Goal: Contribute content: Contribute content

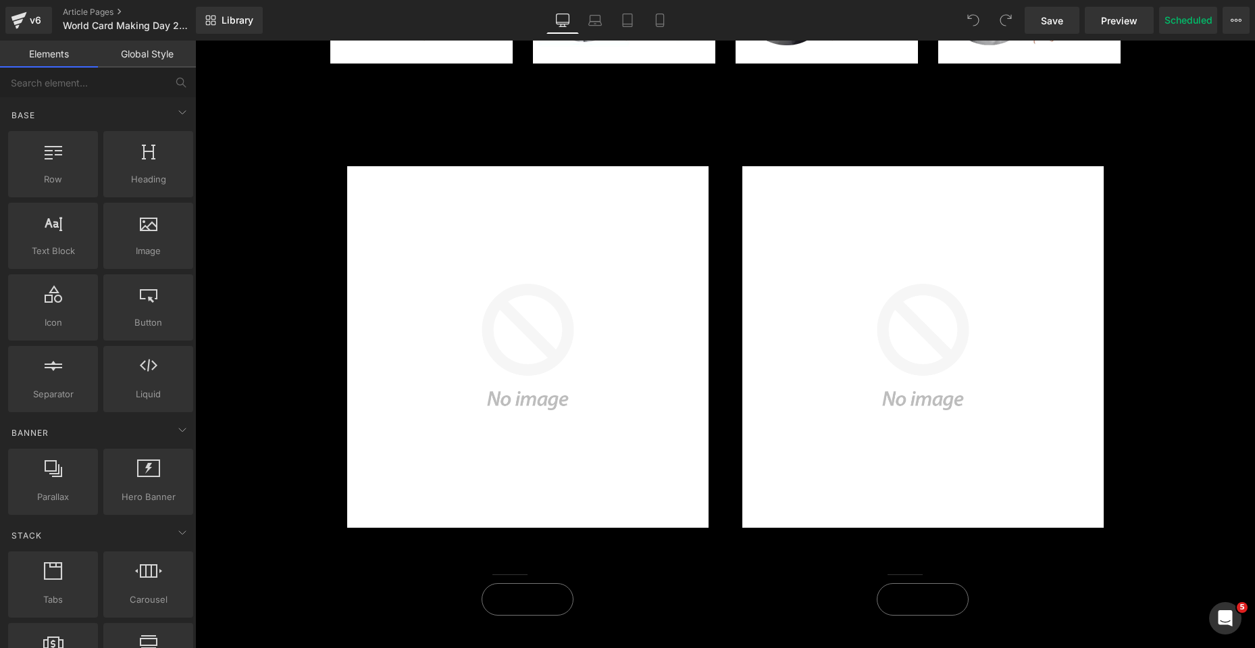
scroll to position [1891, 0]
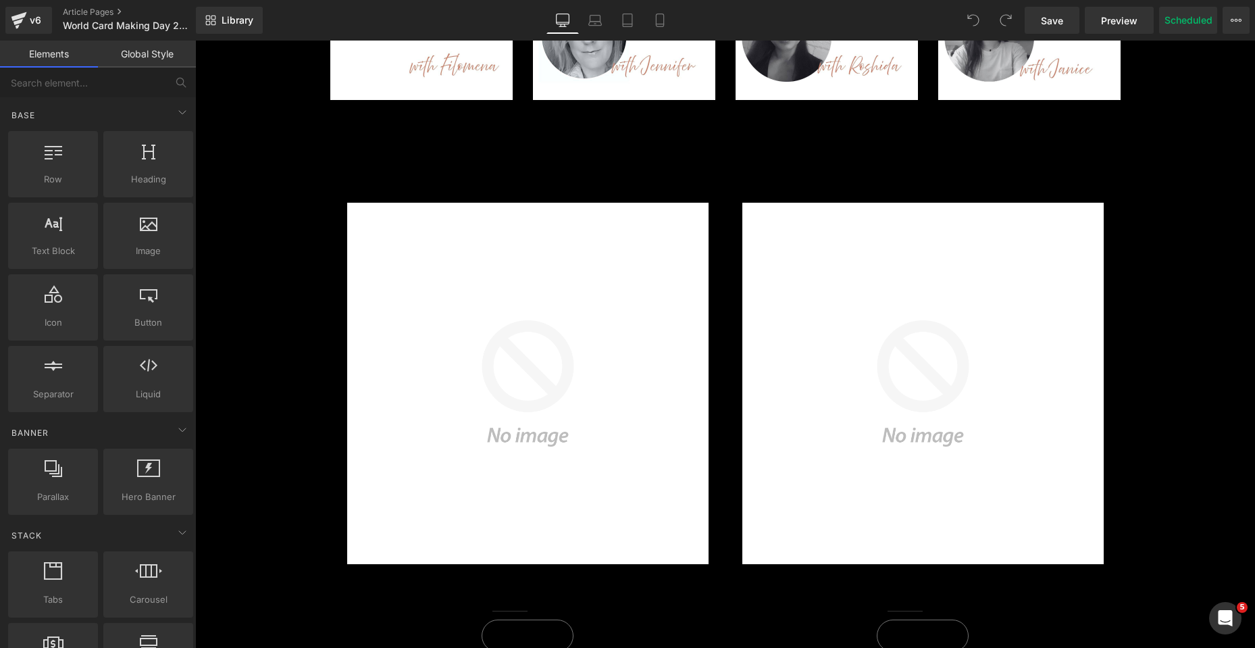
click at [537, 251] on img at bounding box center [527, 383] width 361 height 361
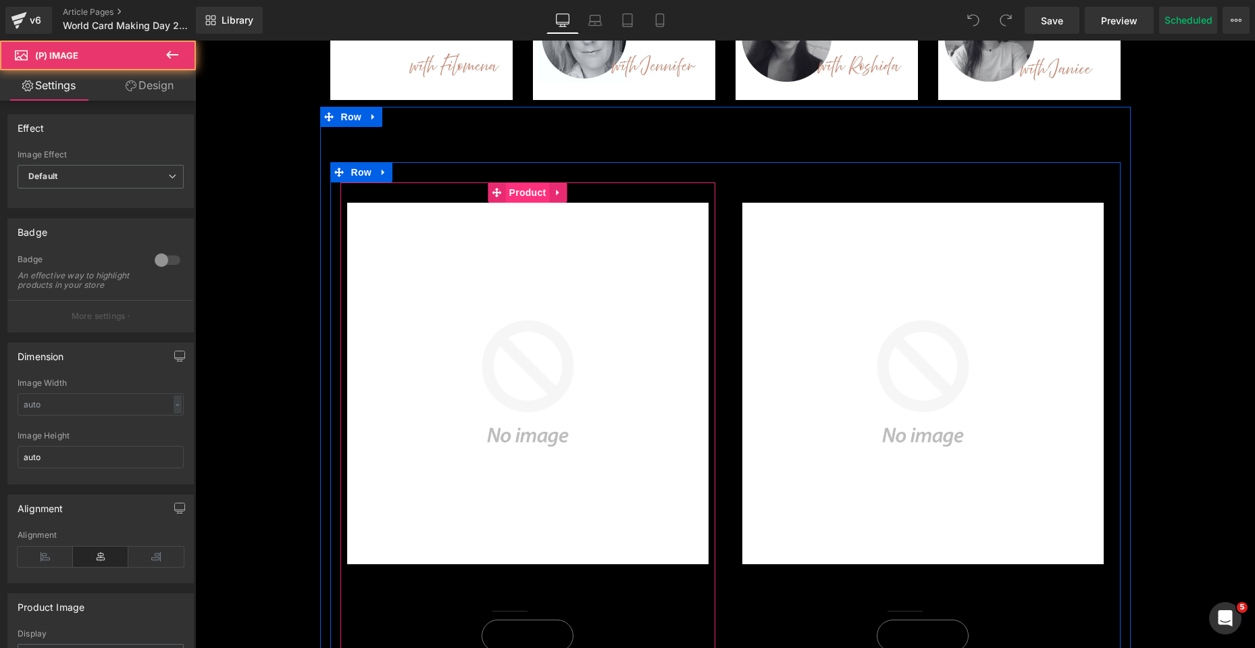
click at [519, 195] on span "Product" at bounding box center [528, 192] width 44 height 20
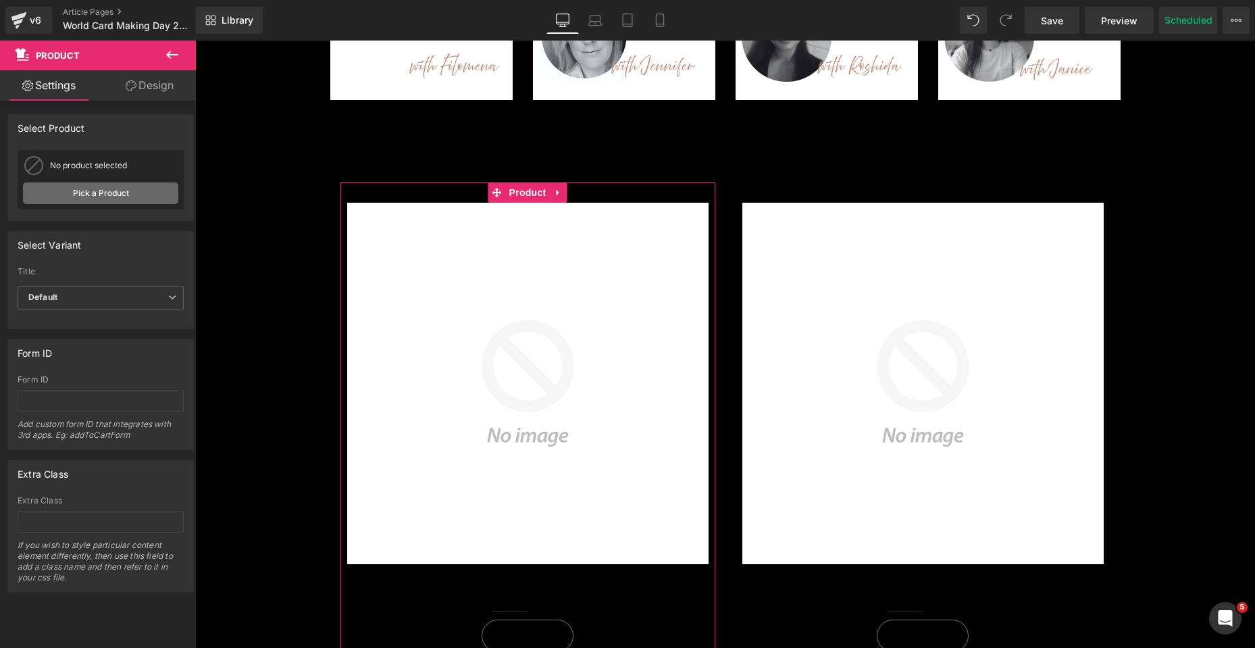
click at [116, 188] on link "Pick a Product" at bounding box center [100, 193] width 155 height 22
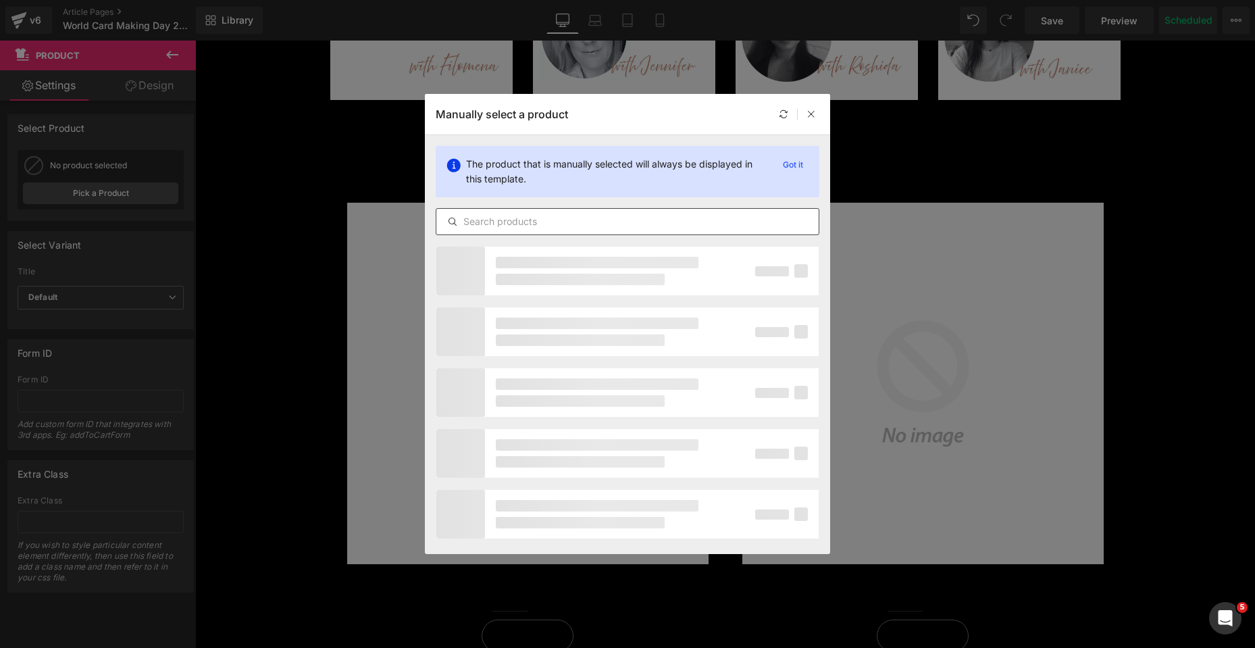
click at [512, 223] on input "text" at bounding box center [627, 221] width 382 height 16
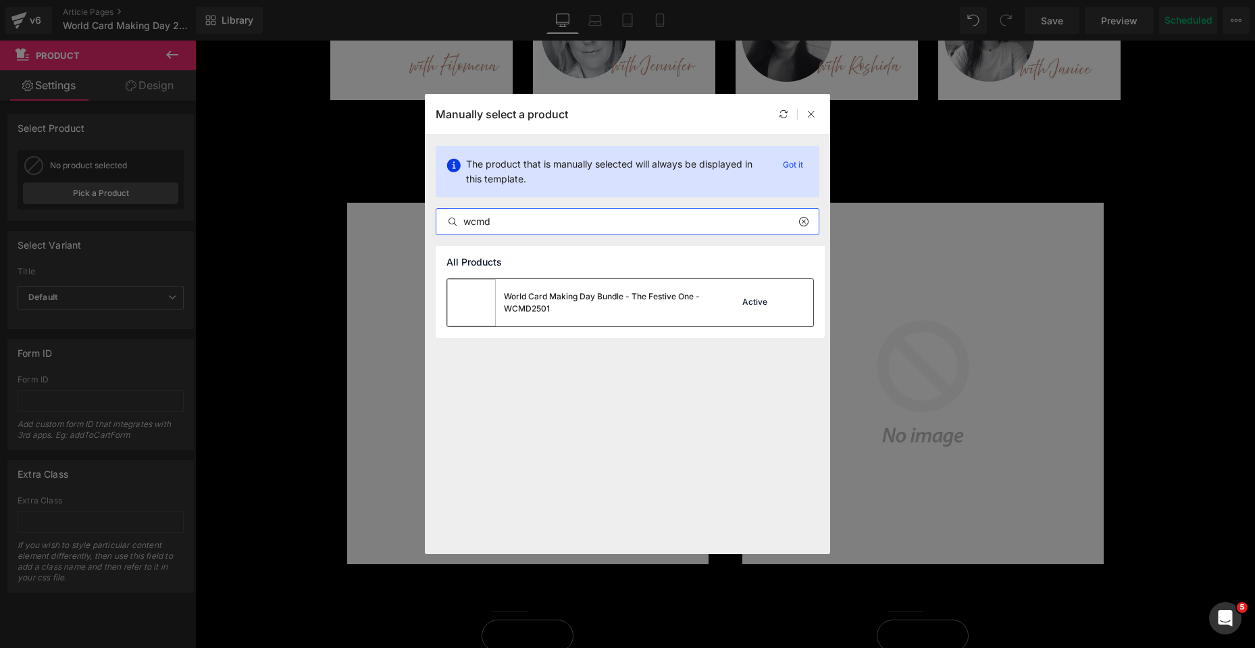
type input "wcmd"
click at [567, 307] on div "World Card Making Day Bundle - The Festive One - WCMD2501" at bounding box center [605, 302] width 203 height 24
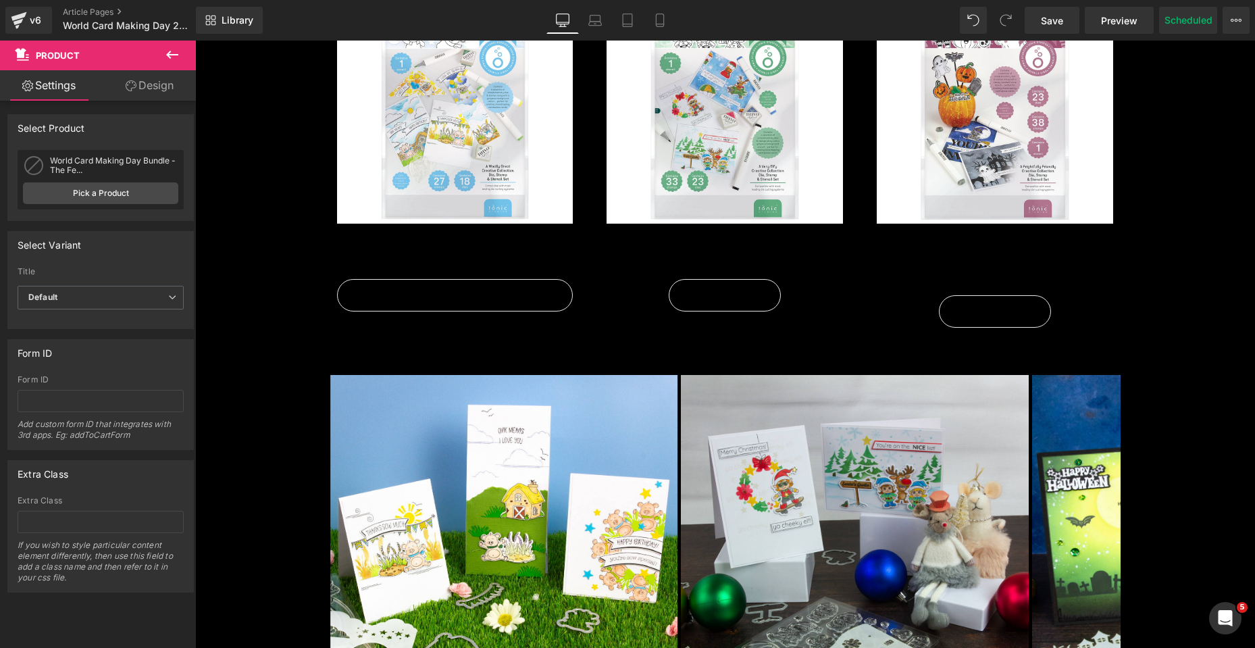
scroll to position [878, 0]
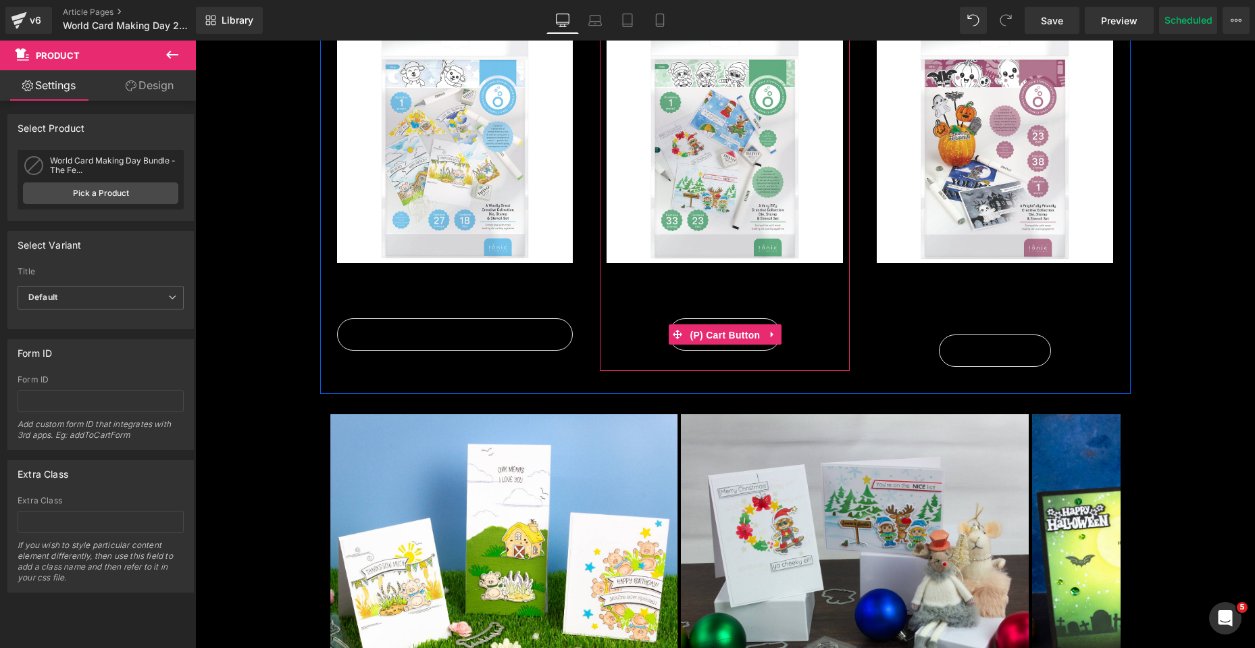
click at [718, 341] on span "(P) Cart Button" at bounding box center [724, 335] width 77 height 20
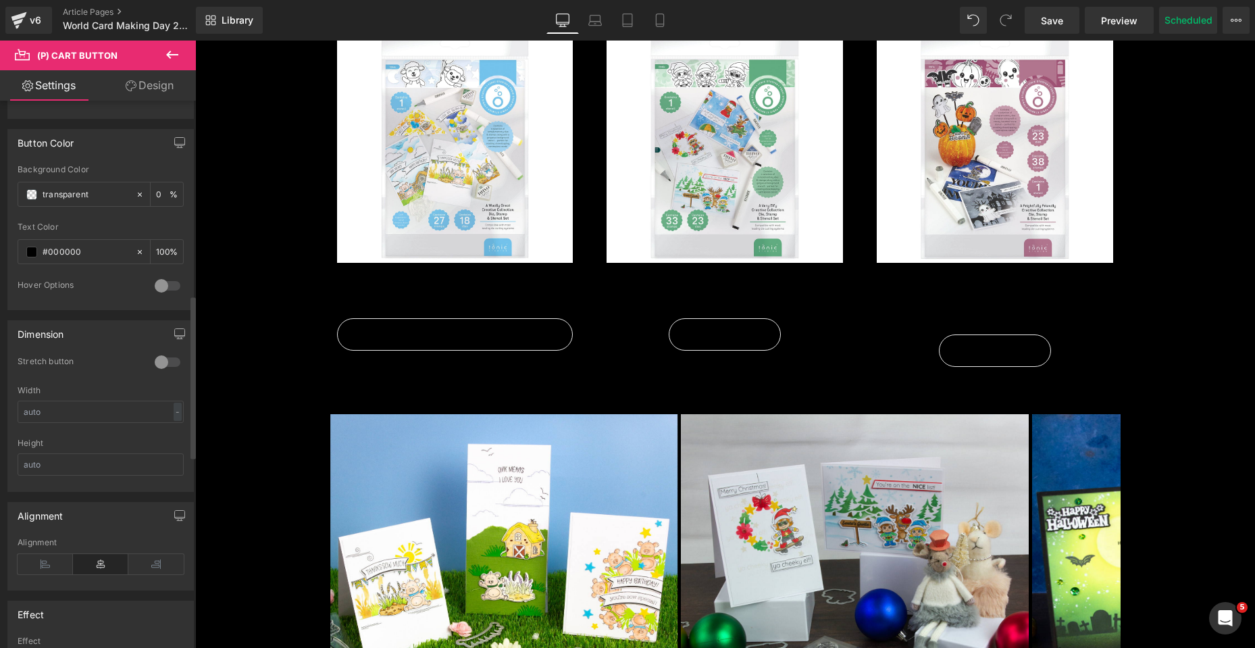
scroll to position [676, 0]
click at [154, 353] on div at bounding box center [167, 361] width 32 height 22
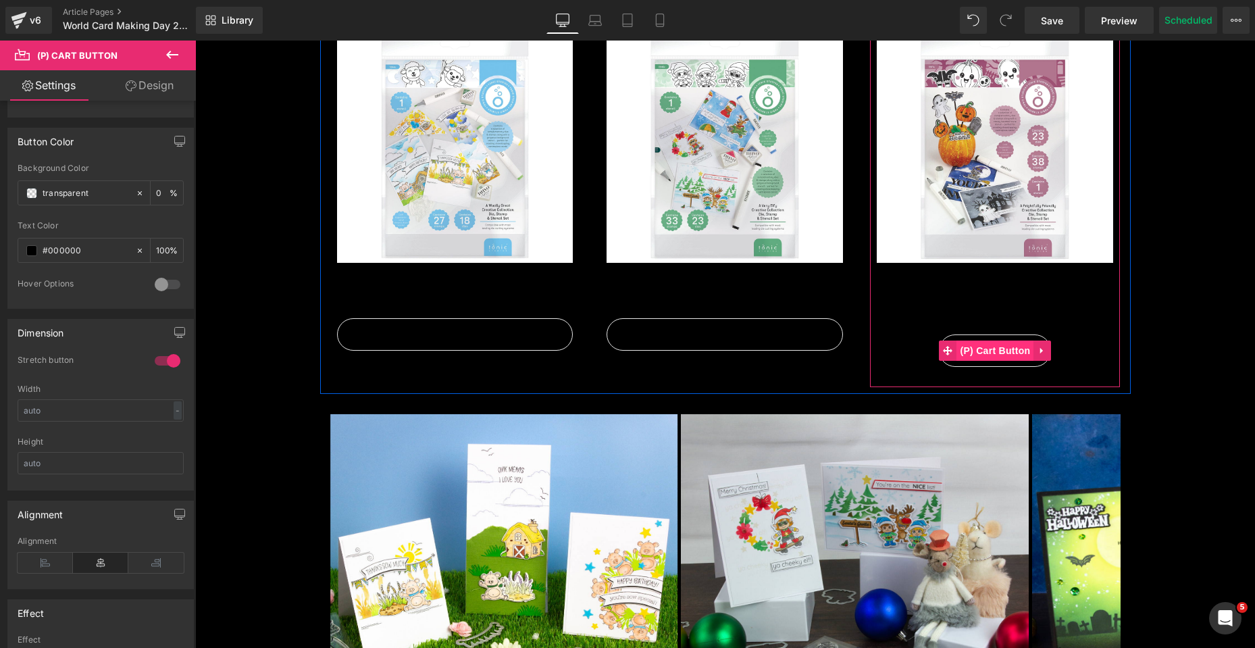
click at [991, 356] on span "(P) Cart Button" at bounding box center [995, 350] width 77 height 20
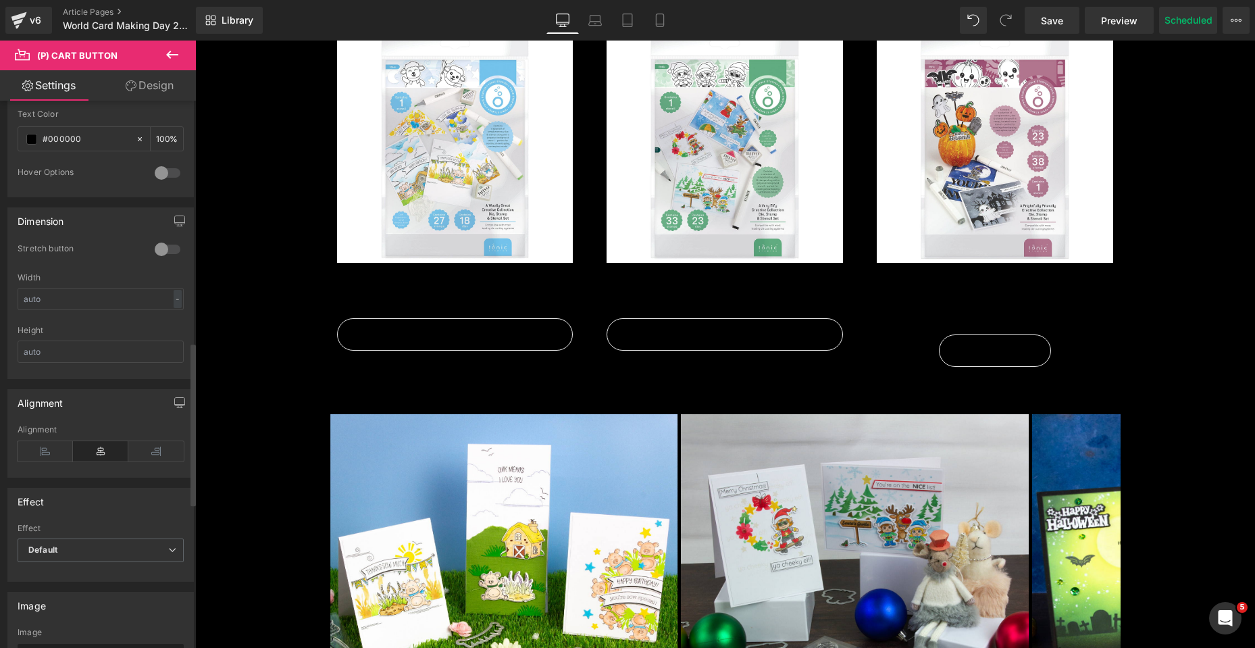
scroll to position [811, 0]
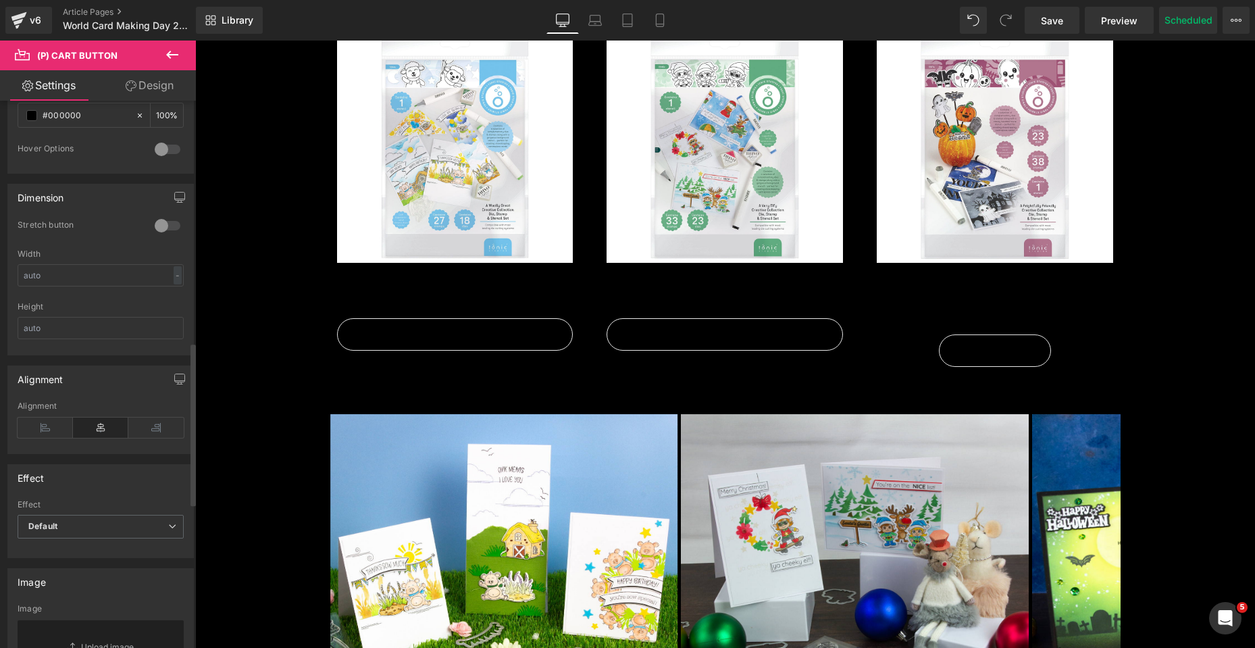
click at [168, 222] on div at bounding box center [167, 226] width 32 height 22
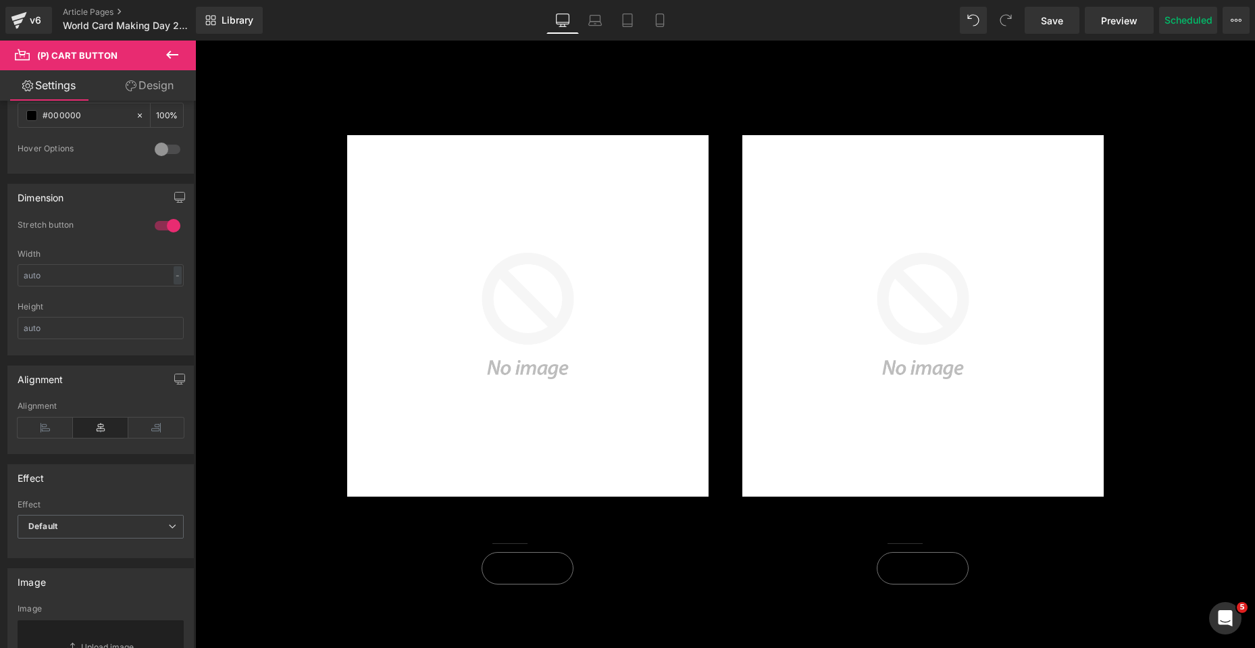
scroll to position [2297, 0]
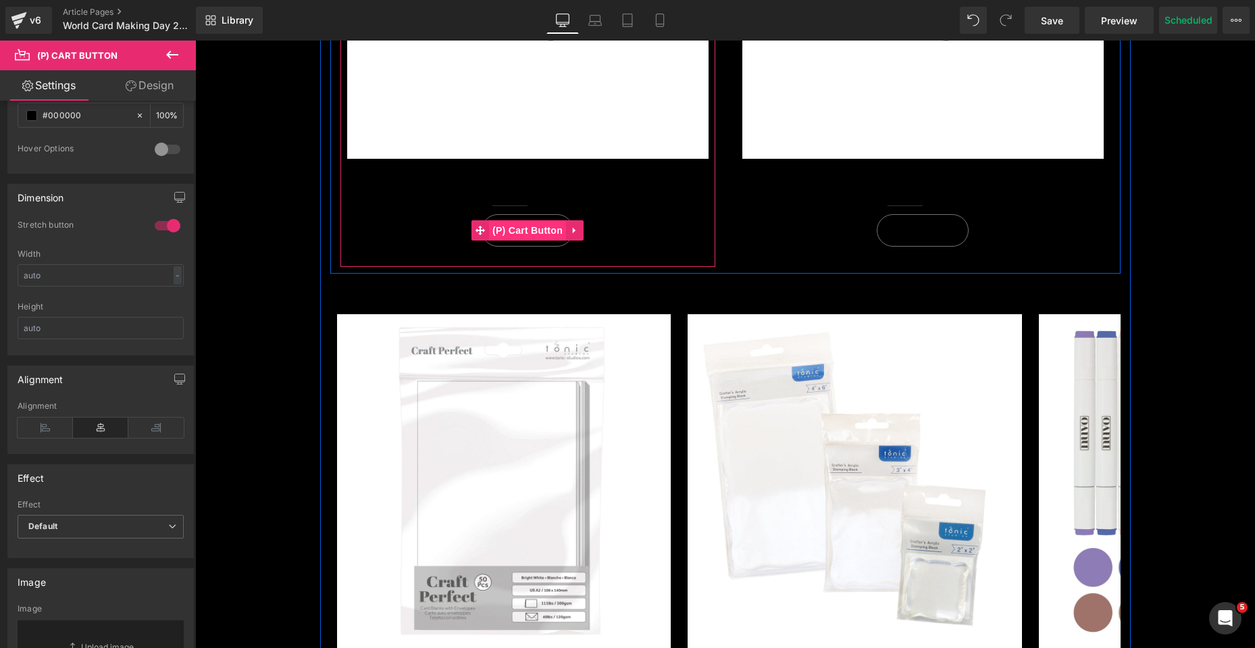
drag, startPoint x: 519, startPoint y: 226, endPoint x: 509, endPoint y: 226, distance: 10.1
click at [519, 226] on span "(P) Cart Button" at bounding box center [527, 230] width 77 height 20
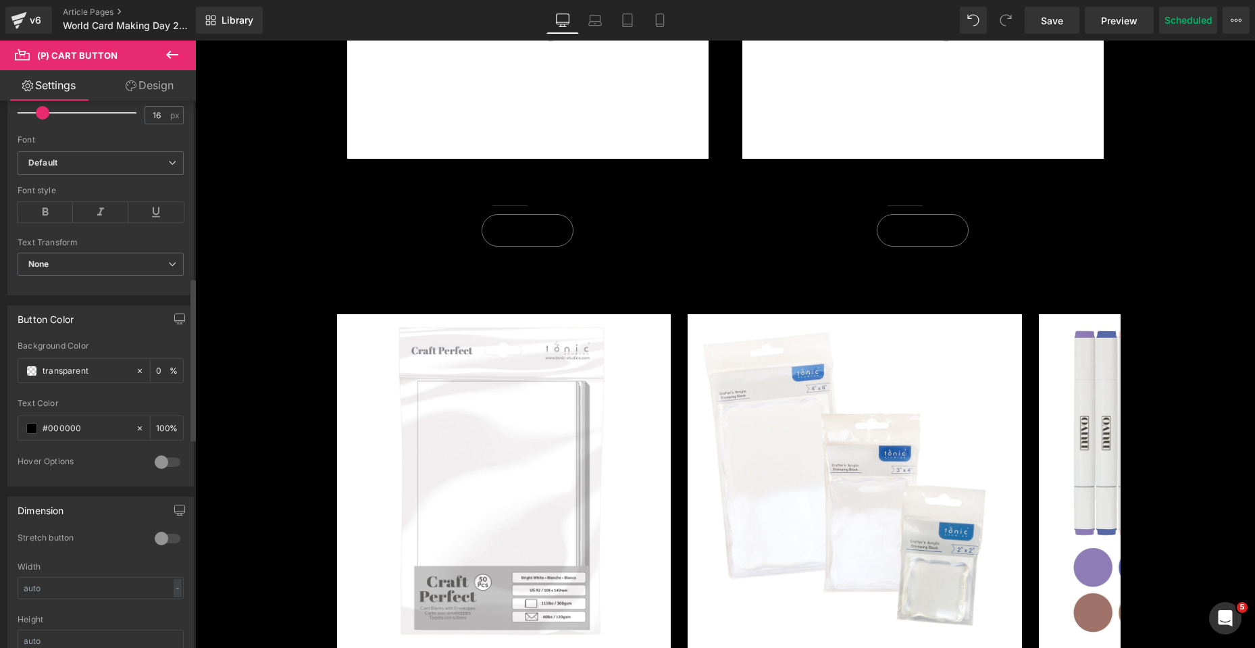
scroll to position [608, 0]
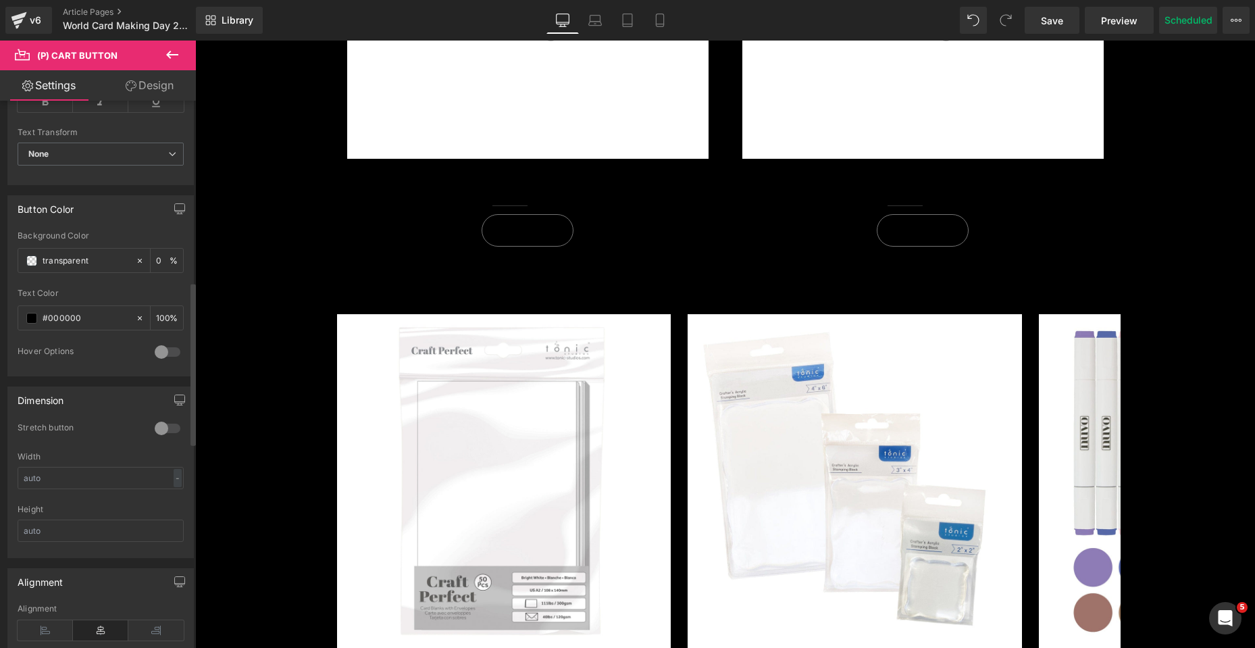
click at [162, 430] on div at bounding box center [167, 428] width 32 height 22
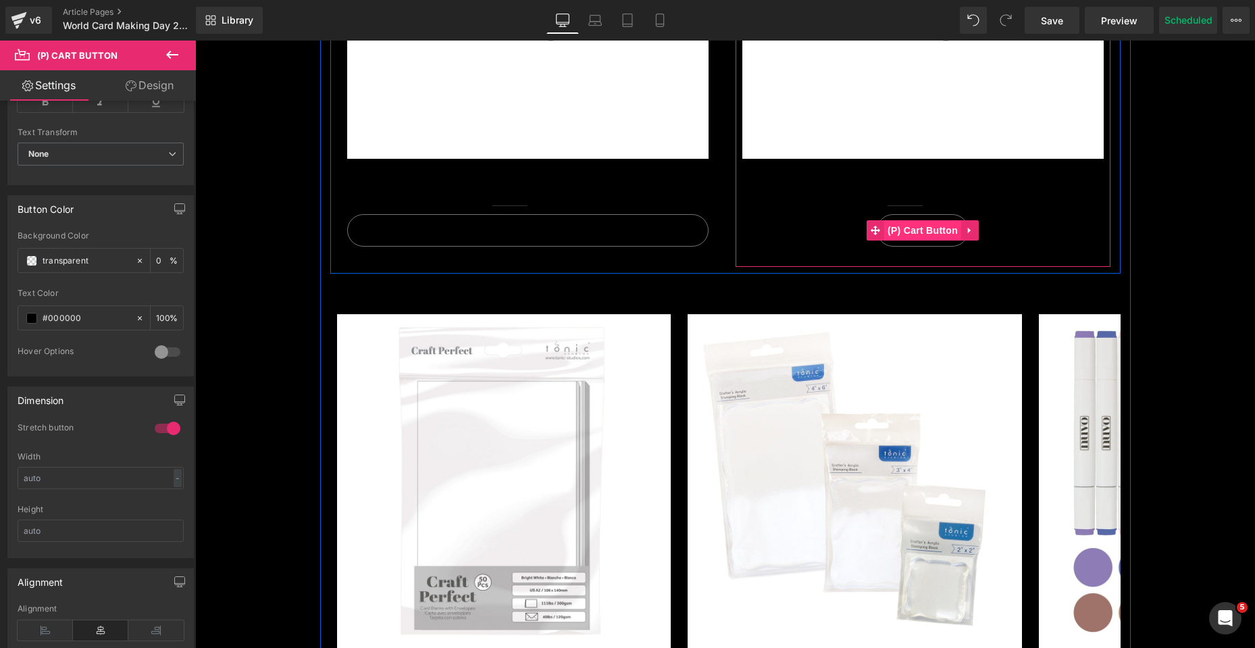
click at [907, 235] on span "(P) Cart Button" at bounding box center [922, 230] width 77 height 20
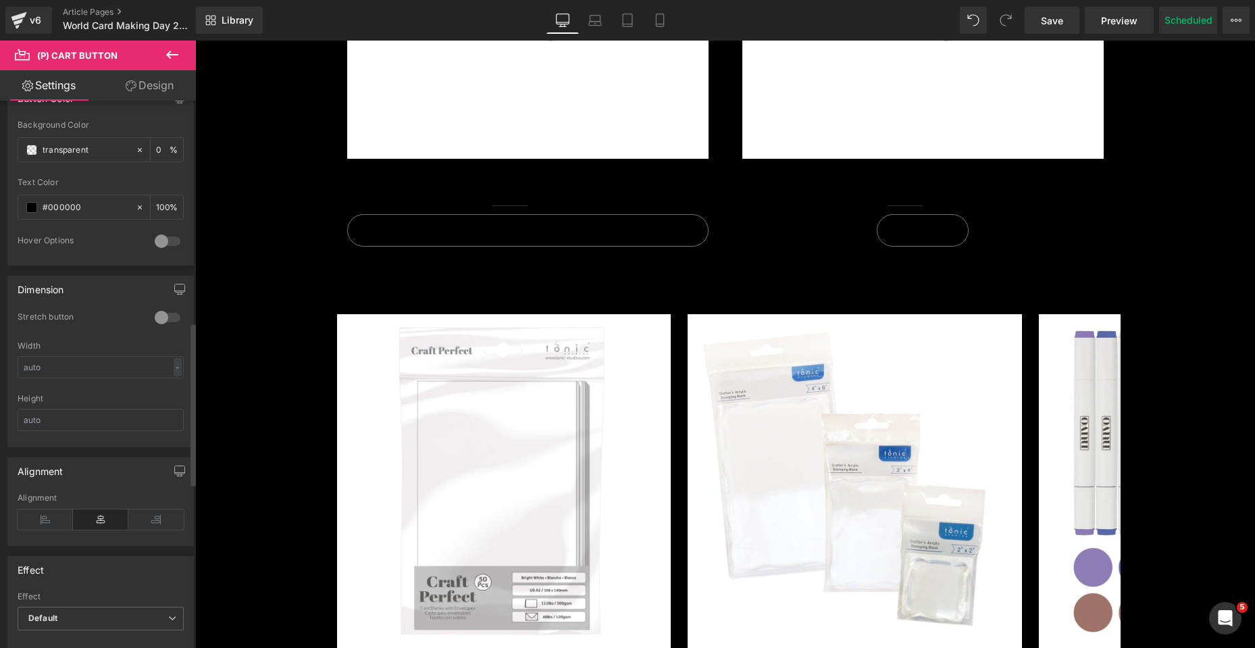
scroll to position [743, 0]
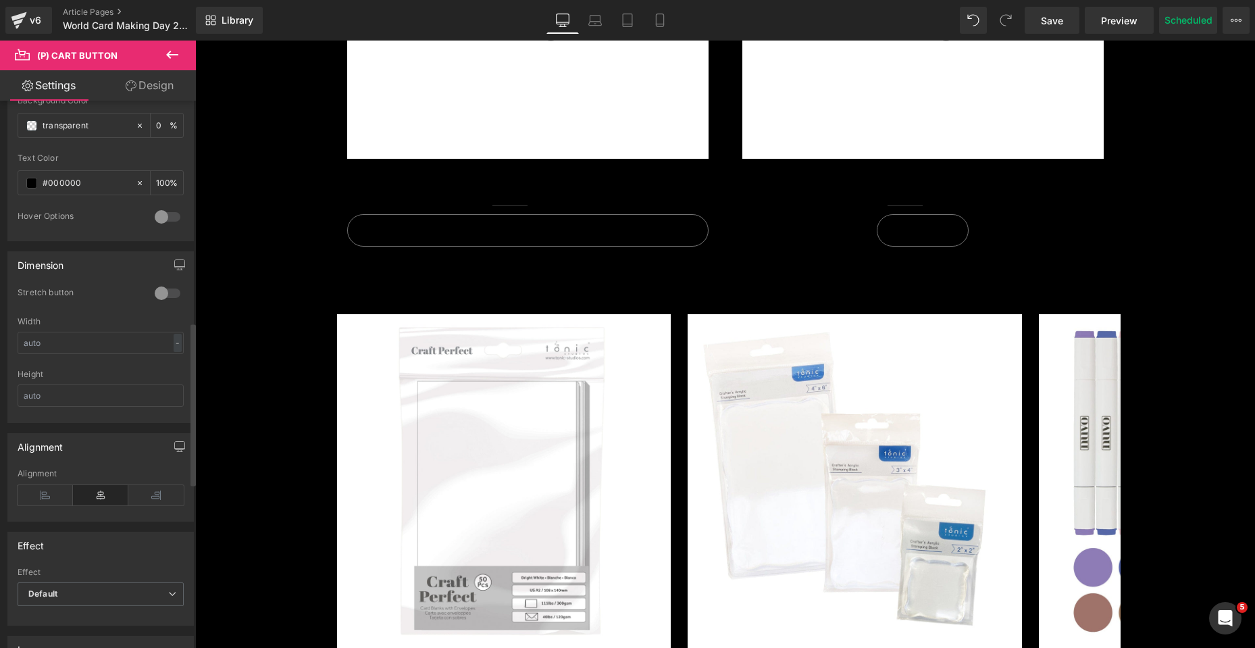
click at [155, 292] on div at bounding box center [167, 293] width 32 height 22
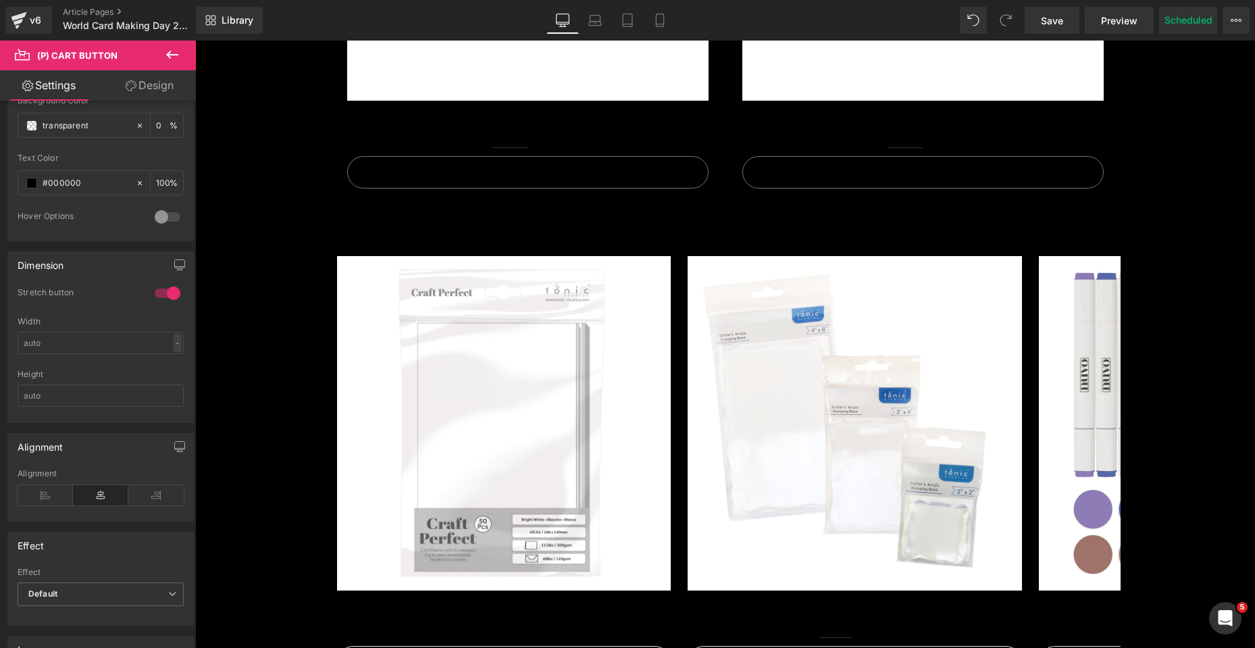
scroll to position [2634, 0]
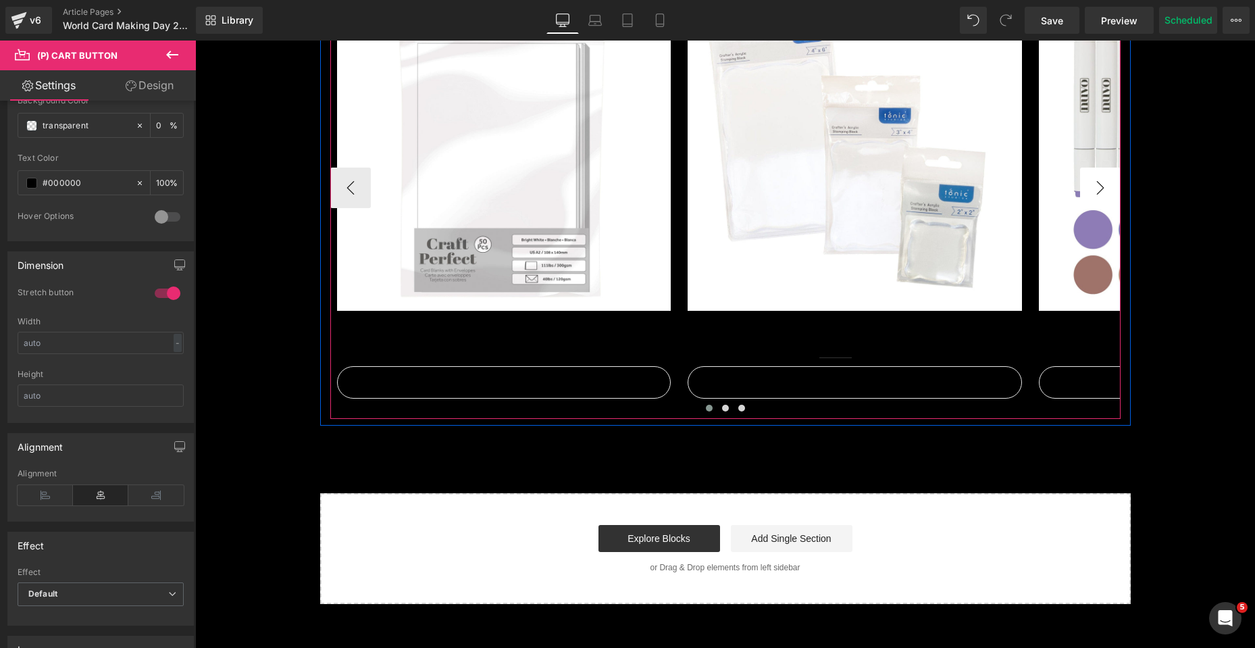
click at [1092, 189] on button "›" at bounding box center [1100, 188] width 41 height 41
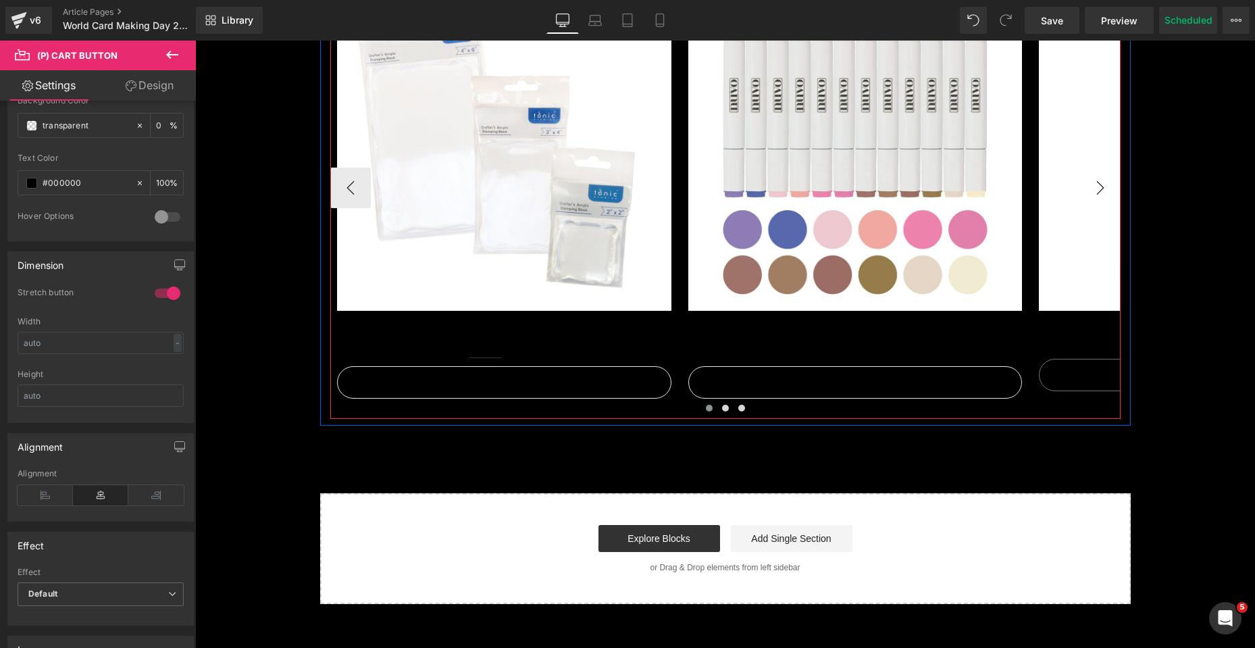
click at [1092, 189] on button "›" at bounding box center [1100, 188] width 41 height 41
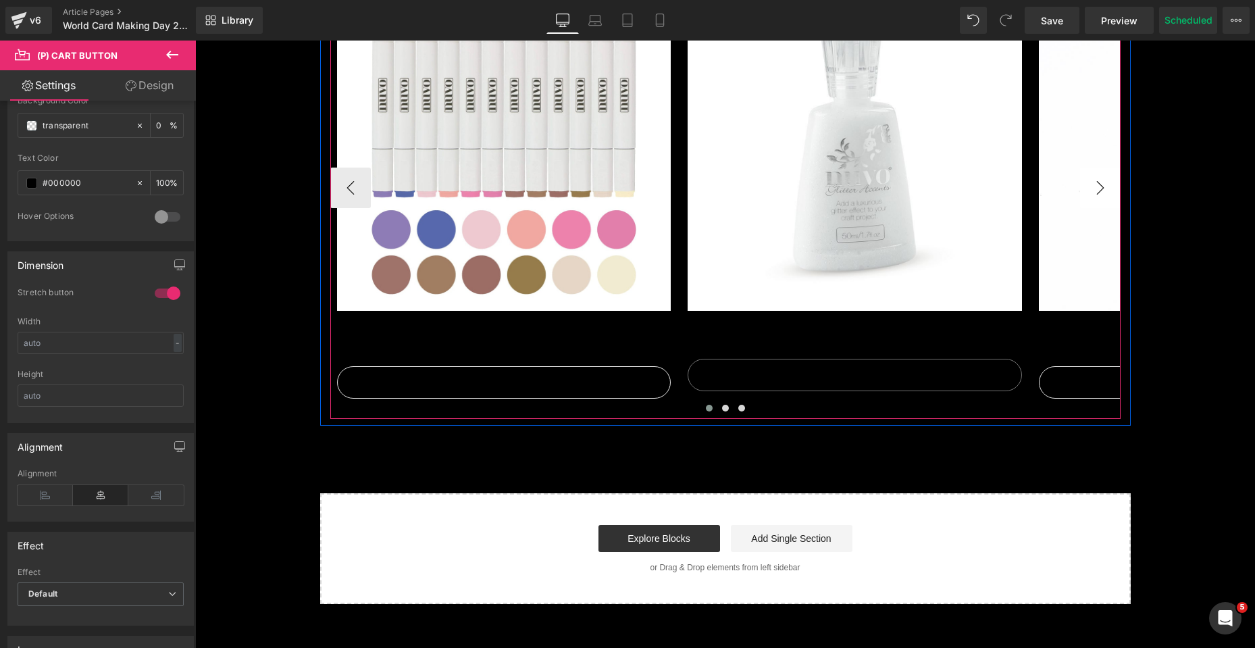
click at [1092, 189] on button "›" at bounding box center [1100, 188] width 41 height 41
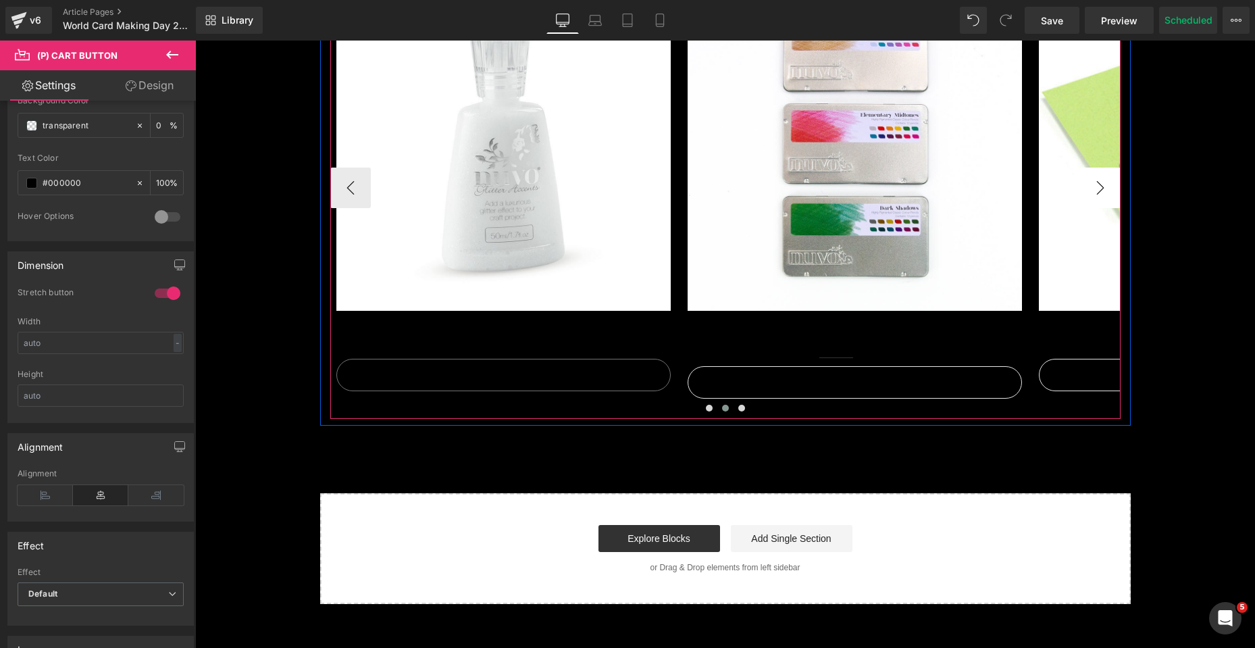
click at [1092, 189] on button "›" at bounding box center [1100, 188] width 41 height 41
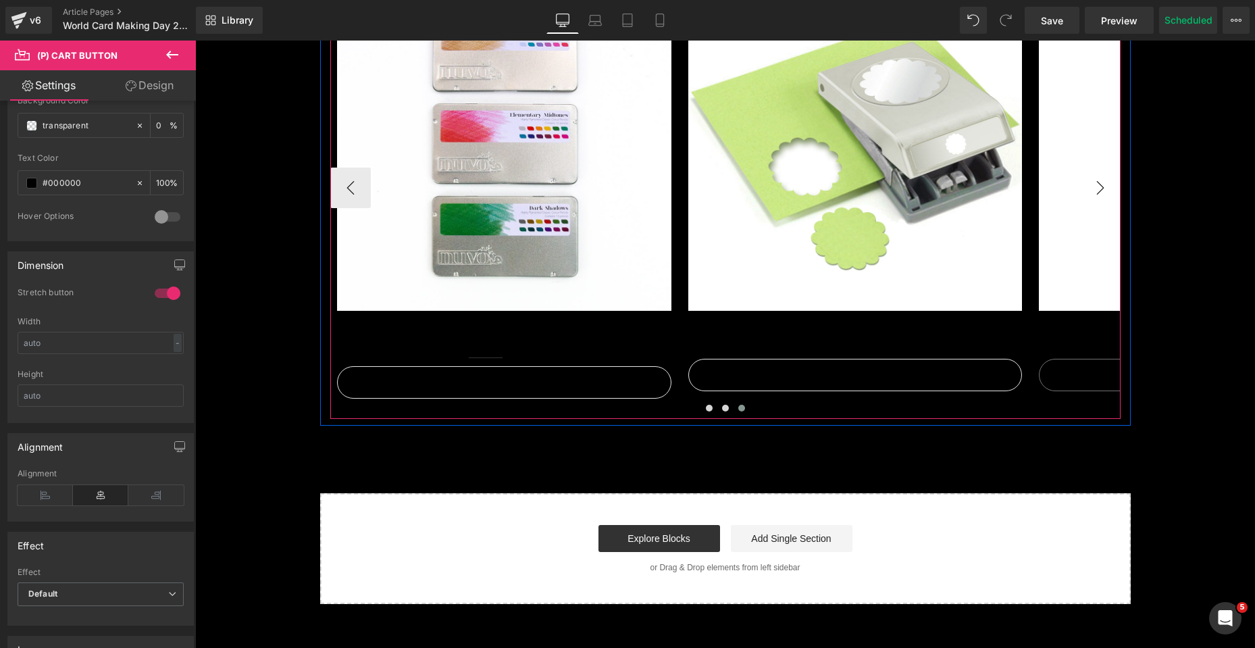
click at [1092, 189] on button "›" at bounding box center [1100, 188] width 41 height 41
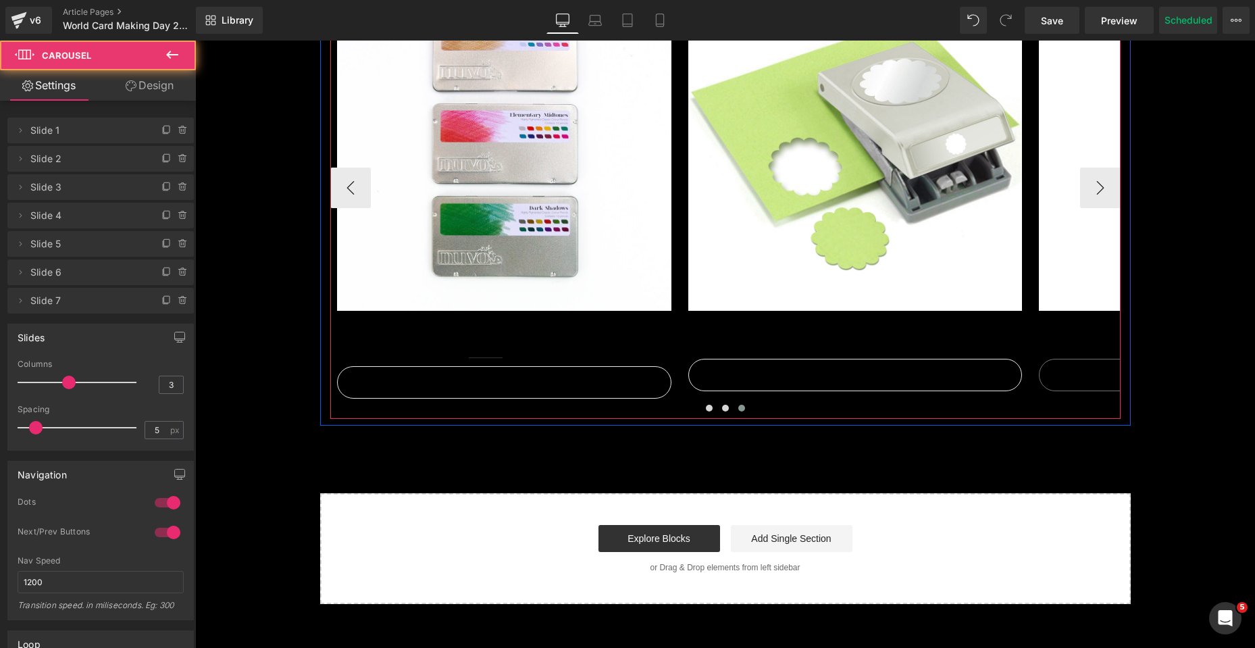
click at [738, 408] on span at bounding box center [741, 408] width 7 height 7
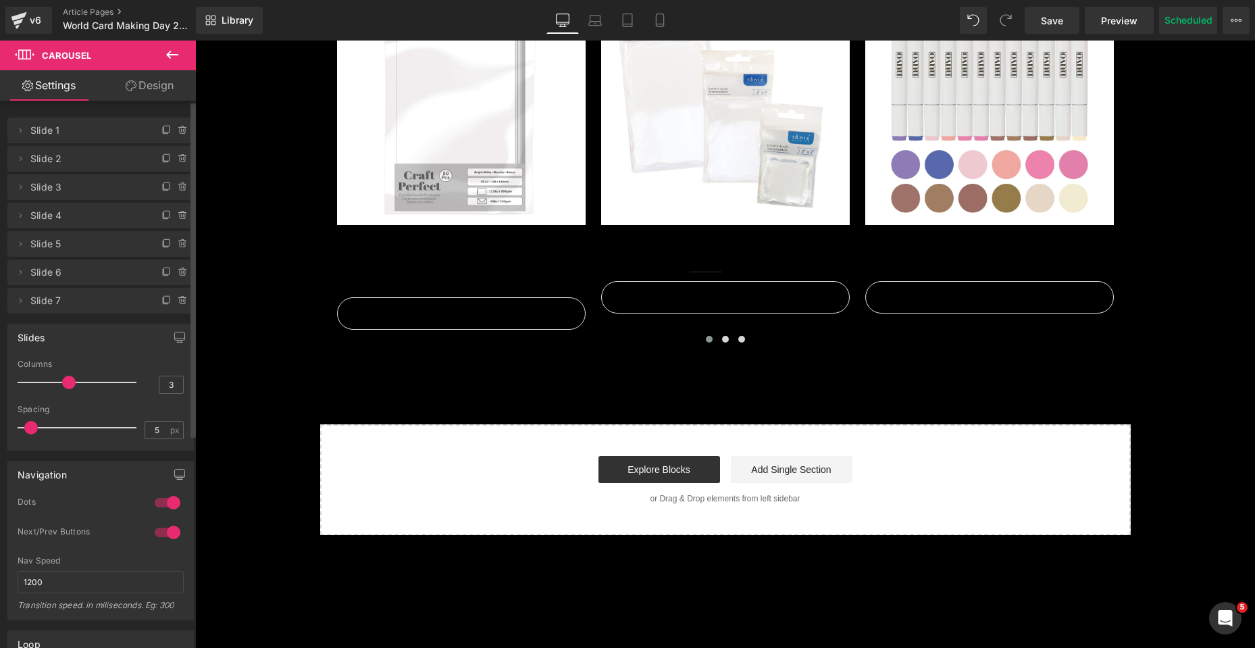
click at [30, 427] on span at bounding box center [31, 428] width 14 height 14
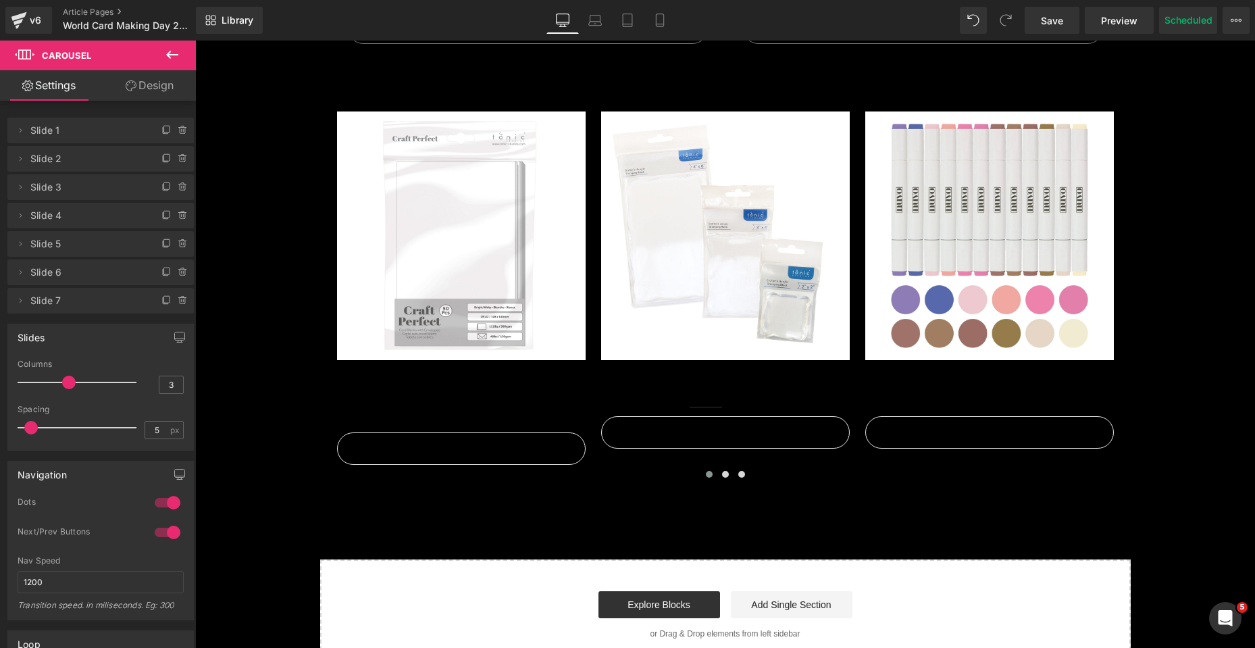
scroll to position [2432, 0]
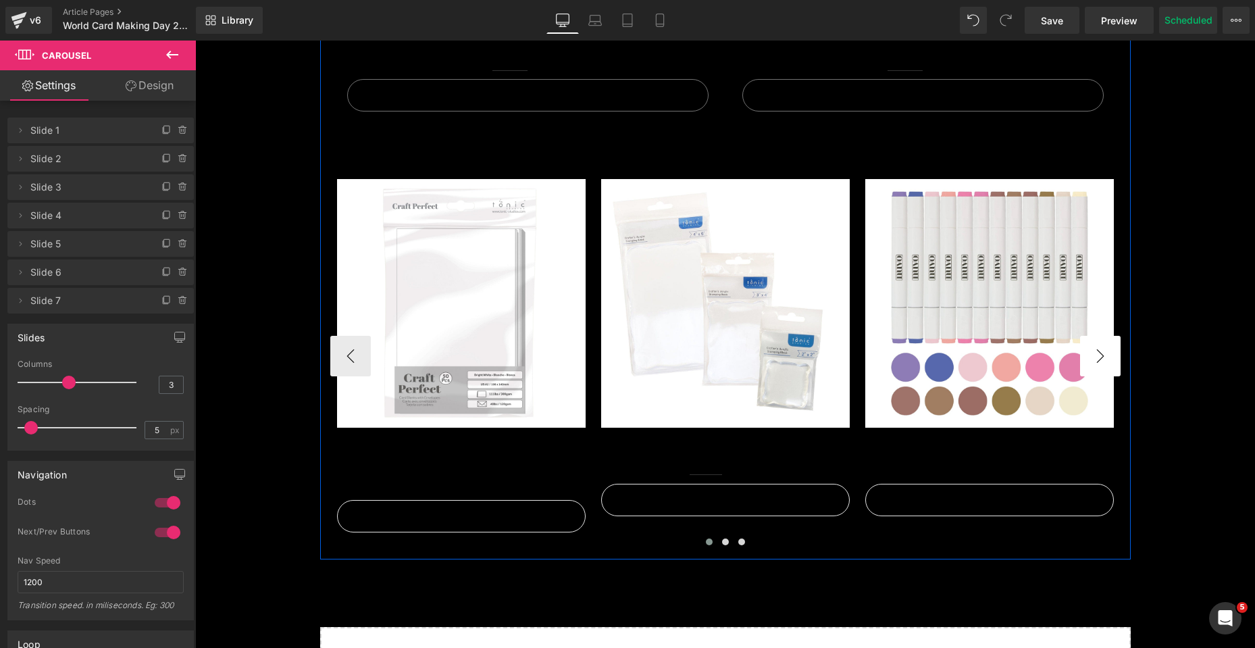
click at [1090, 349] on button "›" at bounding box center [1100, 356] width 41 height 41
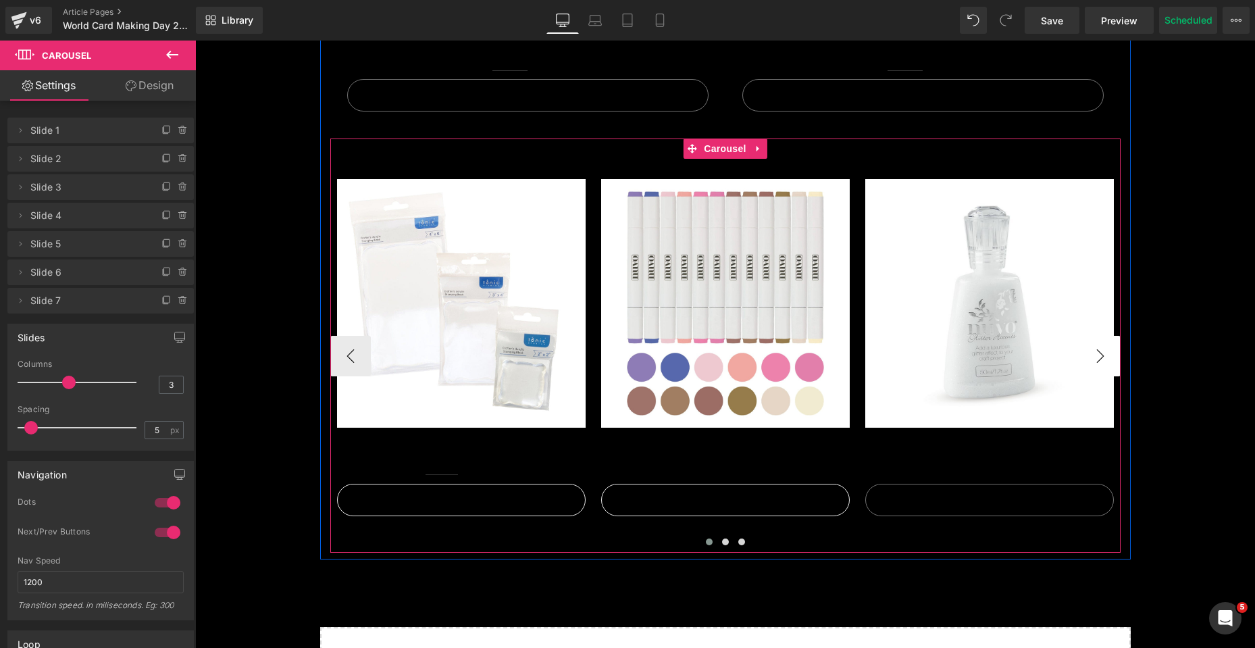
click at [1090, 349] on button "›" at bounding box center [1100, 356] width 41 height 41
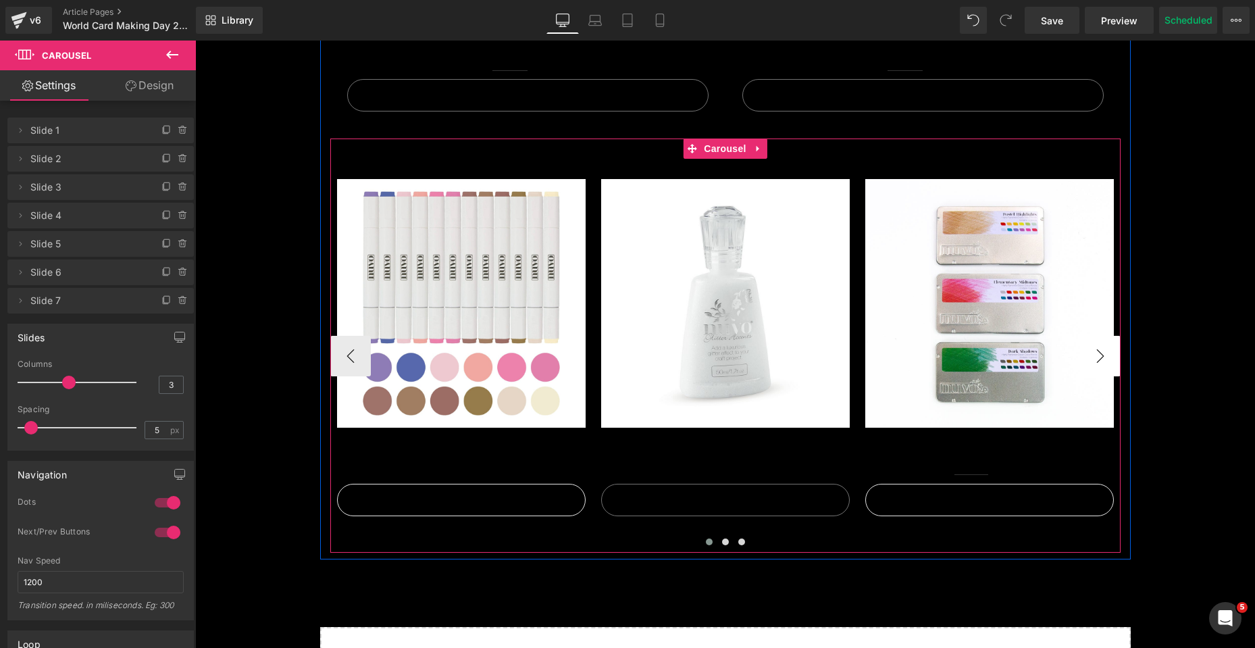
click at [1090, 349] on button "›" at bounding box center [1100, 356] width 41 height 41
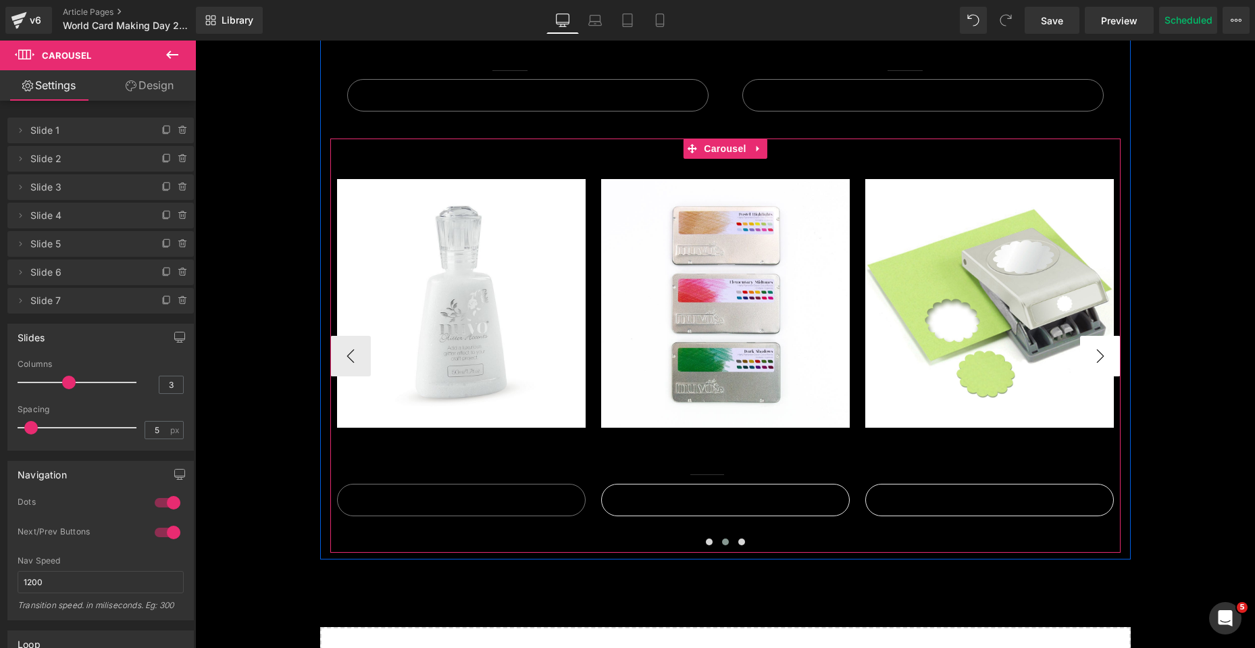
click at [1090, 349] on button "›" at bounding box center [1100, 356] width 41 height 41
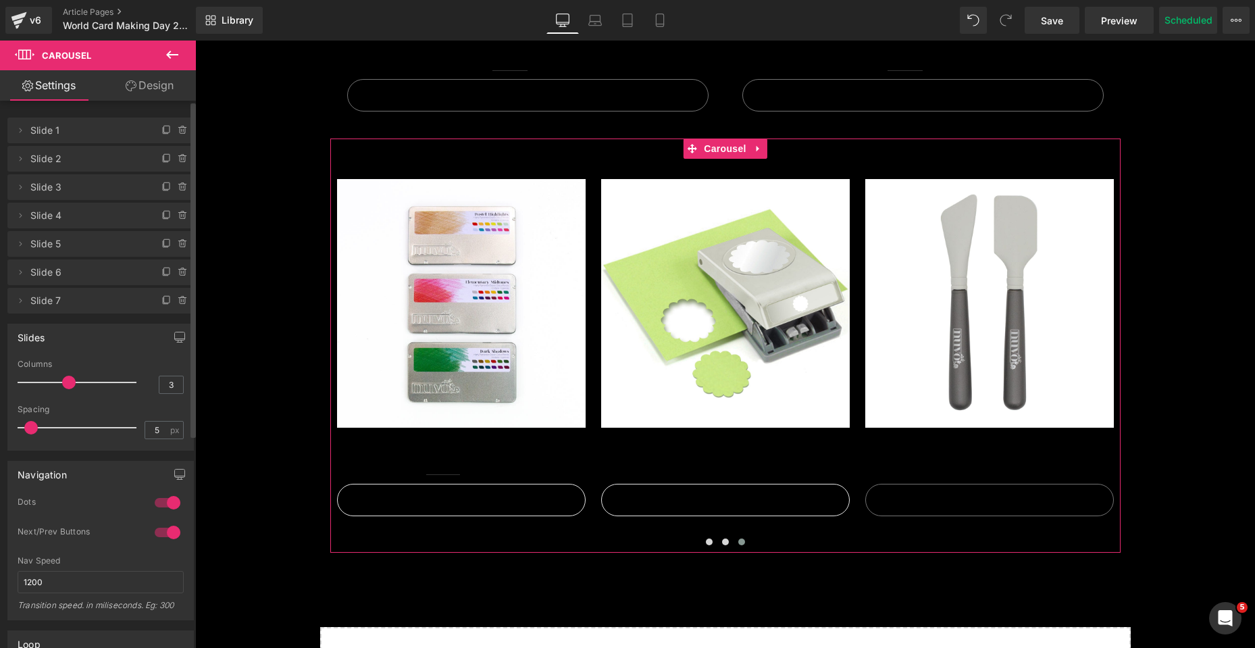
click at [25, 426] on span at bounding box center [31, 428] width 14 height 14
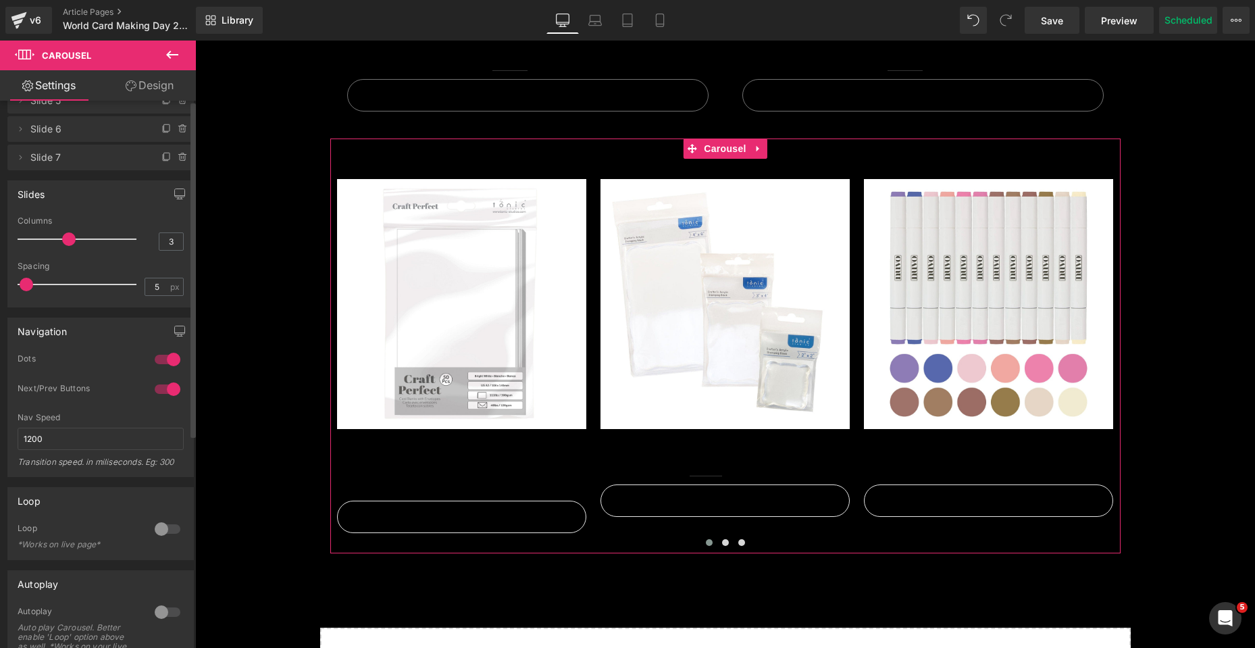
scroll to position [0, 0]
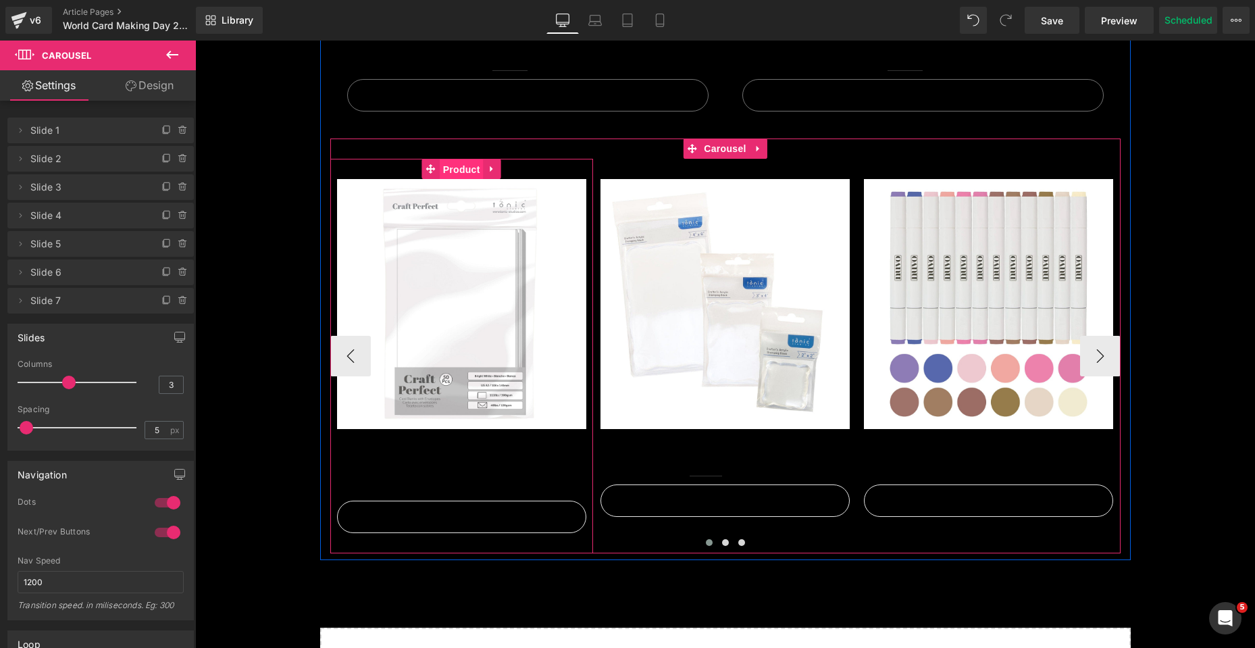
click at [449, 168] on span "Product" at bounding box center [462, 169] width 44 height 20
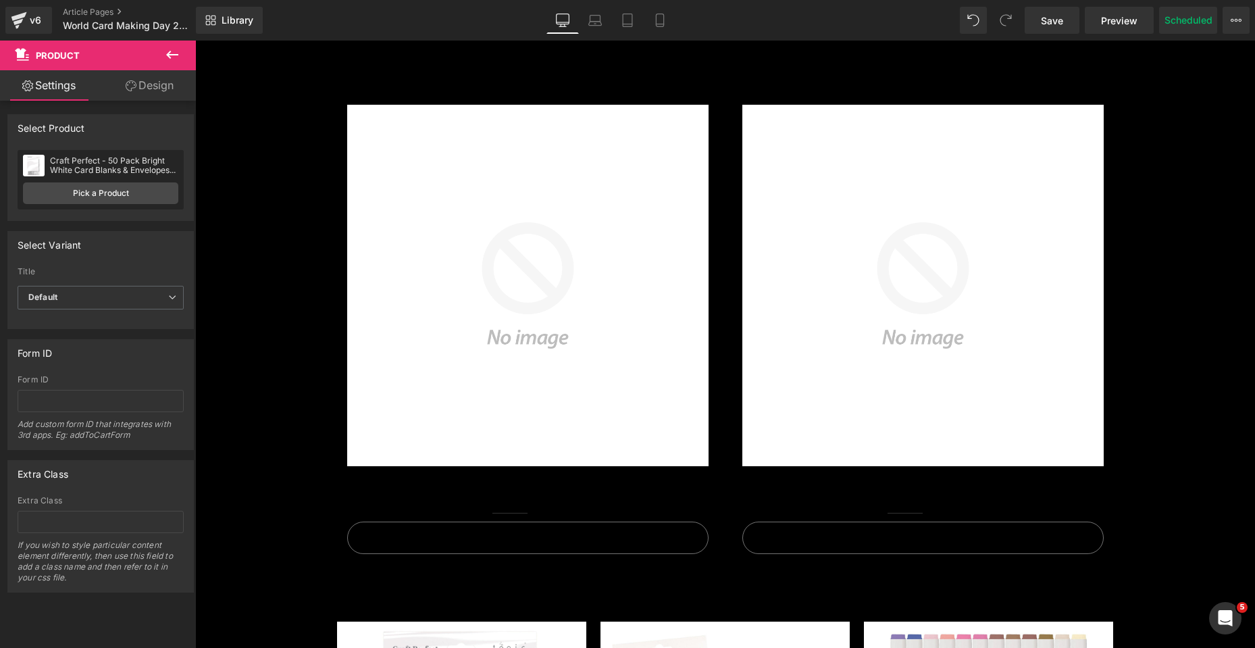
scroll to position [1824, 0]
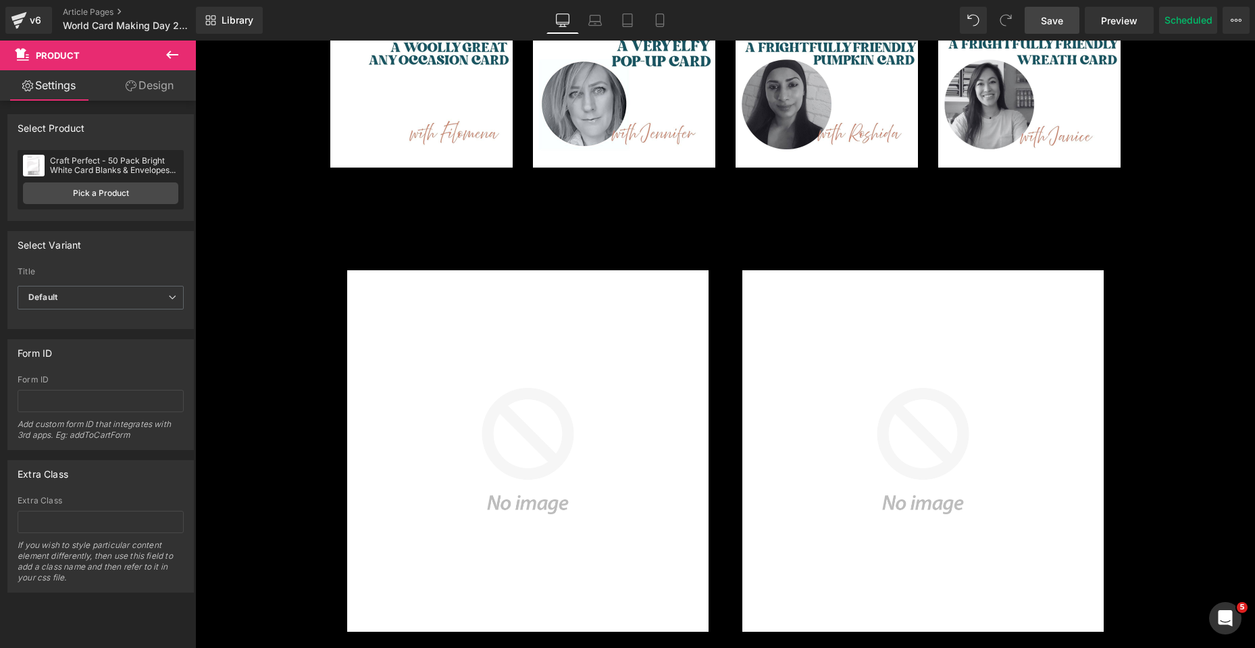
click at [1051, 22] on span "Save" at bounding box center [1052, 21] width 22 height 14
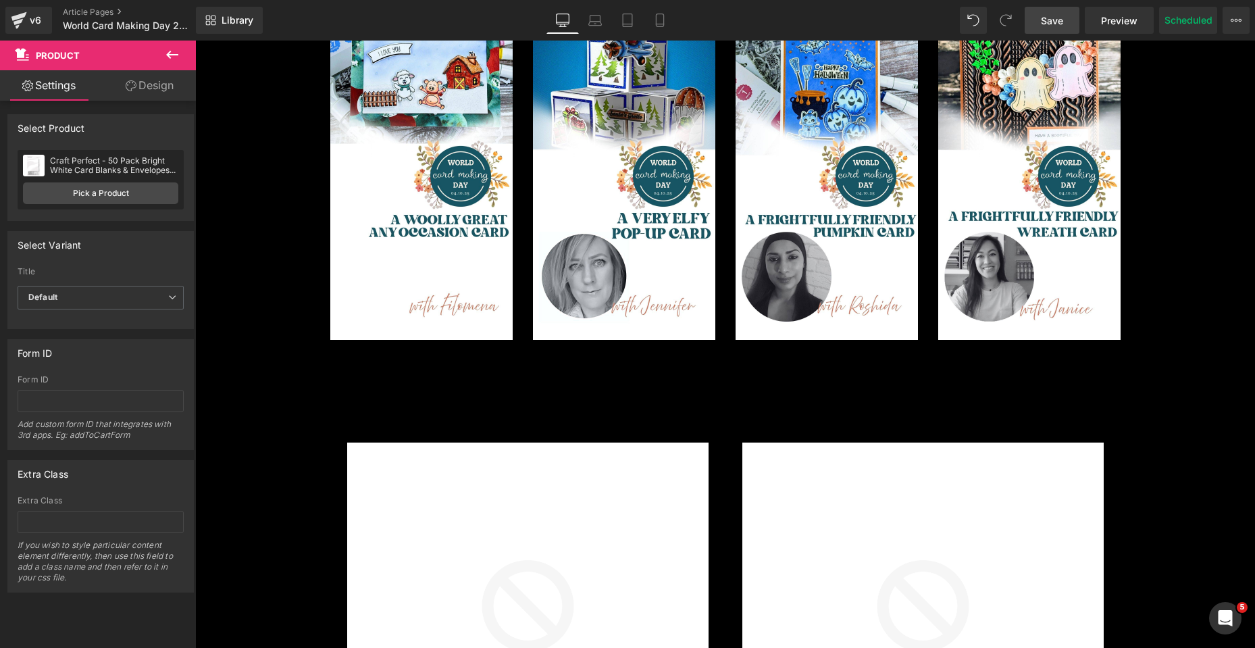
scroll to position [1891, 0]
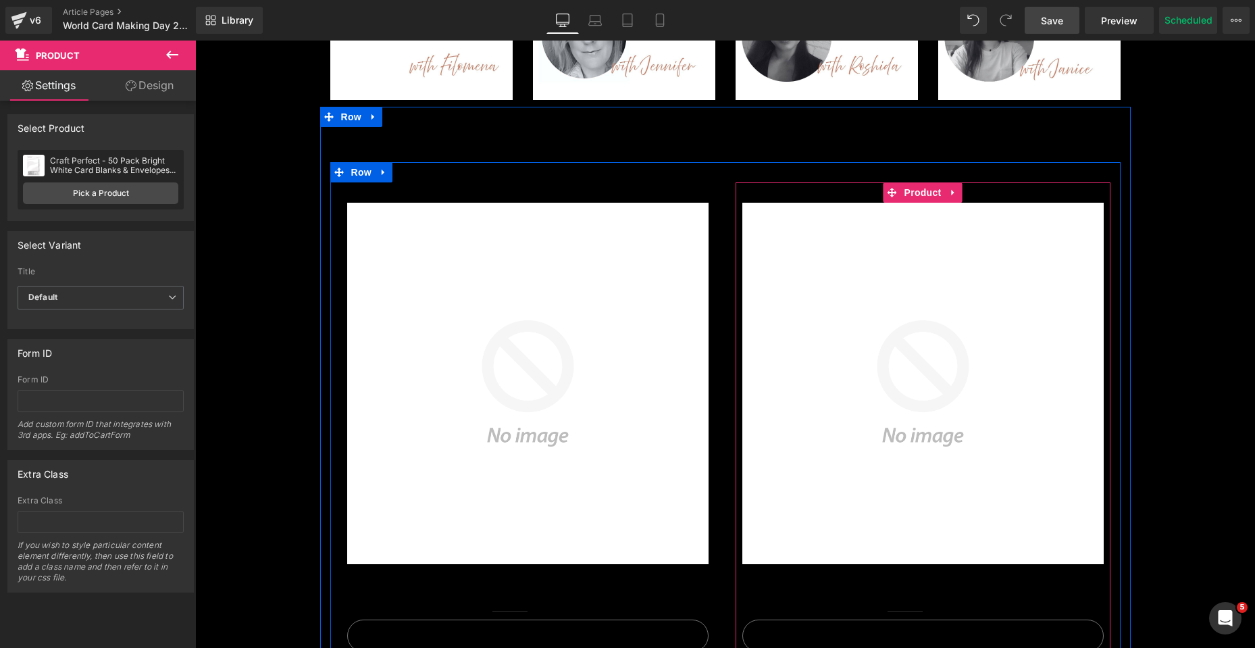
click at [909, 182] on span "Product" at bounding box center [923, 192] width 44 height 20
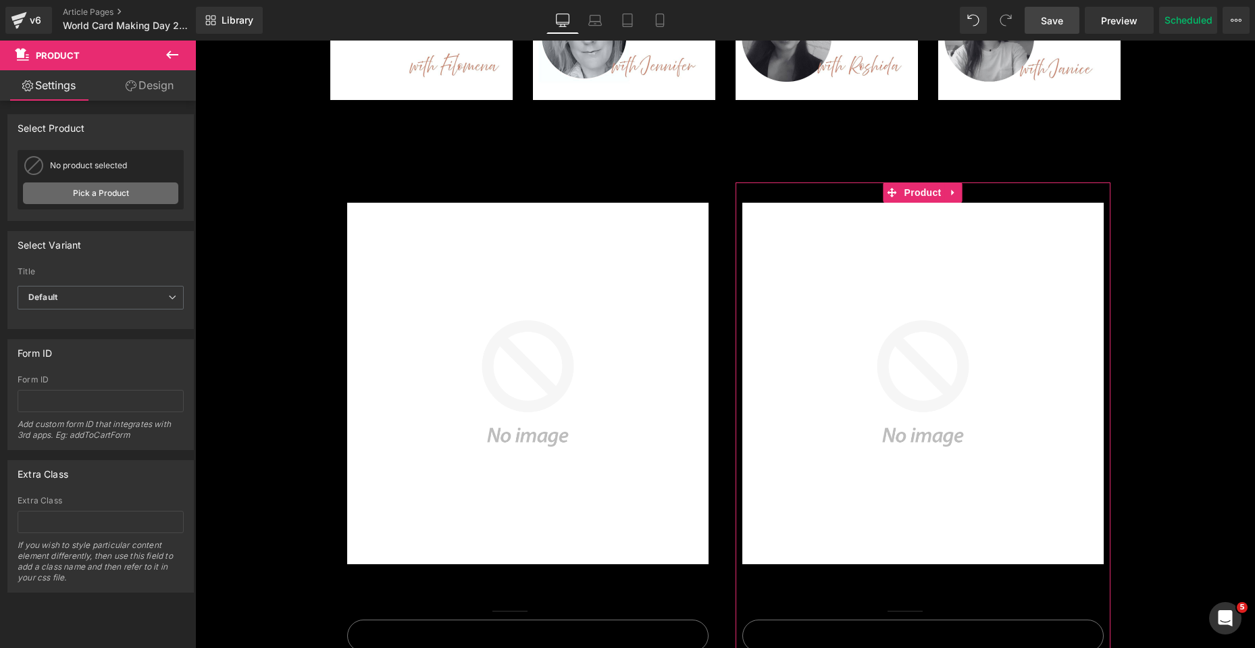
click at [125, 187] on link "Pick a Product" at bounding box center [100, 193] width 155 height 22
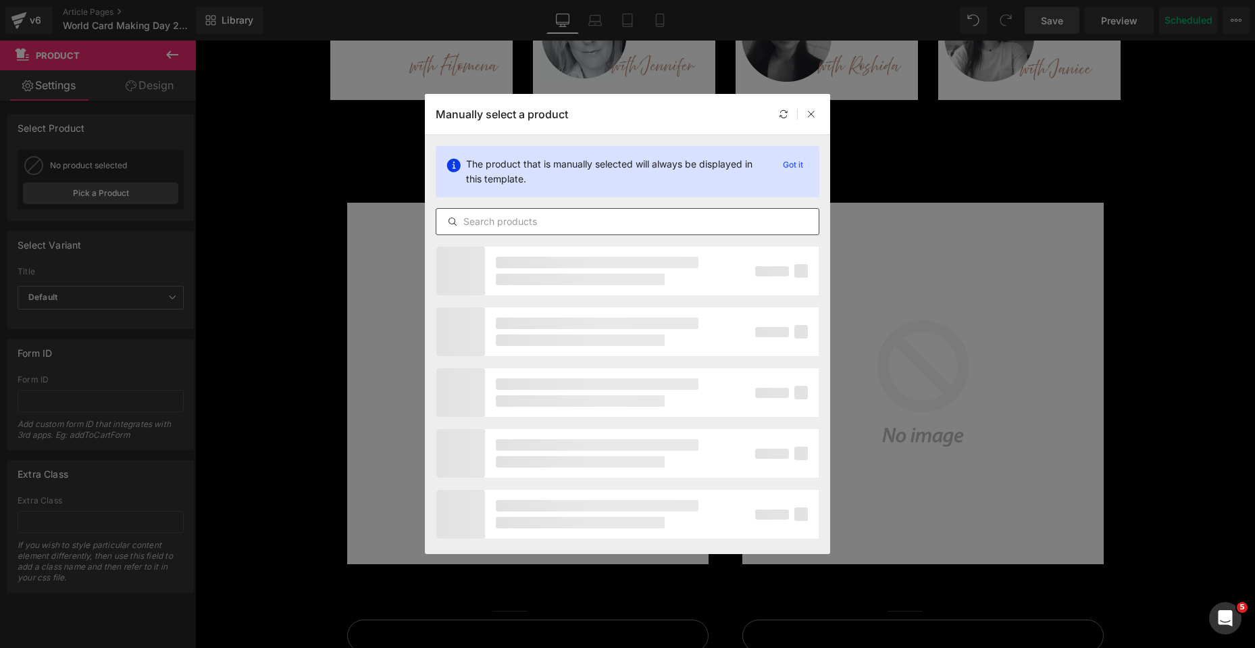
click at [524, 218] on input "text" at bounding box center [627, 221] width 382 height 16
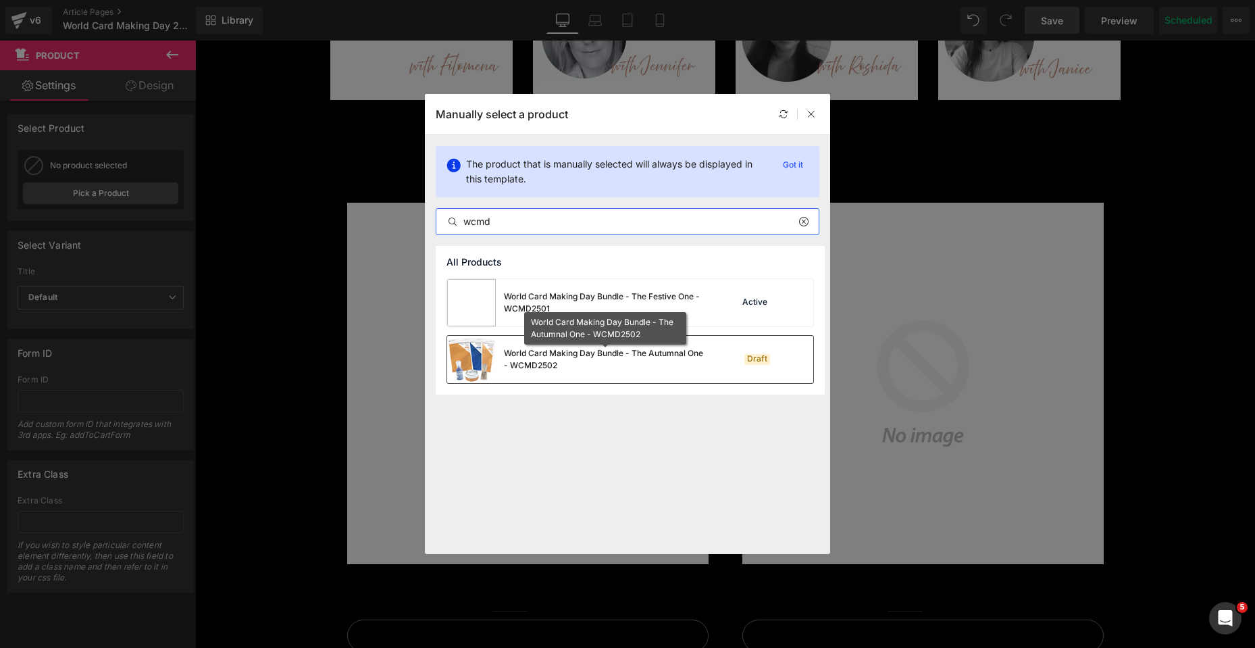
type input "wcmd"
click at [593, 354] on div "World Card Making Day Bundle - The Autumnal One - WCMD2502" at bounding box center [605, 359] width 203 height 24
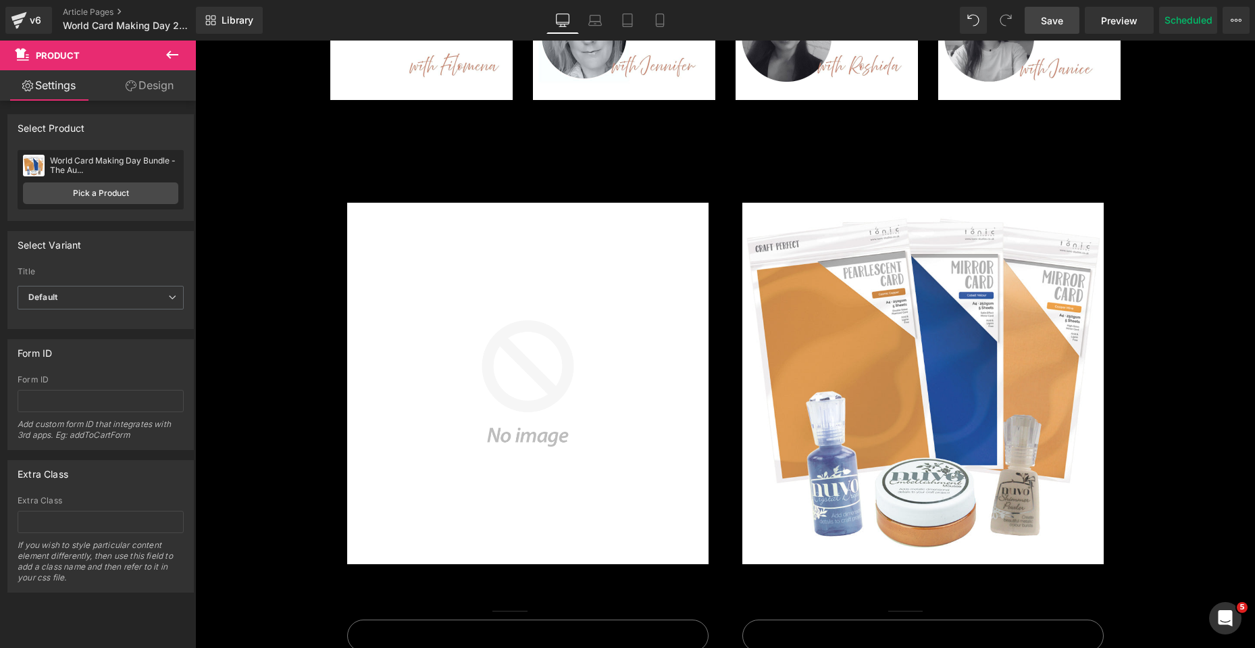
scroll to position [1959, 0]
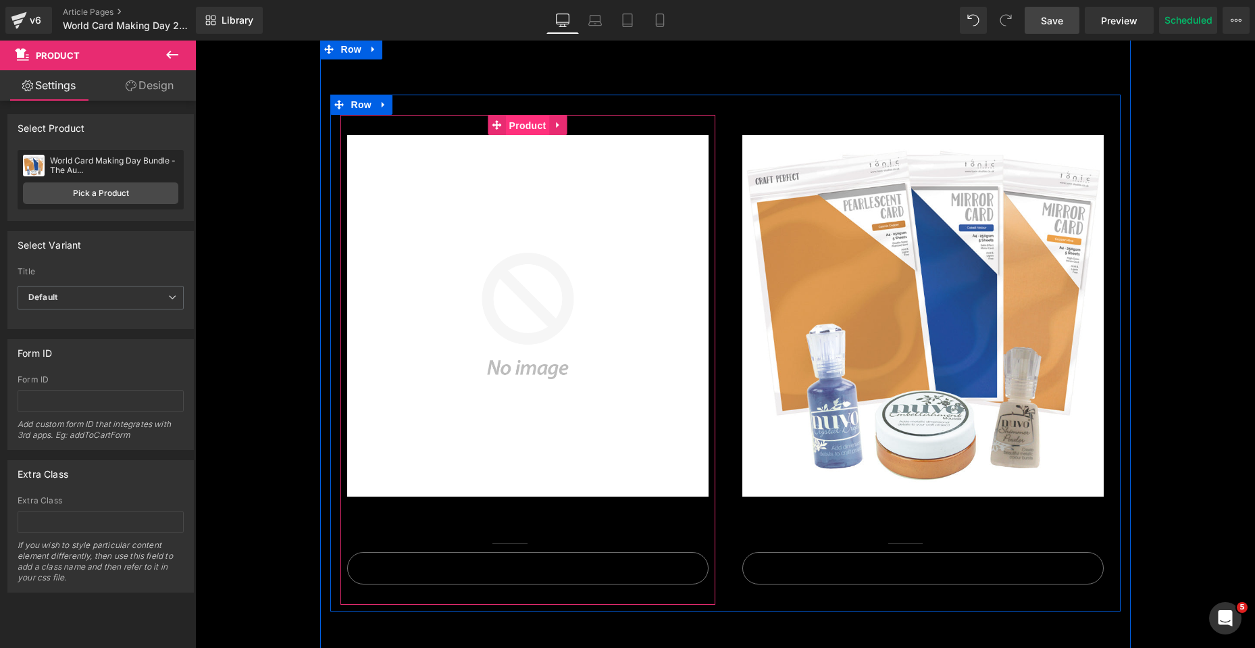
click at [511, 130] on span "Product" at bounding box center [528, 126] width 44 height 20
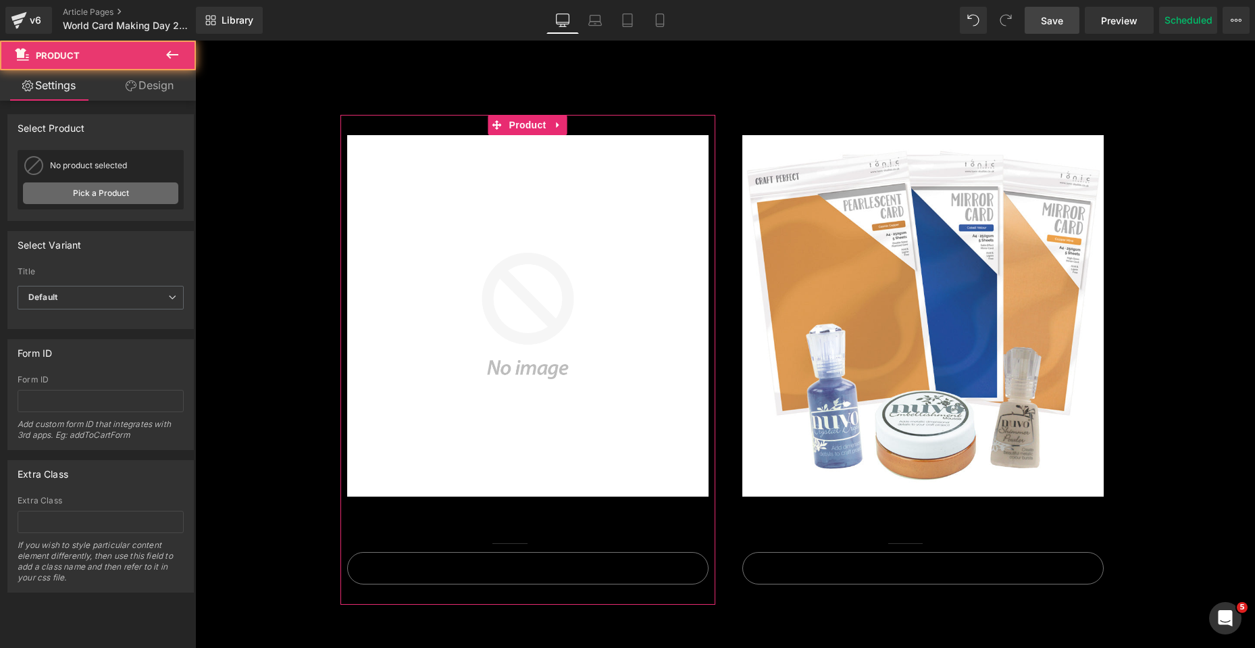
click at [126, 194] on link "Pick a Product" at bounding box center [100, 193] width 155 height 22
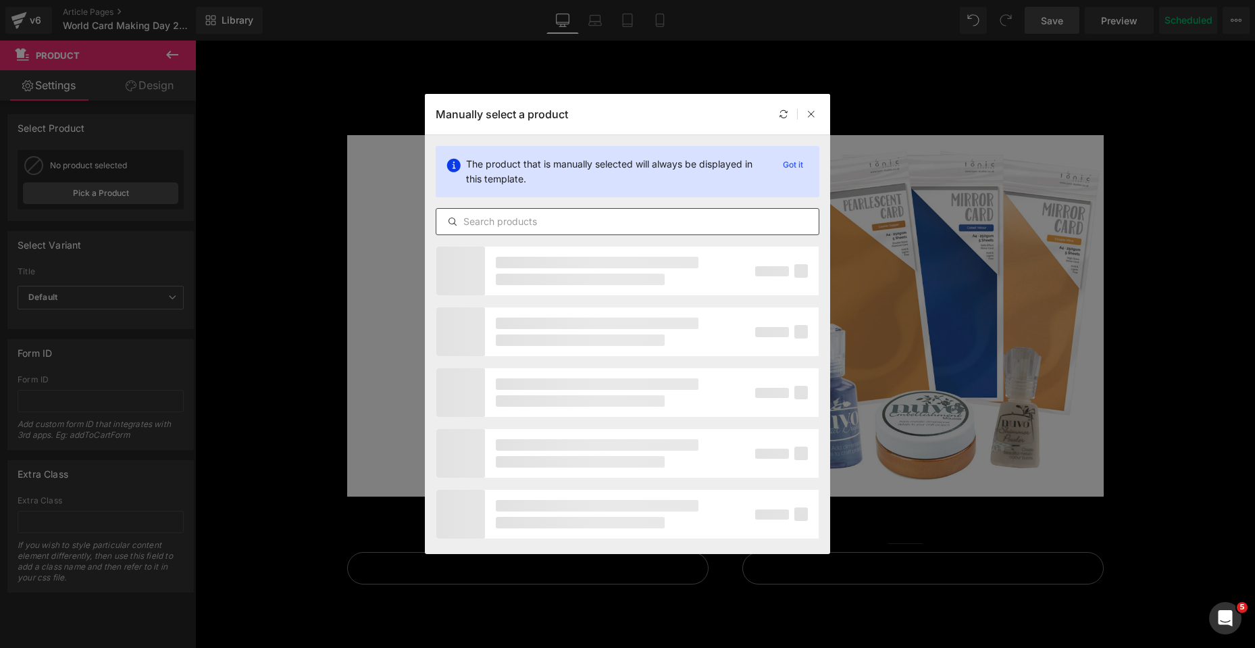
click at [499, 219] on input "text" at bounding box center [627, 221] width 382 height 16
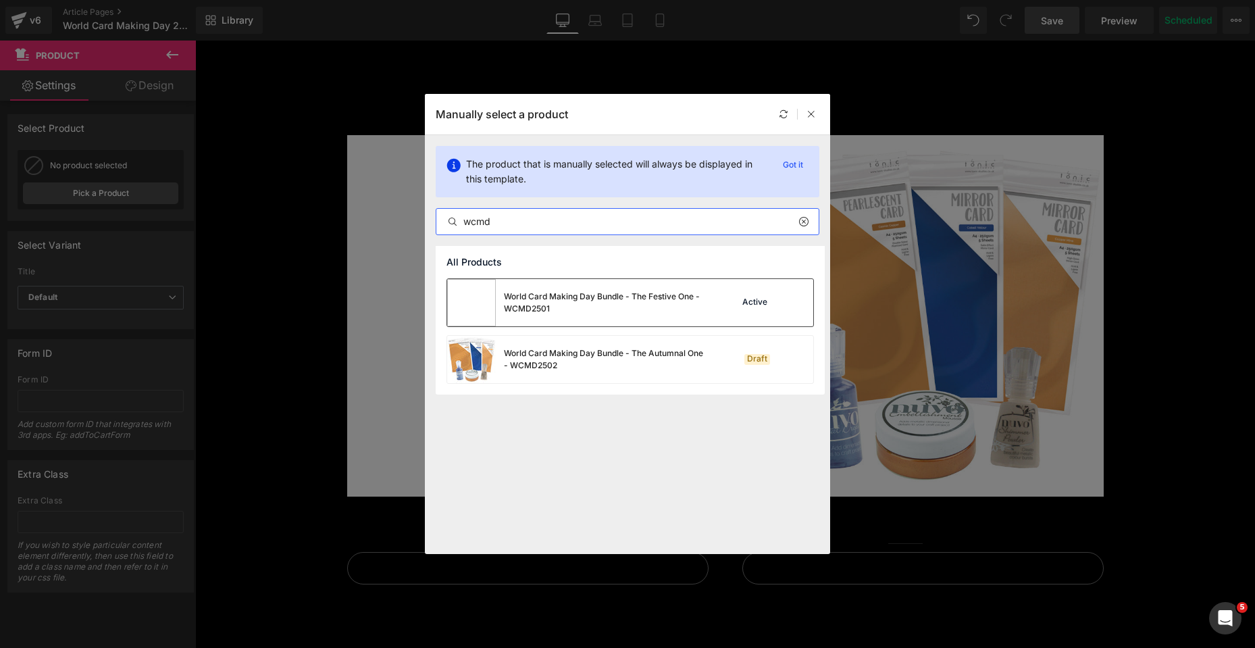
type input "wcmd"
click at [588, 308] on div "World Card Making Day Bundle - The Festive One - WCMD2501" at bounding box center [605, 302] width 203 height 24
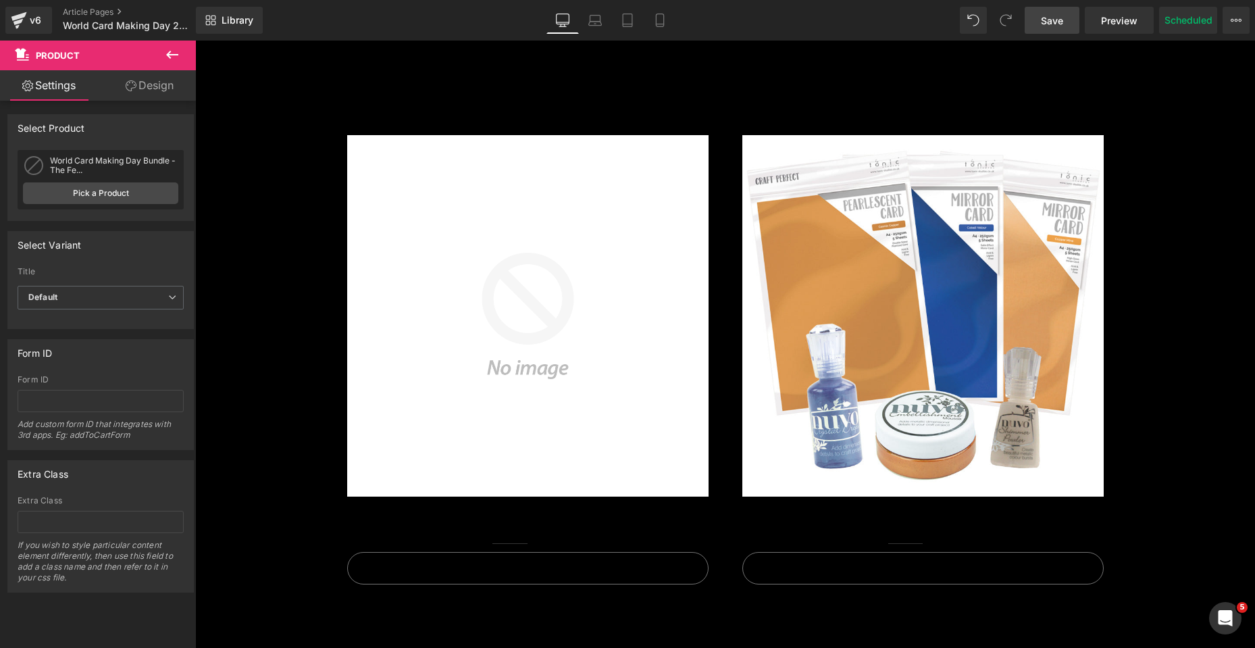
click at [1040, 20] on link "Save" at bounding box center [1052, 20] width 55 height 27
drag, startPoint x: 1035, startPoint y: 18, endPoint x: 148, endPoint y: 26, distance: 887.0
click at [1035, 18] on link "Save" at bounding box center [1052, 20] width 55 height 27
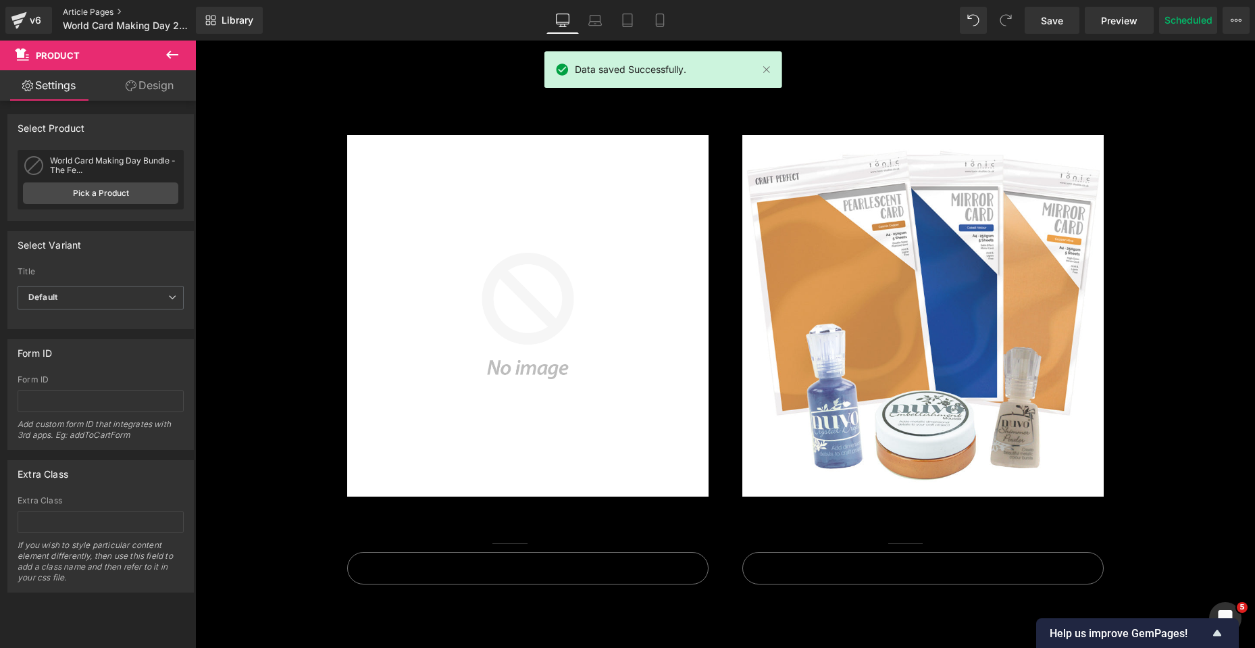
click at [101, 9] on link "Article Pages" at bounding box center [140, 12] width 154 height 11
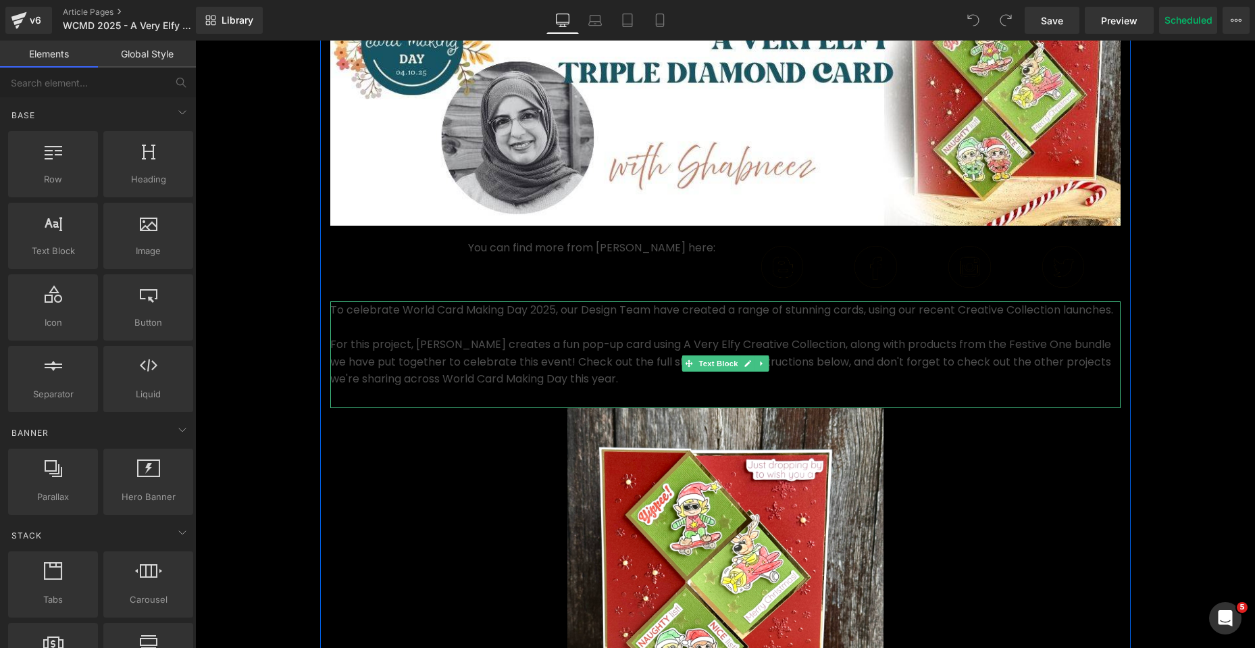
scroll to position [270, 0]
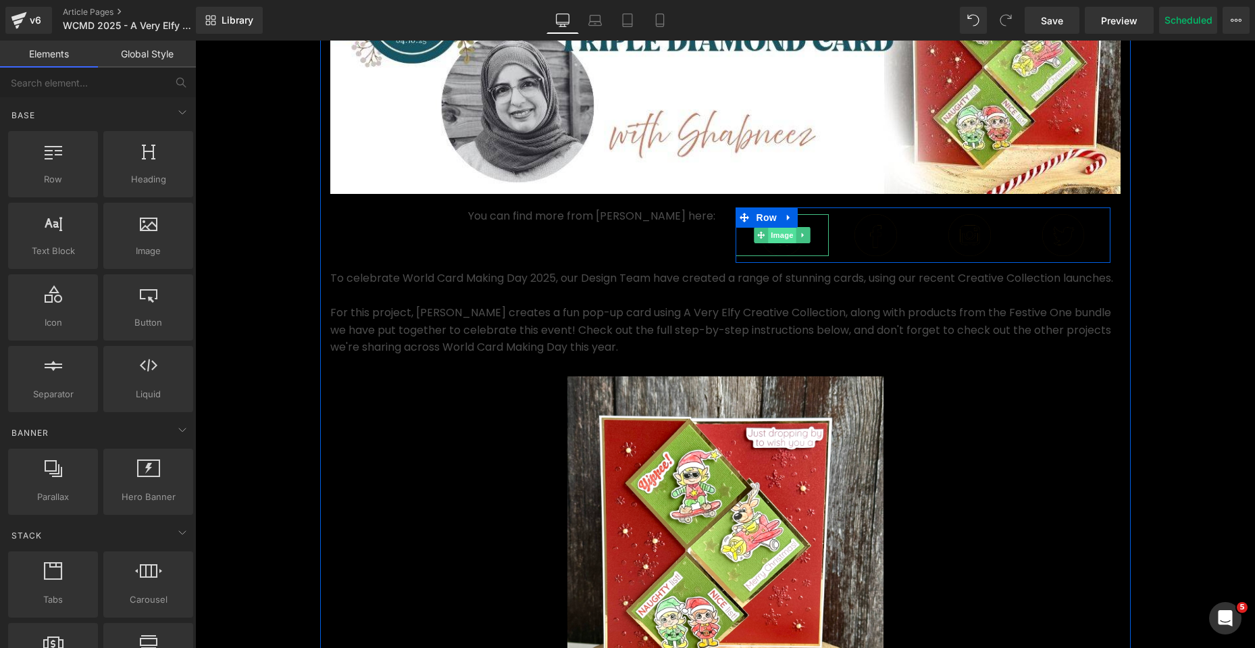
click at [780, 240] on span "Image" at bounding box center [782, 235] width 28 height 16
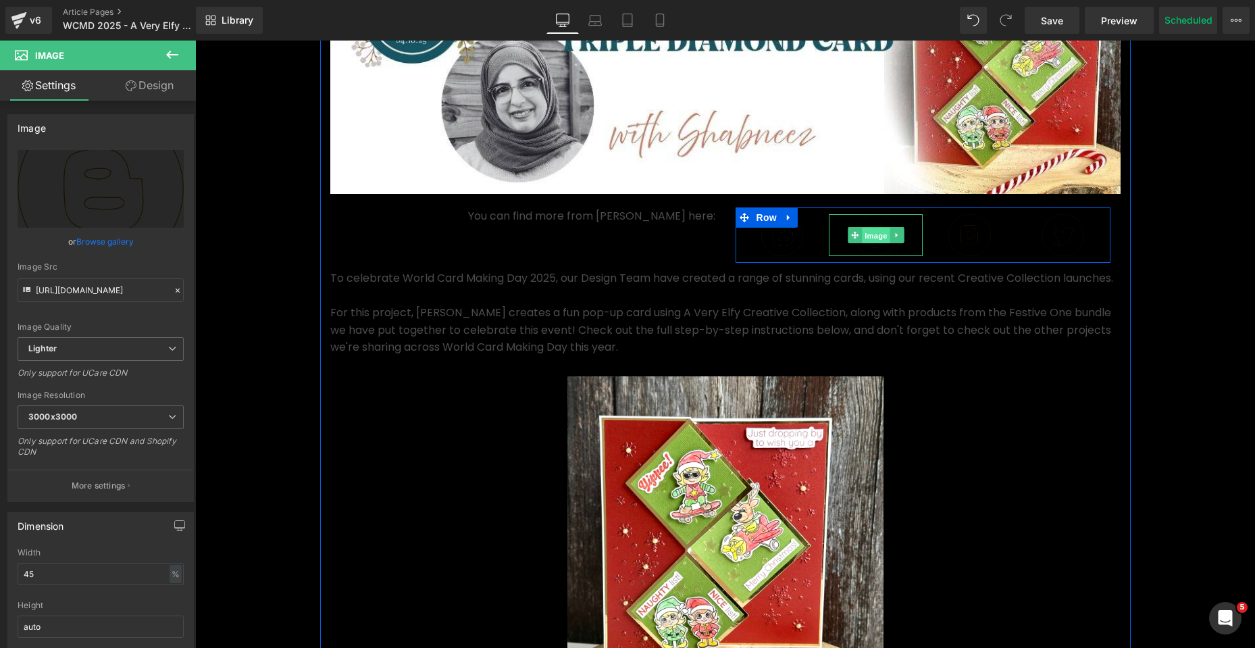
click at [880, 238] on span "Image" at bounding box center [876, 236] width 28 height 16
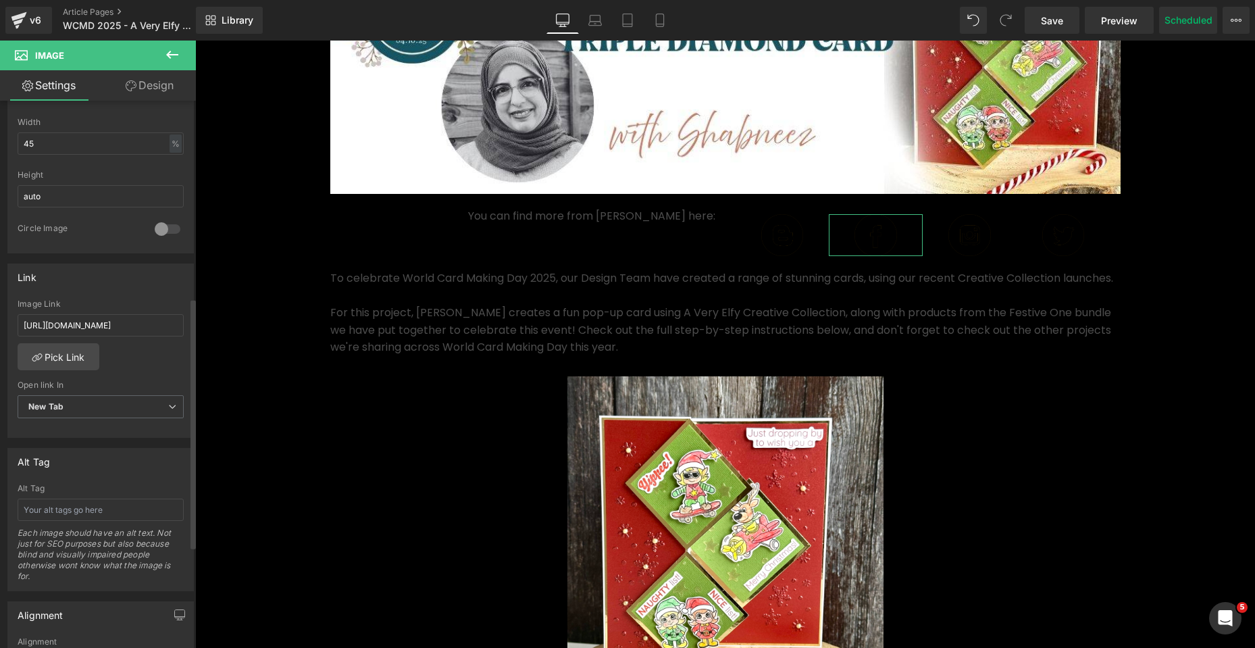
scroll to position [473, 0]
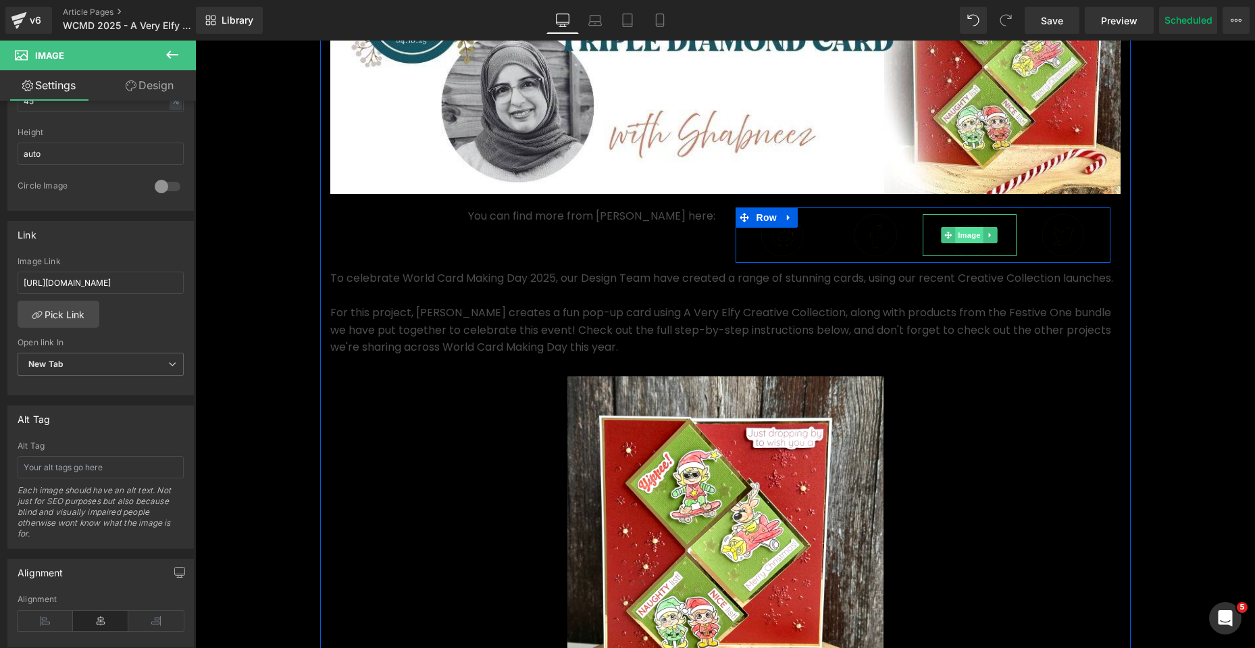
click at [967, 237] on span "Image" at bounding box center [970, 235] width 28 height 16
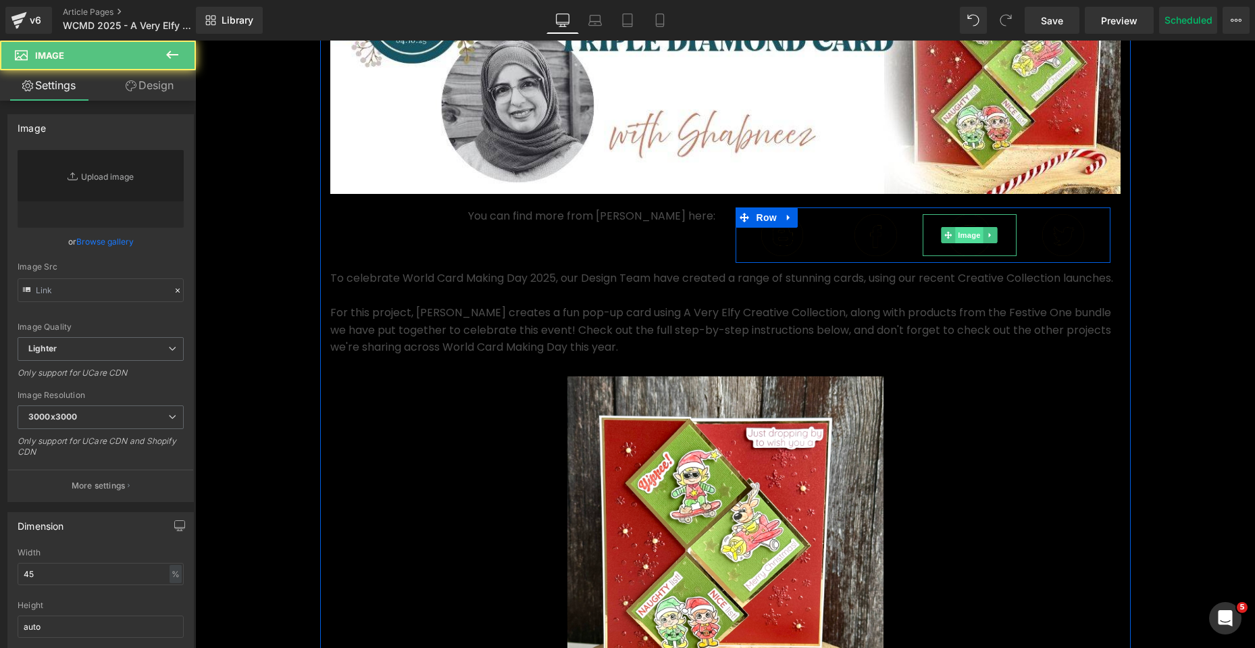
type input "[URL][DOMAIN_NAME]"
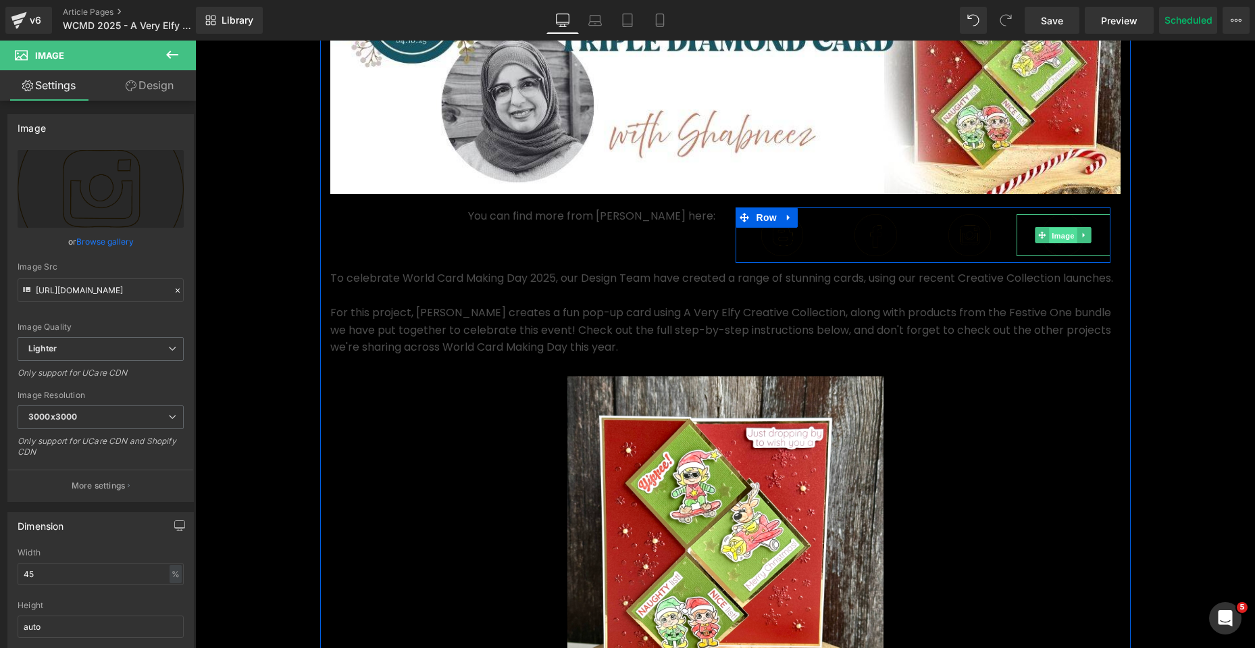
click at [1049, 232] on span "Image" at bounding box center [1063, 236] width 28 height 16
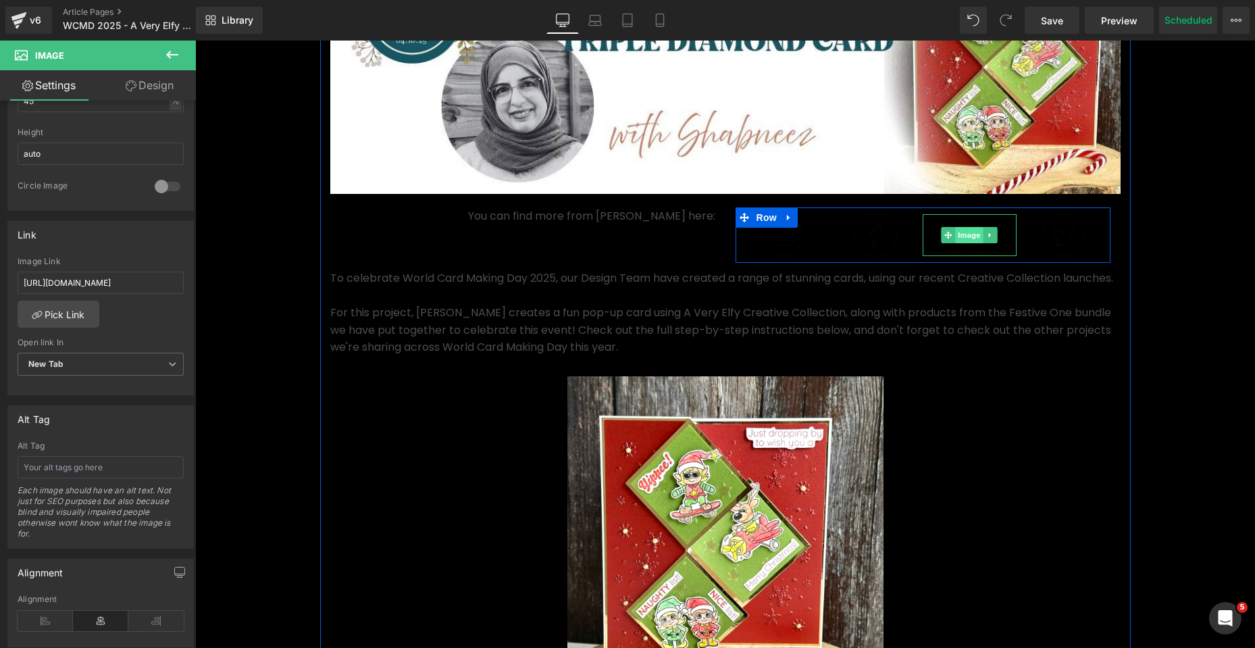
click at [964, 236] on span "Image" at bounding box center [970, 235] width 28 height 16
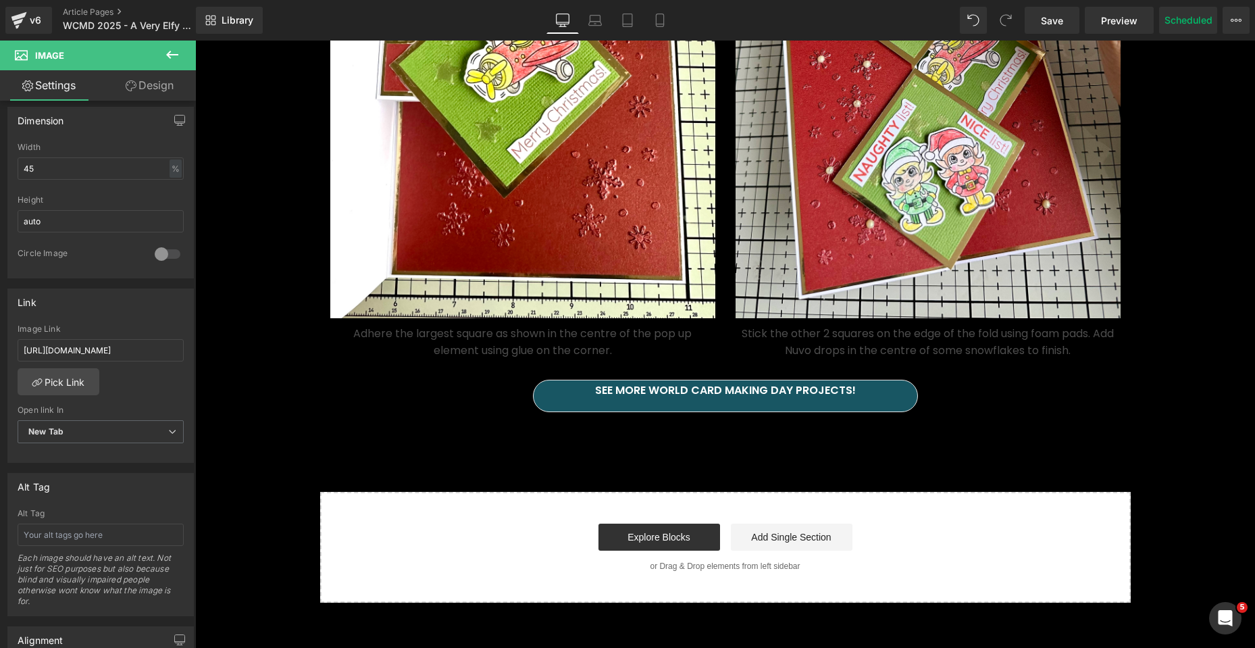
scroll to position [3850, 0]
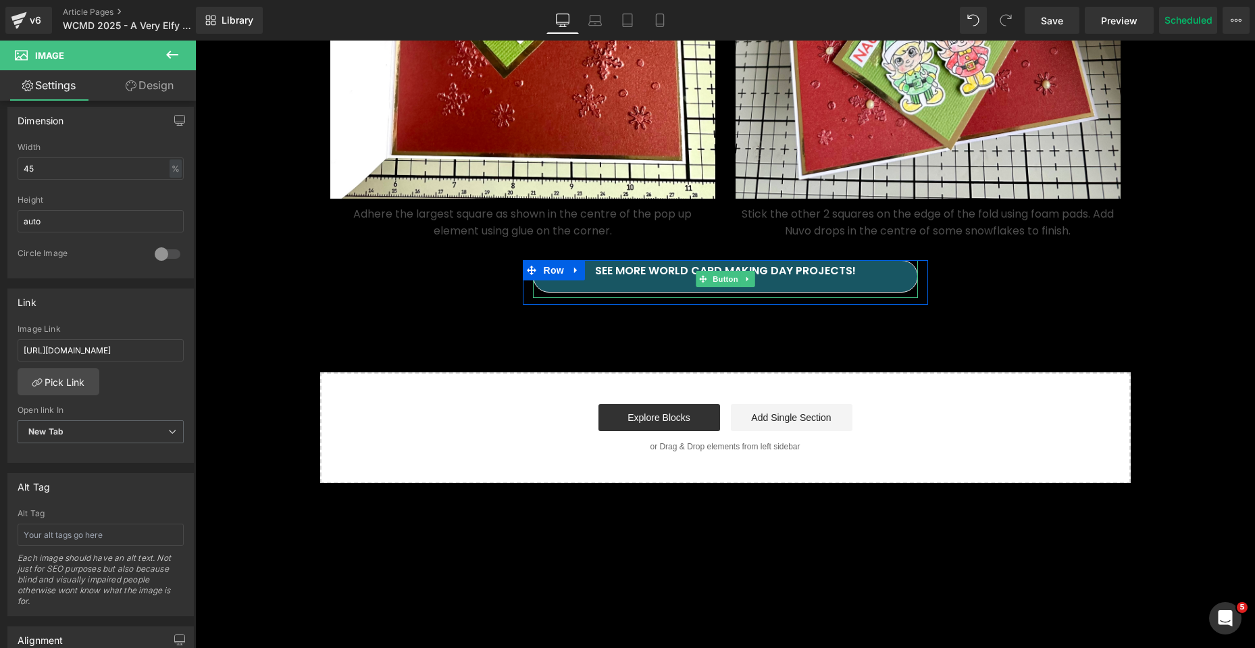
drag, startPoint x: 720, startPoint y: 297, endPoint x: 729, endPoint y: 307, distance: 13.9
click at [720, 287] on span "Button" at bounding box center [725, 279] width 31 height 16
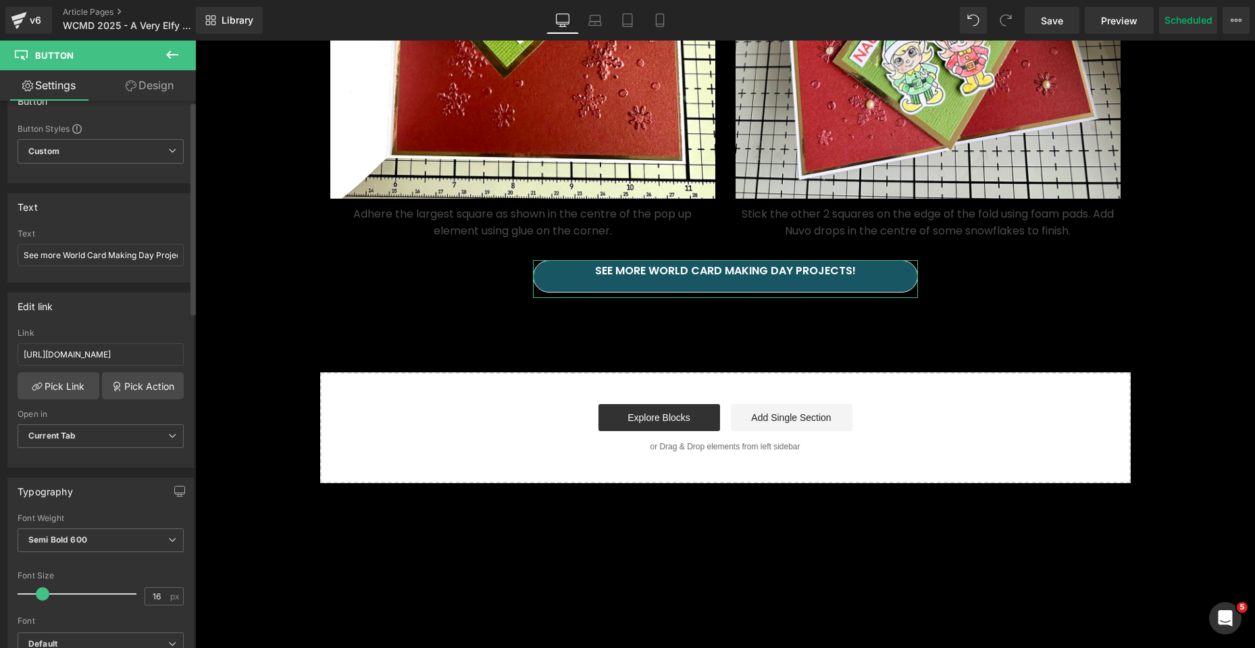
scroll to position [68, 0]
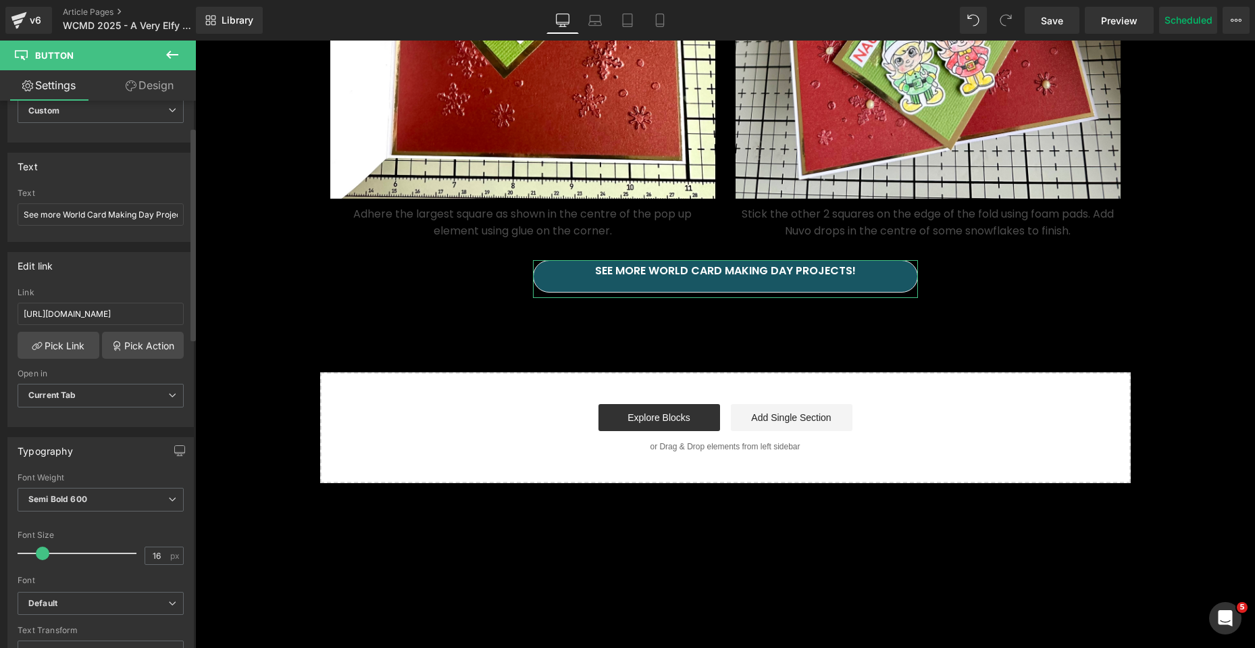
click at [135, 302] on div "Link https://www.tonic-studios.co.uk/blogs/tonic-promotions/harvest-moon-trend" at bounding box center [101, 310] width 166 height 44
click at [138, 315] on input "https://www.tonic-studios.co.uk/blogs/tonic-promotions/harvest-moon-trend" at bounding box center [101, 314] width 166 height 22
click at [42, 346] on link "Pick Link" at bounding box center [59, 345] width 82 height 27
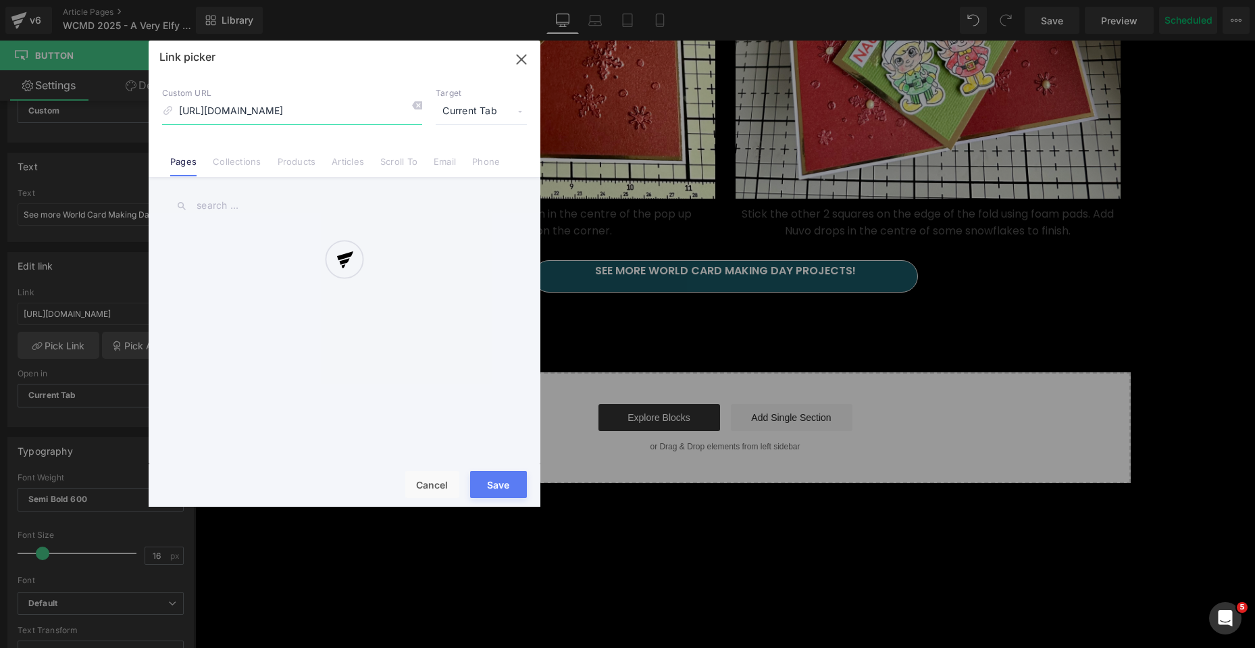
scroll to position [0, 110]
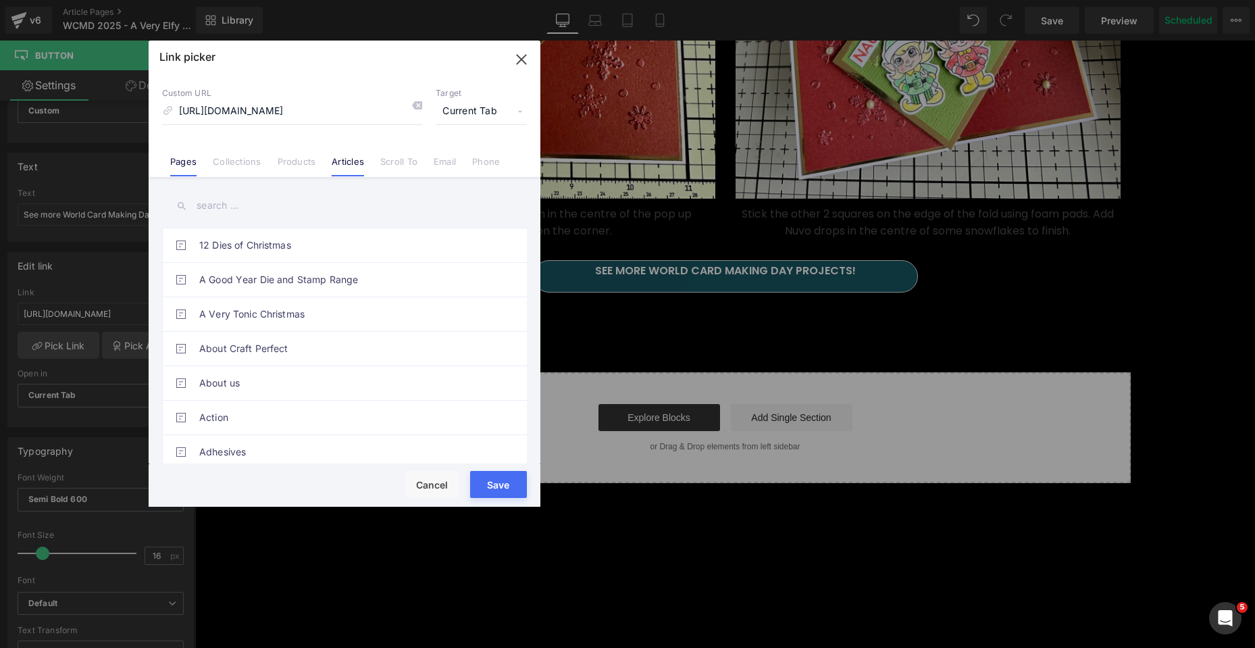
click at [359, 165] on link "Articles" at bounding box center [348, 166] width 32 height 20
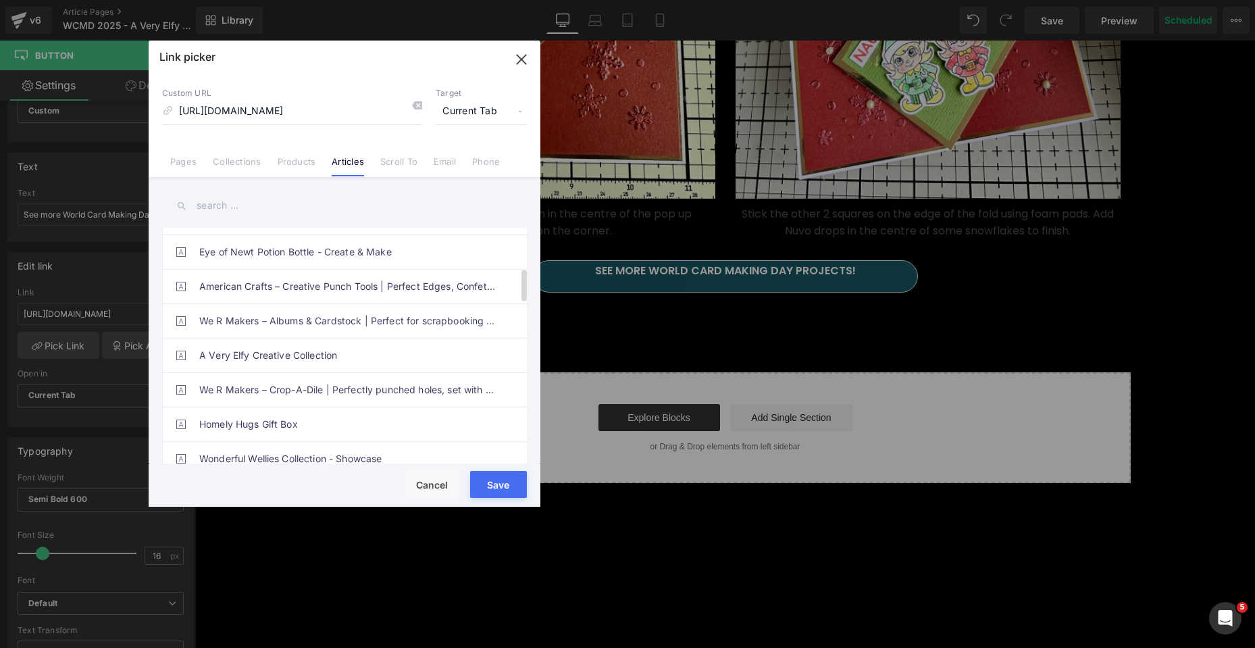
scroll to position [0, 0]
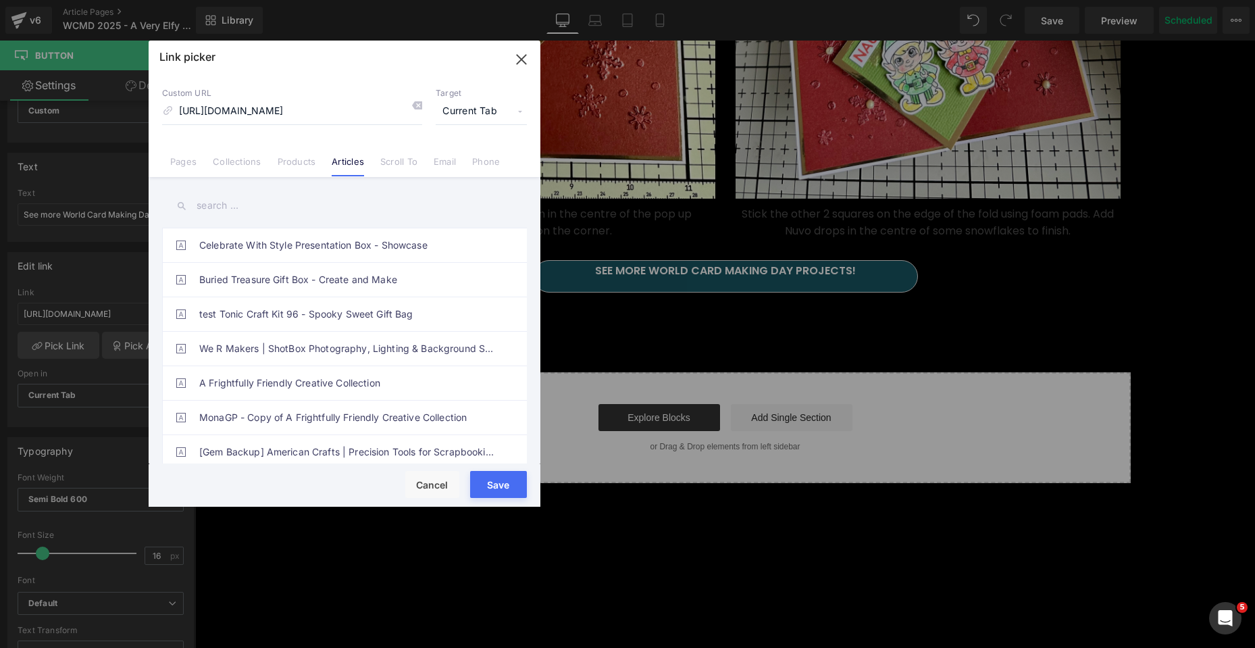
click at [240, 209] on input "text" at bounding box center [344, 205] width 365 height 30
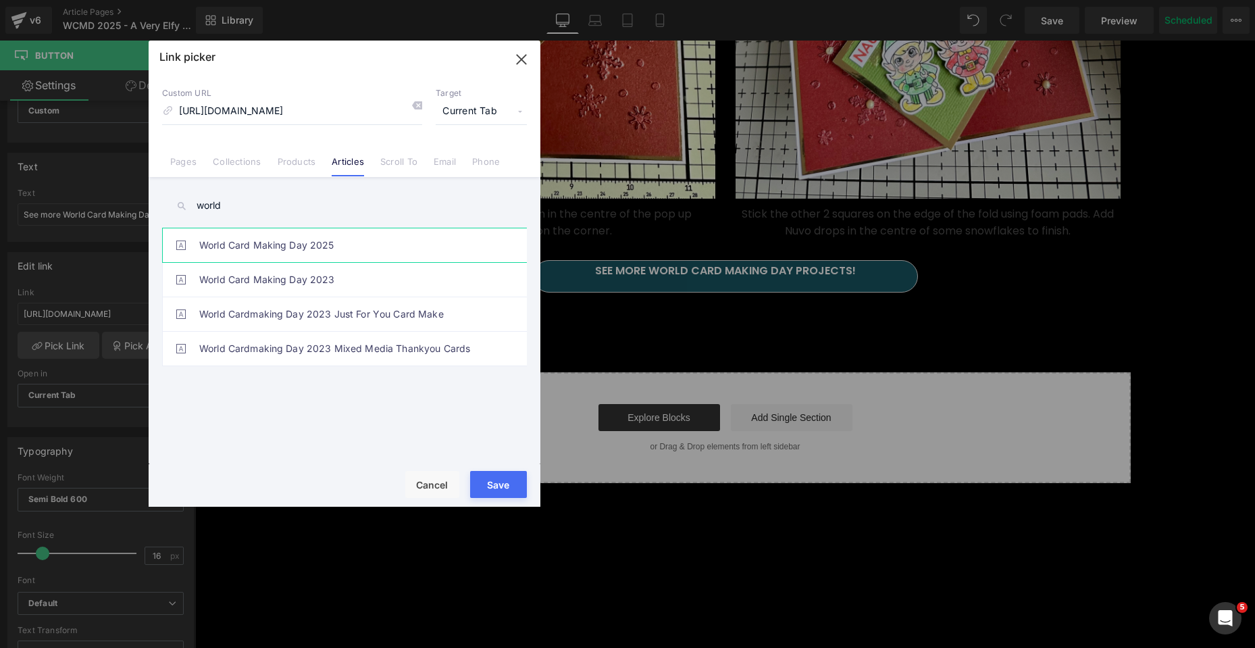
type input "world"
click at [258, 244] on link "World Card Making Day 2025" at bounding box center [347, 245] width 297 height 34
type input "/blogs/tonic-promotions/world-card-making-day-2025"
click at [504, 486] on button "Save" at bounding box center [498, 484] width 57 height 27
type input "/blogs/tonic-promotions/world-card-making-day-2025"
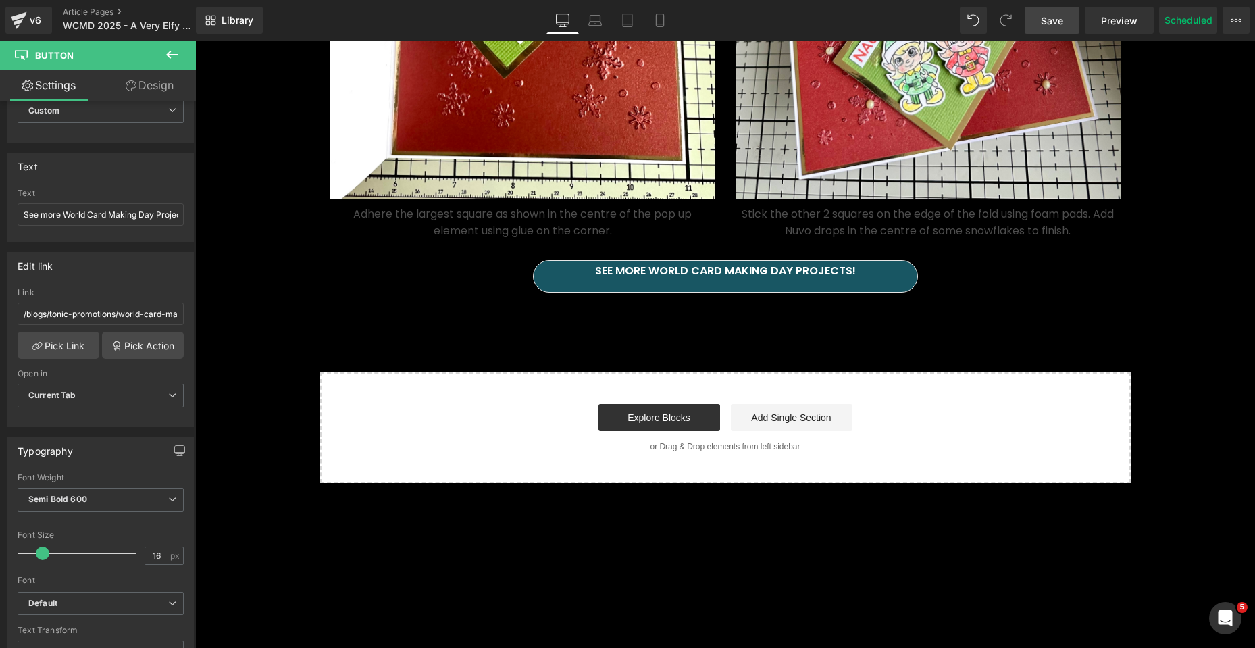
click at [1056, 20] on span "Save" at bounding box center [1052, 21] width 22 height 14
click at [175, 54] on icon at bounding box center [172, 55] width 12 height 8
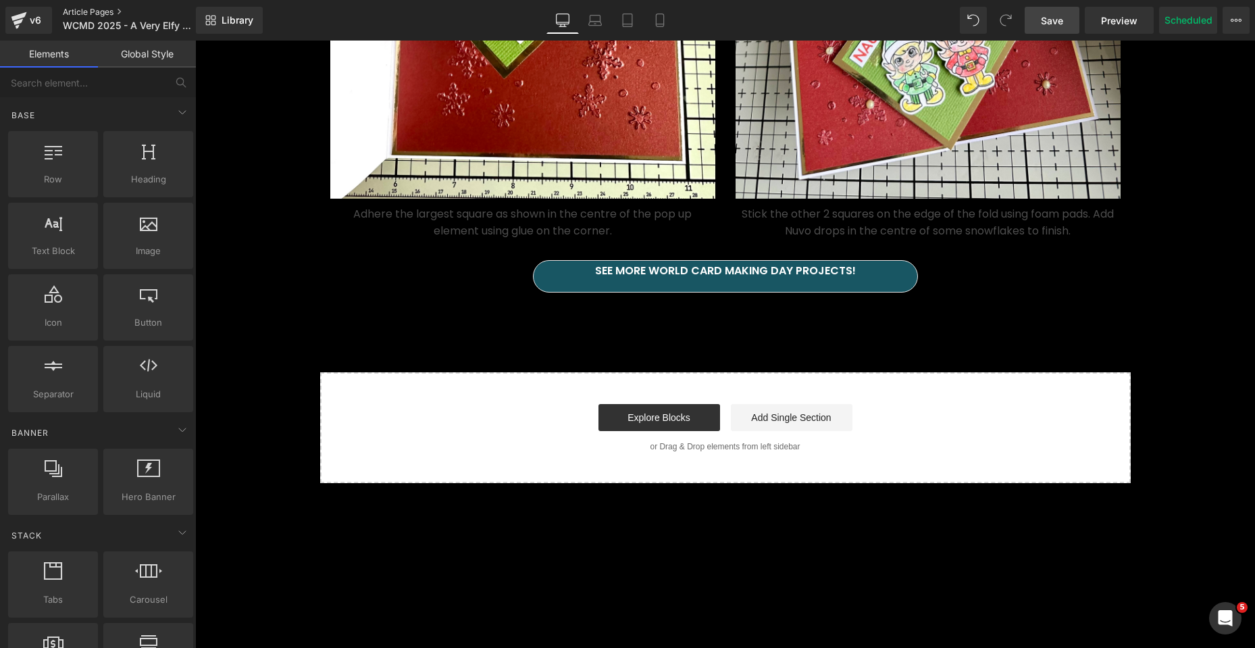
click at [88, 12] on link "Article Pages" at bounding box center [140, 12] width 155 height 11
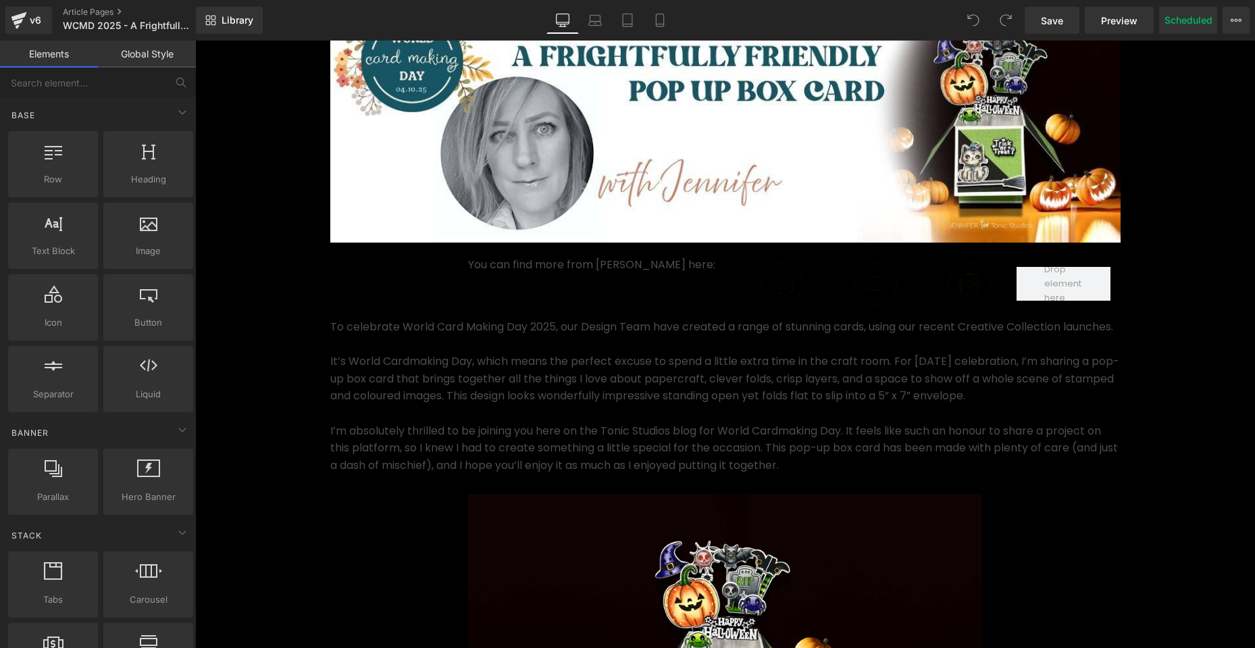
scroll to position [338, 0]
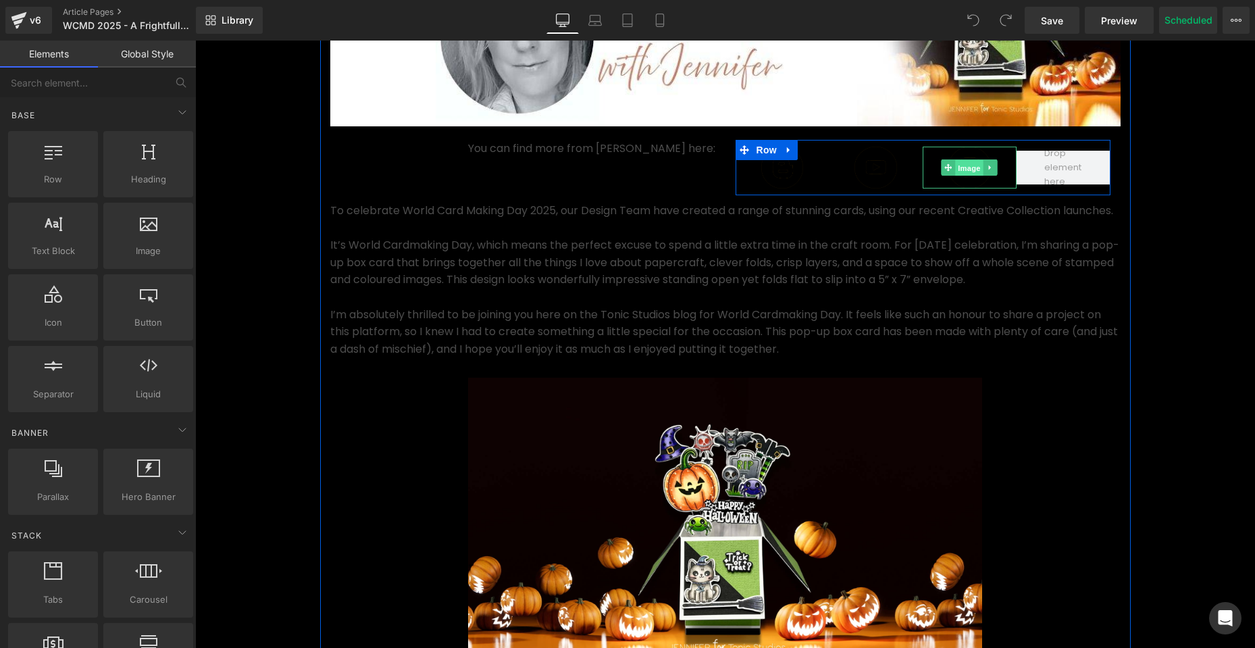
click at [961, 170] on span "Image" at bounding box center [970, 168] width 28 height 16
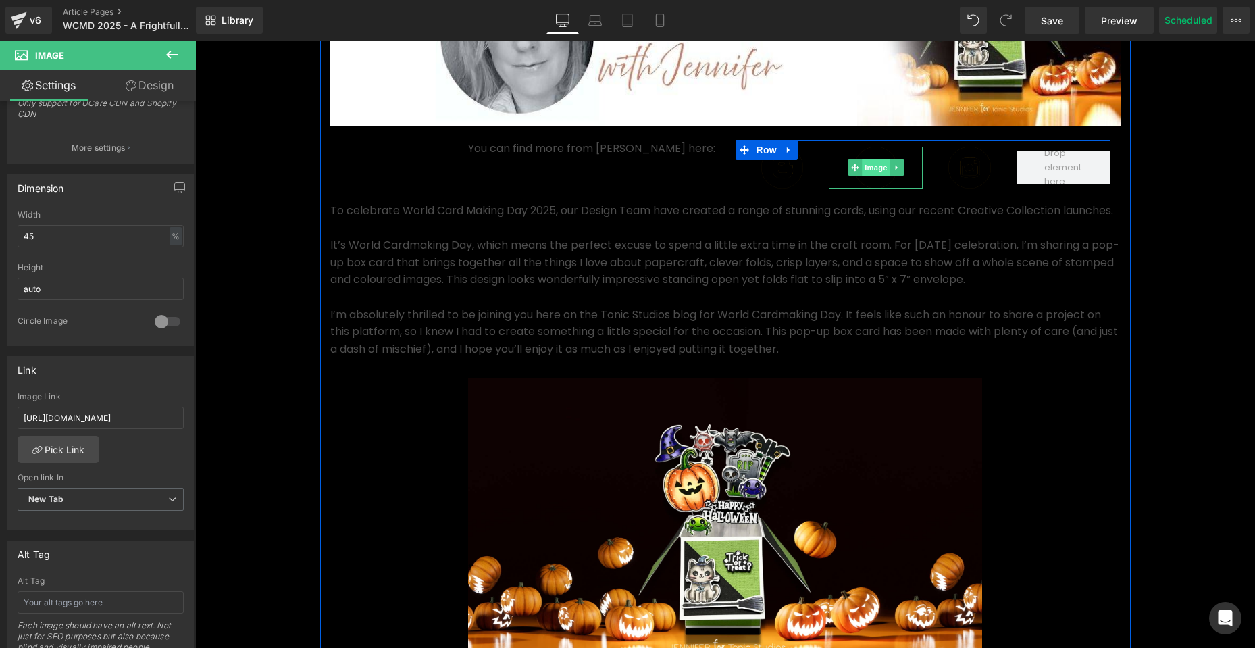
click at [870, 168] on span "Image" at bounding box center [876, 167] width 28 height 16
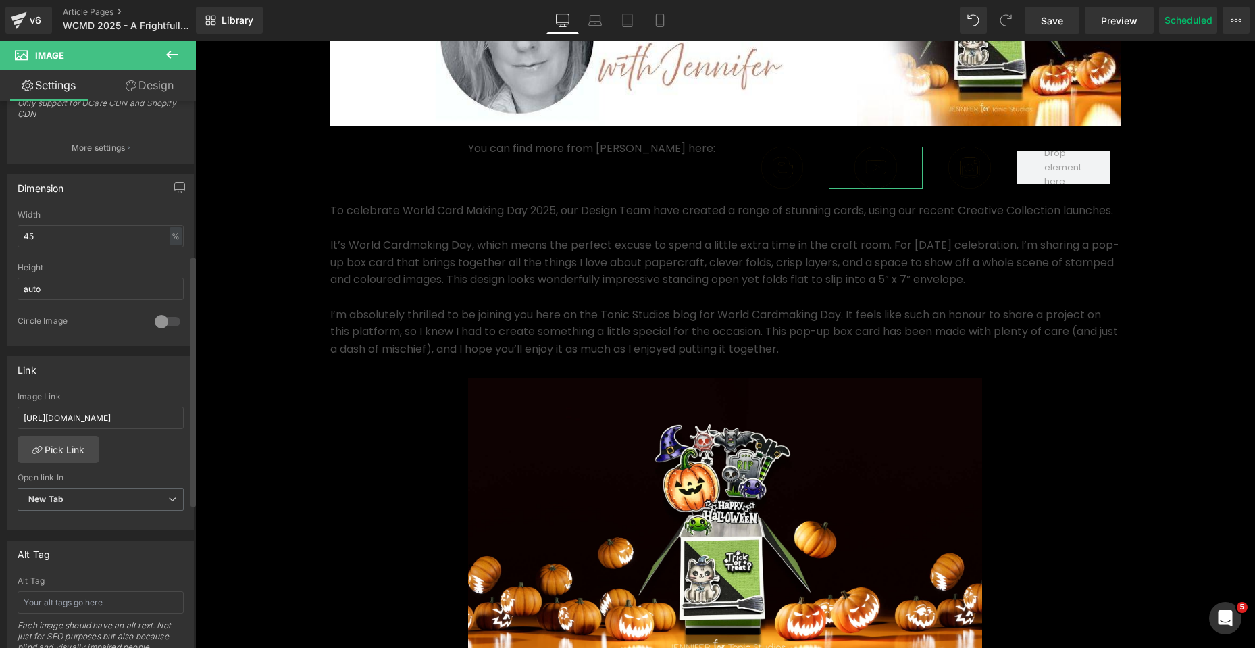
scroll to position [0, 0]
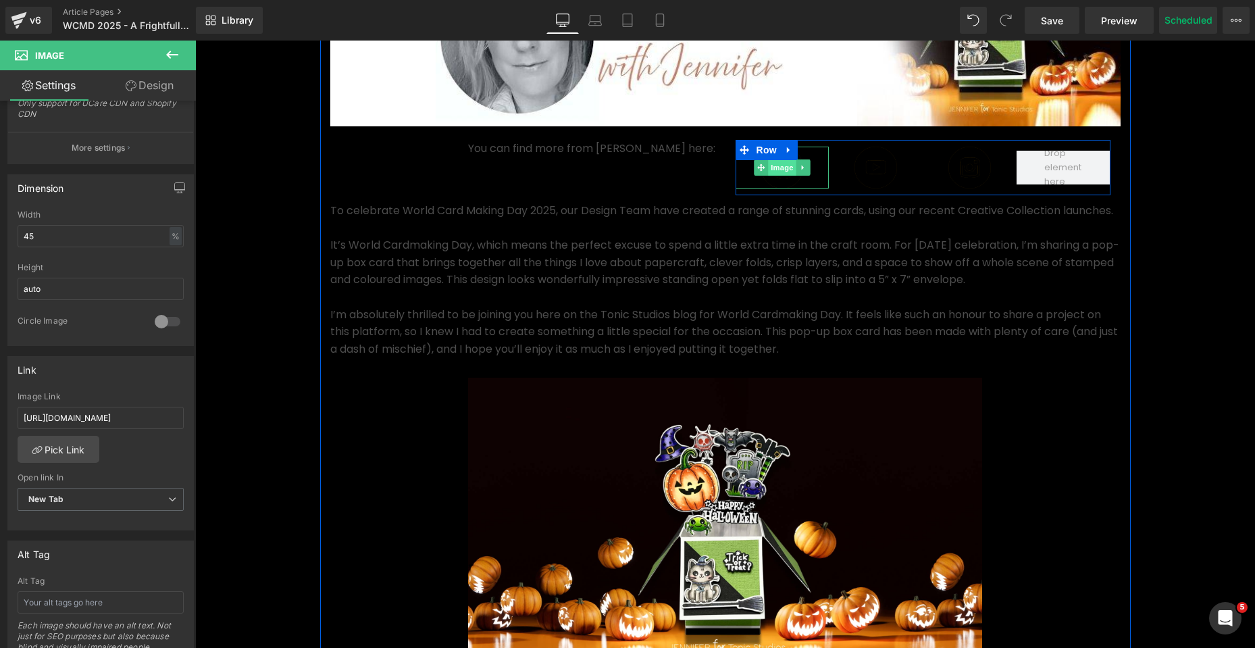
click at [779, 171] on span "Image" at bounding box center [782, 167] width 28 height 16
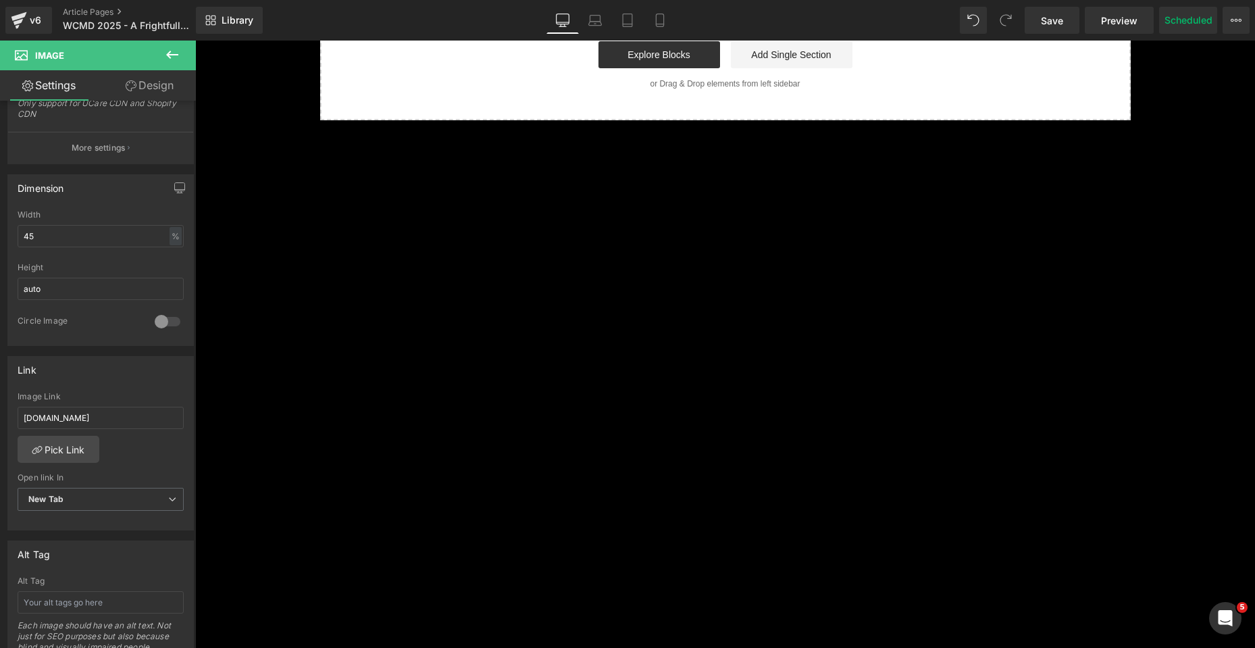
scroll to position [2770, 0]
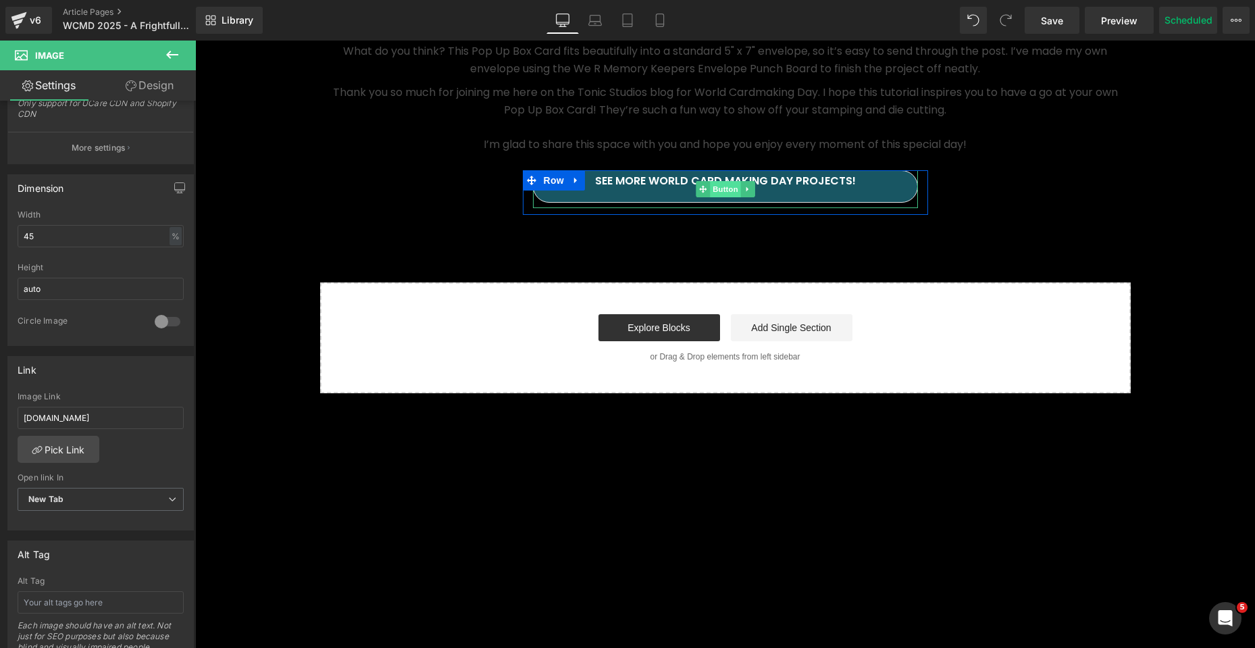
click at [725, 197] on span "Button" at bounding box center [725, 189] width 31 height 16
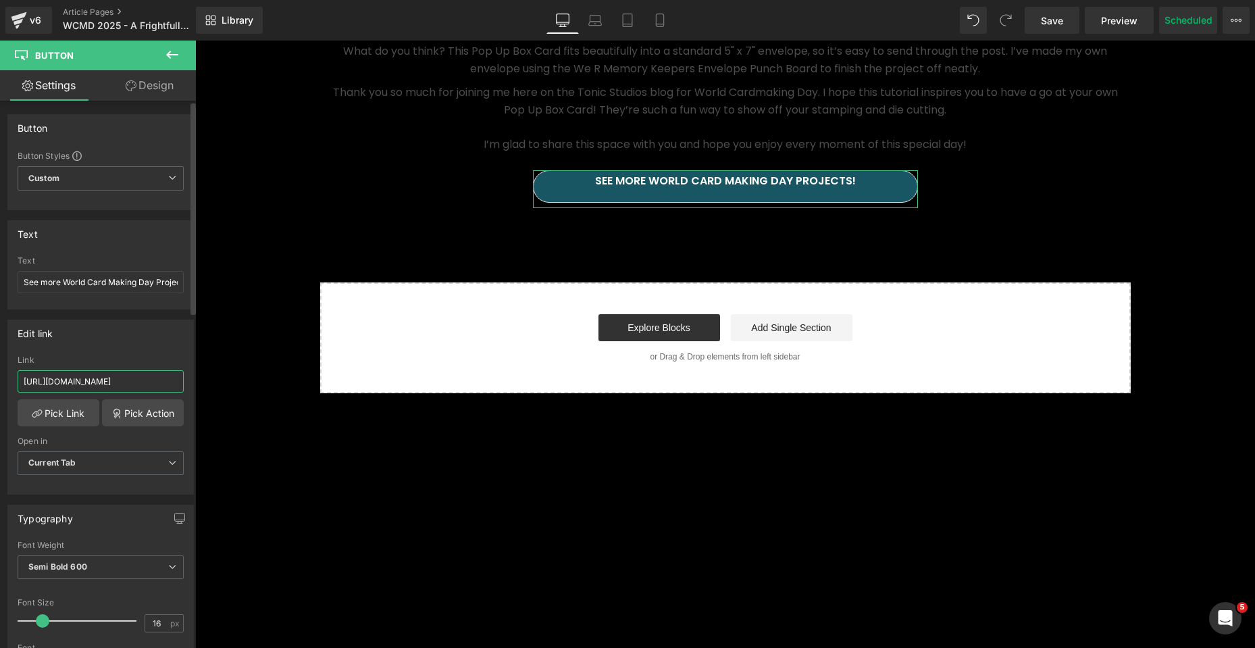
click at [123, 382] on input "[URL][DOMAIN_NAME]" at bounding box center [101, 381] width 166 height 22
click at [76, 407] on link "Pick Link" at bounding box center [59, 412] width 82 height 27
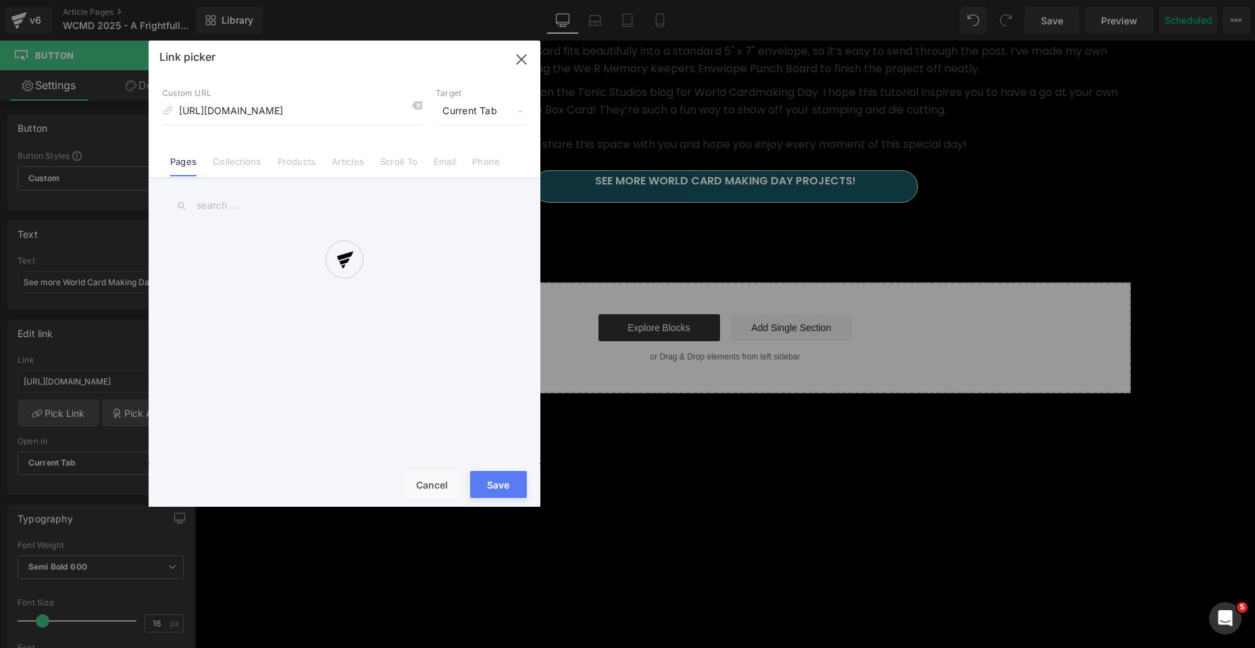
scroll to position [0, 110]
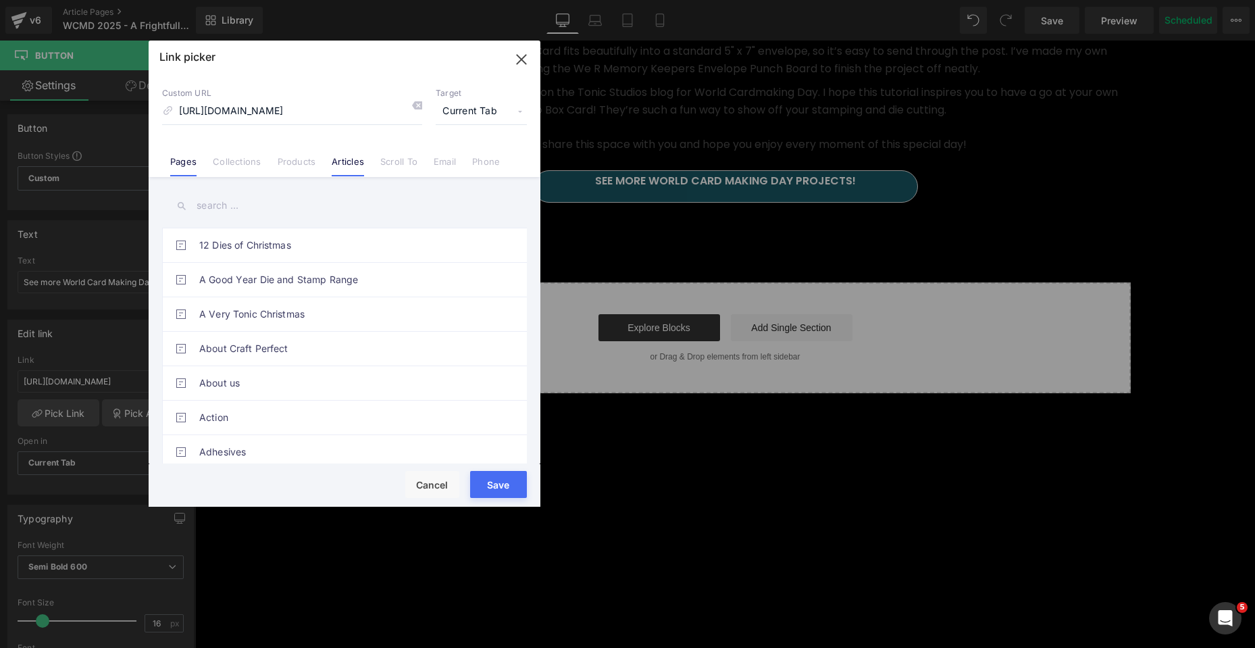
click at [340, 163] on link "Articles" at bounding box center [348, 166] width 32 height 20
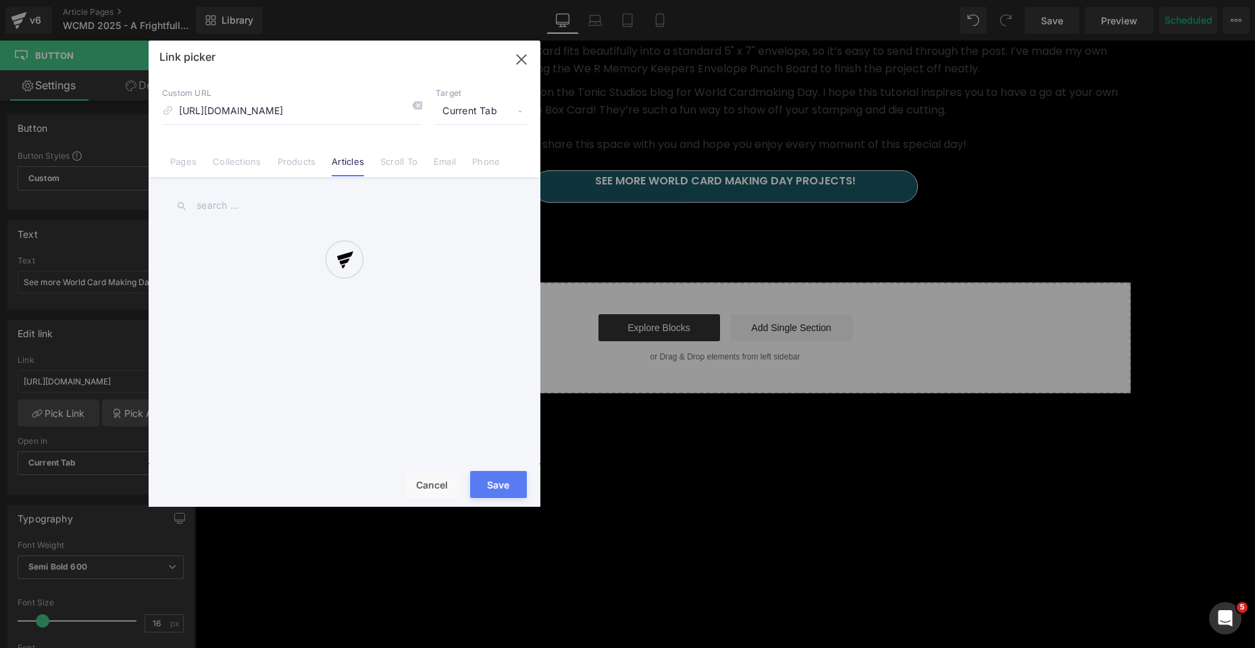
click at [292, 203] on div at bounding box center [345, 274] width 392 height 466
click at [215, 203] on div at bounding box center [345, 274] width 392 height 466
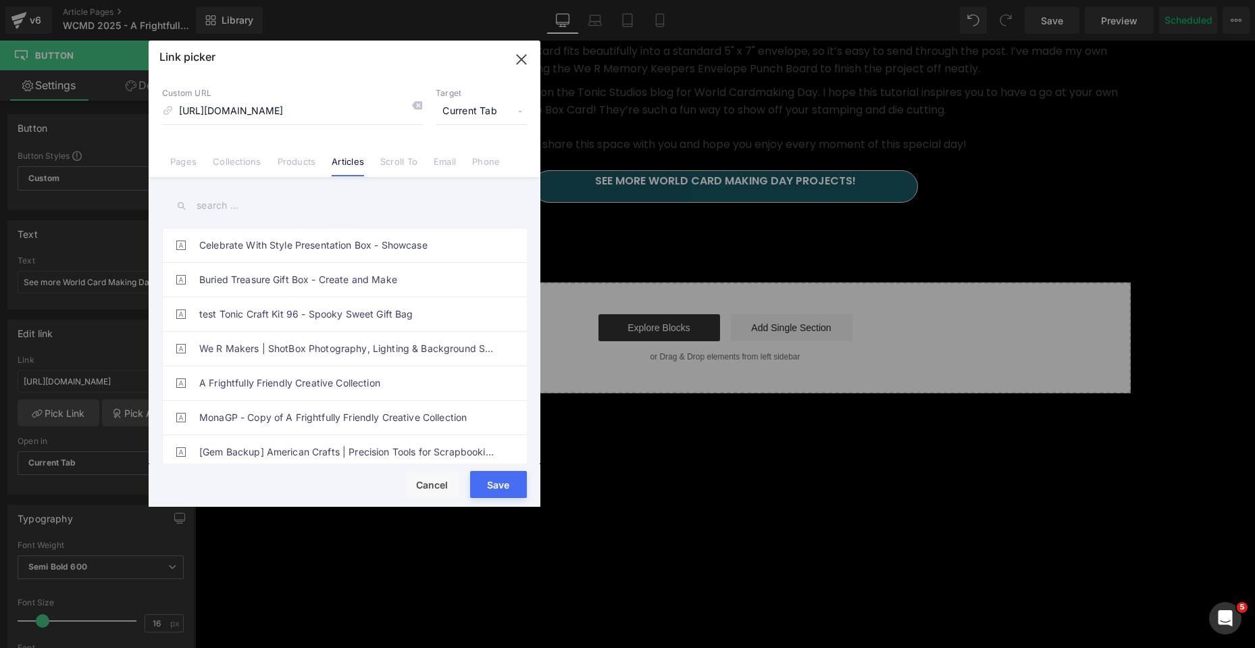
click at [213, 205] on input "text" at bounding box center [344, 205] width 365 height 30
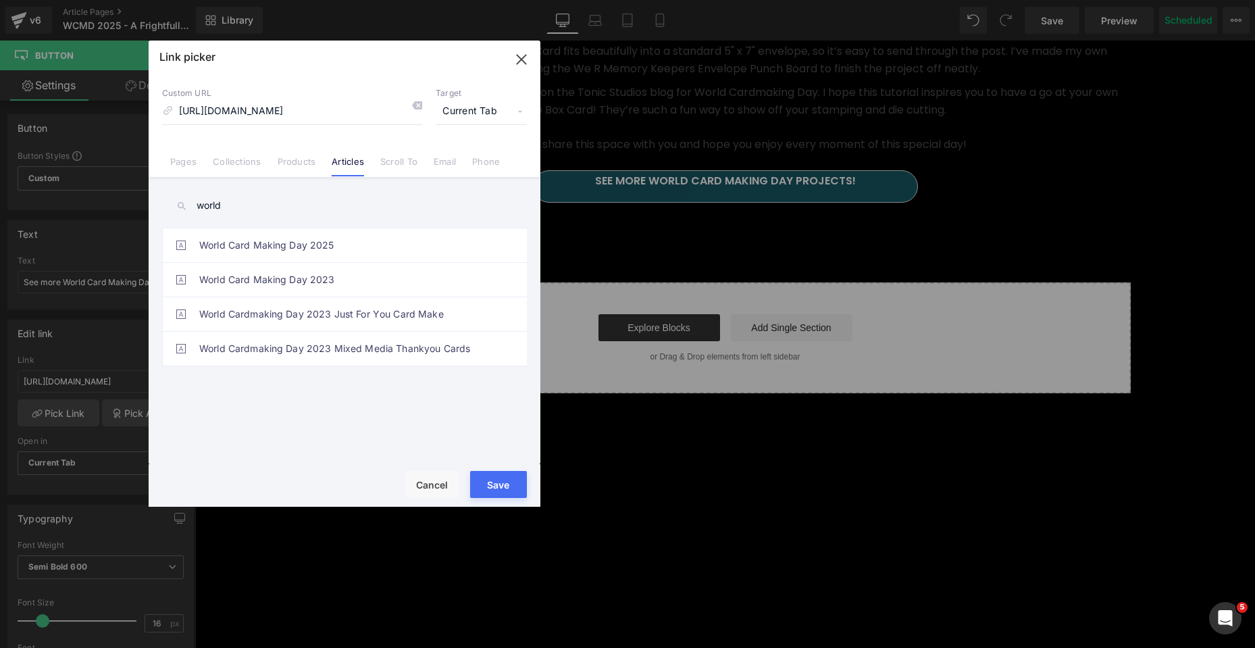
type input "world"
click at [326, 238] on link "World Card Making Day 2025" at bounding box center [347, 245] width 297 height 34
type input "/blogs/tonic-promotions/world-card-making-day-2025"
click at [508, 487] on button "Save" at bounding box center [498, 484] width 57 height 27
type input "/blogs/tonic-promotions/world-card-making-day-2025"
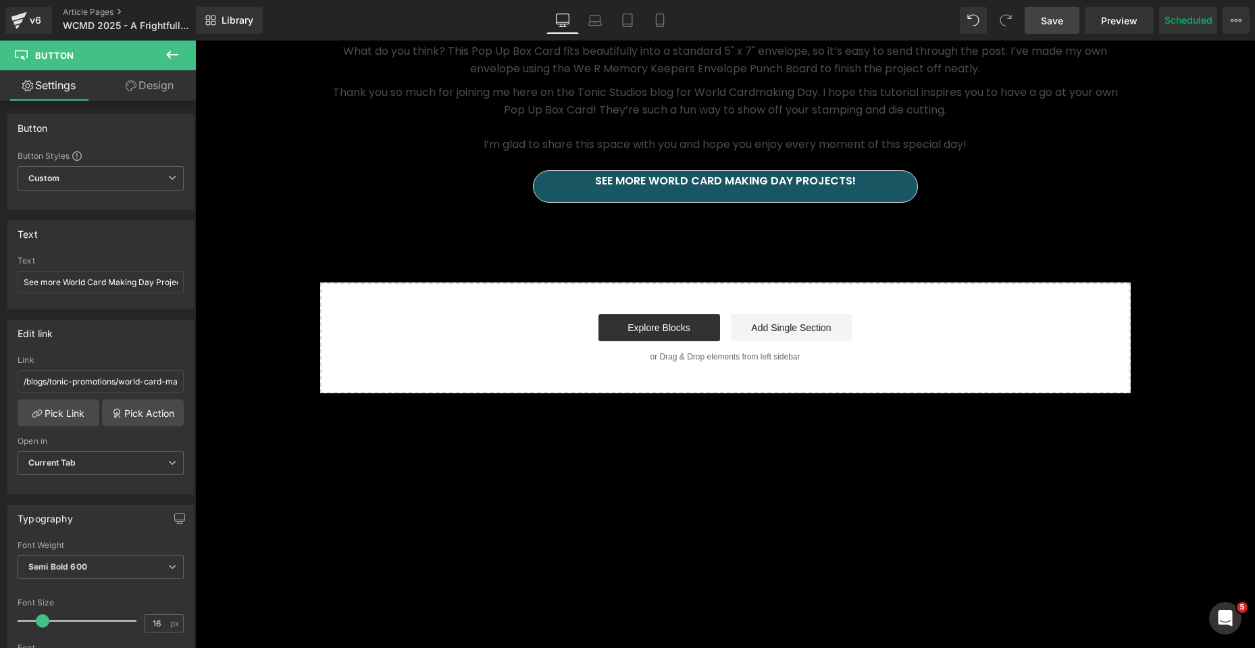
click at [1052, 26] on span "Save" at bounding box center [1052, 21] width 22 height 14
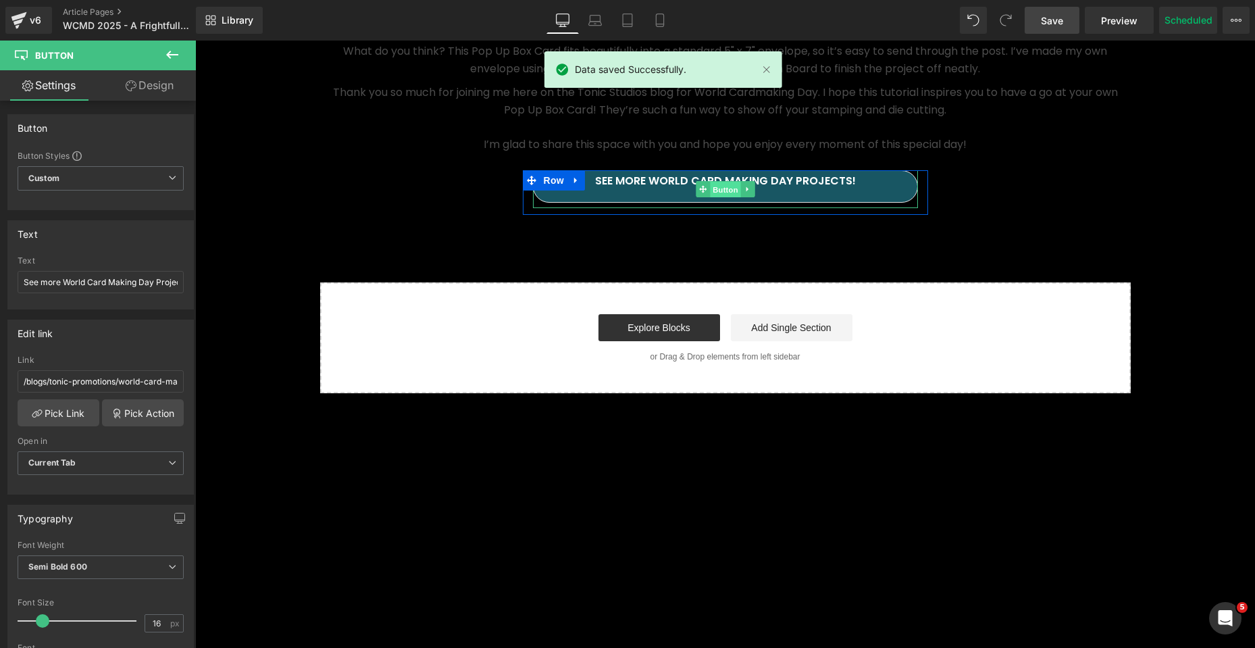
click at [723, 198] on span "Button" at bounding box center [725, 190] width 31 height 16
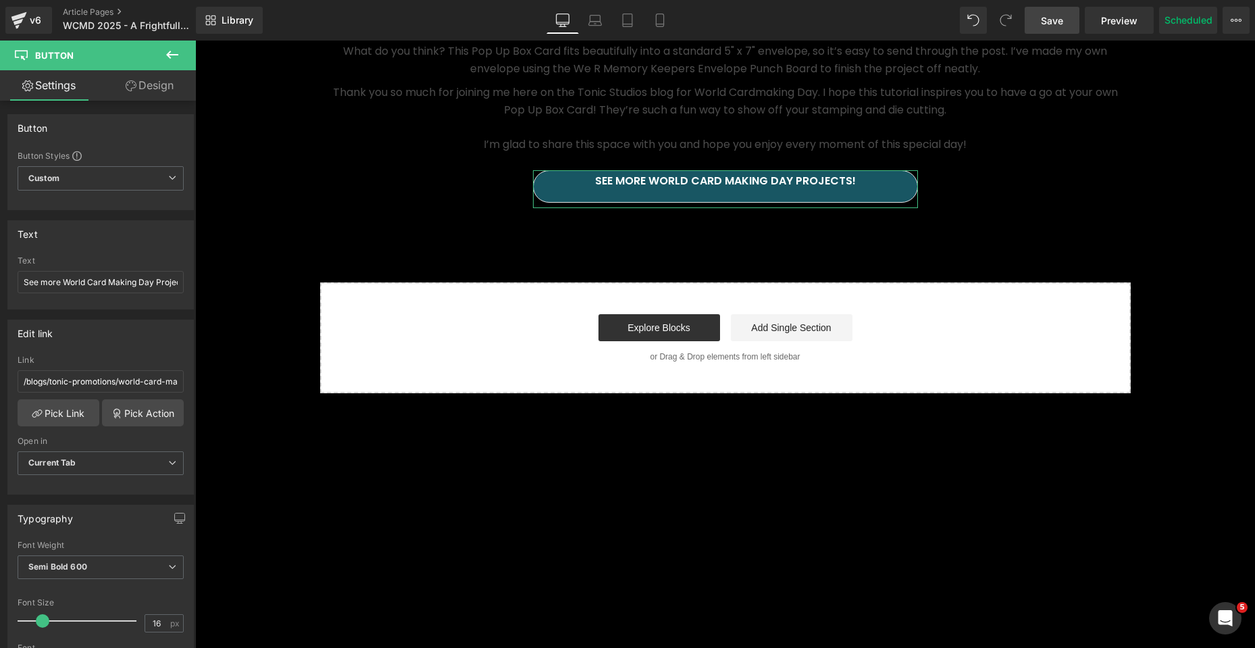
click at [153, 81] on link "Design" at bounding box center [150, 85] width 98 height 30
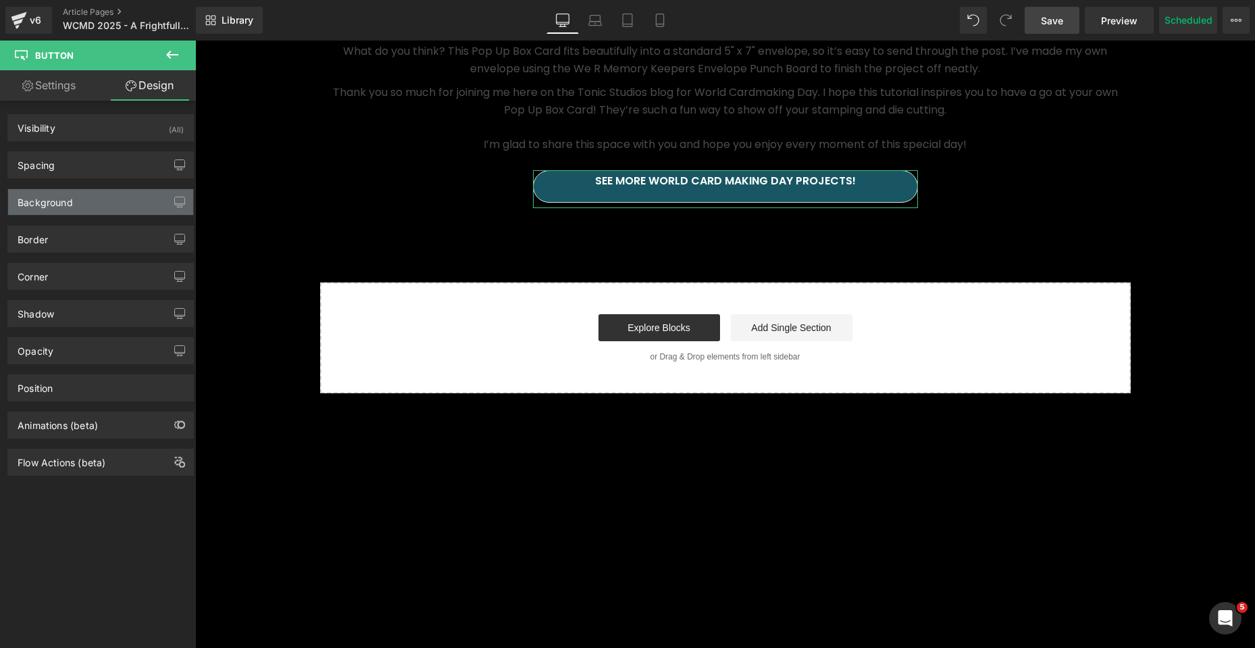
click at [75, 193] on div "Background" at bounding box center [100, 202] width 185 height 26
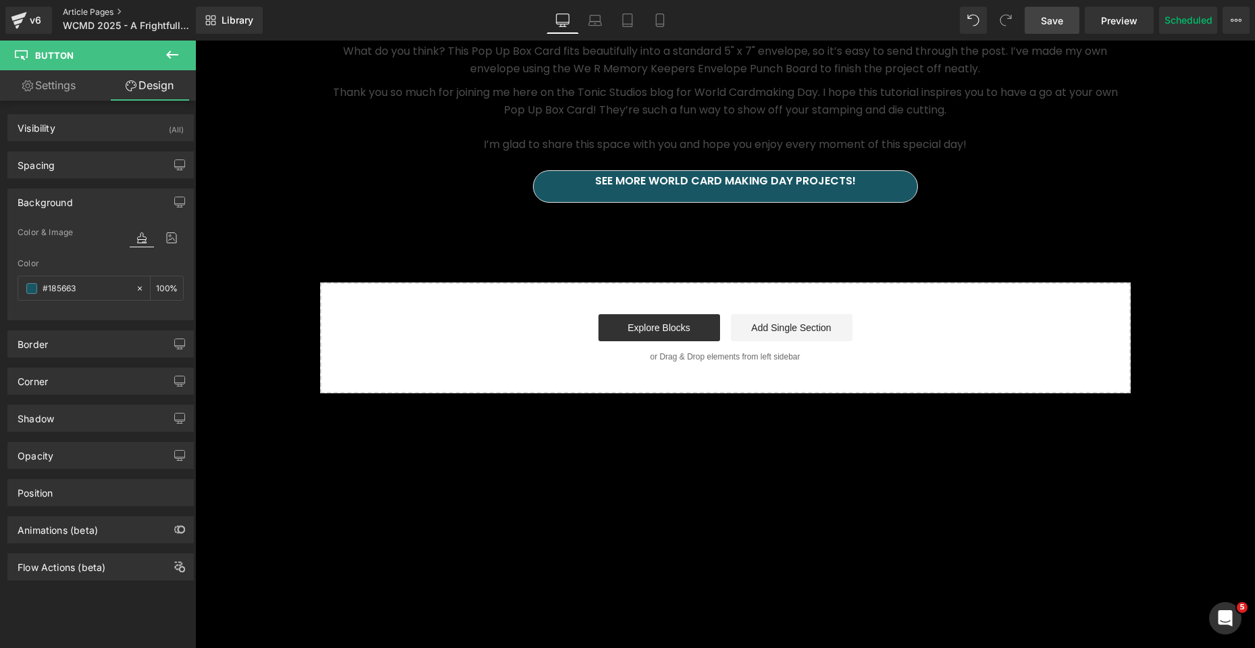
click at [97, 11] on link "Article Pages" at bounding box center [140, 12] width 155 height 11
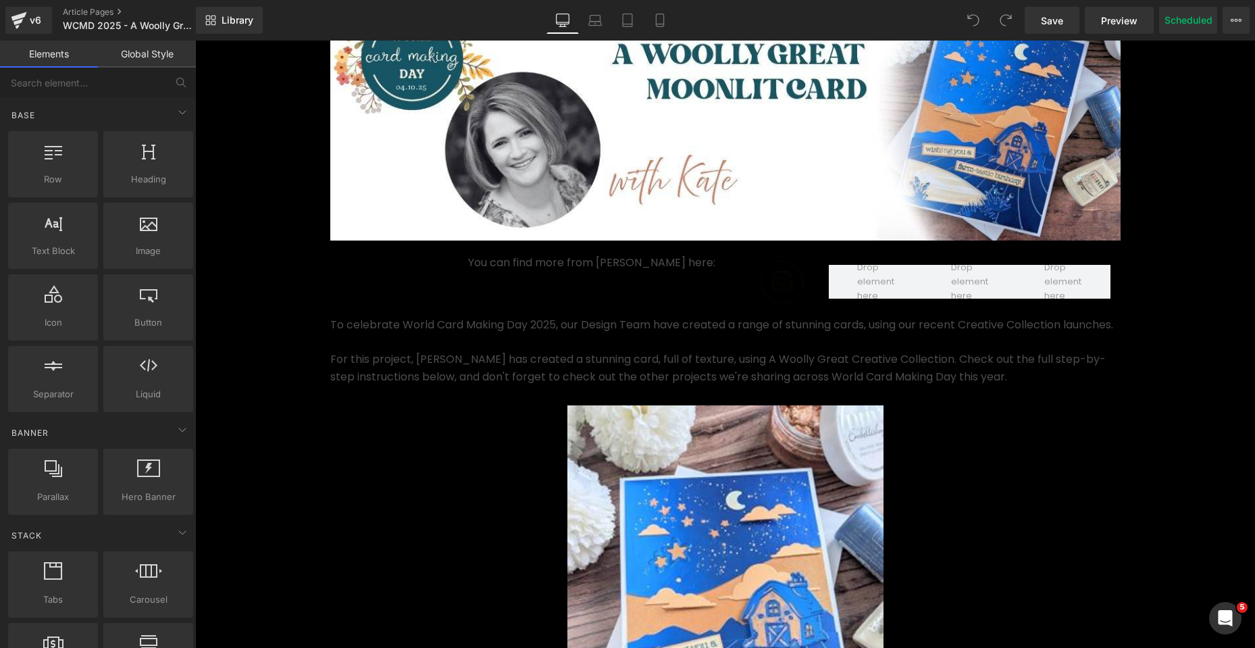
scroll to position [338, 0]
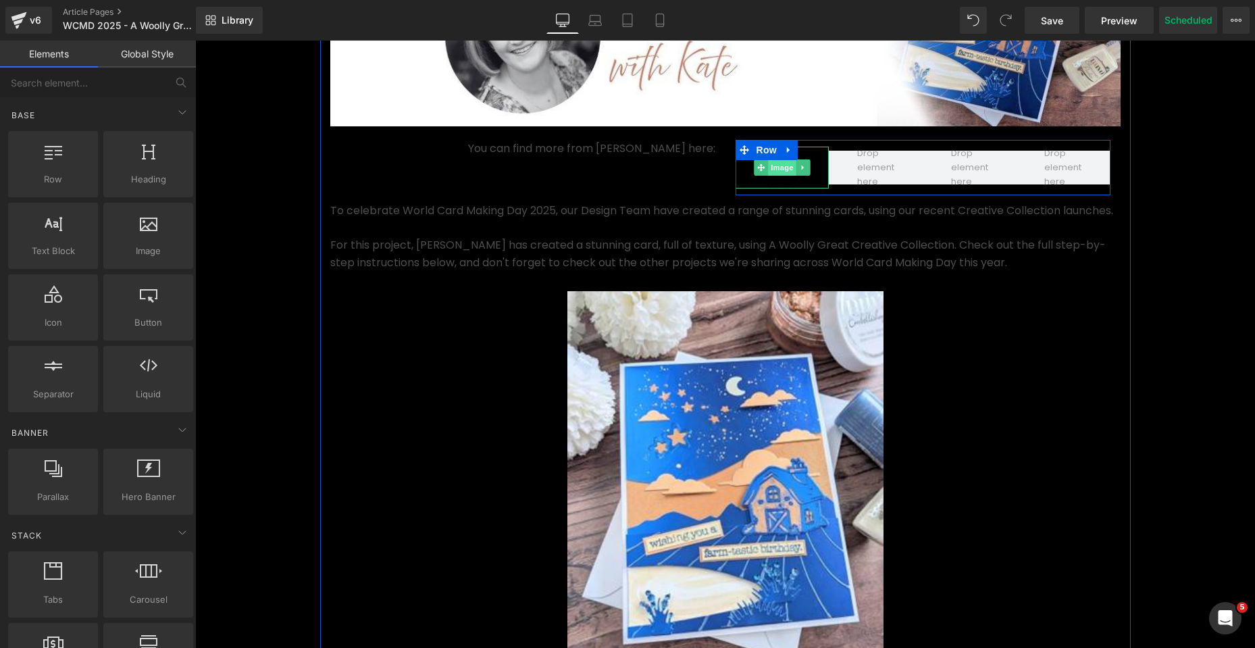
click at [775, 172] on span "Image" at bounding box center [782, 167] width 28 height 16
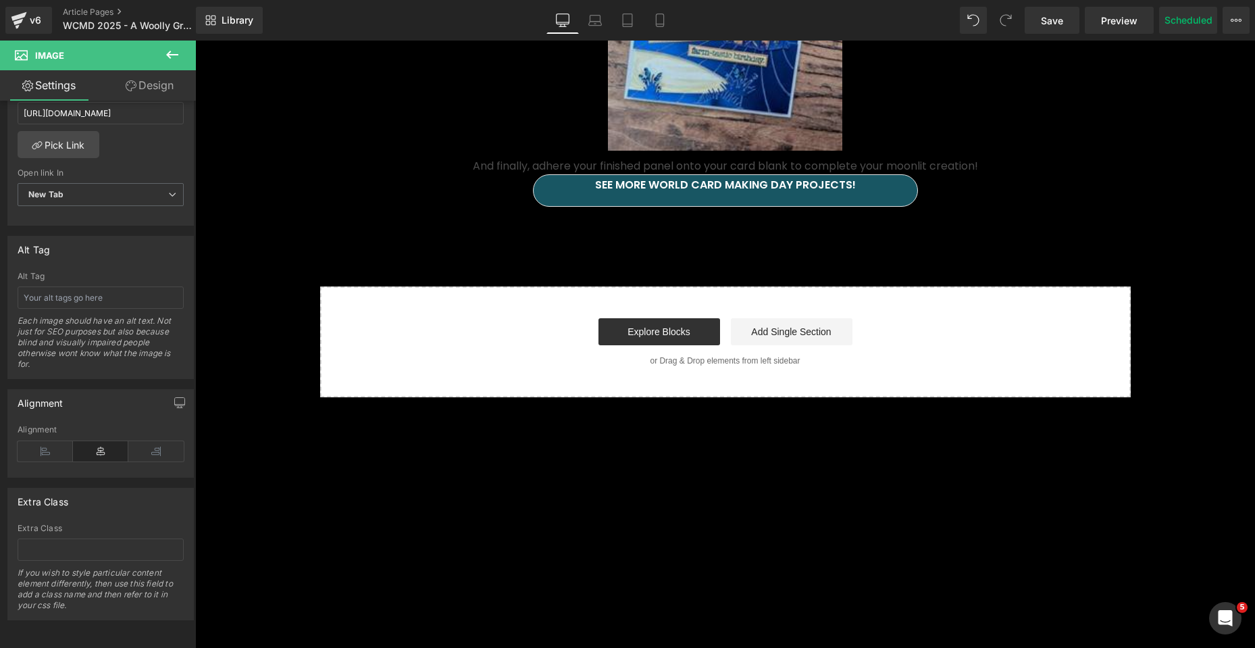
scroll to position [6958, 0]
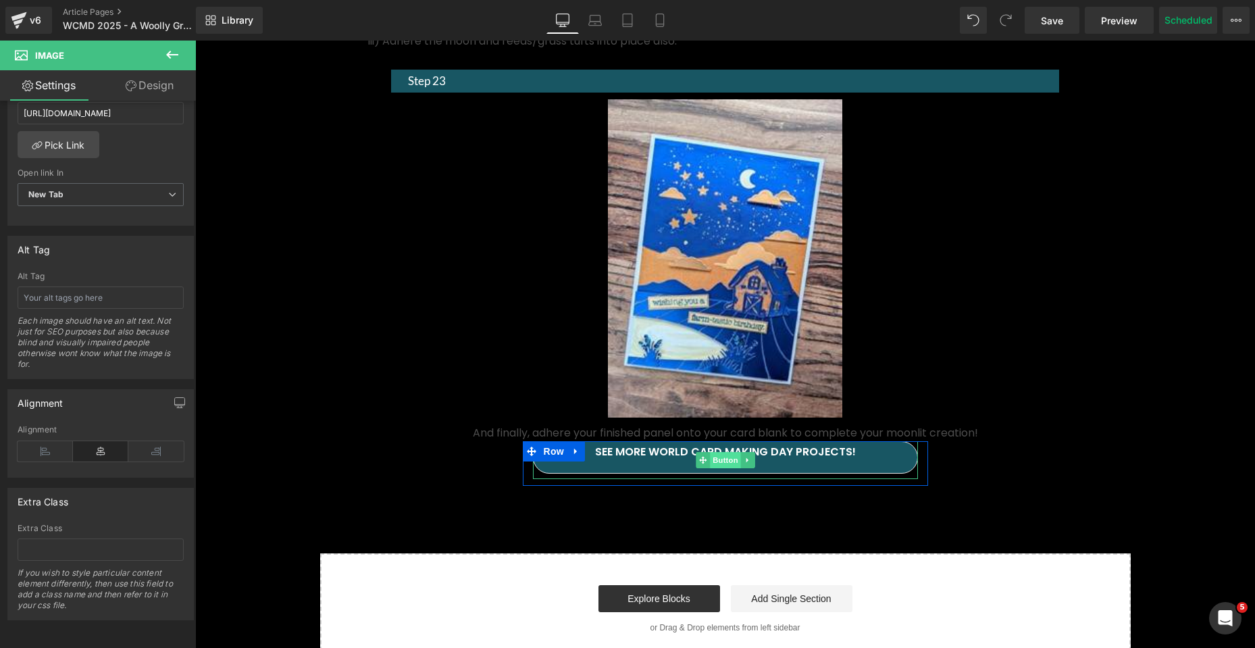
click at [720, 468] on span "Button" at bounding box center [725, 460] width 31 height 16
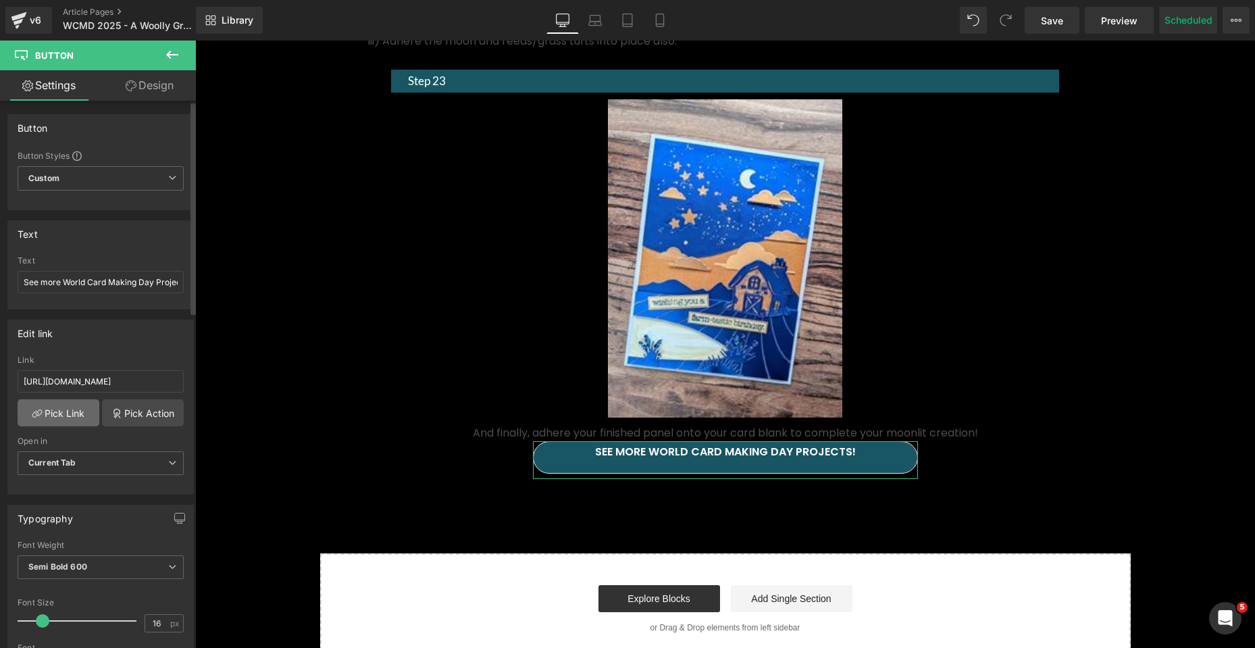
click at [71, 411] on link "Pick Link" at bounding box center [59, 412] width 82 height 27
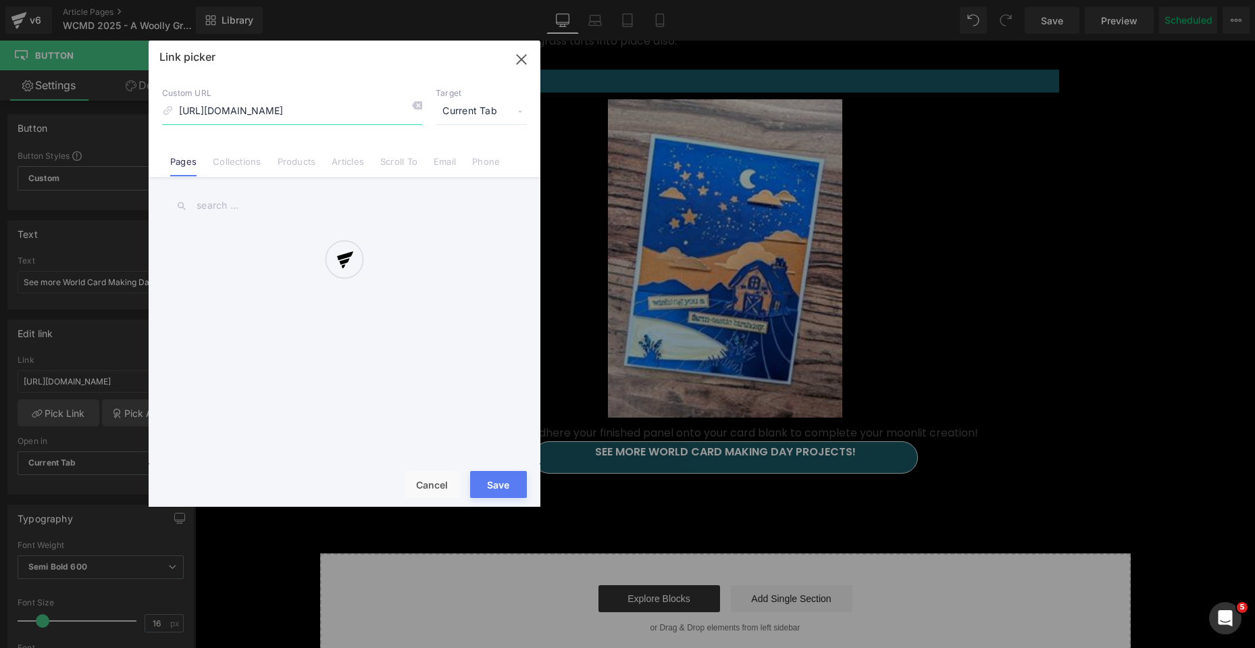
scroll to position [0, 110]
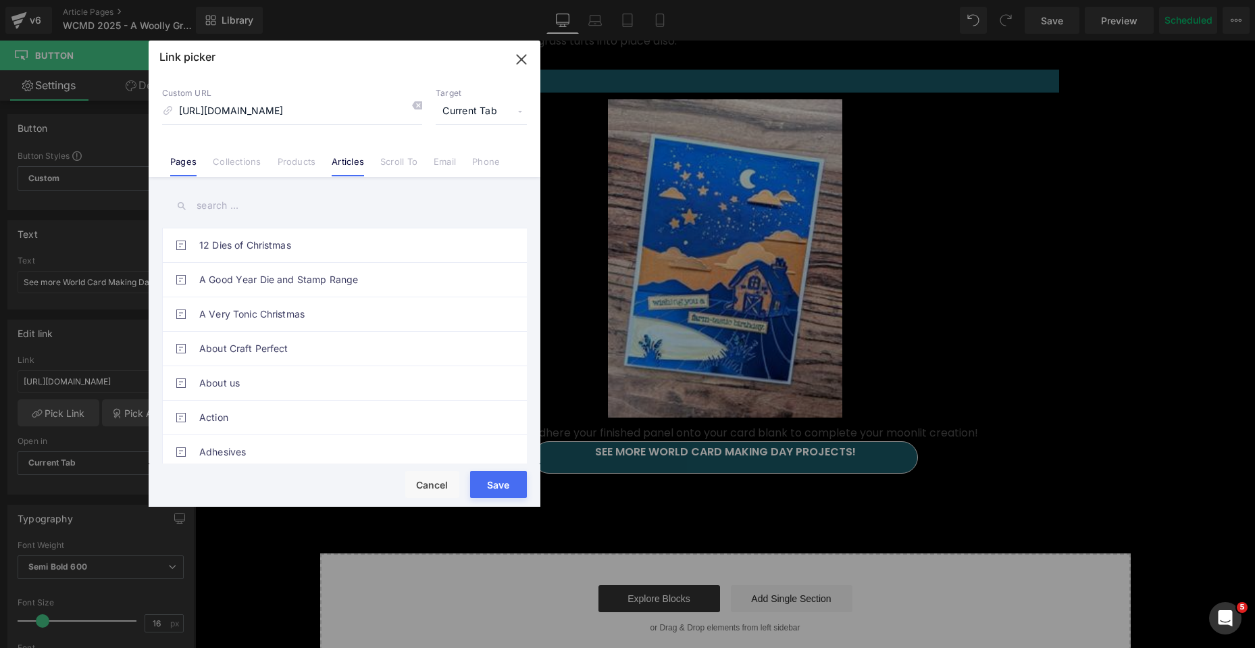
click at [359, 165] on link "Articles" at bounding box center [348, 166] width 32 height 20
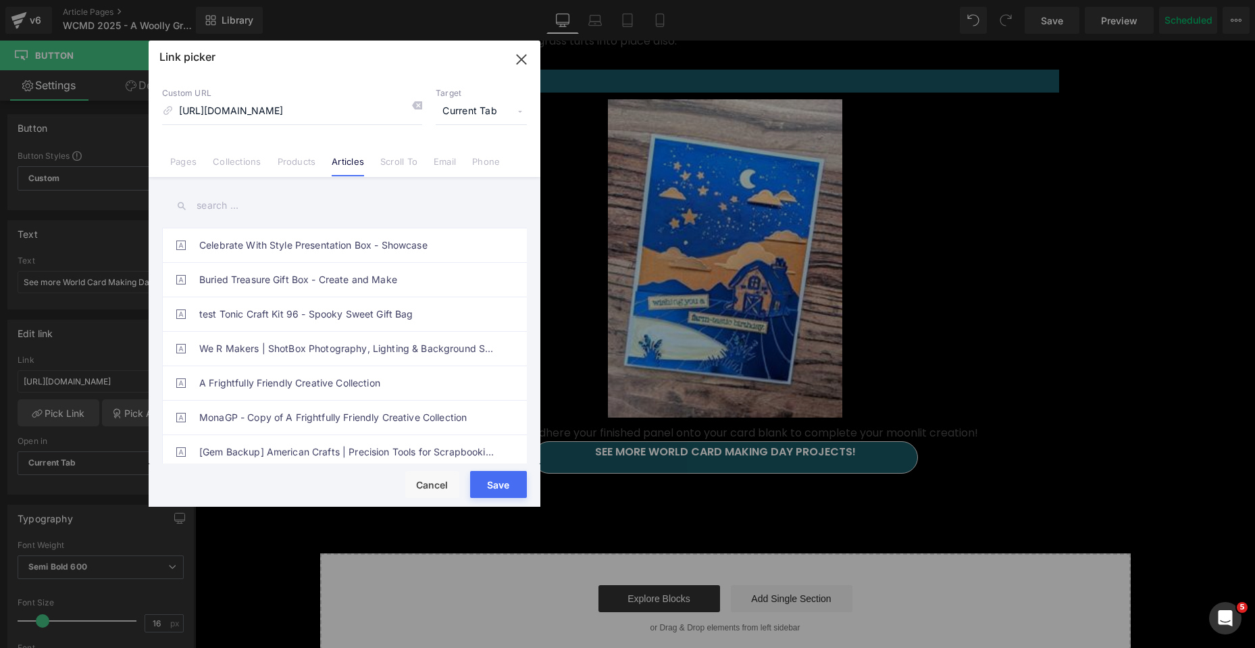
click at [215, 209] on input "text" at bounding box center [344, 205] width 365 height 30
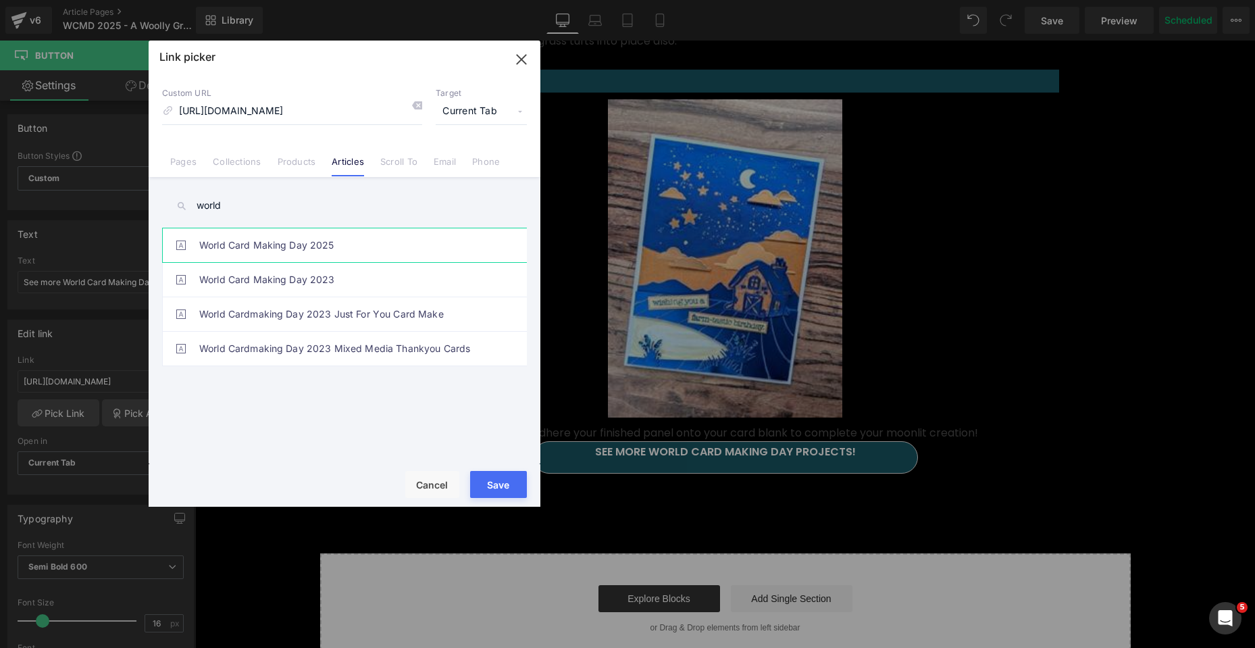
type input "world"
click at [322, 253] on link "World Card Making Day 2025" at bounding box center [347, 245] width 297 height 34
type input "/blogs/tonic-promotions/world-card-making-day-2025"
click at [496, 486] on button "Save" at bounding box center [498, 484] width 57 height 27
type input "/blogs/tonic-promotions/world-card-making-day-2025"
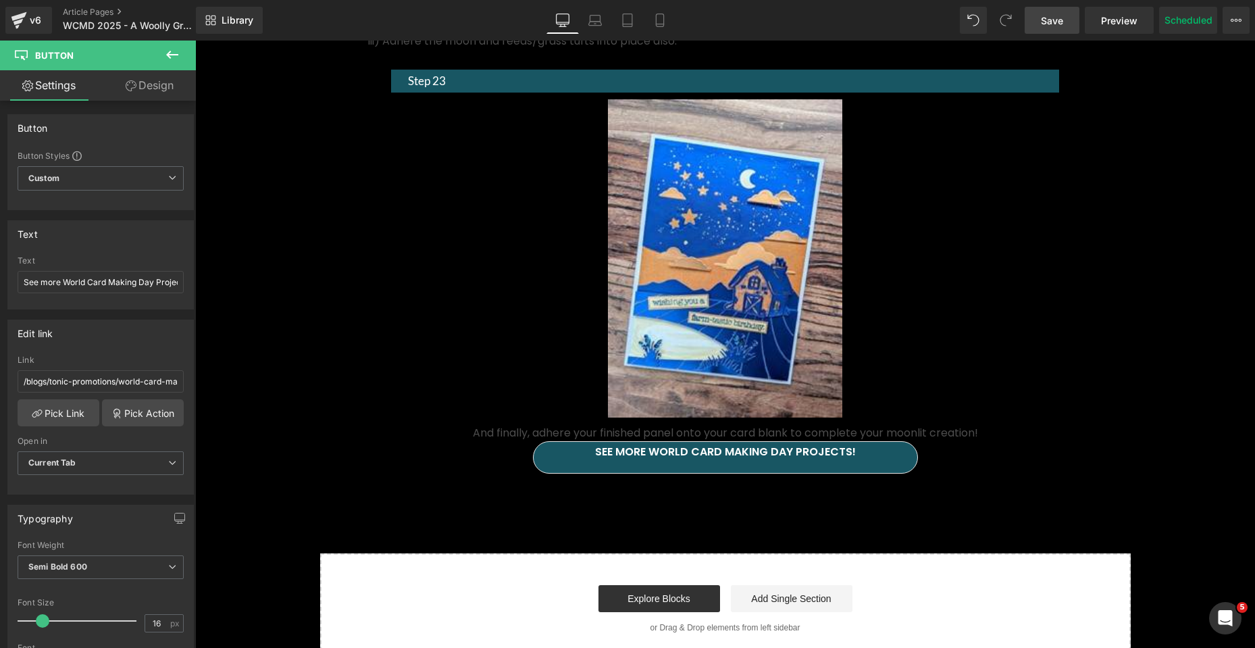
click at [1053, 26] on span "Save" at bounding box center [1052, 21] width 22 height 14
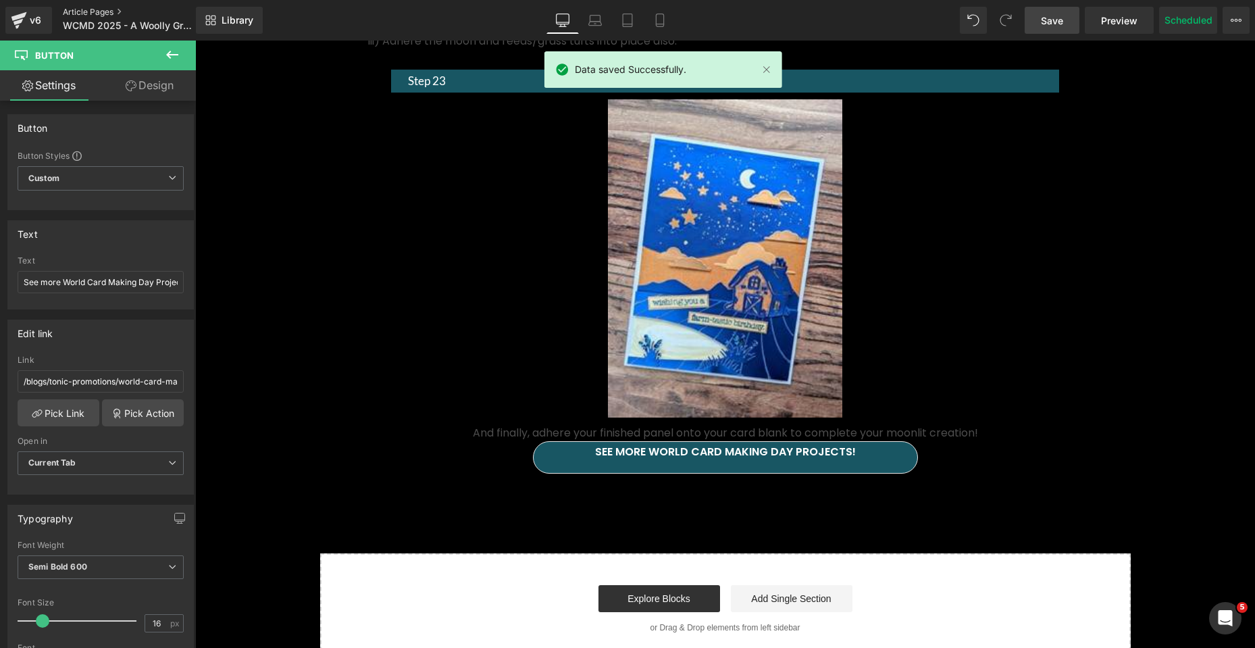
click at [89, 9] on link "Article Pages" at bounding box center [140, 12] width 155 height 11
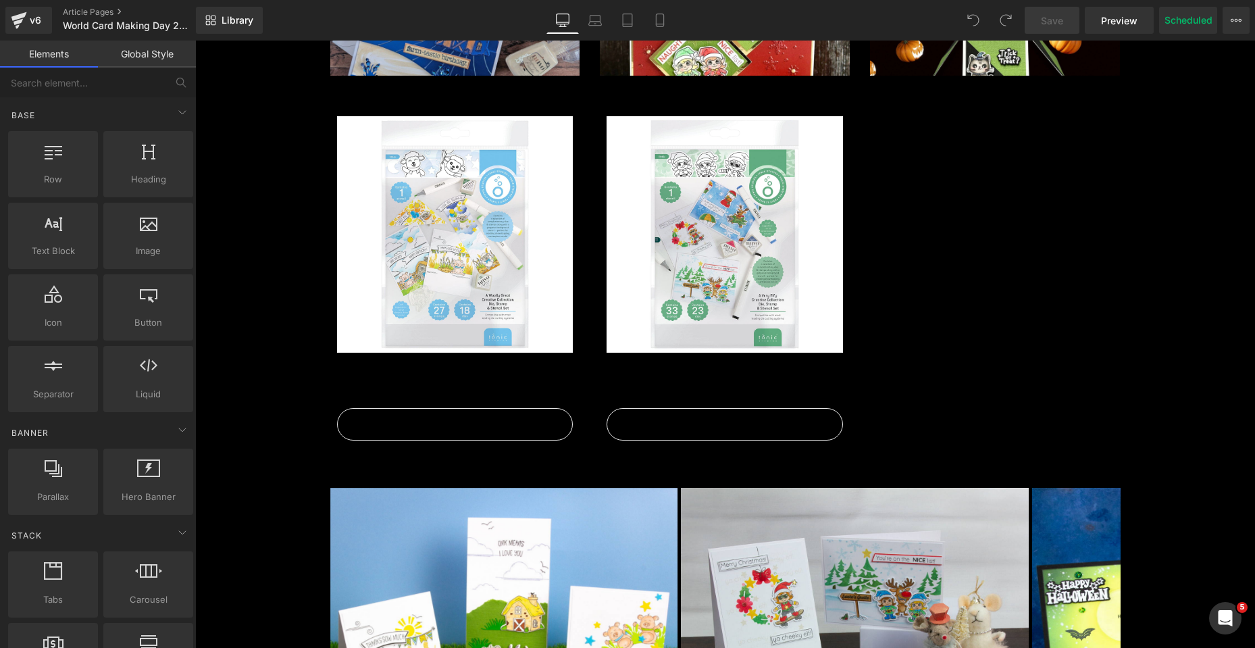
scroll to position [1013, 0]
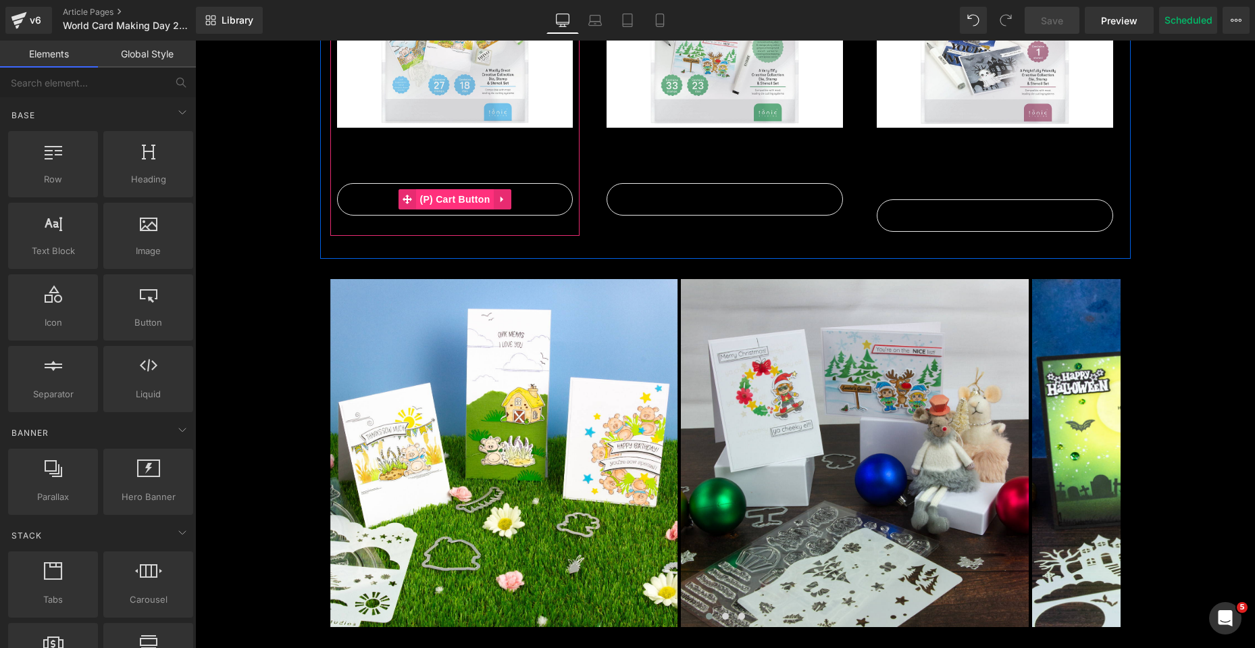
click at [441, 198] on span "(P) Cart Button" at bounding box center [454, 199] width 77 height 20
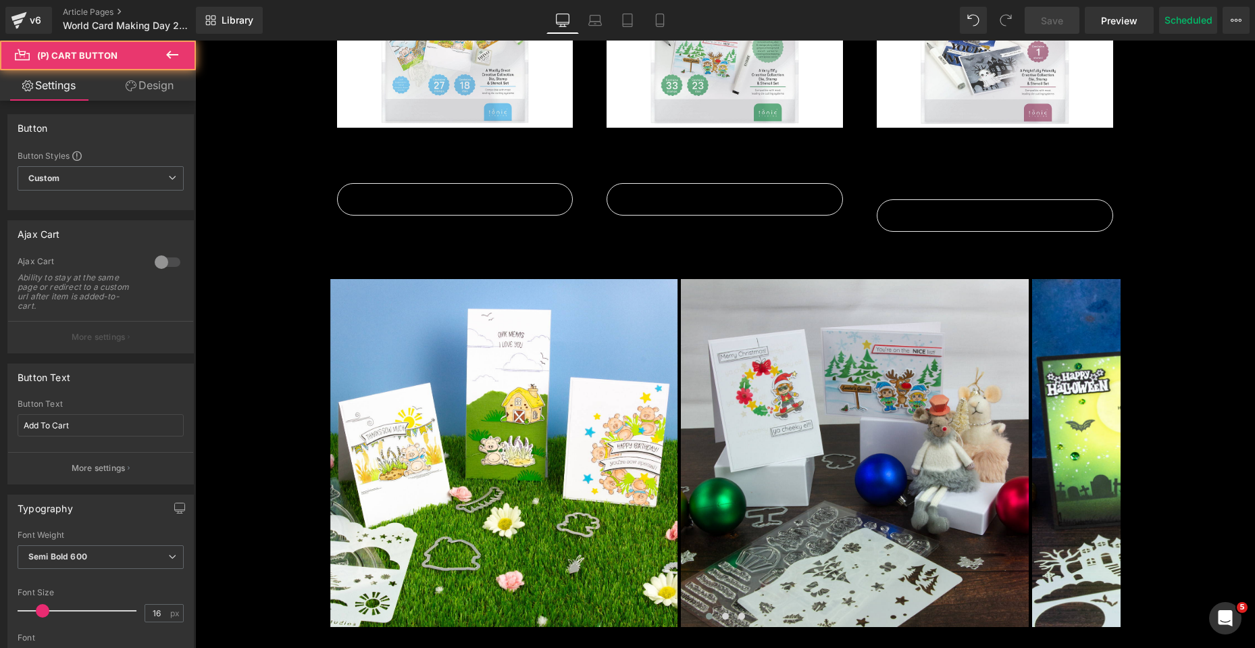
click at [147, 93] on link "Design" at bounding box center [150, 85] width 98 height 30
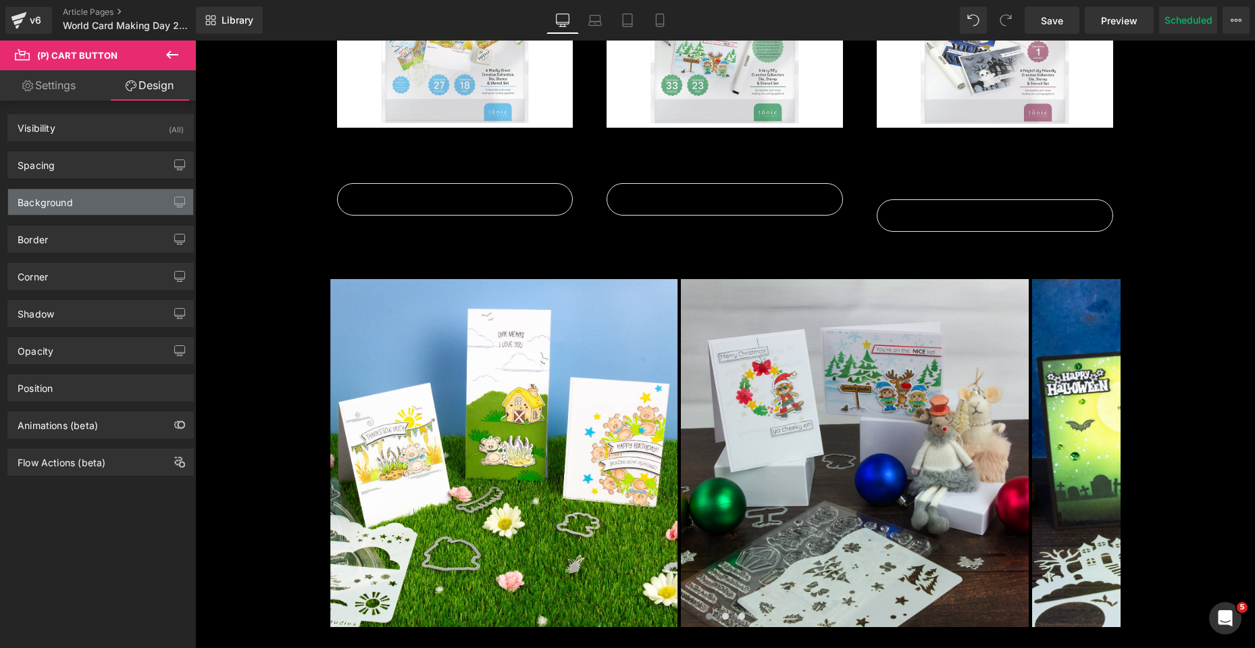
click at [91, 200] on div "Background" at bounding box center [100, 202] width 185 height 26
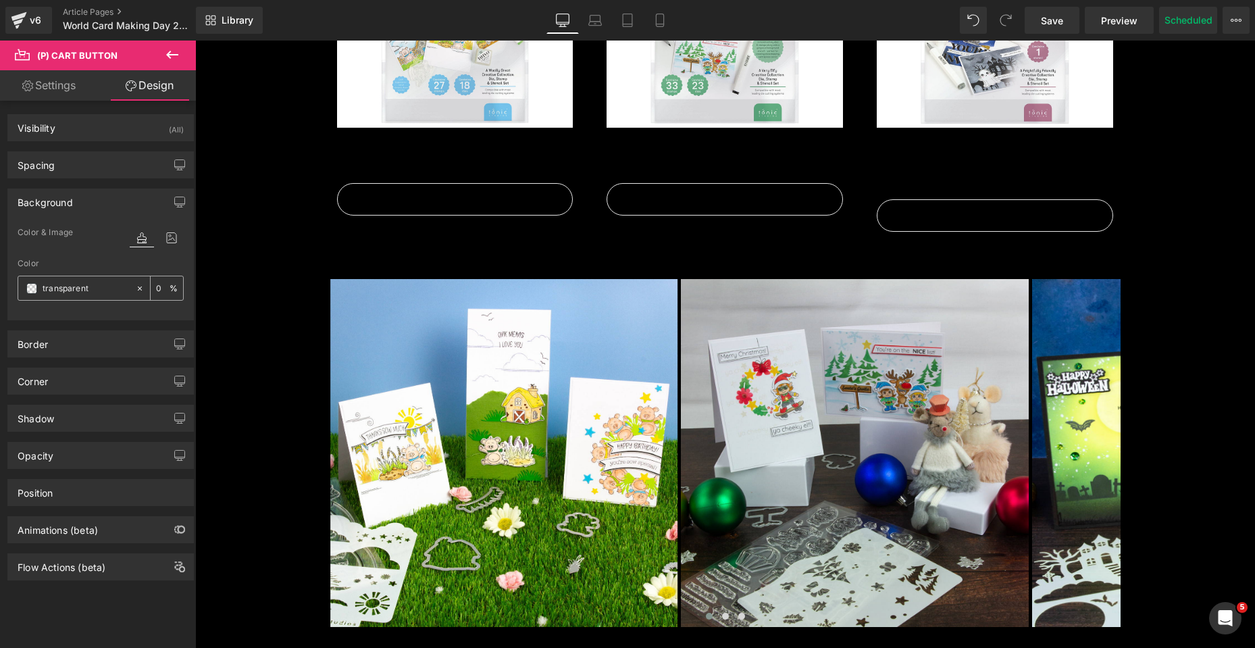
click at [76, 282] on input "text" at bounding box center [86, 288] width 86 height 15
paste input "#185663"
type input "#185663"
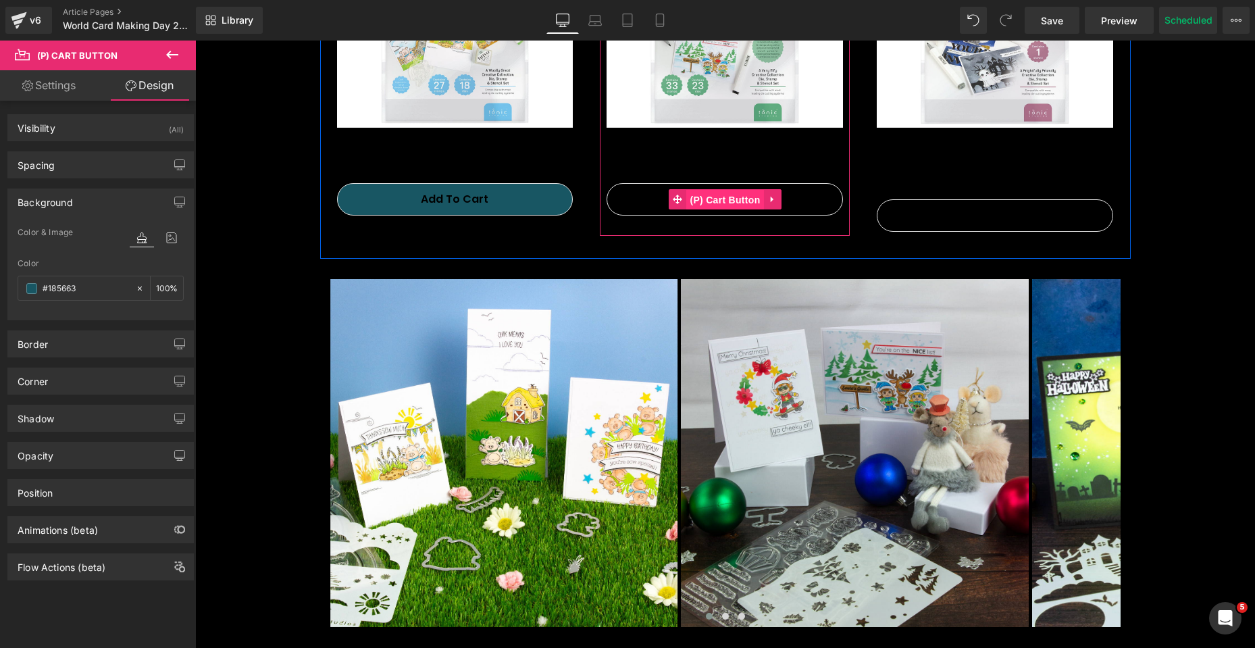
click at [725, 197] on span "(P) Cart Button" at bounding box center [724, 200] width 77 height 20
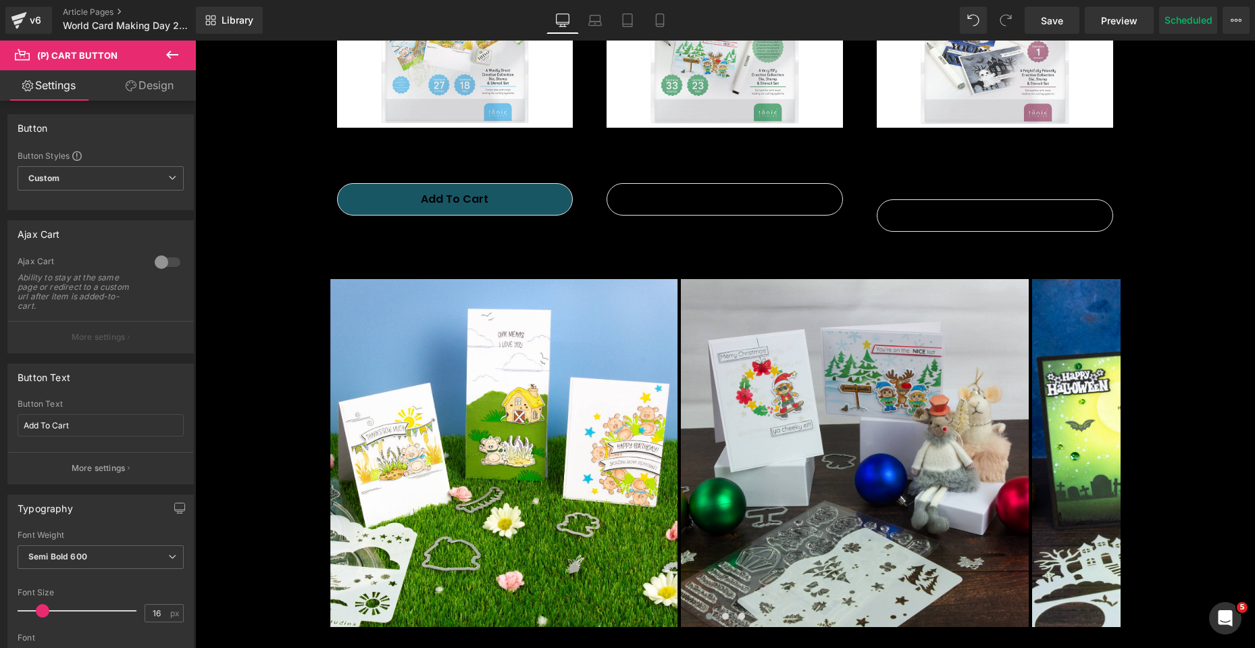
click at [151, 87] on link "Design" at bounding box center [150, 85] width 98 height 30
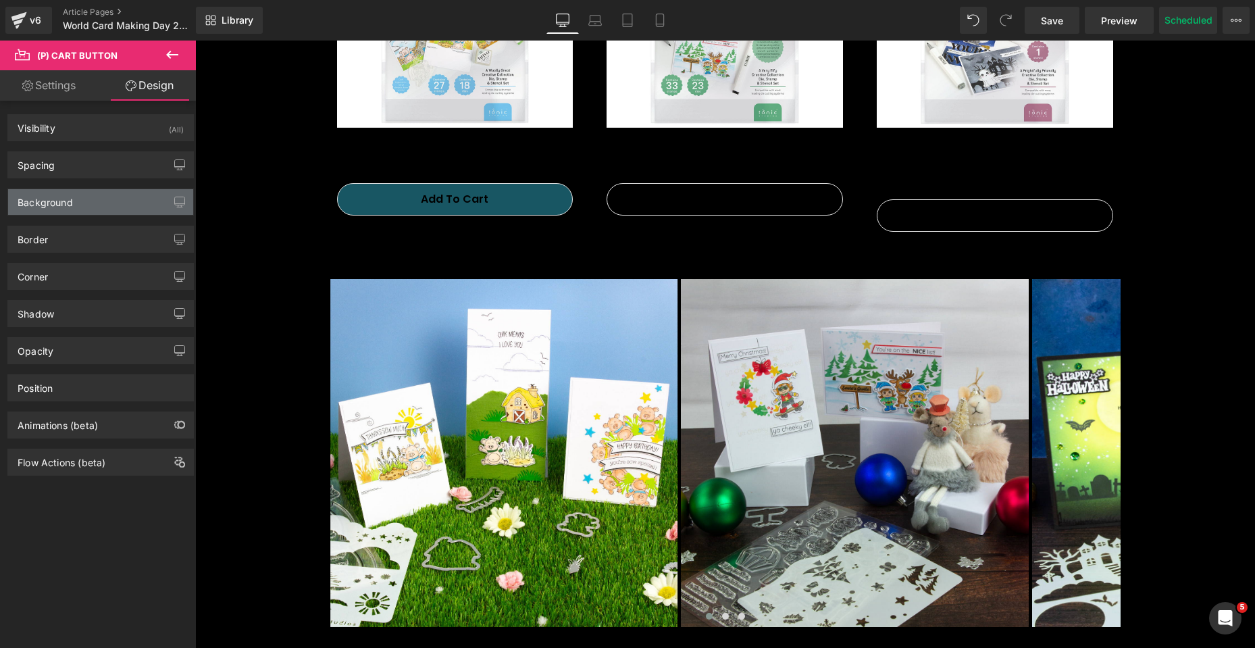
click at [78, 203] on div "Background" at bounding box center [100, 202] width 185 height 26
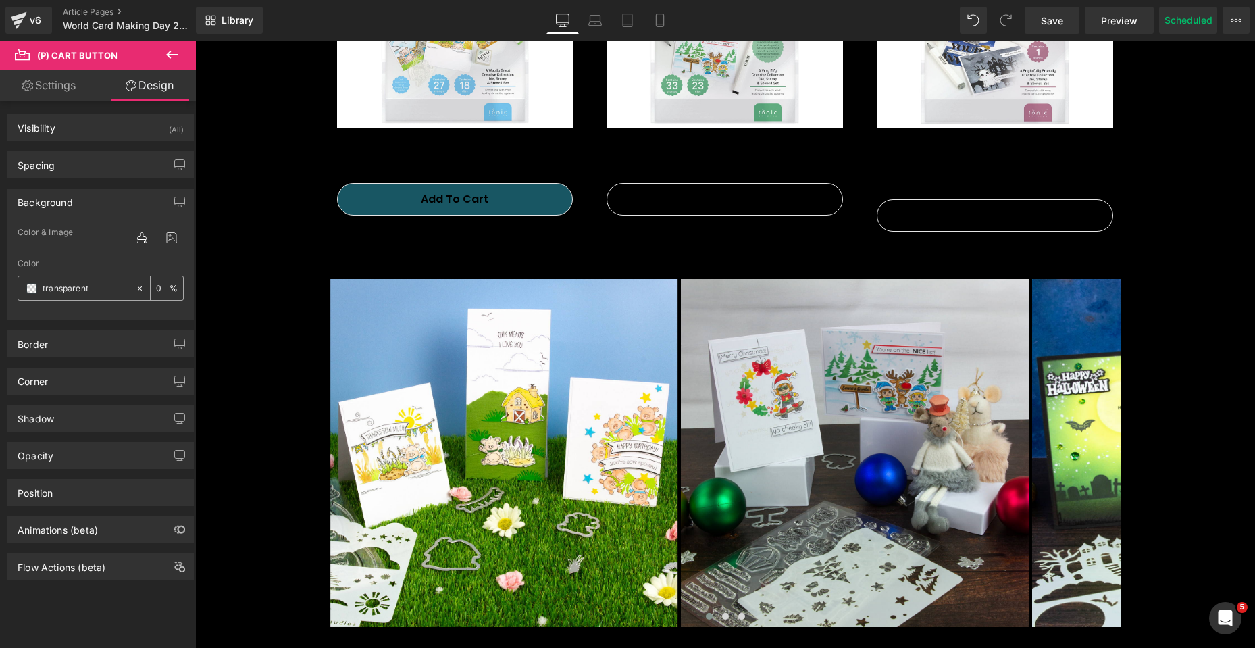
click at [75, 286] on input "transparent" at bounding box center [86, 288] width 86 height 15
paste input "#185663"
type input "#185663"
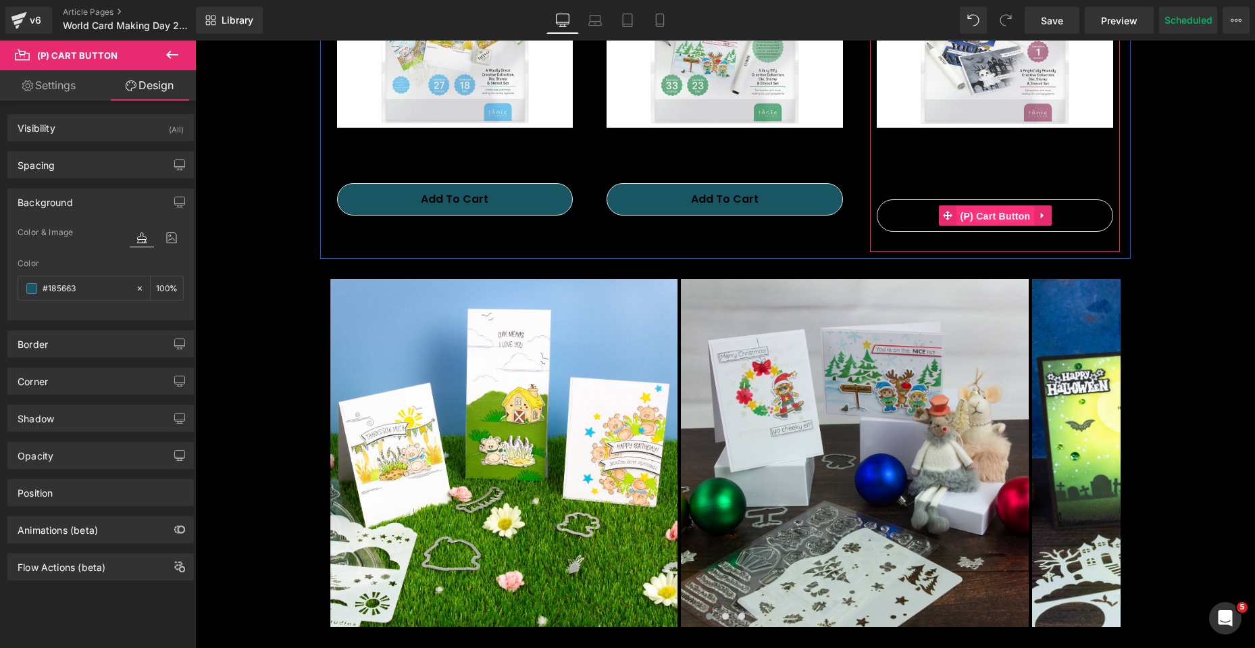
click at [998, 215] on span "(P) Cart Button" at bounding box center [995, 216] width 77 height 20
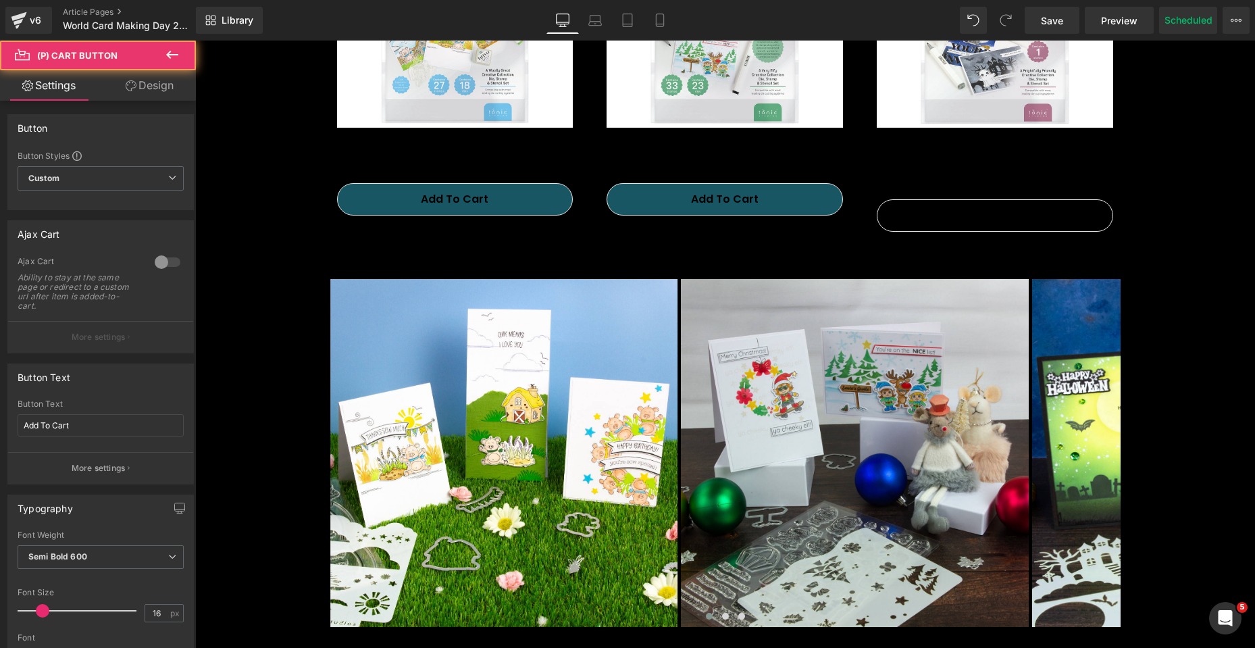
click at [164, 88] on link "Design" at bounding box center [150, 85] width 98 height 30
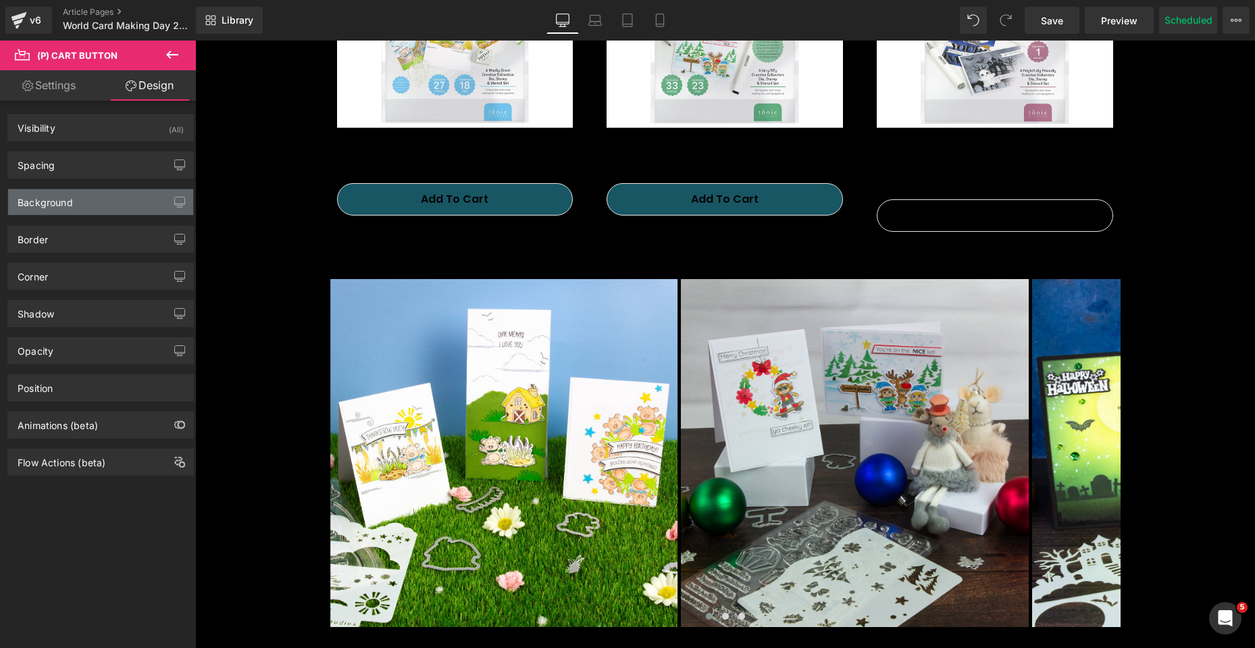
click at [58, 199] on div "Background" at bounding box center [45, 198] width 55 height 19
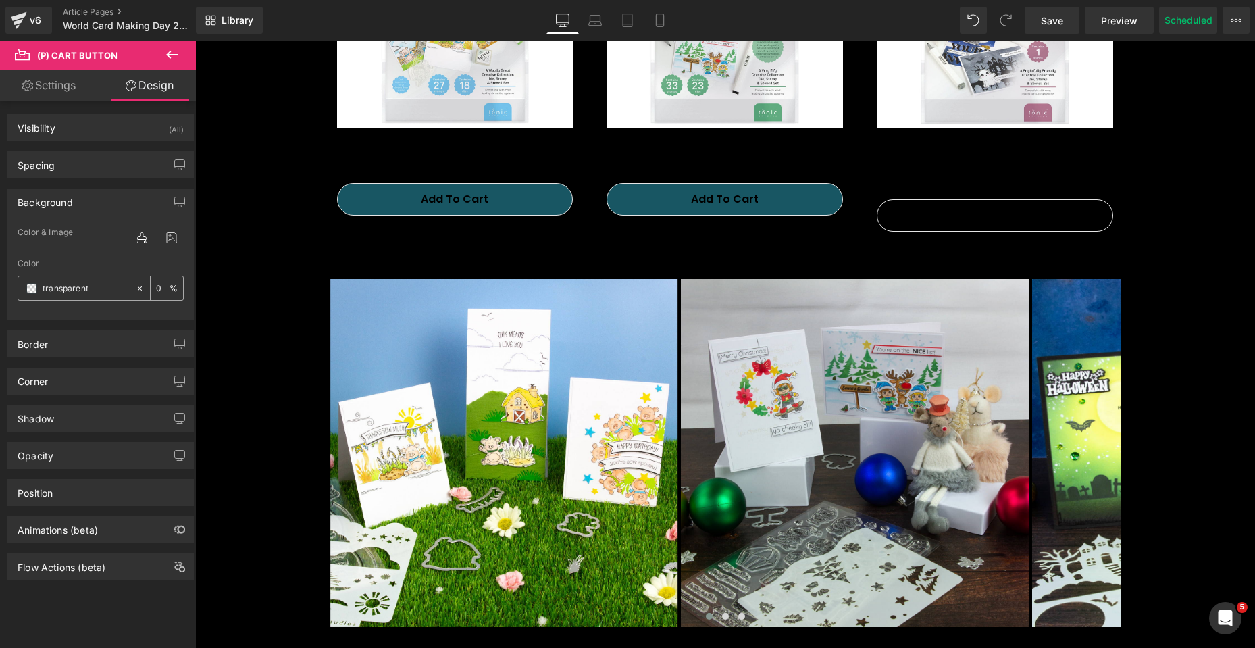
click at [70, 292] on input "transparent" at bounding box center [86, 288] width 86 height 15
paste input "#185663"
type input "#185663"
click at [59, 86] on link "Settings" at bounding box center [49, 85] width 98 height 30
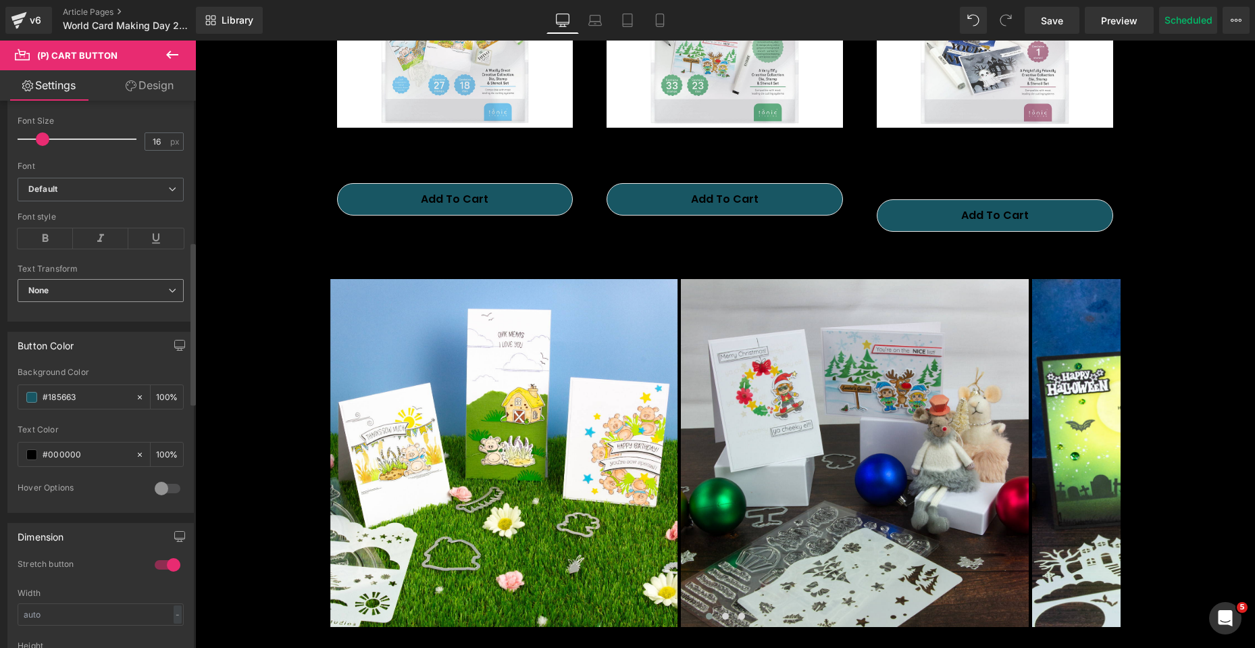
scroll to position [473, 0]
click at [95, 454] on input "#000000" at bounding box center [86, 453] width 86 height 15
drag, startPoint x: 93, startPoint y: 455, endPoint x: 49, endPoint y: 449, distance: 44.3
click at [49, 449] on input "#000000" at bounding box center [86, 453] width 86 height 15
type input "#FFFFFF"
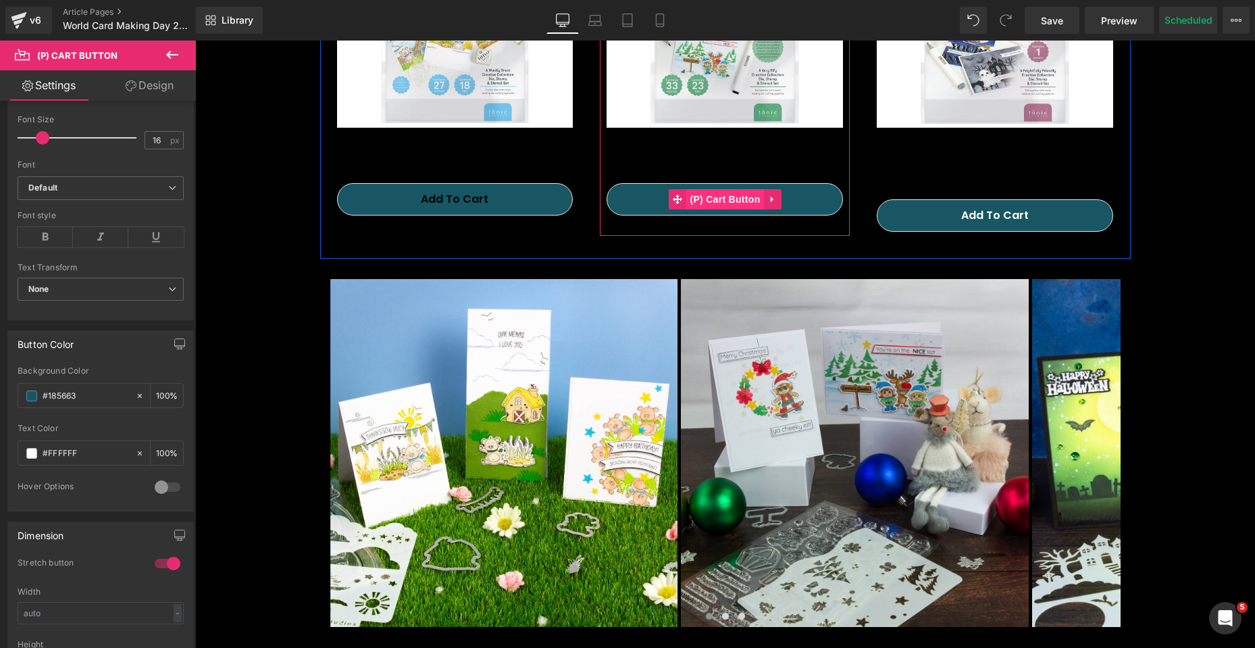
click at [719, 199] on span "(P) Cart Button" at bounding box center [724, 199] width 77 height 20
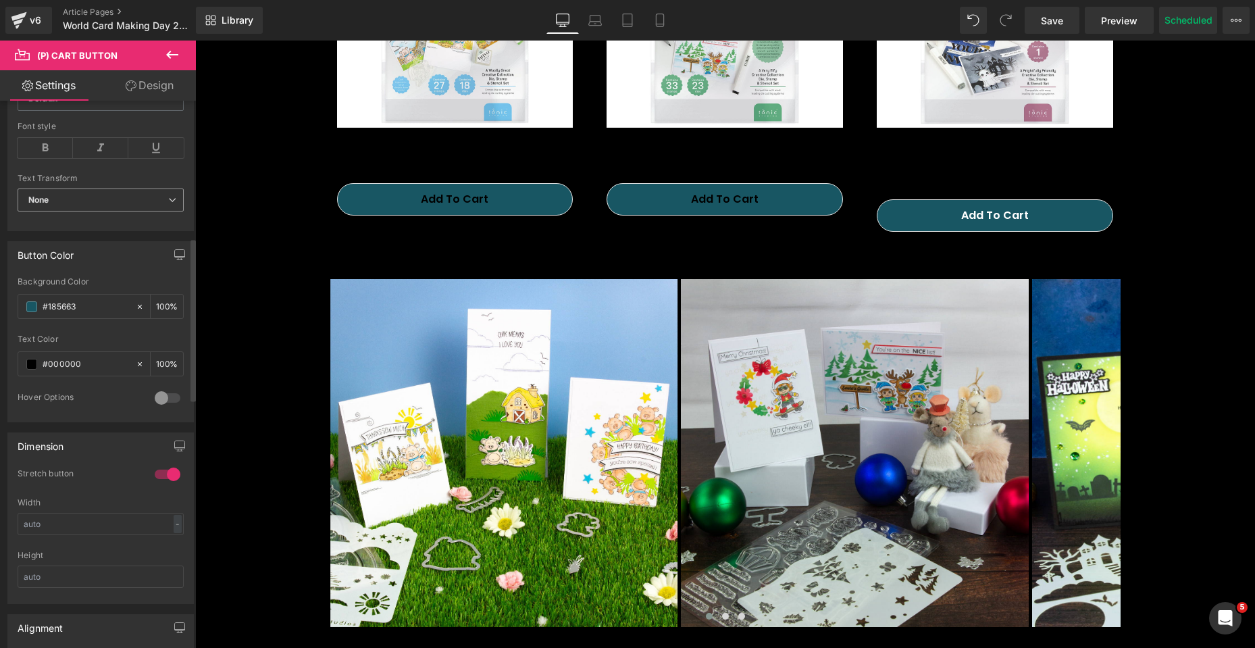
scroll to position [608, 0]
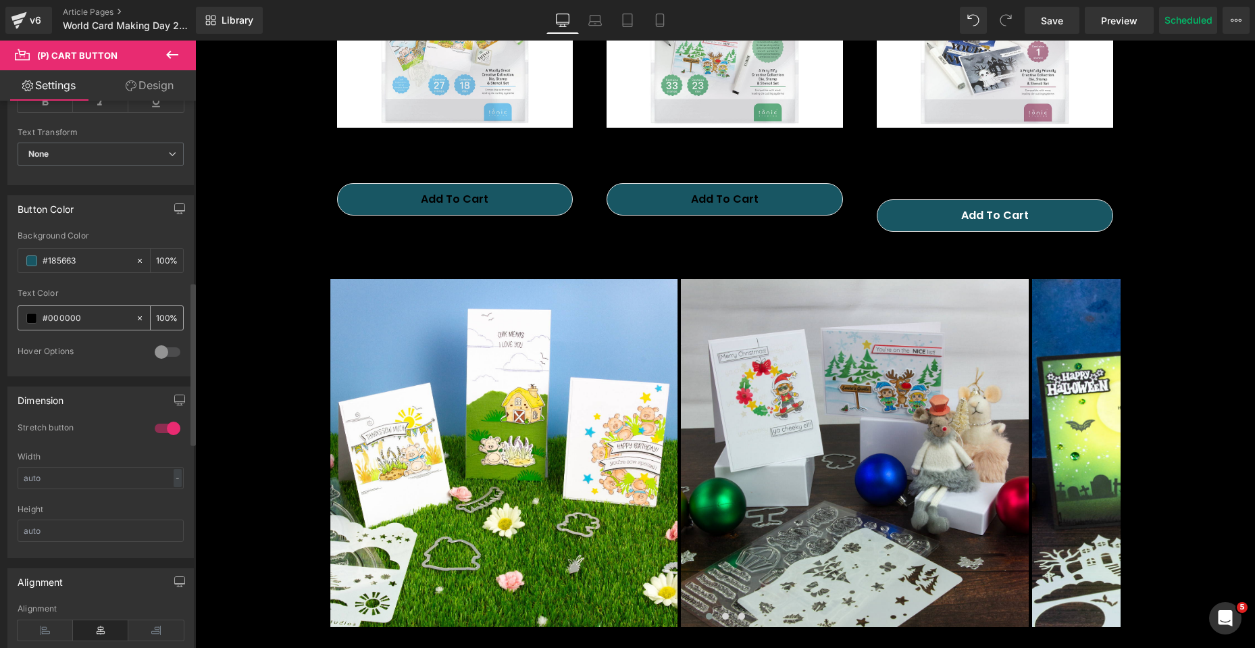
click at [95, 315] on input "#000000" at bounding box center [86, 318] width 86 height 15
drag, startPoint x: 47, startPoint y: 317, endPoint x: 101, endPoint y: 318, distance: 54.7
click at [101, 318] on input "#000000" at bounding box center [86, 318] width 86 height 15
type input "#FFFFFF"
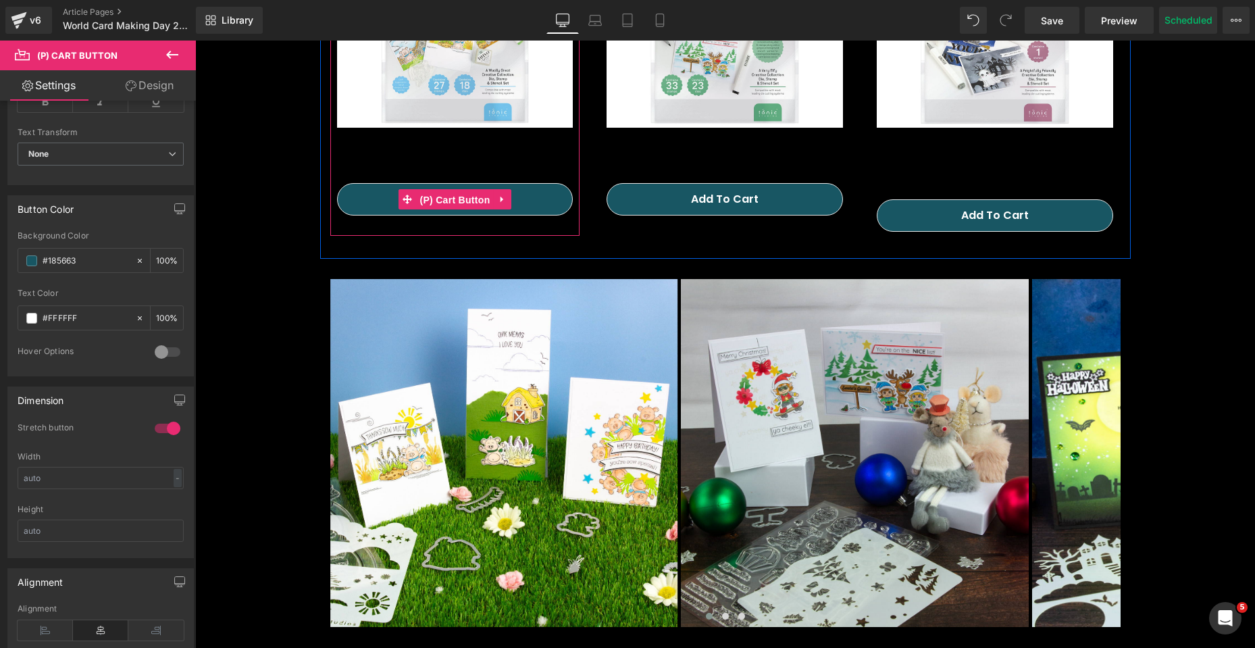
click at [445, 201] on span "(P) Cart Button" at bounding box center [454, 200] width 77 height 20
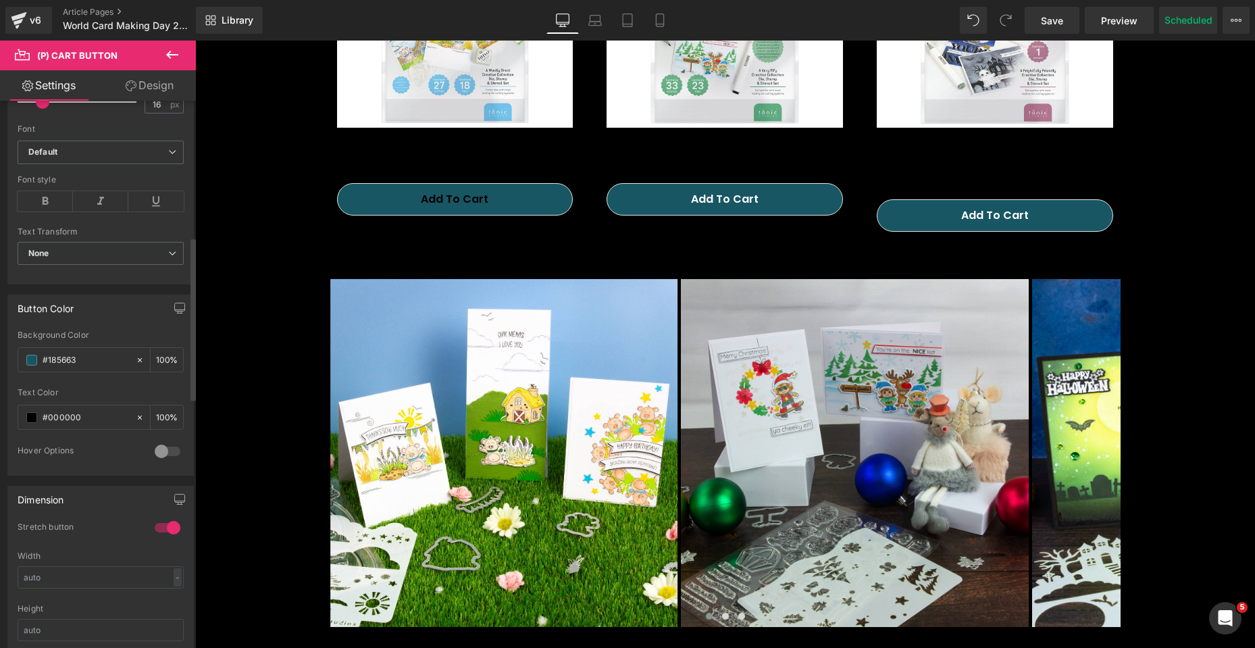
scroll to position [540, 0]
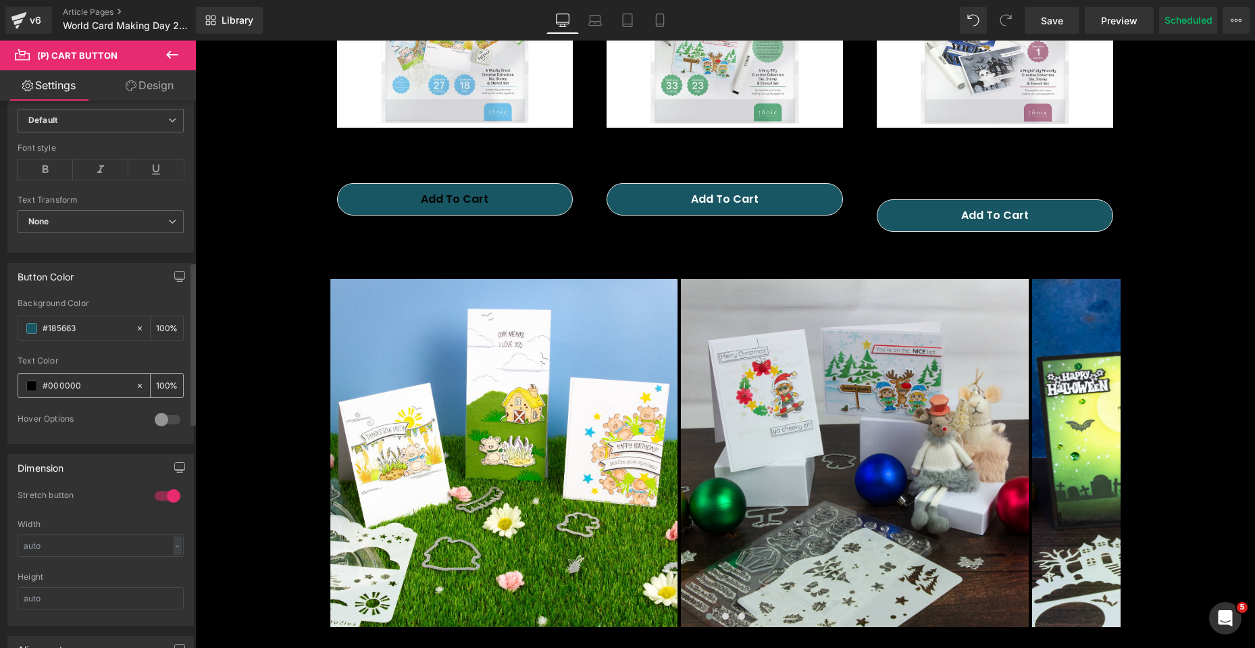
drag, startPoint x: 49, startPoint y: 385, endPoint x: 114, endPoint y: 386, distance: 64.9
click at [114, 386] on input "#000000" at bounding box center [86, 385] width 86 height 15
type input "#FFFFFF"
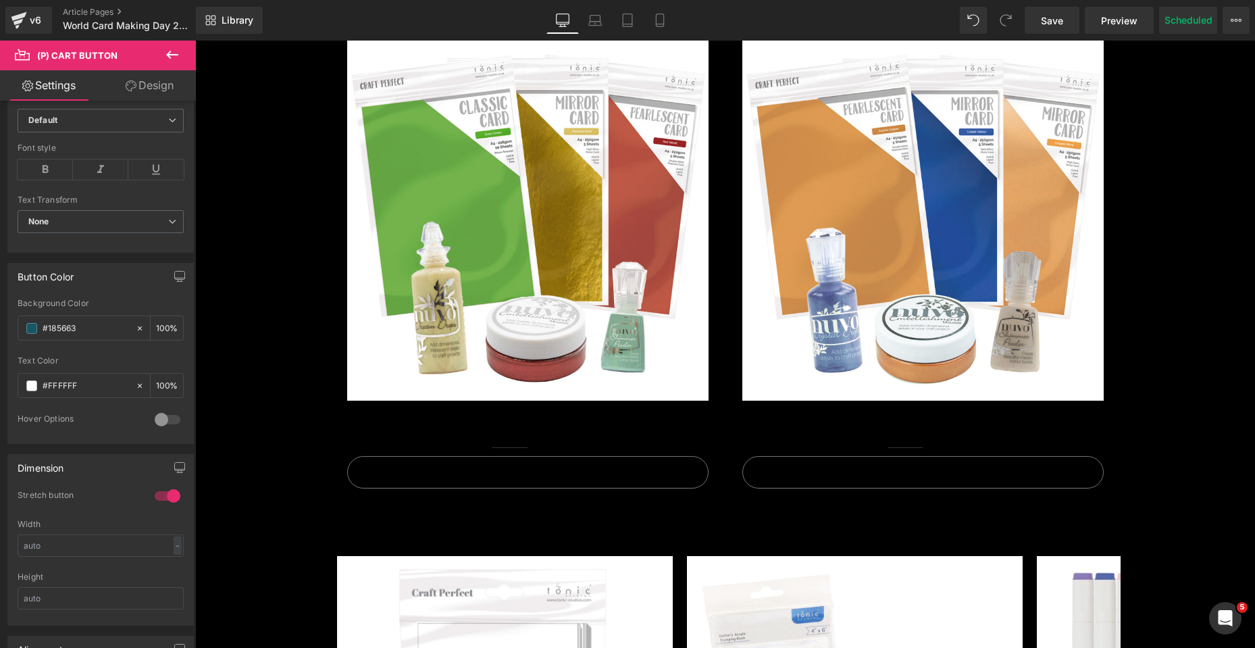
scroll to position [2229, 0]
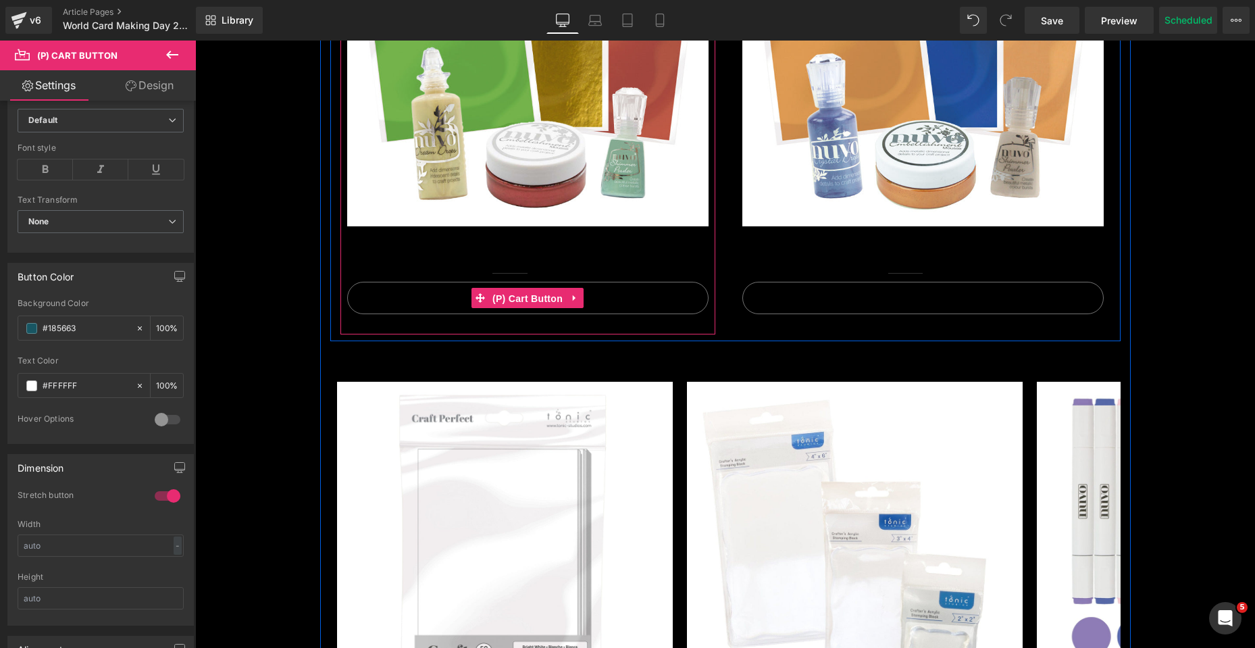
click at [523, 300] on span "(P) Cart Button" at bounding box center [527, 298] width 77 height 20
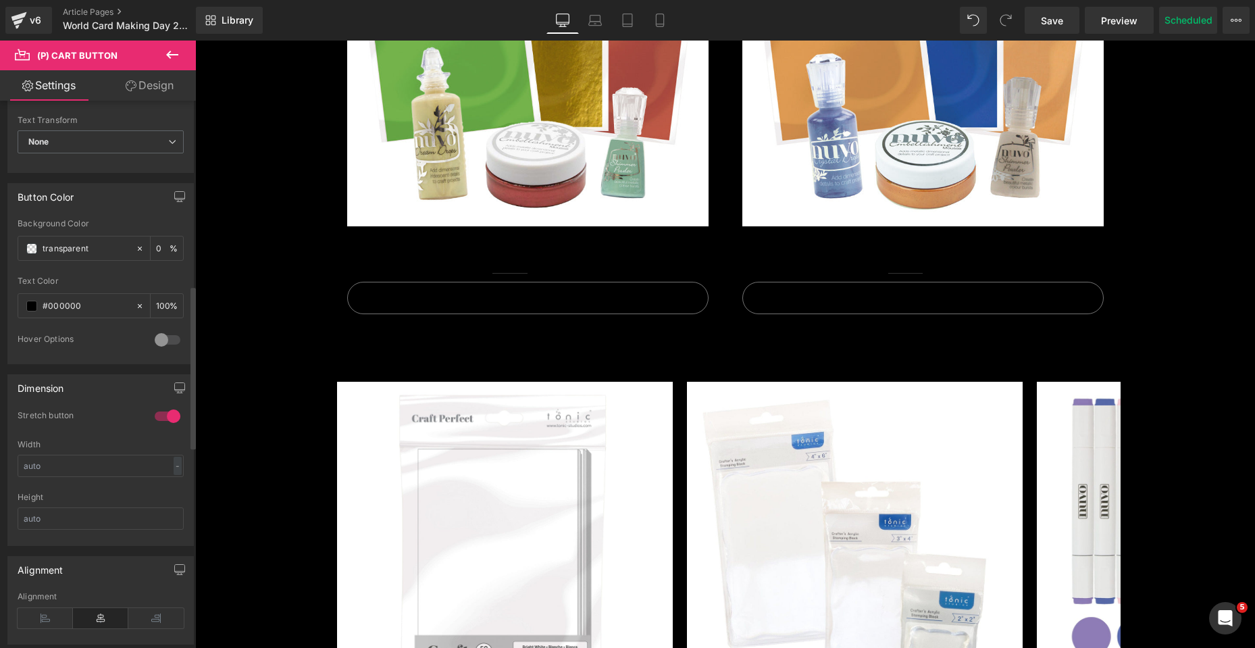
scroll to position [743, 0]
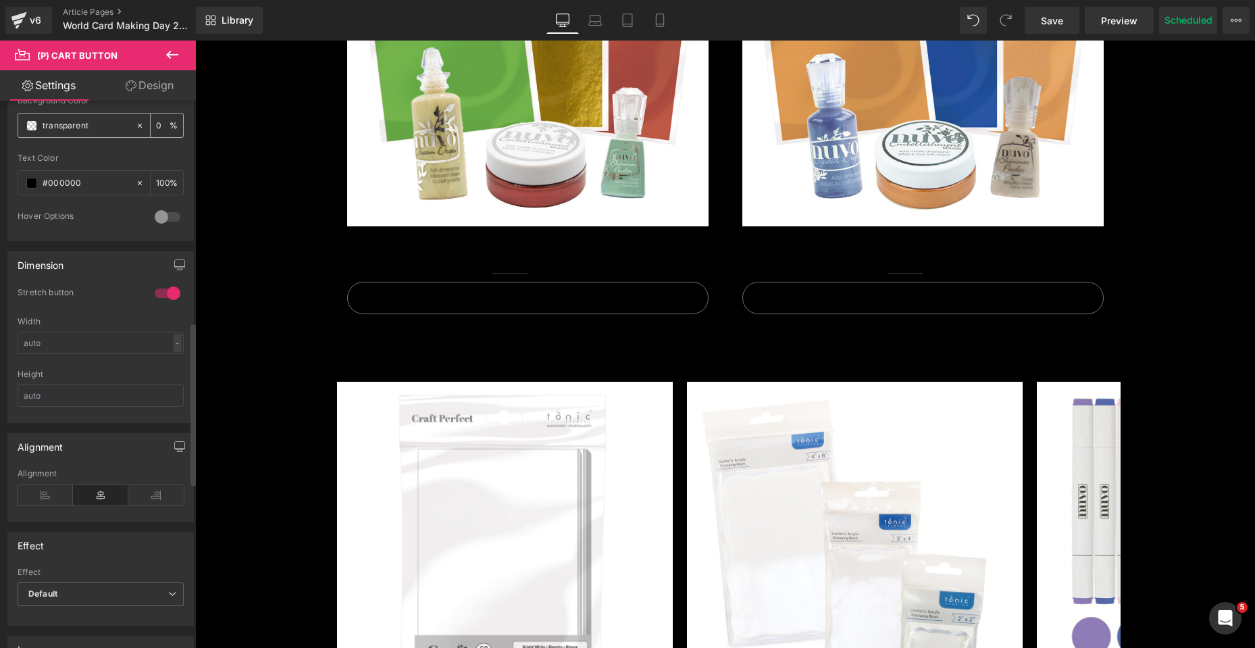
click at [65, 130] on input "transparent" at bounding box center [86, 125] width 86 height 15
paste input "#185663"
drag, startPoint x: 122, startPoint y: 126, endPoint x: 29, endPoint y: 126, distance: 93.2
click at [29, 126] on div "trans#185663parent" at bounding box center [76, 125] width 117 height 24
paste input "#185663"
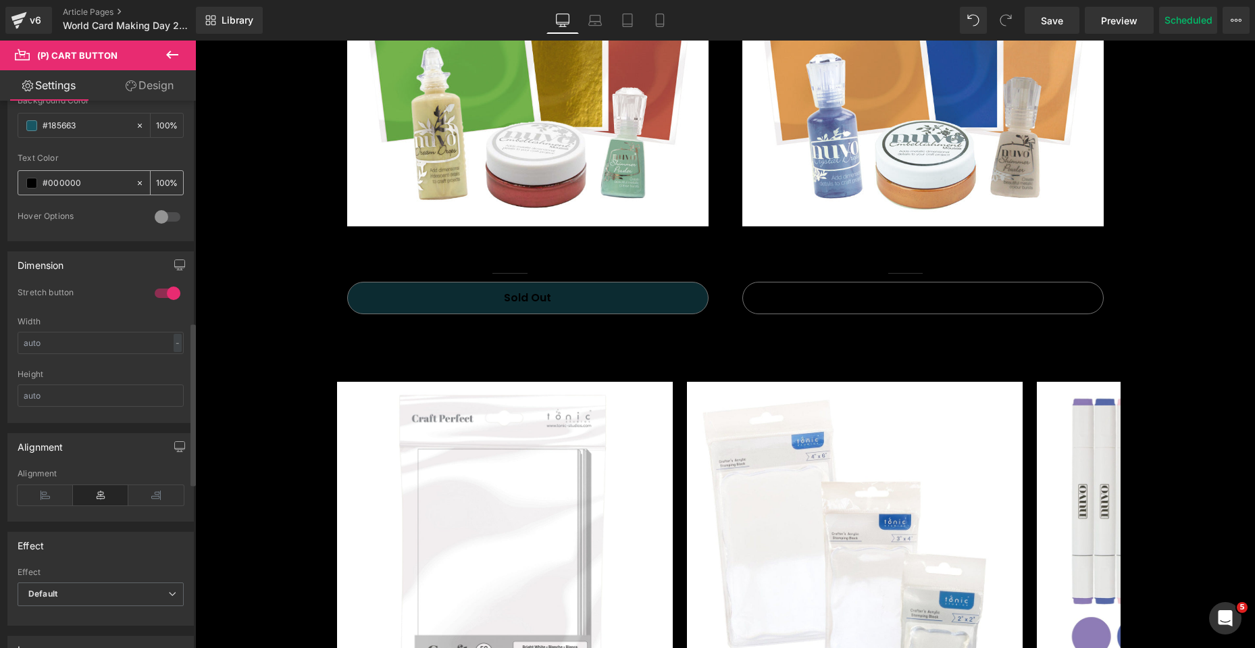
type input "#185663"
drag, startPoint x: 50, startPoint y: 180, endPoint x: 149, endPoint y: 183, distance: 98.7
click at [149, 183] on div "#000000 100 %" at bounding box center [101, 182] width 166 height 25
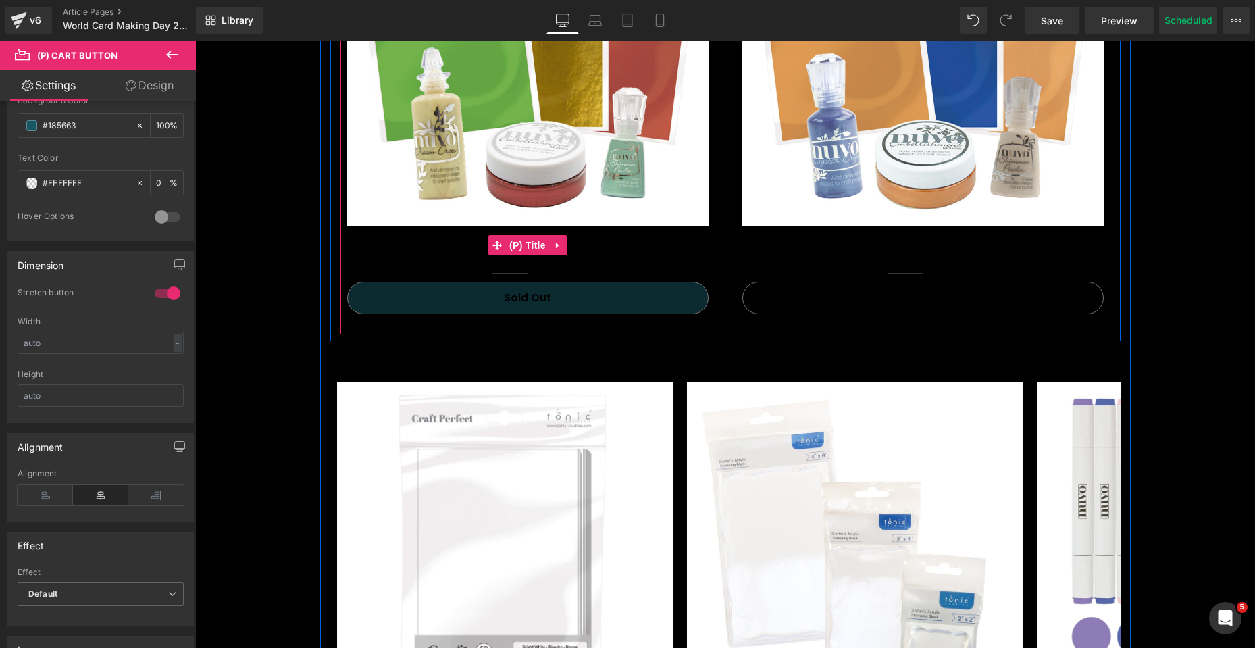
type input "#FFFFFF"
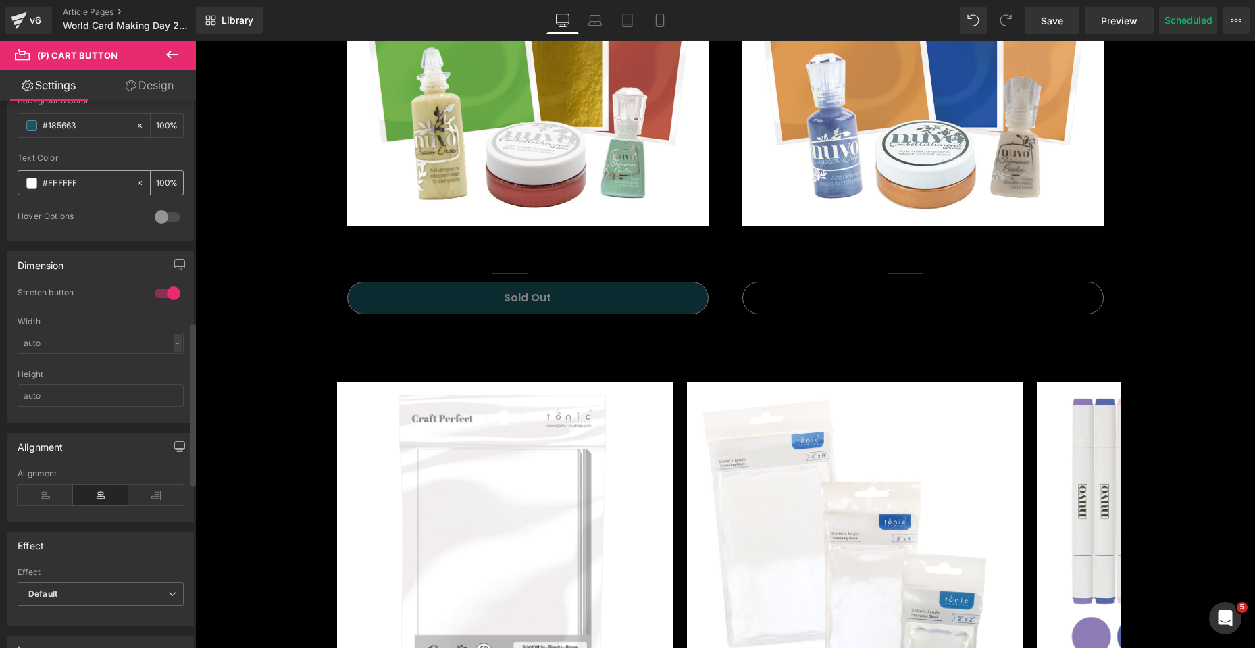
click at [81, 183] on input "#FFFFFF" at bounding box center [86, 183] width 86 height 15
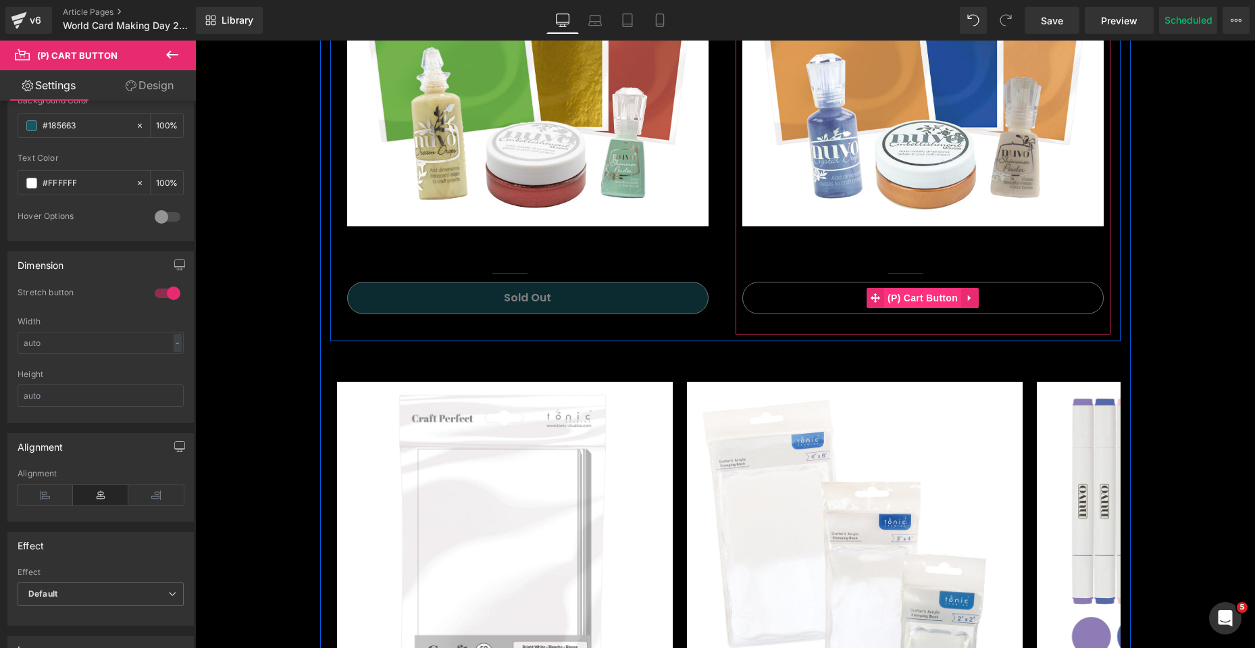
click at [923, 304] on span "(P) Cart Button" at bounding box center [922, 298] width 77 height 20
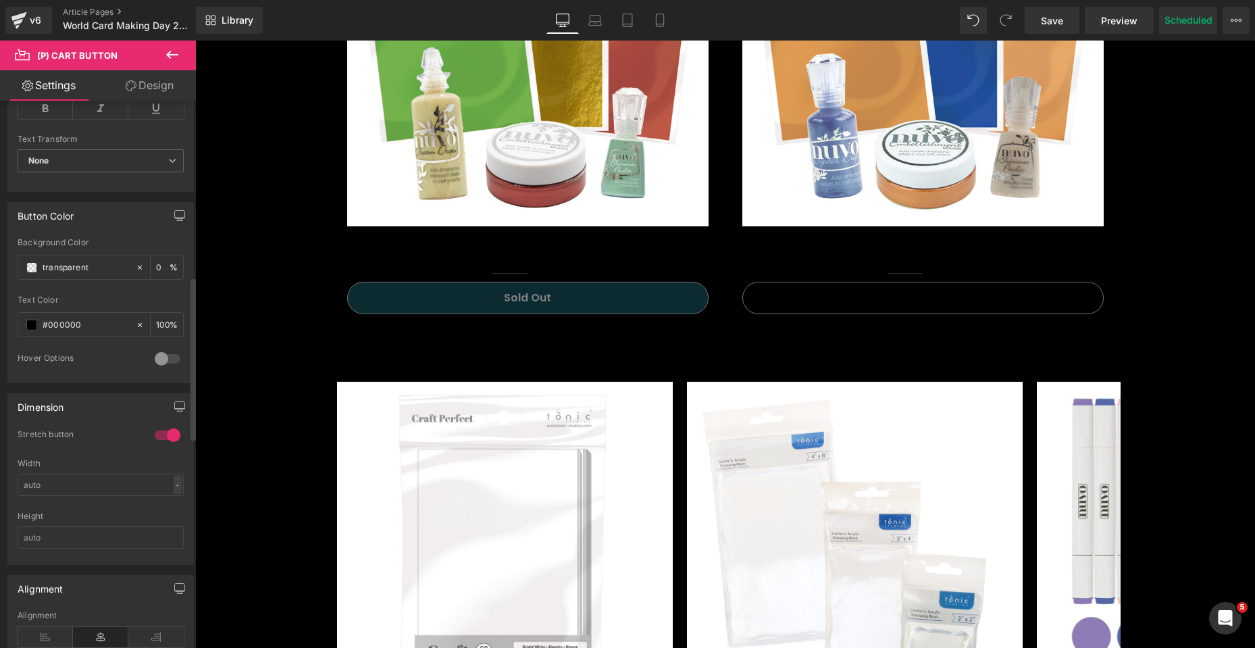
scroll to position [608, 0]
click at [95, 266] on input "transparent" at bounding box center [86, 260] width 86 height 15
drag, startPoint x: 95, startPoint y: 259, endPoint x: 43, endPoint y: 261, distance: 52.0
click at [43, 261] on input "transparent" at bounding box center [86, 260] width 86 height 15
paste input "#185663"
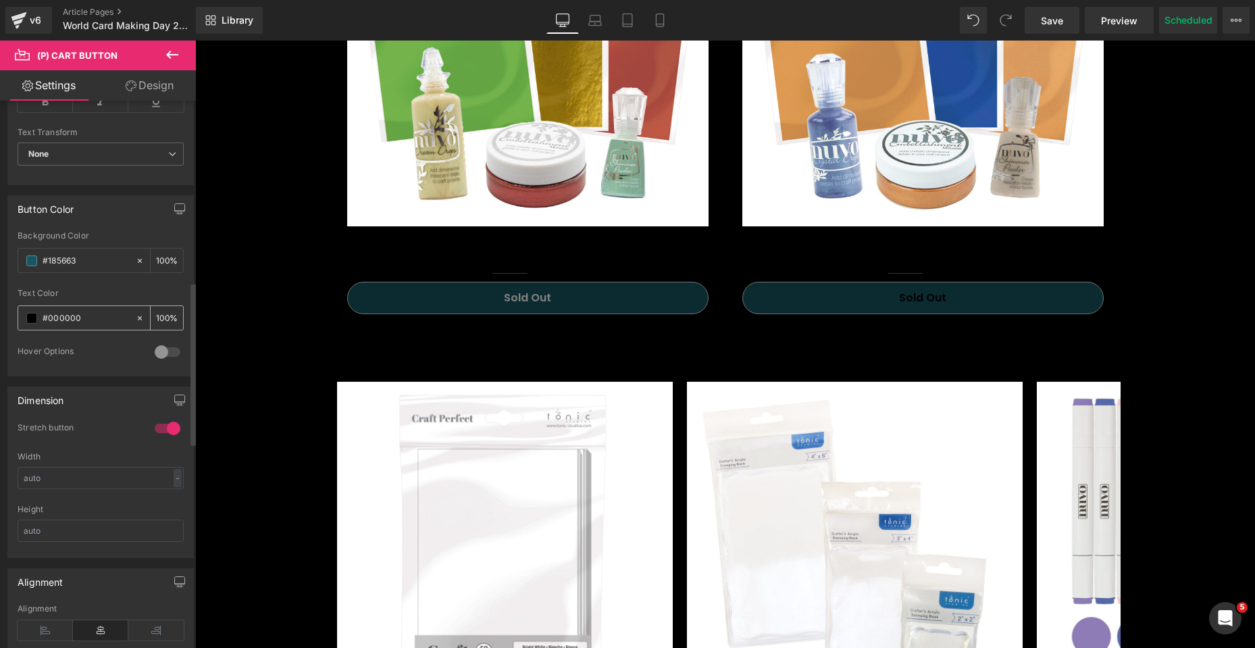
type input "#185663"
click at [76, 319] on input "#000000" at bounding box center [86, 318] width 86 height 15
drag, startPoint x: 47, startPoint y: 318, endPoint x: 111, endPoint y: 317, distance: 64.2
click at [111, 317] on input "#000000" at bounding box center [86, 318] width 86 height 15
type input "#FFFFFF"
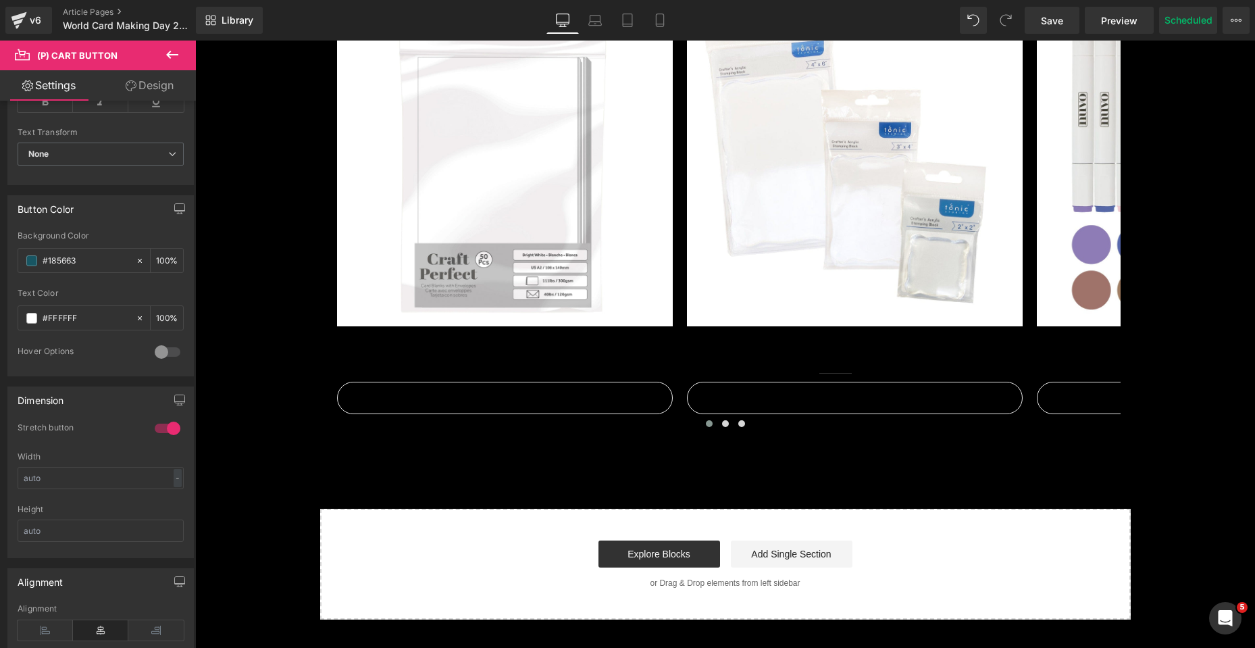
scroll to position [2634, 0]
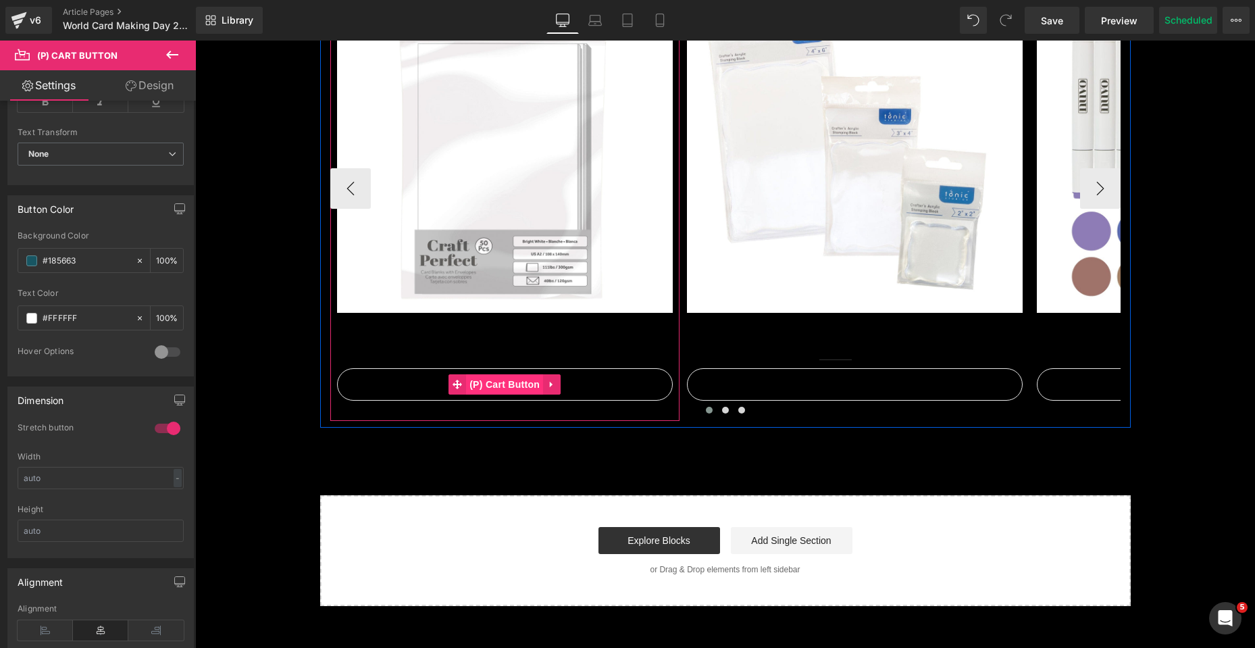
click at [503, 384] on span "(P) Cart Button" at bounding box center [504, 384] width 77 height 20
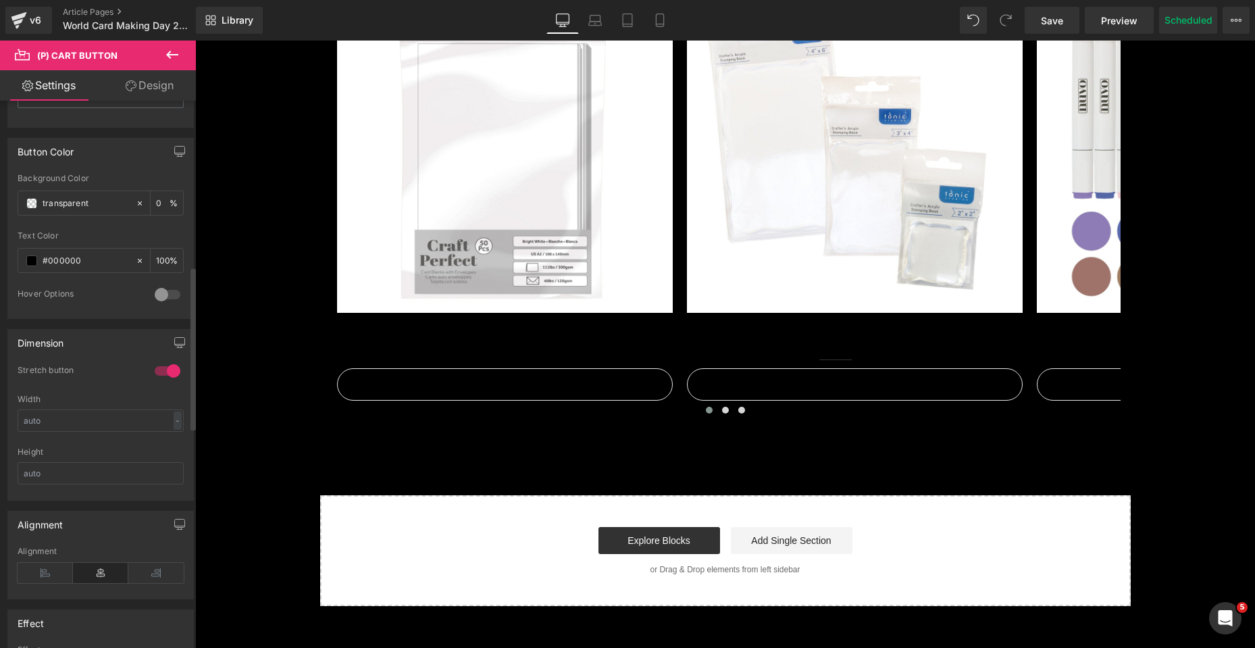
scroll to position [676, 0]
drag, startPoint x: 91, startPoint y: 195, endPoint x: 14, endPoint y: 195, distance: 77.0
click at [14, 195] on div "transparent Background Color transparent 0 % #000000 Text Color #000000 100 % 0…" at bounding box center [100, 235] width 185 height 145
paste input "#185663"
type input "#185663"
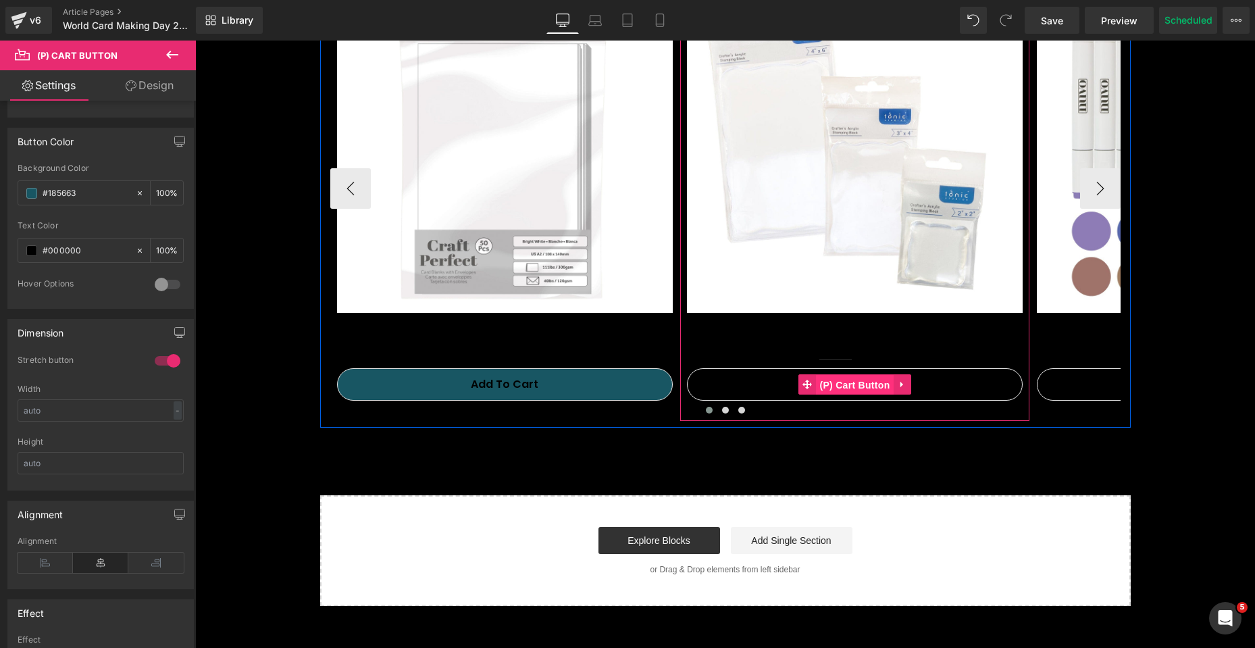
click at [855, 387] on span "(P) Cart Button" at bounding box center [854, 385] width 77 height 20
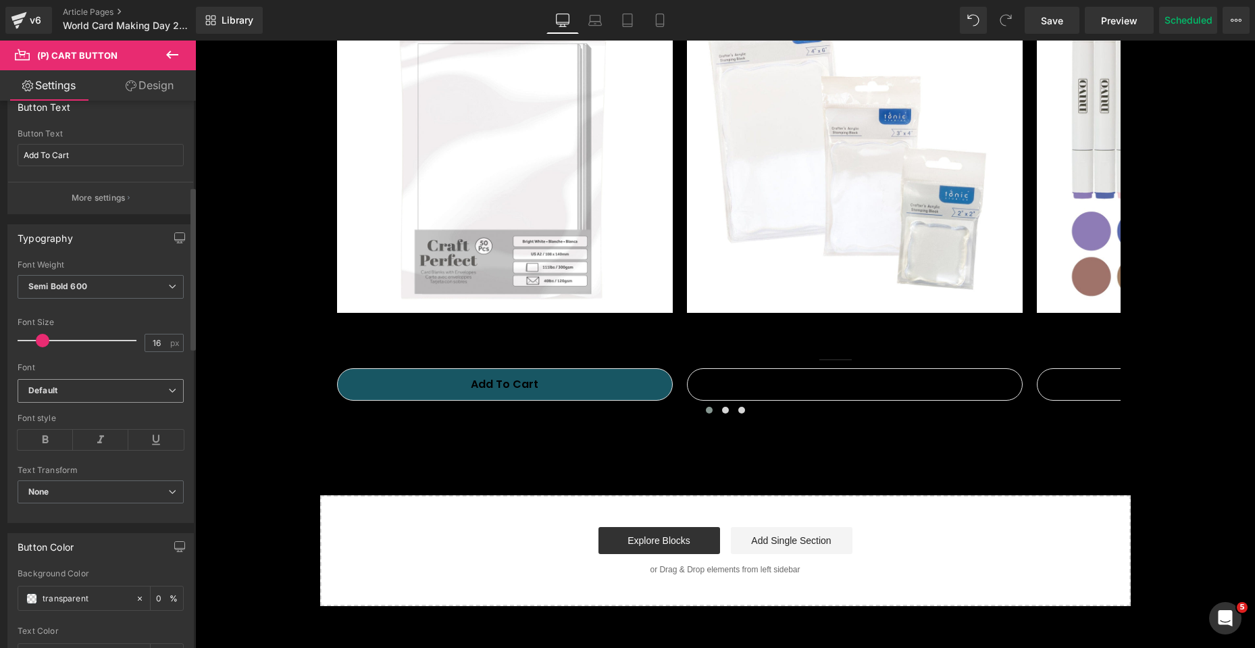
scroll to position [473, 0]
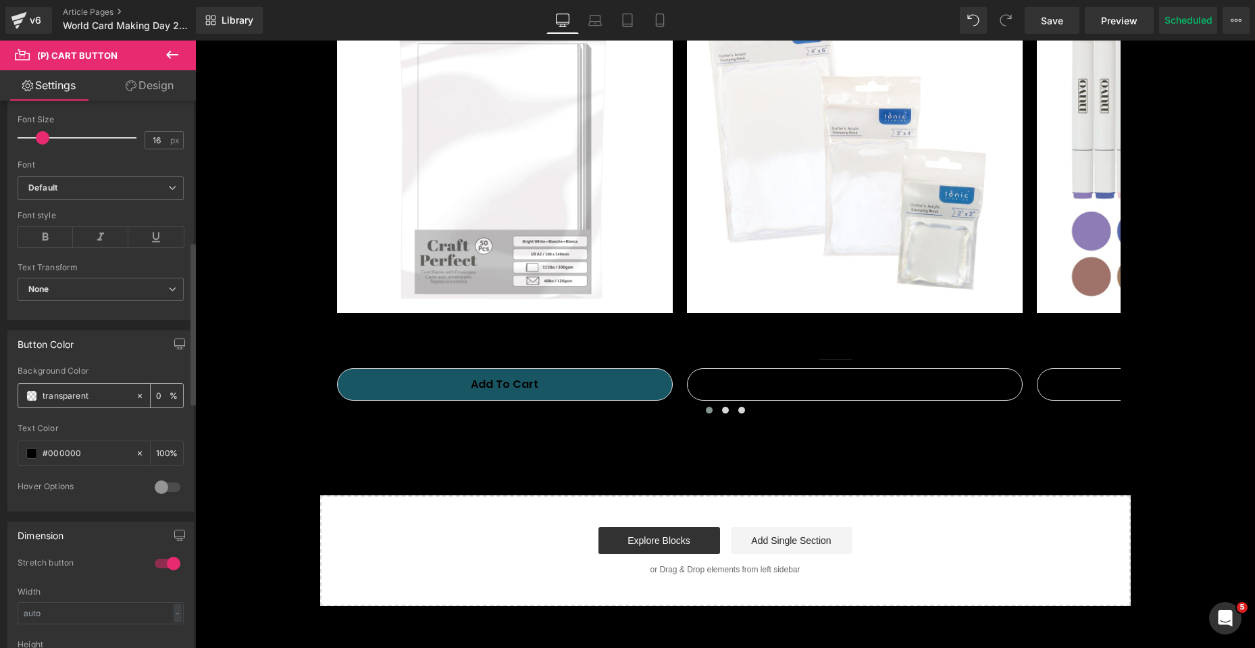
click at [82, 393] on input "transparent" at bounding box center [86, 395] width 86 height 15
drag, startPoint x: 95, startPoint y: 398, endPoint x: 37, endPoint y: 398, distance: 57.4
click at [37, 398] on div "transparent" at bounding box center [76, 396] width 117 height 24
paste input "#185663"
type input "#185663"
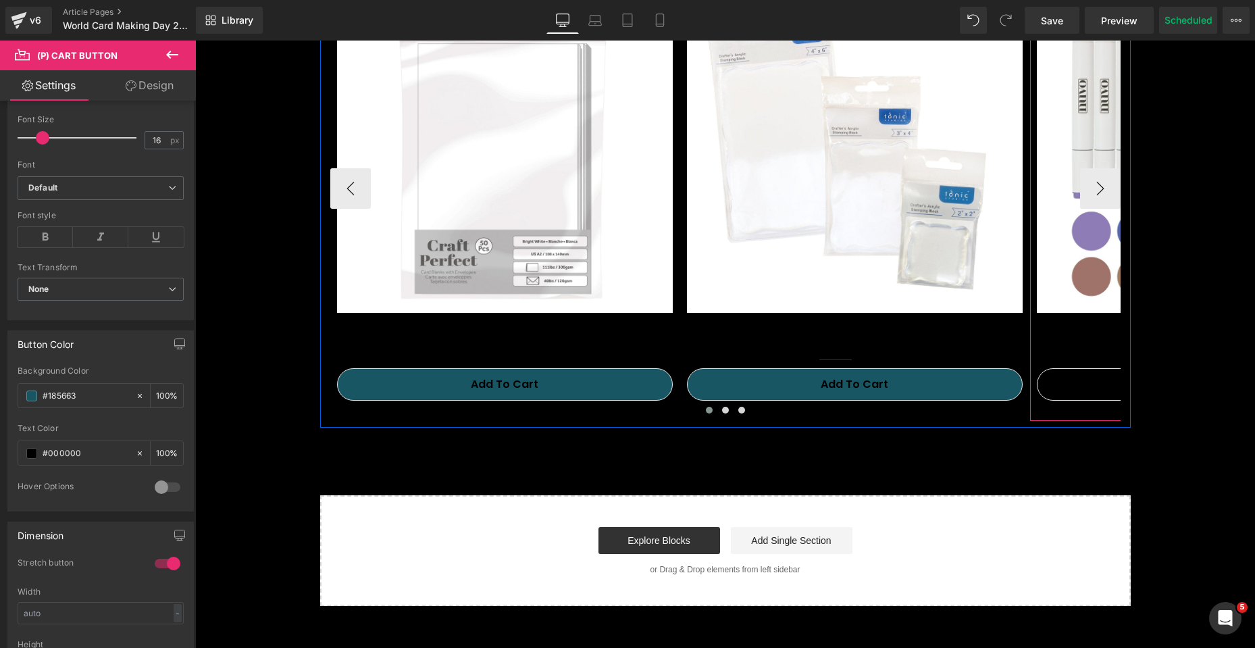
click at [1080, 377] on button "Add To Cart" at bounding box center [1205, 384] width 336 height 32
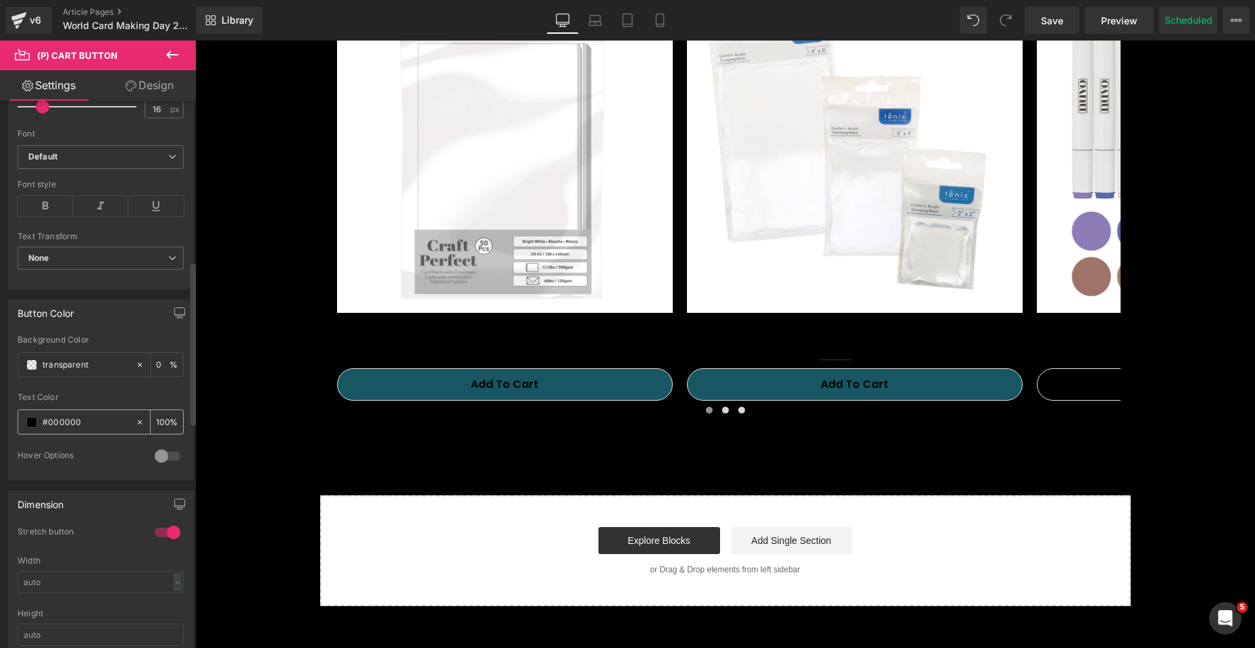
scroll to position [540, 0]
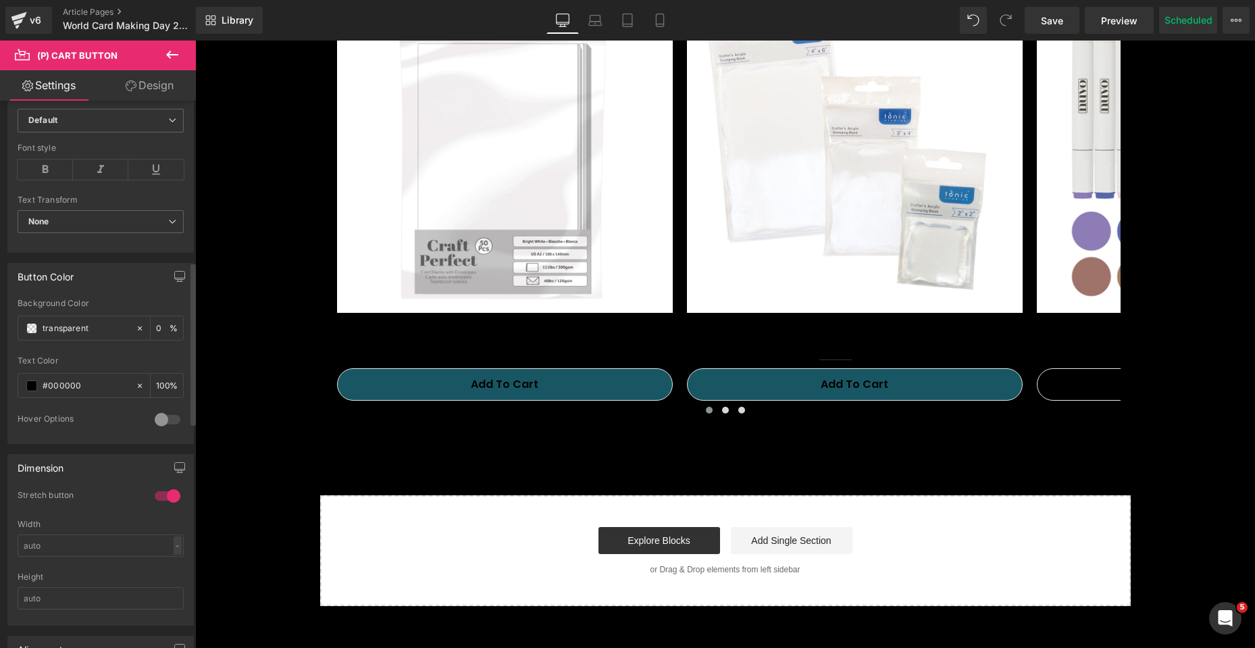
drag, startPoint x: 91, startPoint y: 329, endPoint x: 0, endPoint y: 328, distance: 90.5
click at [0, 328] on div "Button Color transparent Background Color transparent 0 % #000000 Text Color #0…" at bounding box center [101, 348] width 202 height 191
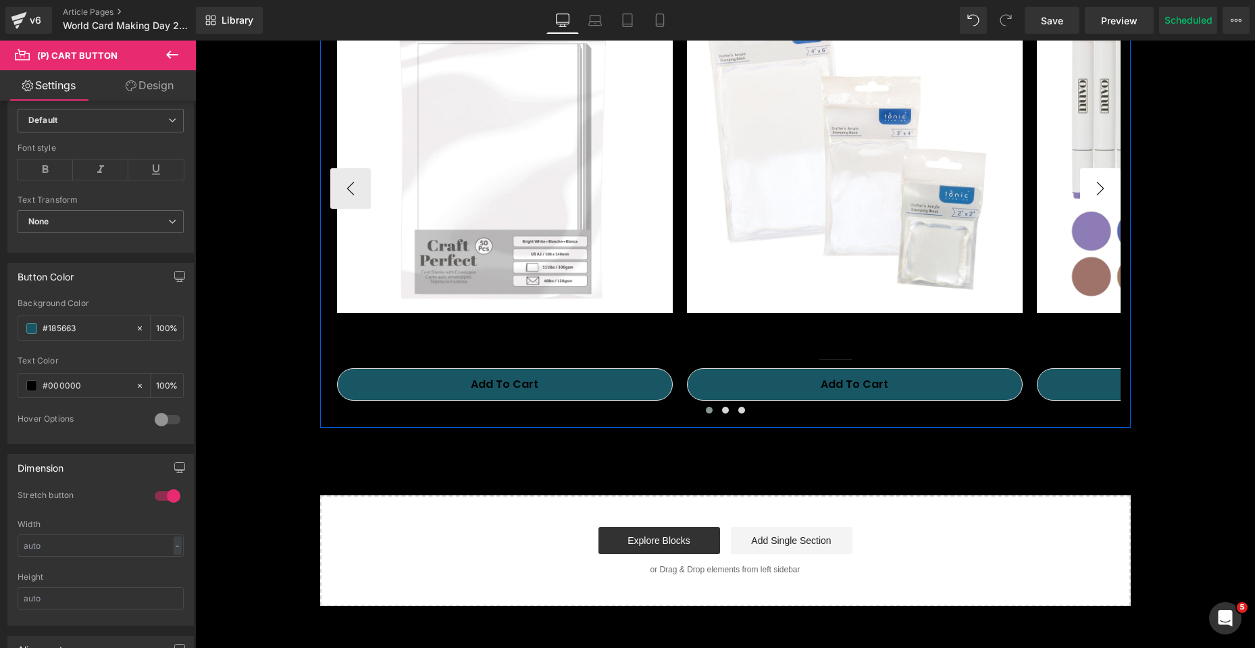
type input "#185663"
click at [1102, 189] on button "›" at bounding box center [1100, 188] width 41 height 41
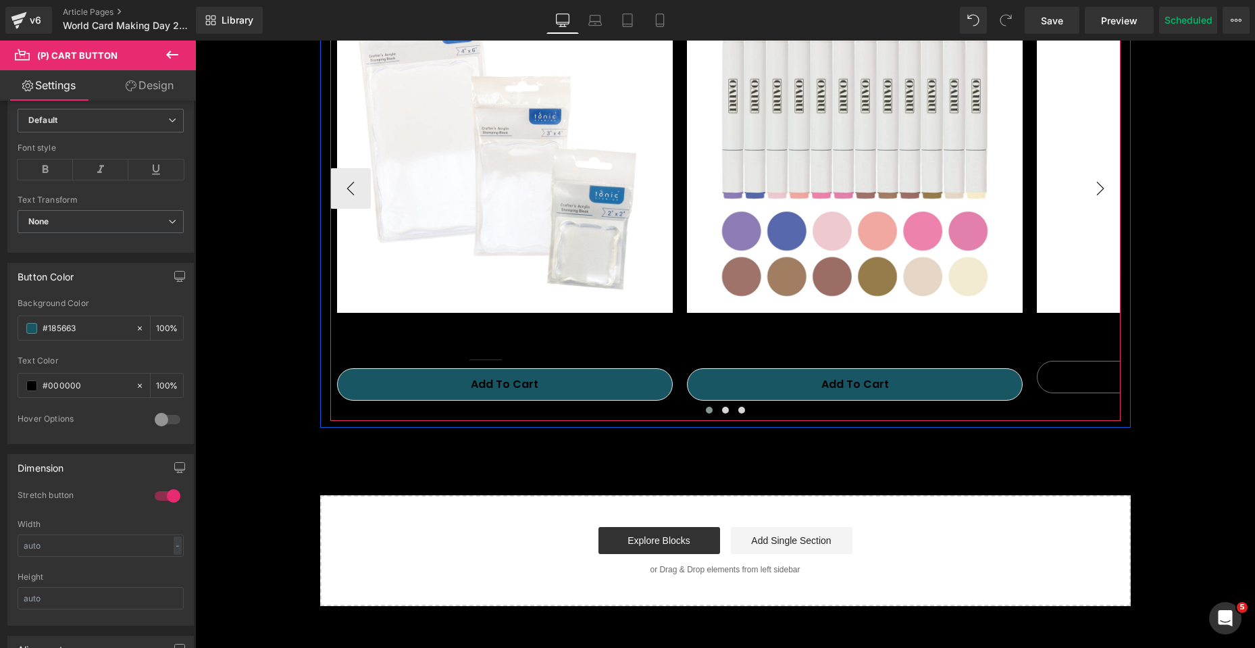
click at [1102, 189] on button "›" at bounding box center [1100, 188] width 41 height 41
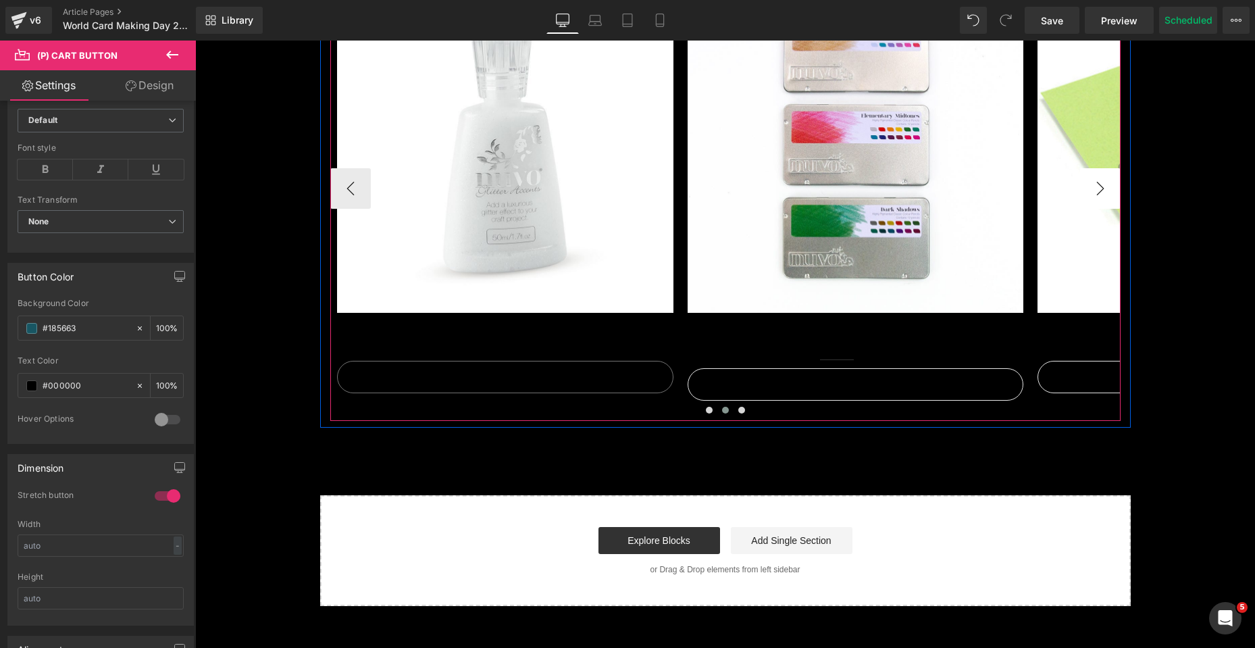
click at [1102, 189] on button "›" at bounding box center [1100, 188] width 41 height 41
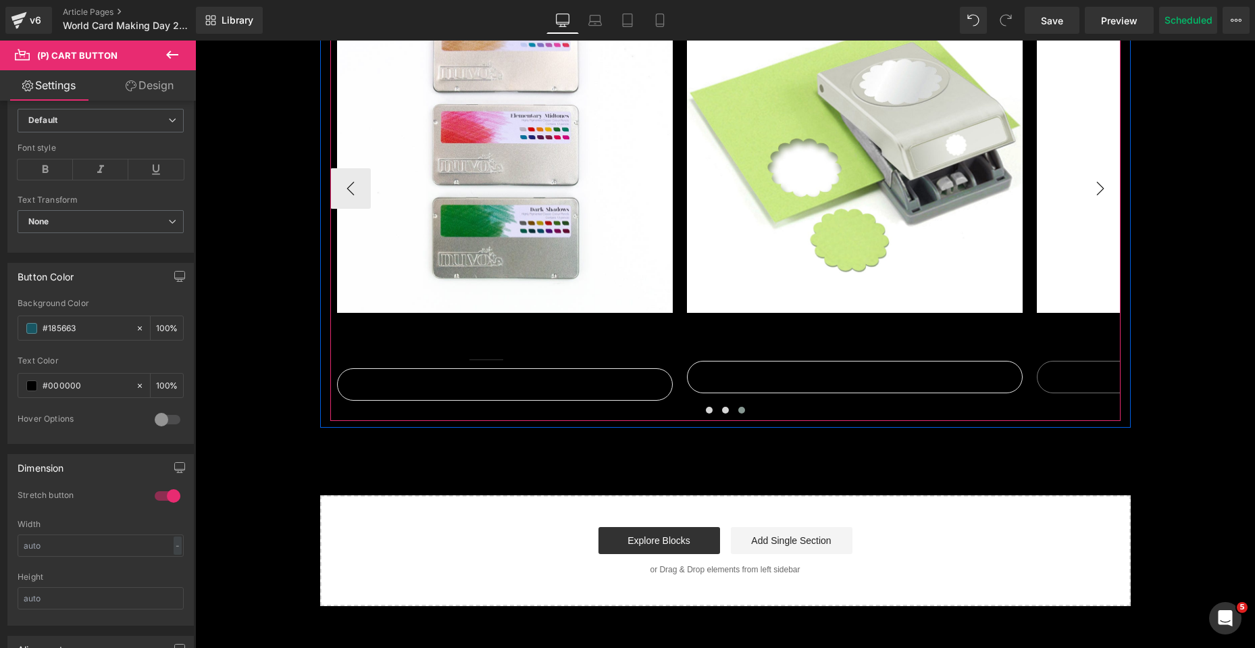
click at [1102, 189] on button "›" at bounding box center [1100, 188] width 41 height 41
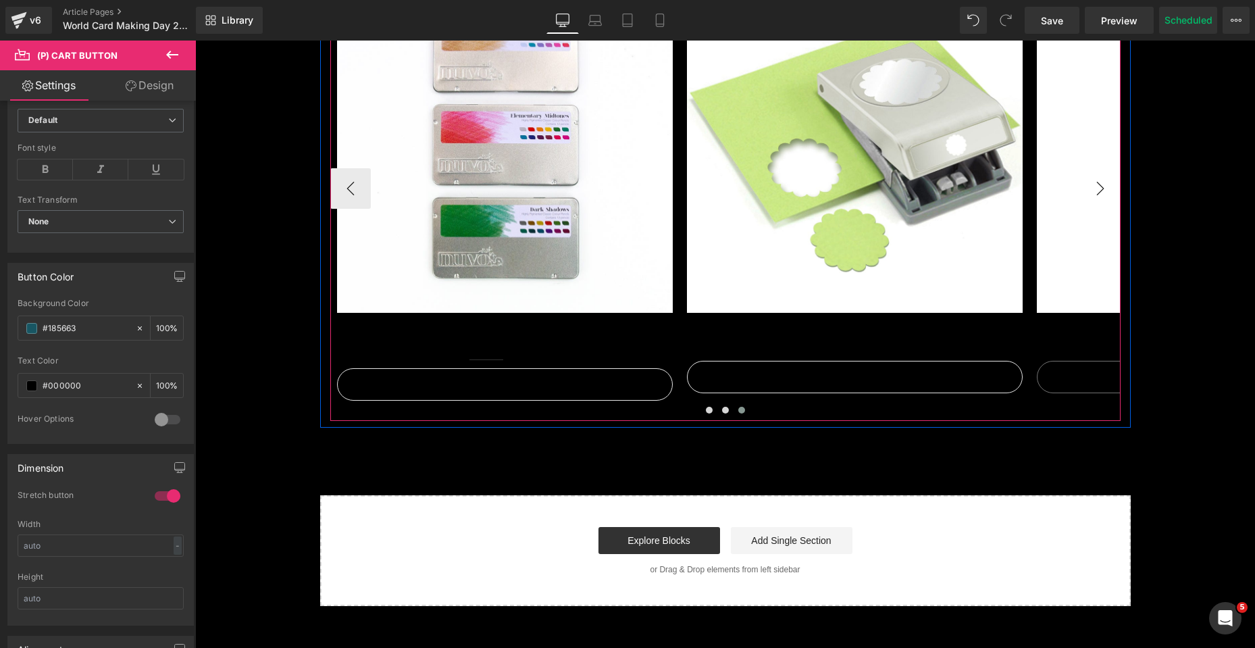
click at [1102, 189] on button "›" at bounding box center [1100, 188] width 41 height 41
click at [1088, 384] on button "Sold Out" at bounding box center [1205, 377] width 336 height 32
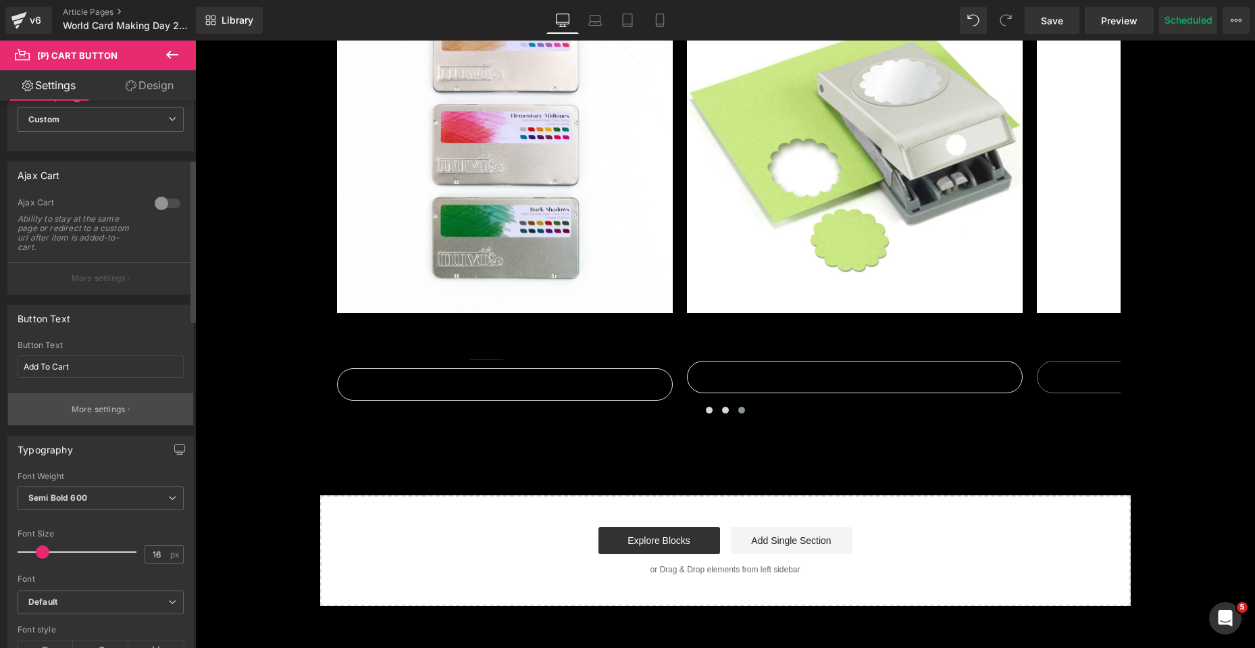
scroll to position [405, 0]
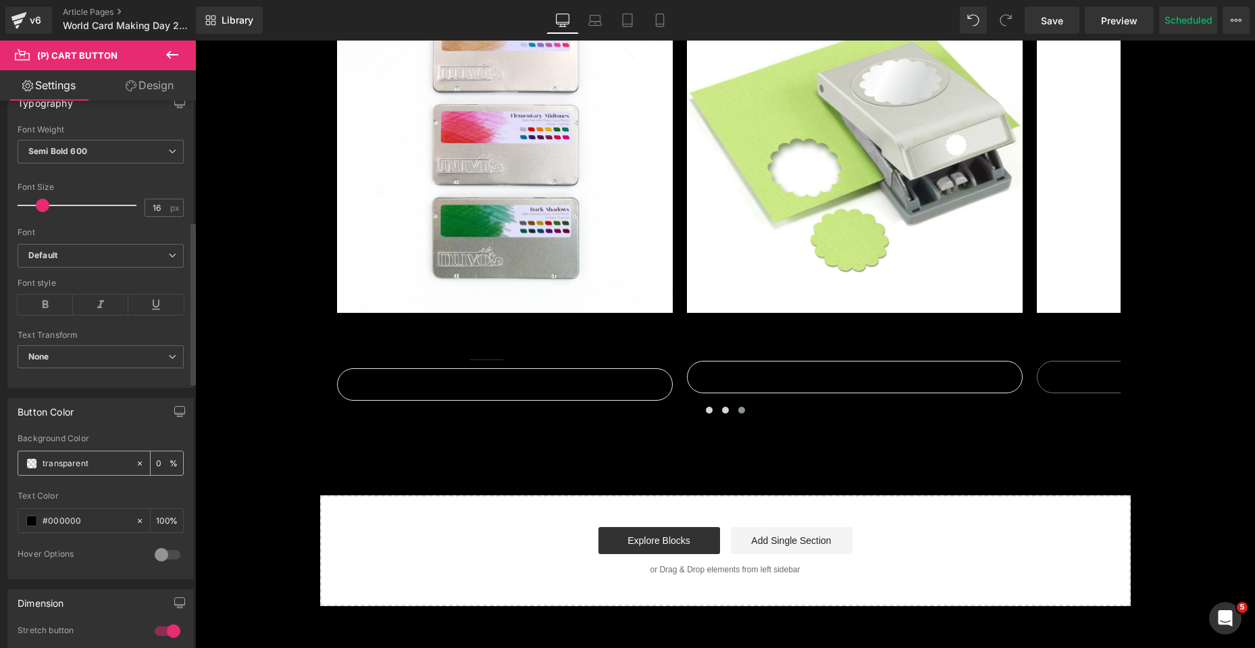
drag, startPoint x: 94, startPoint y: 464, endPoint x: 27, endPoint y: 466, distance: 66.9
click at [27, 466] on div "transparent" at bounding box center [76, 463] width 117 height 24
paste input "#185663"
type input "#185663"
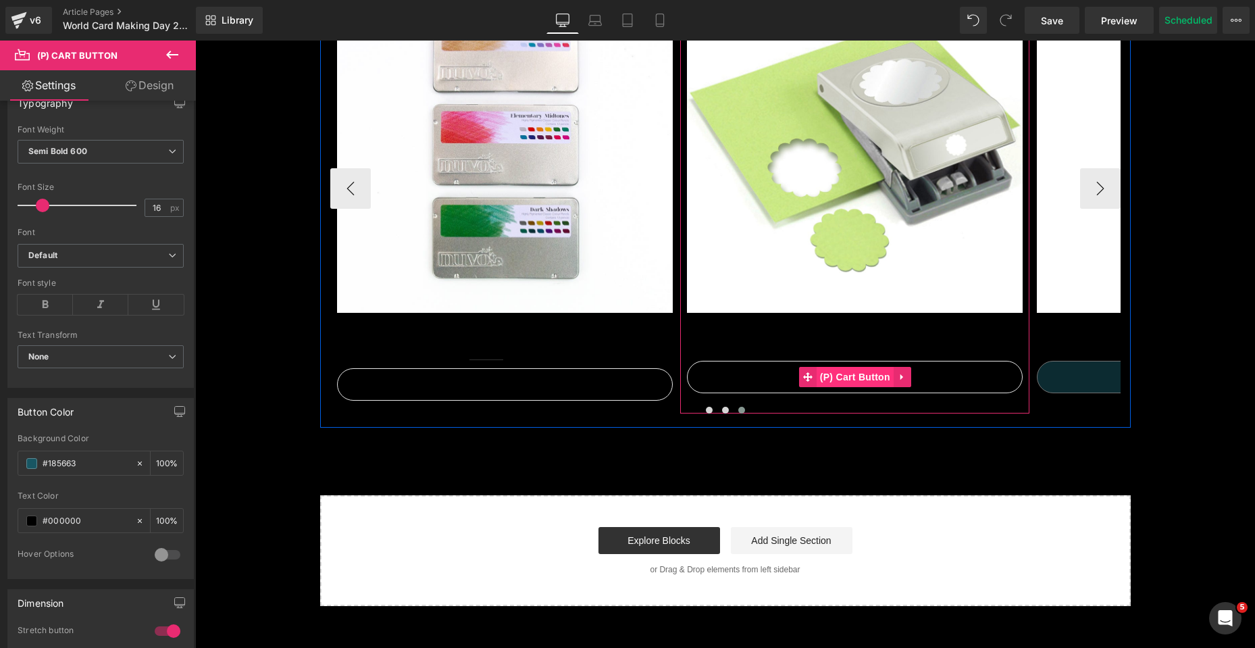
click at [834, 378] on span "(P) Cart Button" at bounding box center [855, 377] width 77 height 20
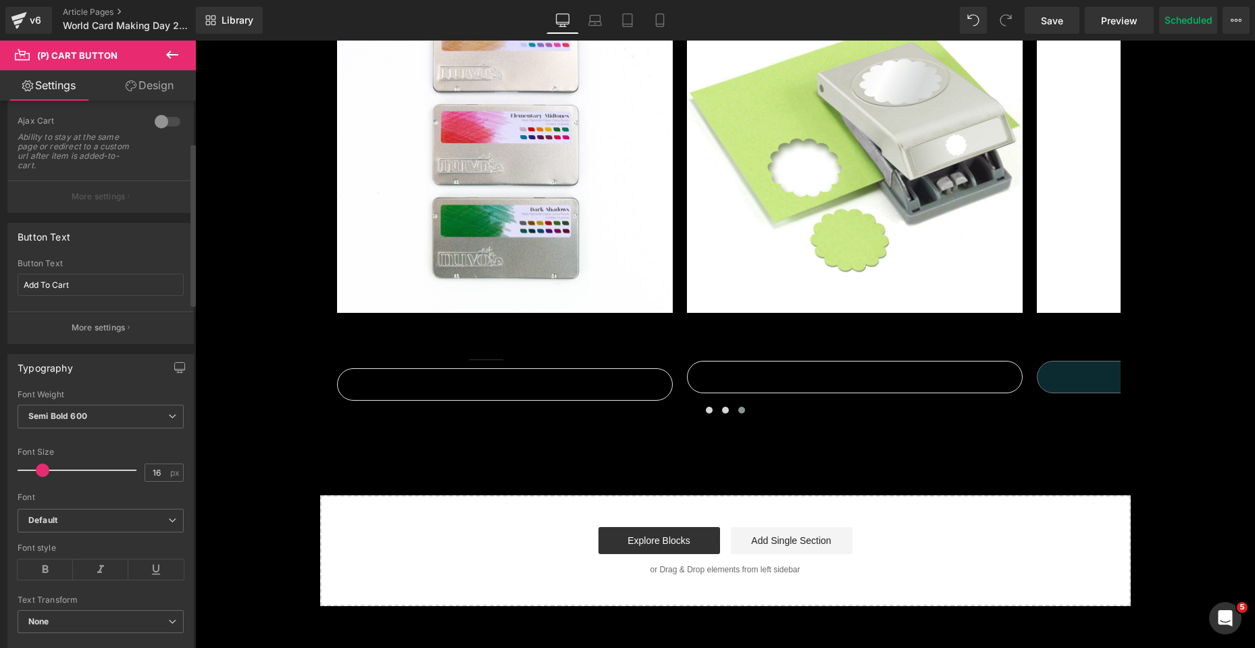
scroll to position [338, 0]
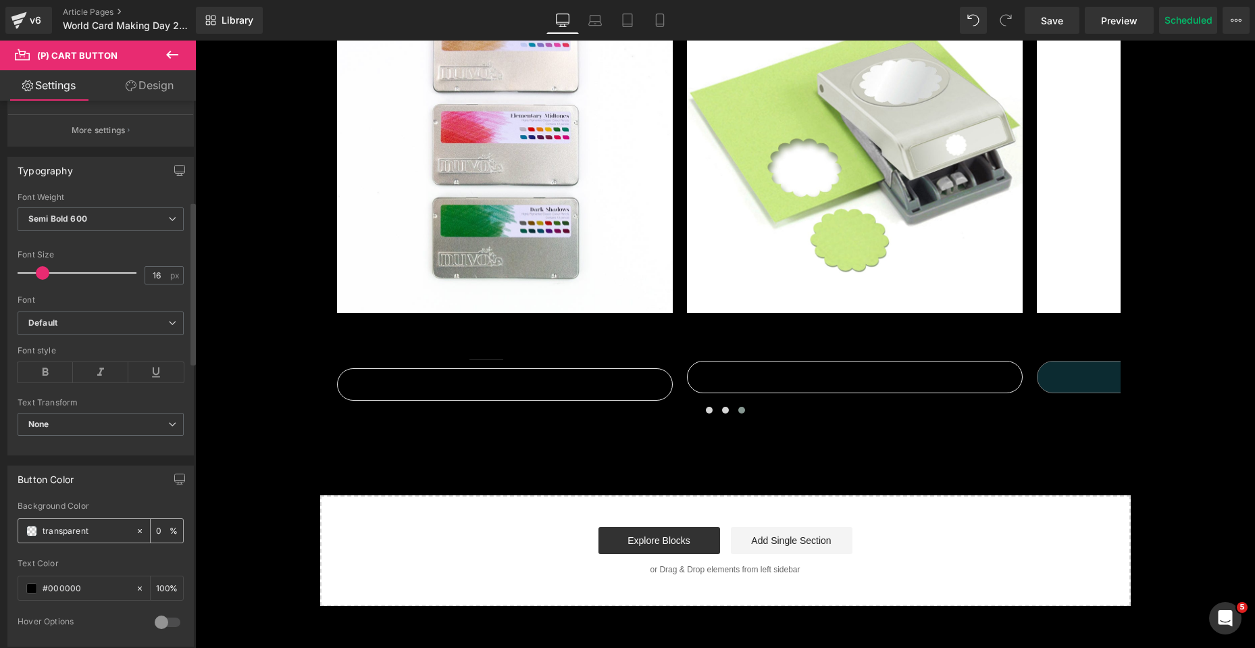
drag, startPoint x: 105, startPoint y: 534, endPoint x: 48, endPoint y: 534, distance: 56.7
click at [48, 534] on input "transparent" at bounding box center [86, 531] width 86 height 15
type input "t"
paste input "#185663"
type input "#185663"
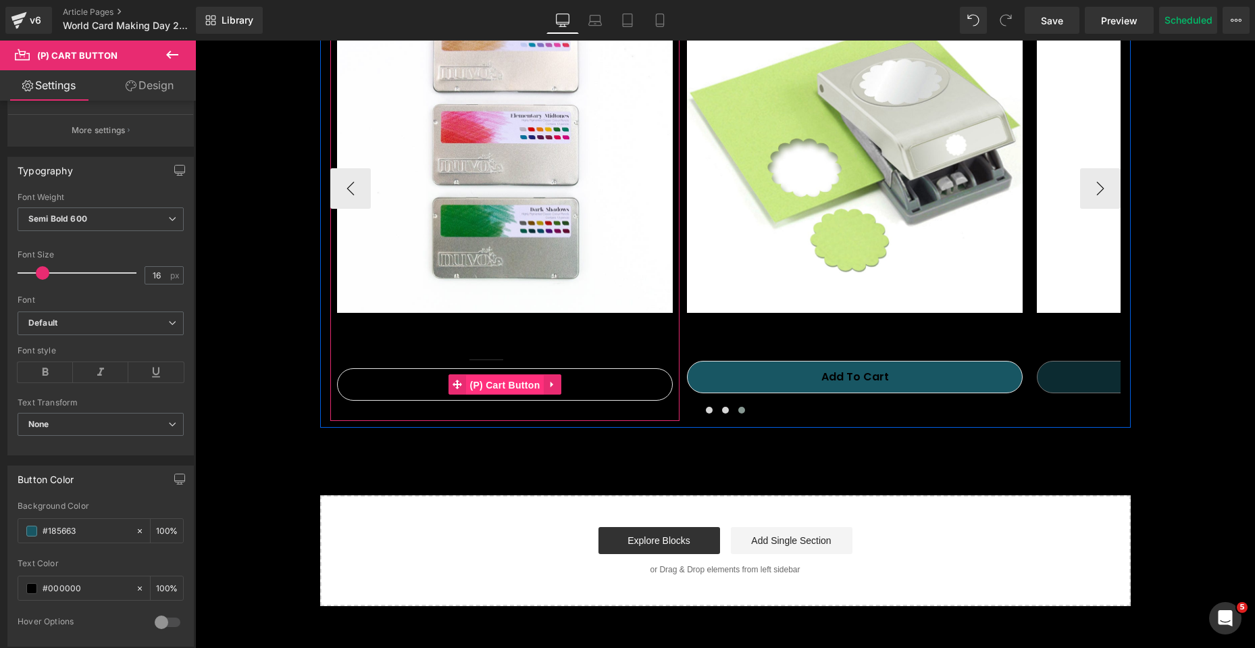
click at [473, 378] on span "(P) Cart Button" at bounding box center [504, 385] width 77 height 20
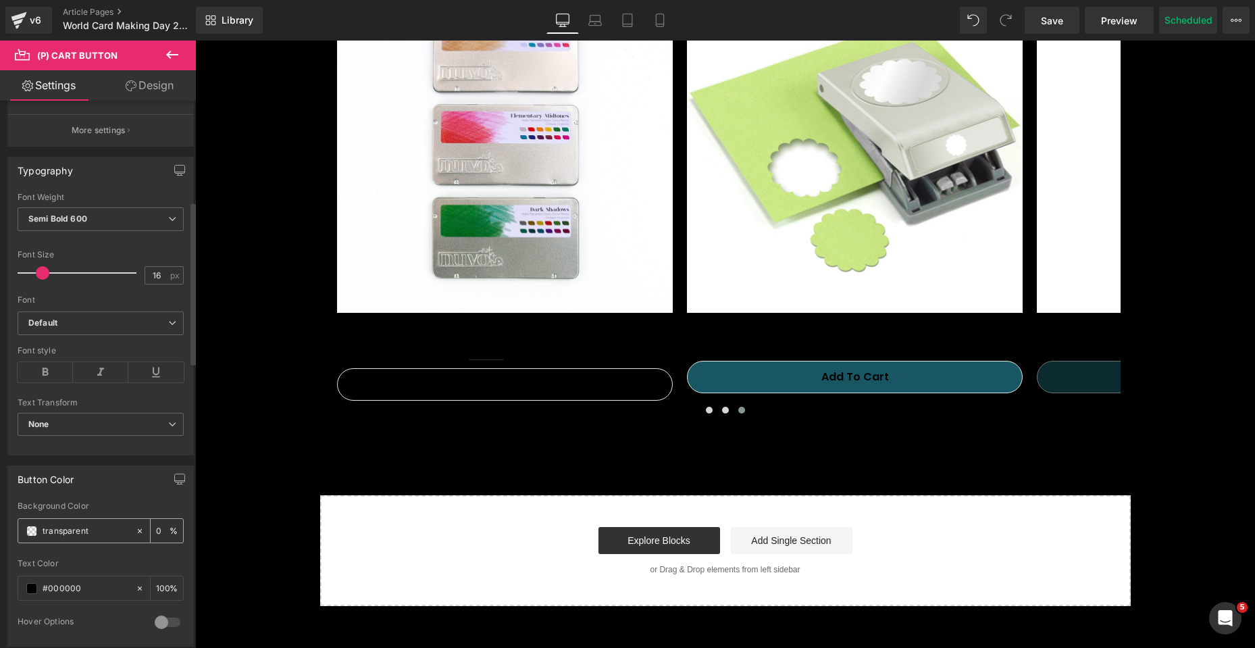
drag, startPoint x: 93, startPoint y: 525, endPoint x: 39, endPoint y: 528, distance: 54.1
click at [39, 528] on div "transparent" at bounding box center [76, 531] width 117 height 24
paste input "#185663"
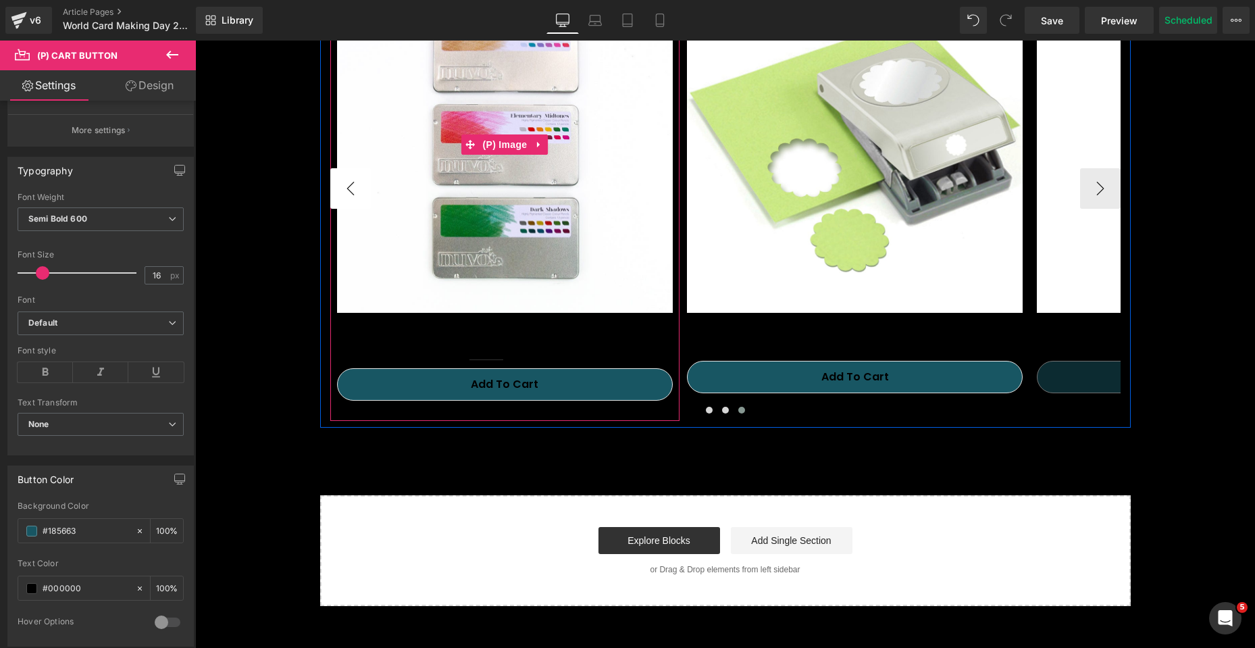
type input "#185663"
click at [333, 199] on button "‹" at bounding box center [350, 188] width 41 height 41
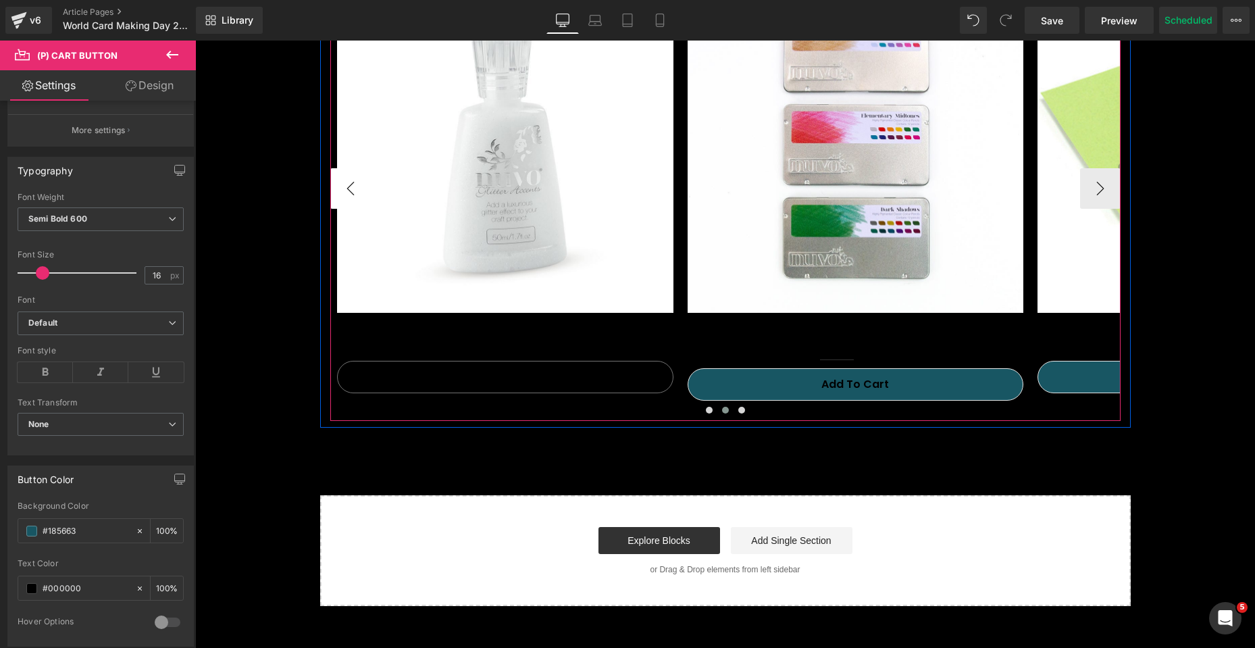
click at [333, 199] on button "‹" at bounding box center [350, 188] width 41 height 41
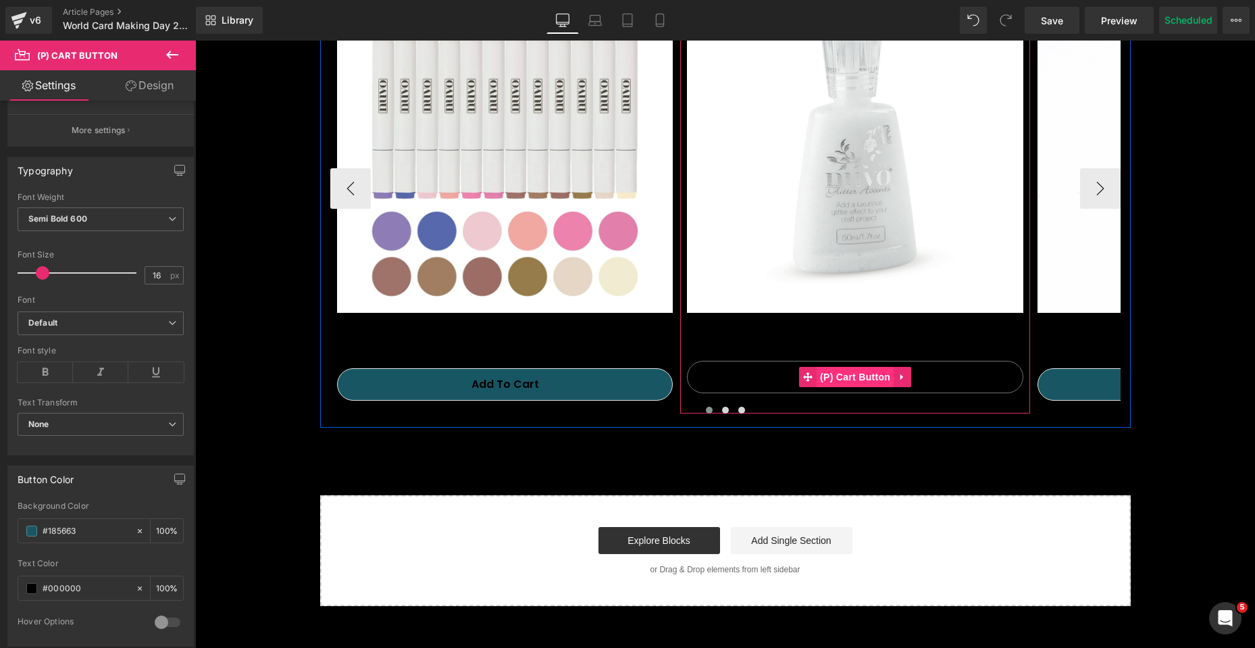
click at [852, 381] on span "(P) Cart Button" at bounding box center [855, 377] width 77 height 20
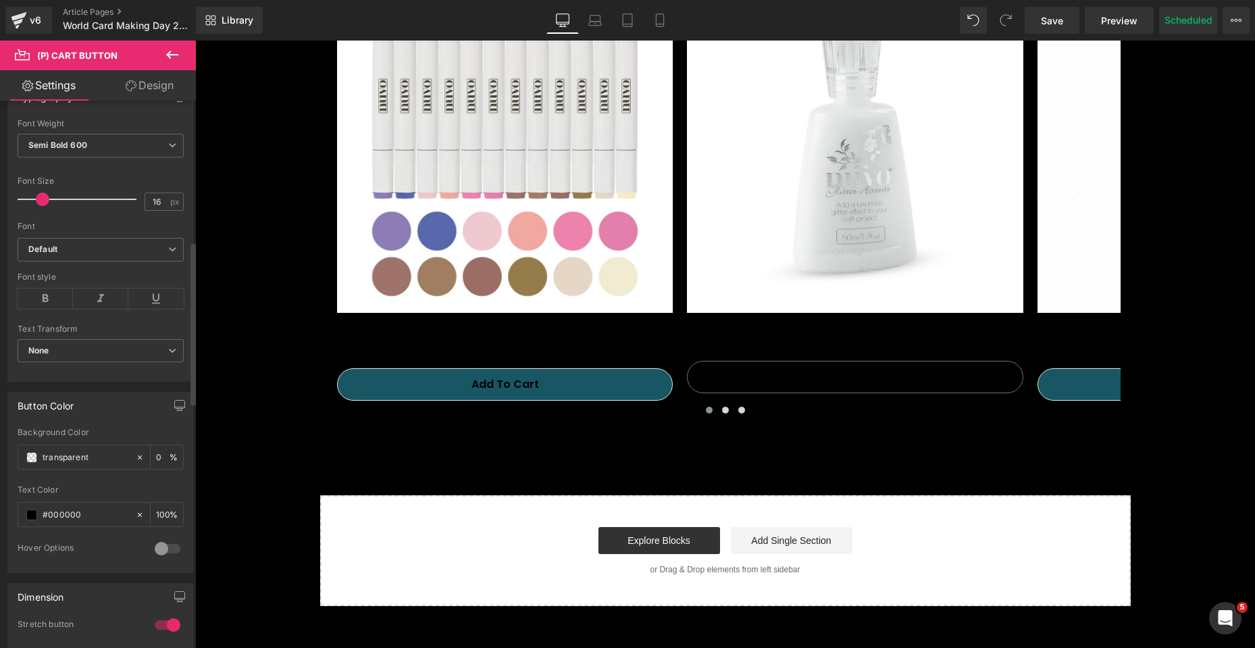
scroll to position [473, 0]
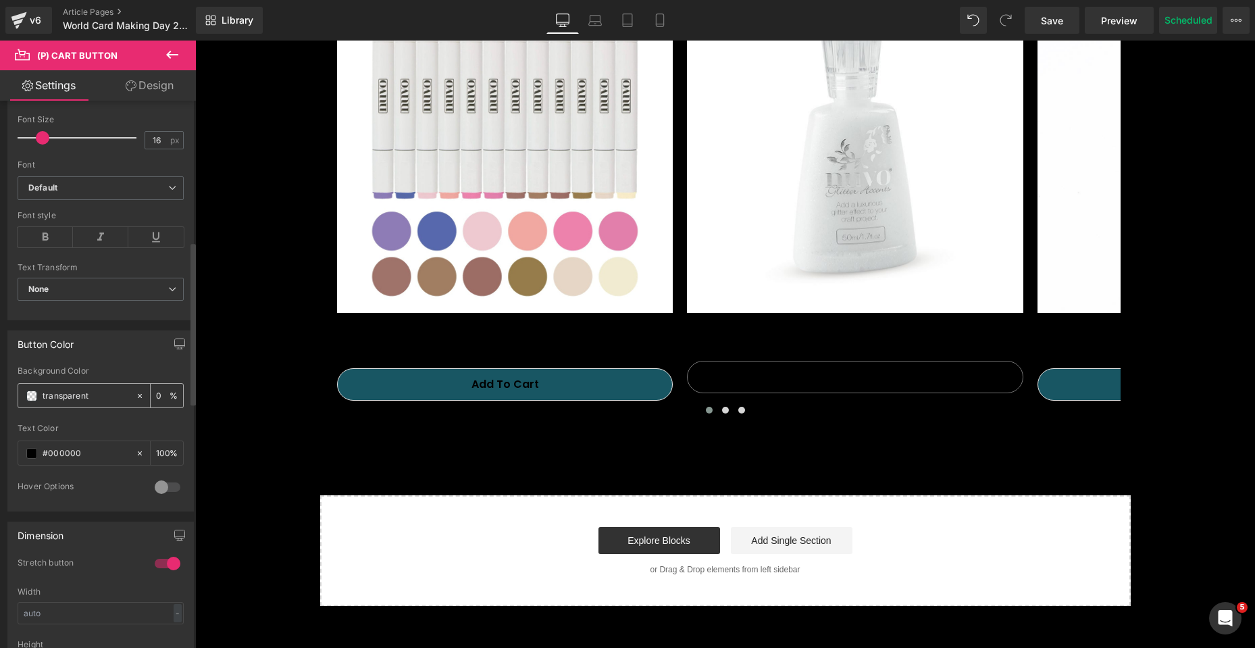
drag, startPoint x: 97, startPoint y: 392, endPoint x: 35, endPoint y: 395, distance: 61.6
click at [35, 395] on div "transparent" at bounding box center [76, 396] width 117 height 24
paste input "#185663"
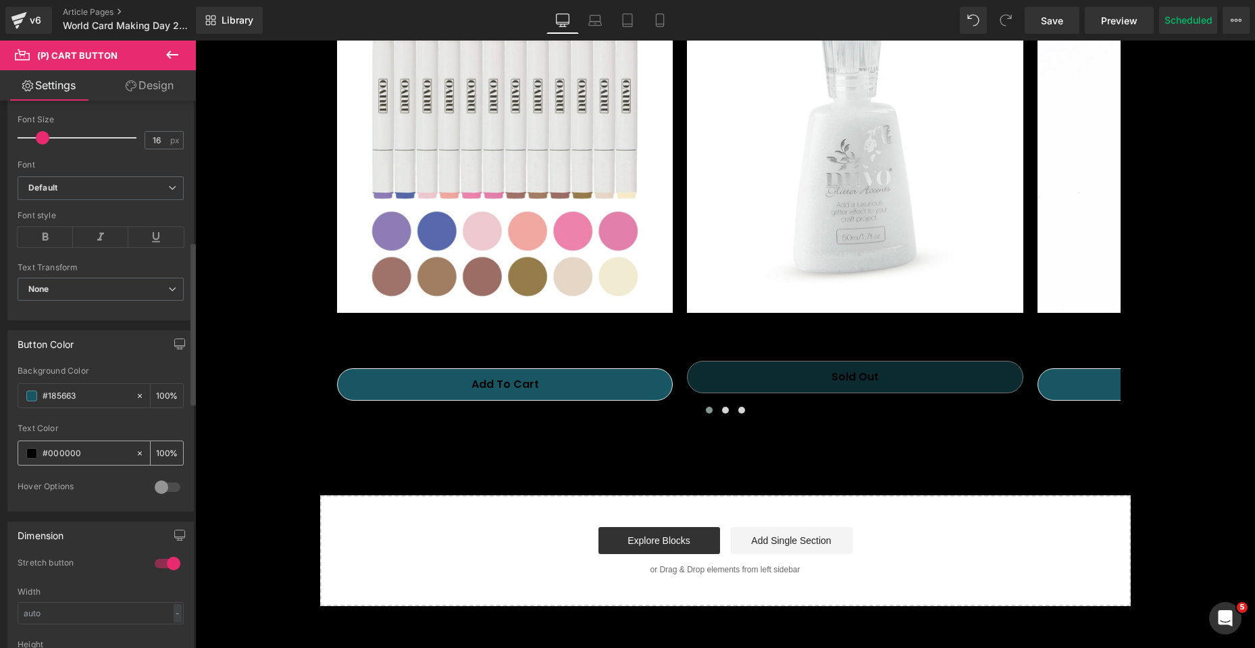
type input "#185663"
drag, startPoint x: 97, startPoint y: 452, endPoint x: 40, endPoint y: 452, distance: 56.7
click at [40, 452] on div "#000000" at bounding box center [76, 453] width 117 height 24
type input "#FFFFFF"
click at [93, 450] on input "#FFFFFF" at bounding box center [86, 453] width 86 height 15
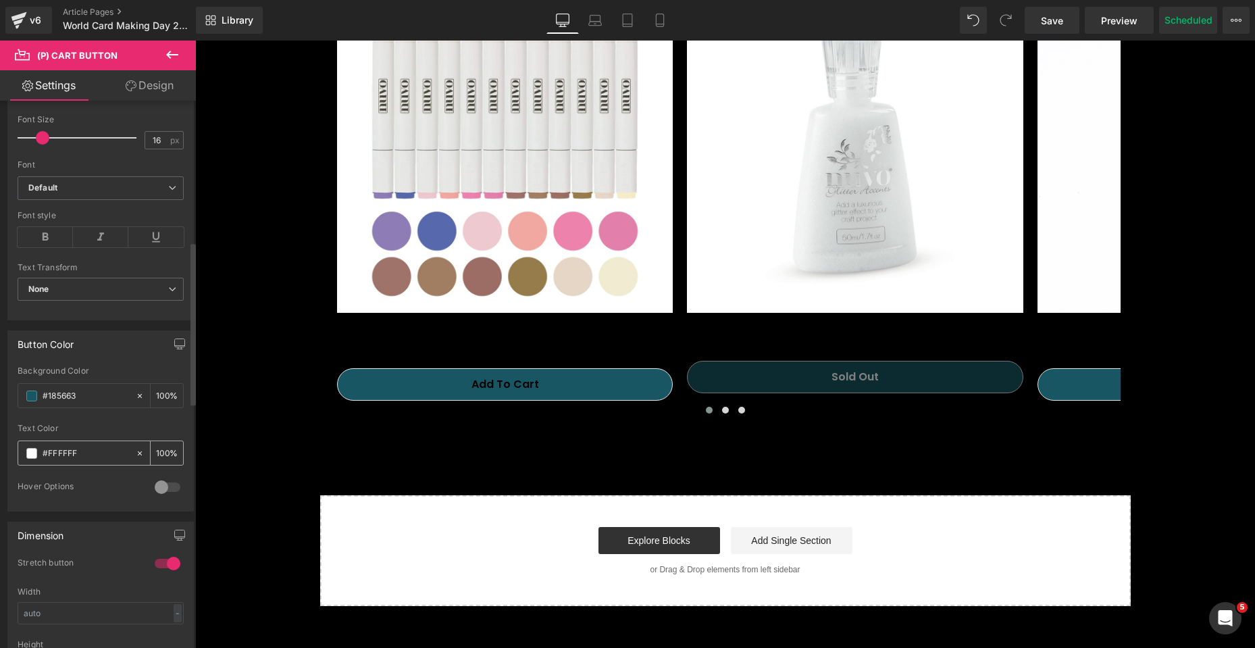
drag, startPoint x: 93, startPoint y: 454, endPoint x: 39, endPoint y: 453, distance: 54.0
click at [39, 453] on div "#FFFFFF" at bounding box center [76, 453] width 117 height 24
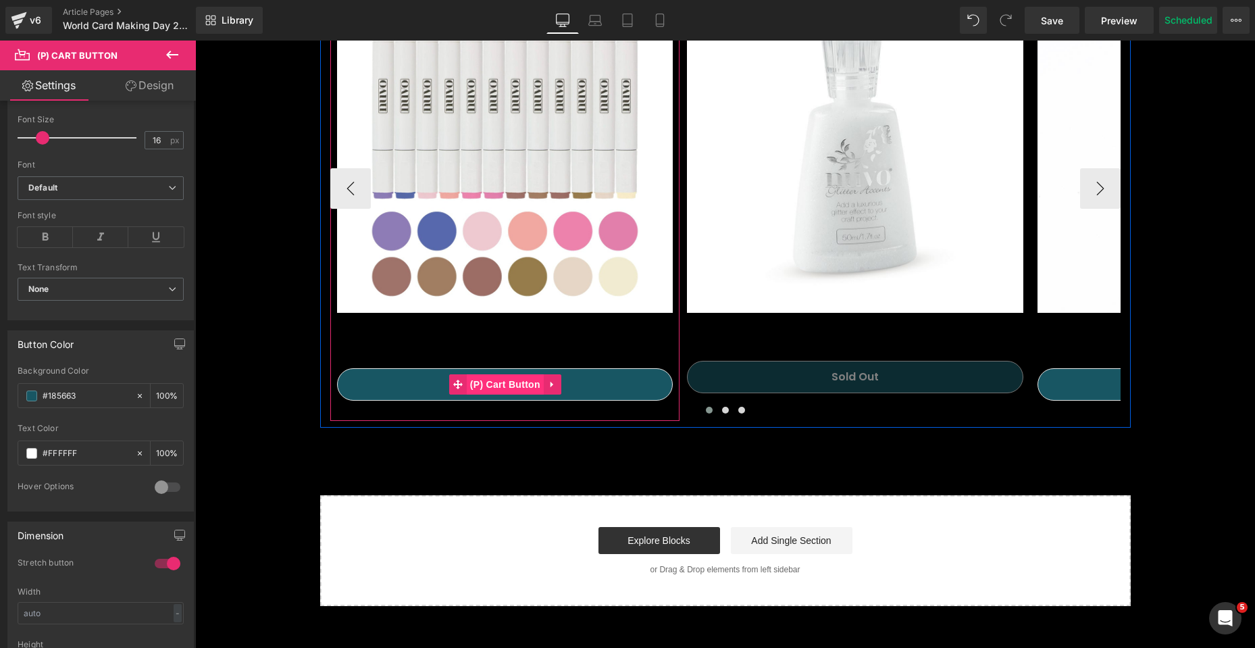
click at [504, 383] on span "(P) Cart Button" at bounding box center [505, 384] width 77 height 20
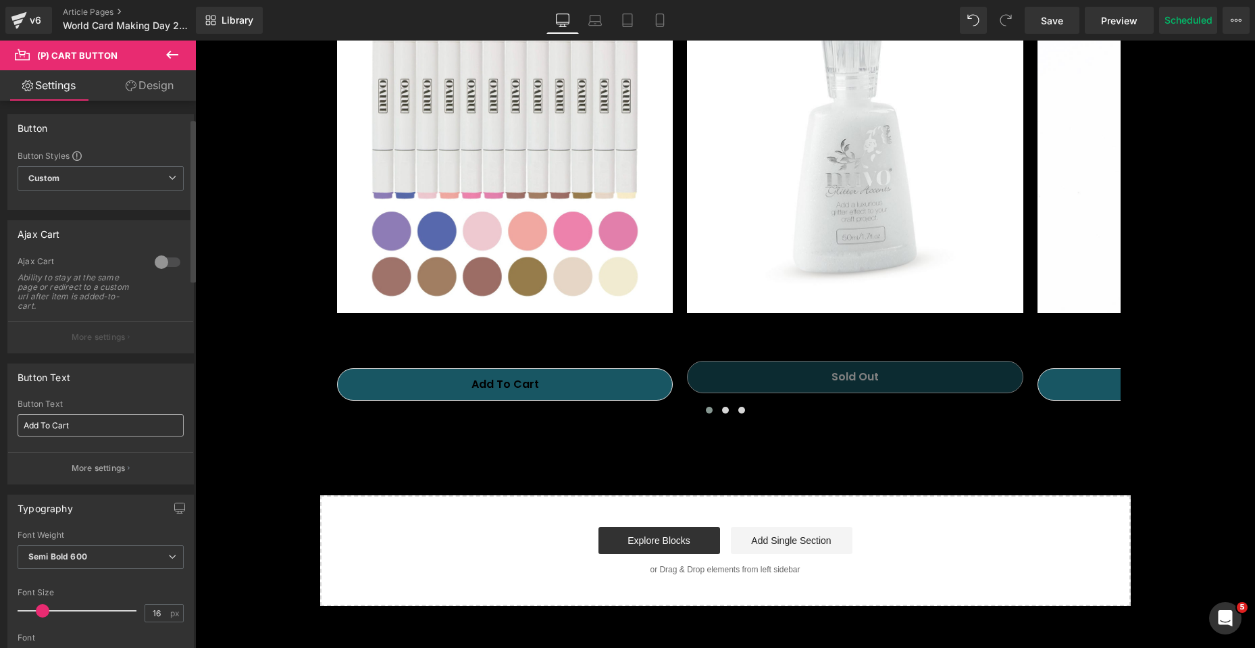
scroll to position [405, 0]
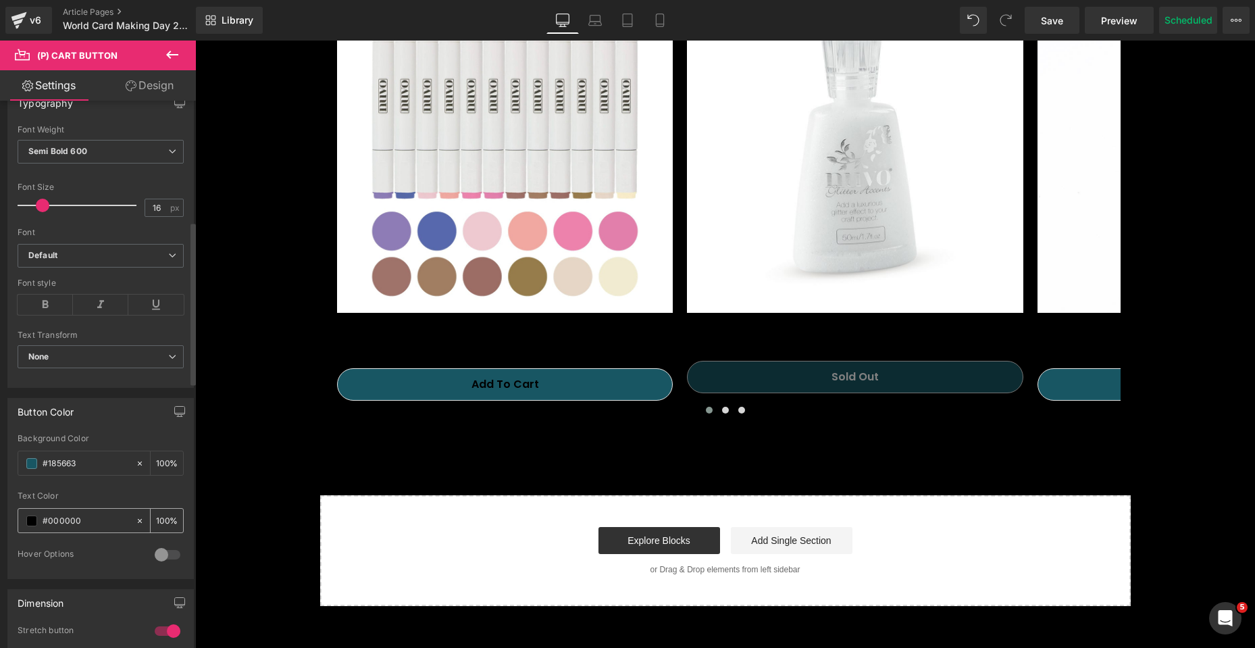
drag, startPoint x: 86, startPoint y: 521, endPoint x: 28, endPoint y: 522, distance: 58.8
click at [28, 522] on div "#000000" at bounding box center [76, 521] width 117 height 24
paste input "FFFFFF"
type input "#FFFFFF"
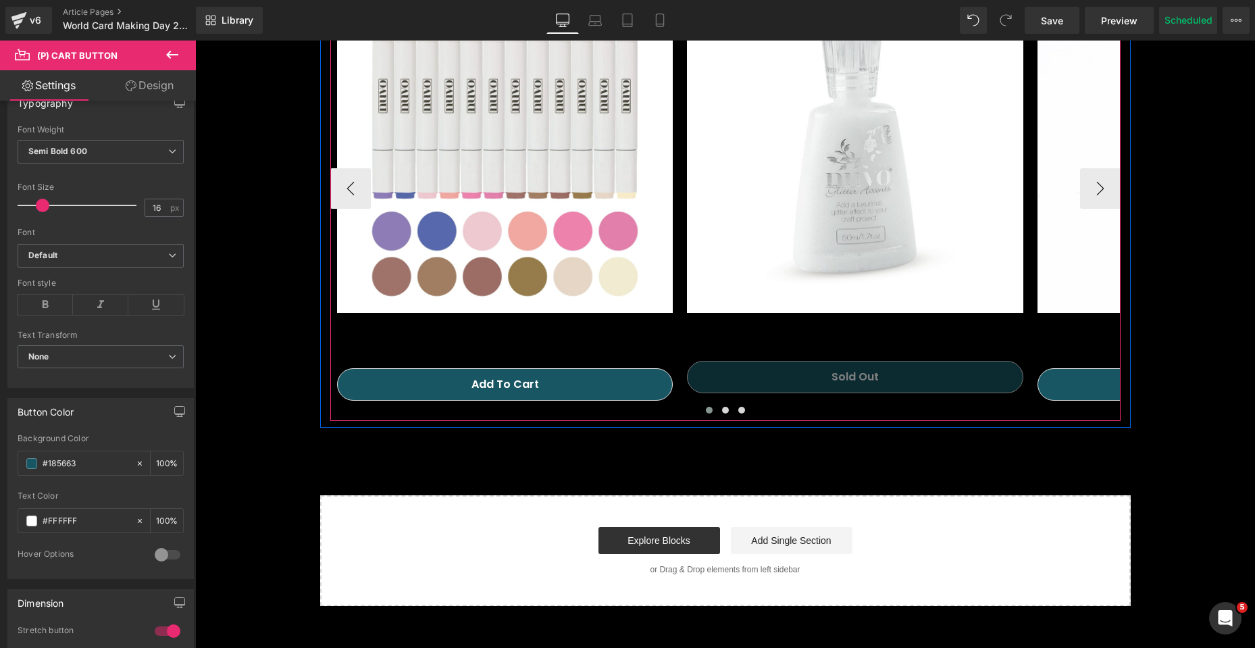
click at [1052, 390] on button "Add To Cart" at bounding box center [1206, 384] width 336 height 32
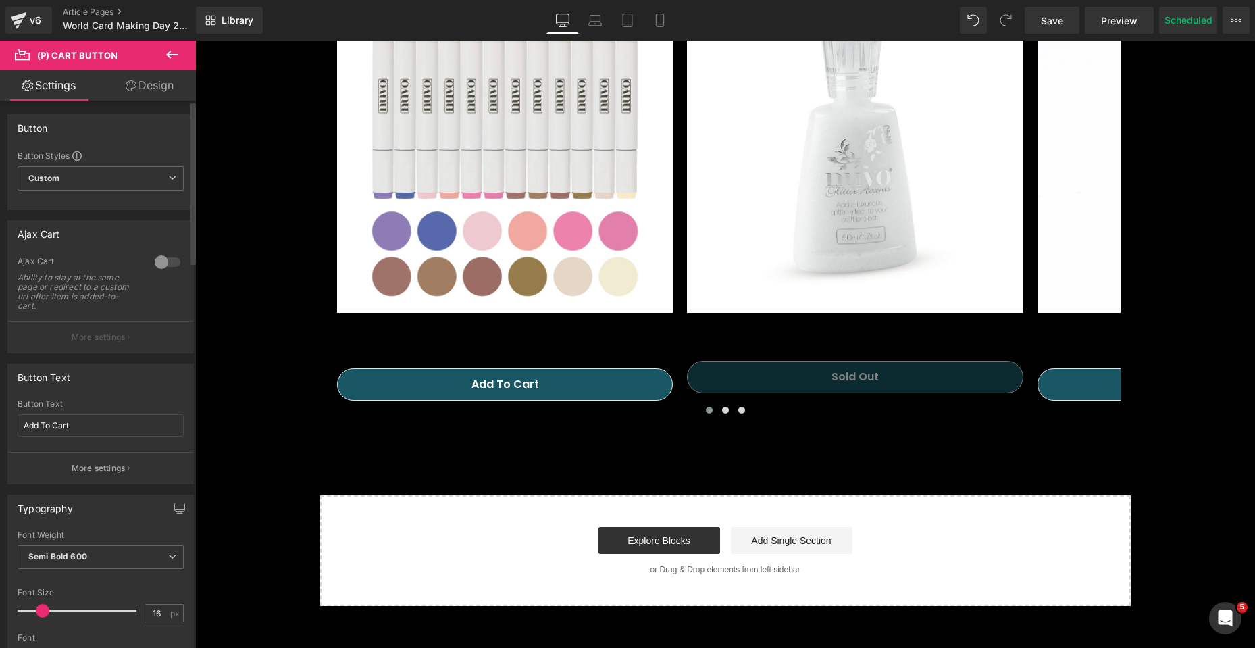
scroll to position [473, 0]
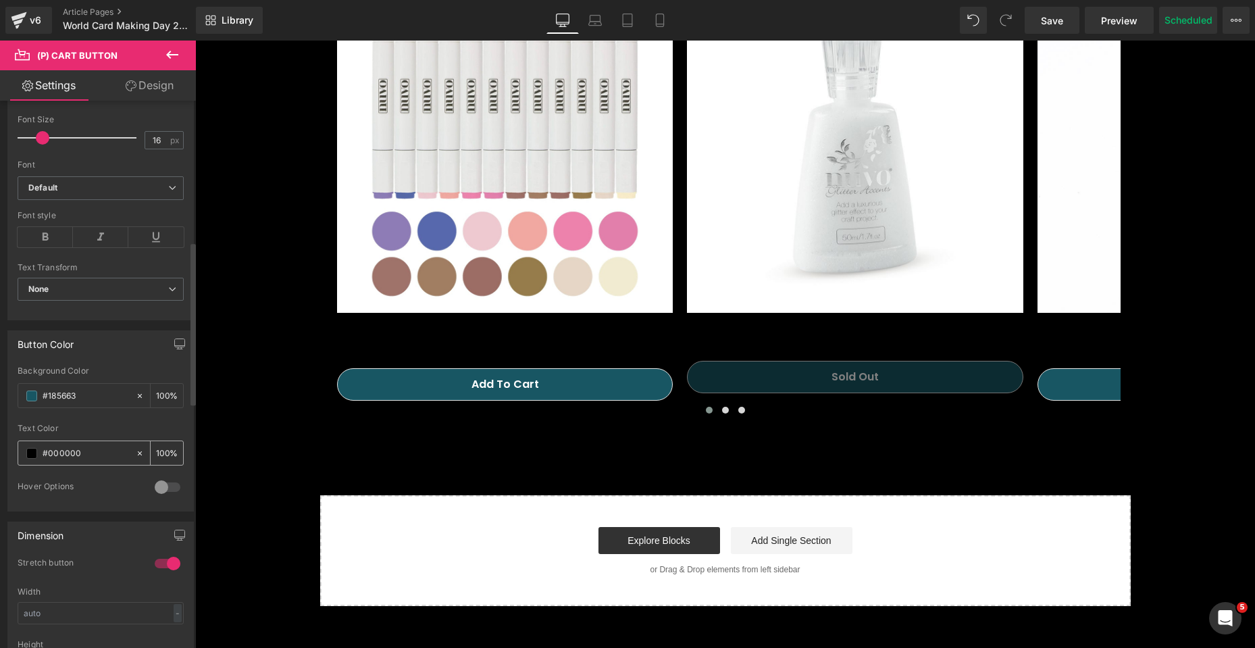
drag, startPoint x: 99, startPoint y: 449, endPoint x: 36, endPoint y: 453, distance: 62.9
click at [36, 453] on div "#000000" at bounding box center [76, 453] width 117 height 24
paste input "FFFFFF"
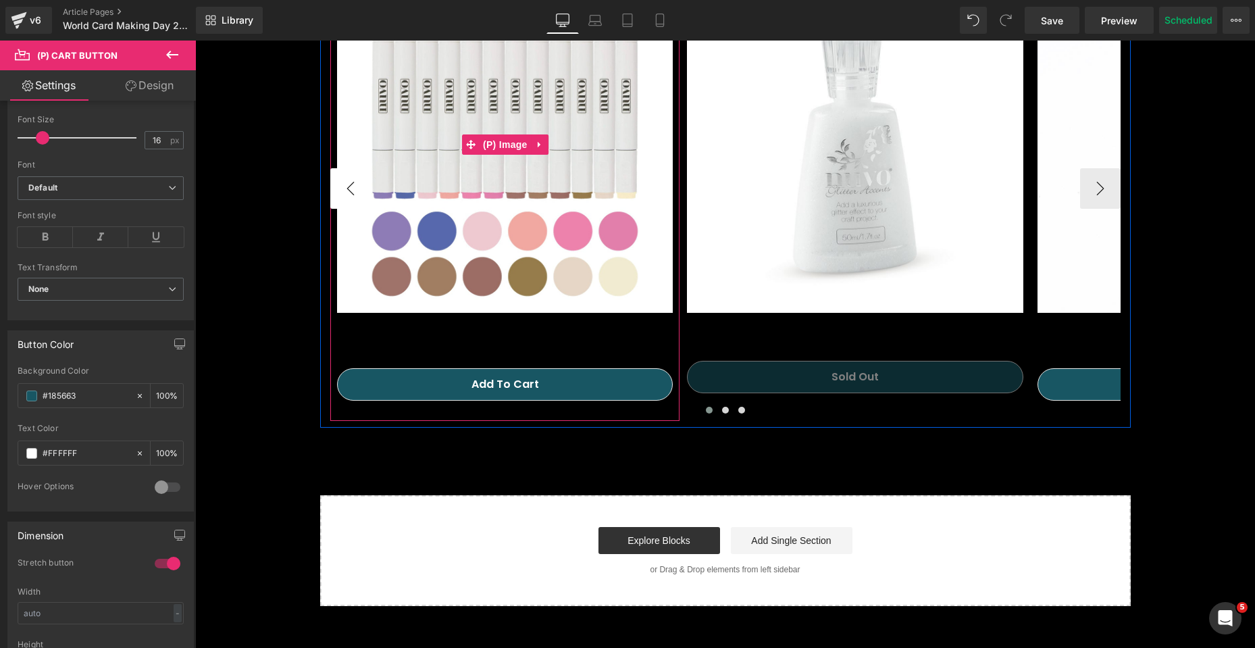
type input "#FFFFFF"
click at [351, 193] on button "‹" at bounding box center [350, 188] width 41 height 41
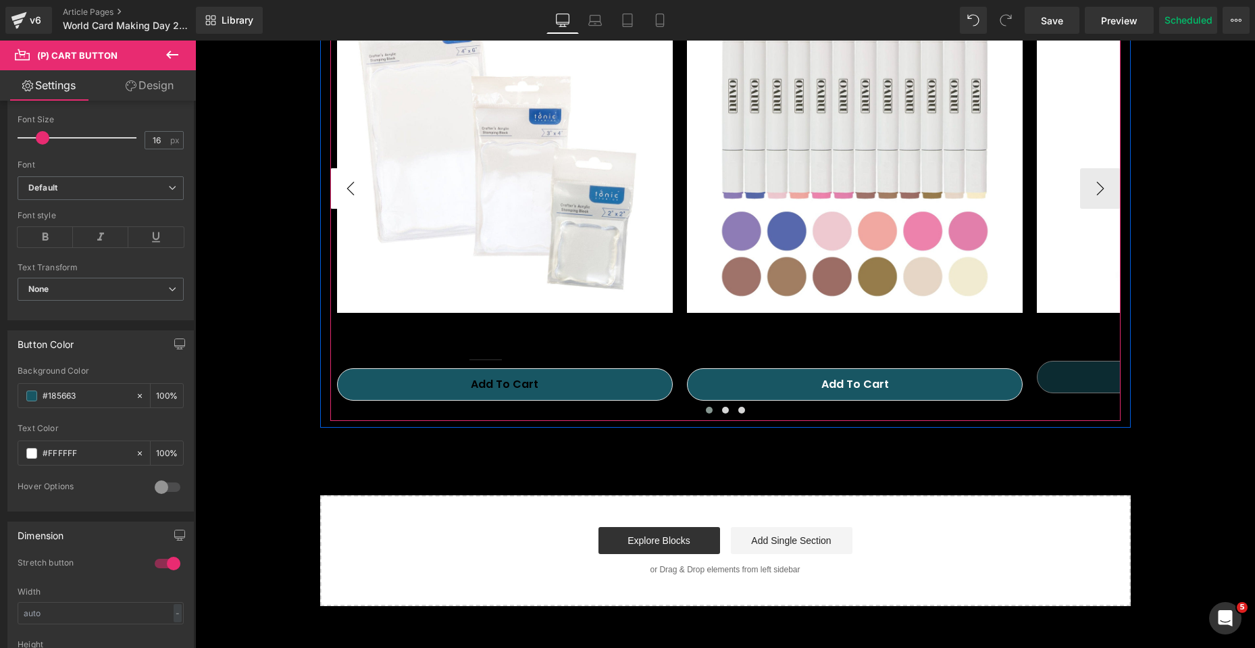
click at [351, 193] on button "‹" at bounding box center [350, 188] width 41 height 41
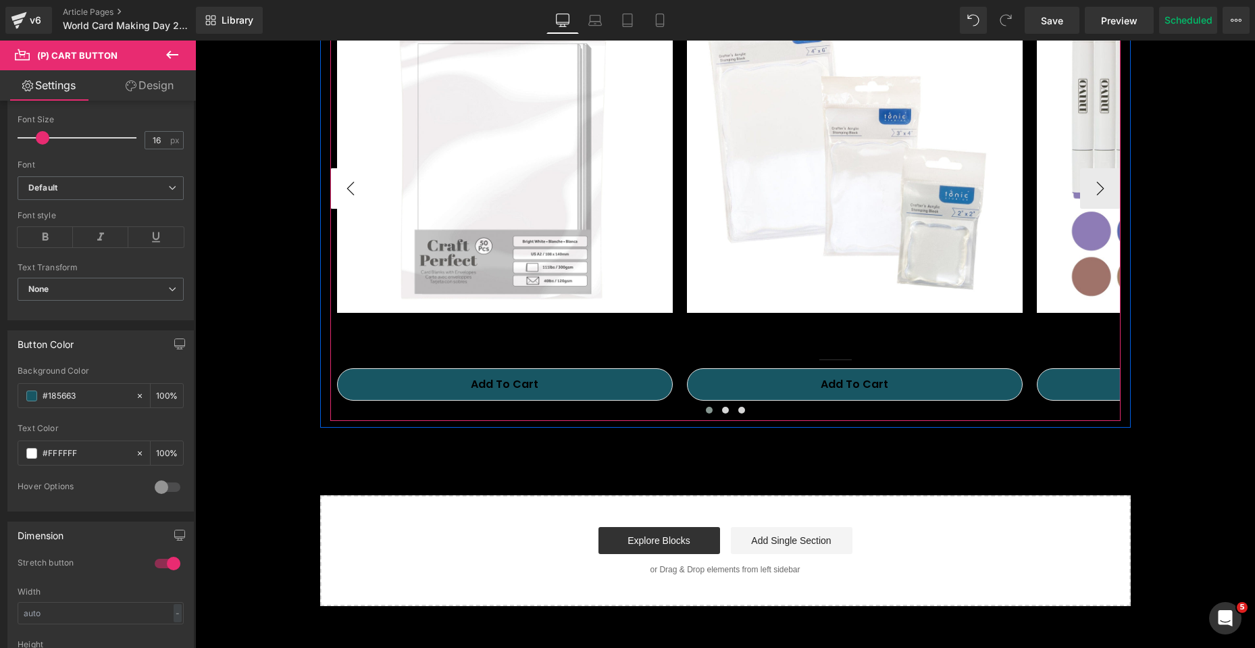
click at [351, 193] on button "‹" at bounding box center [350, 188] width 41 height 41
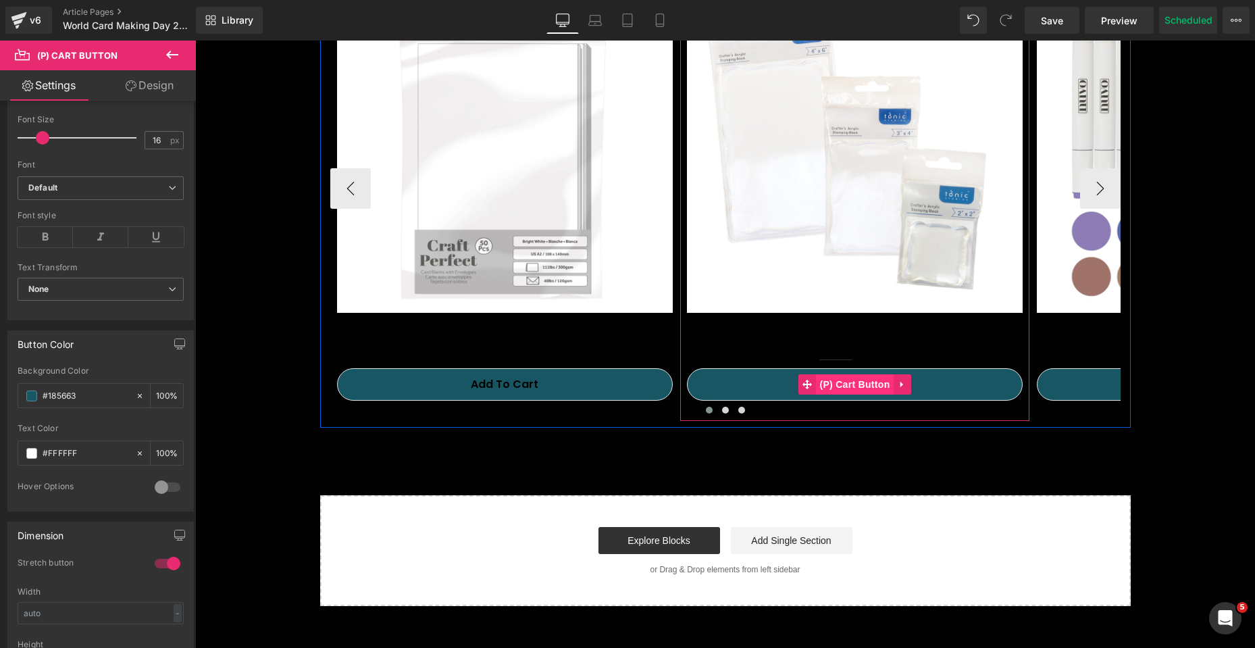
click at [859, 386] on span "(P) Cart Button" at bounding box center [854, 384] width 77 height 20
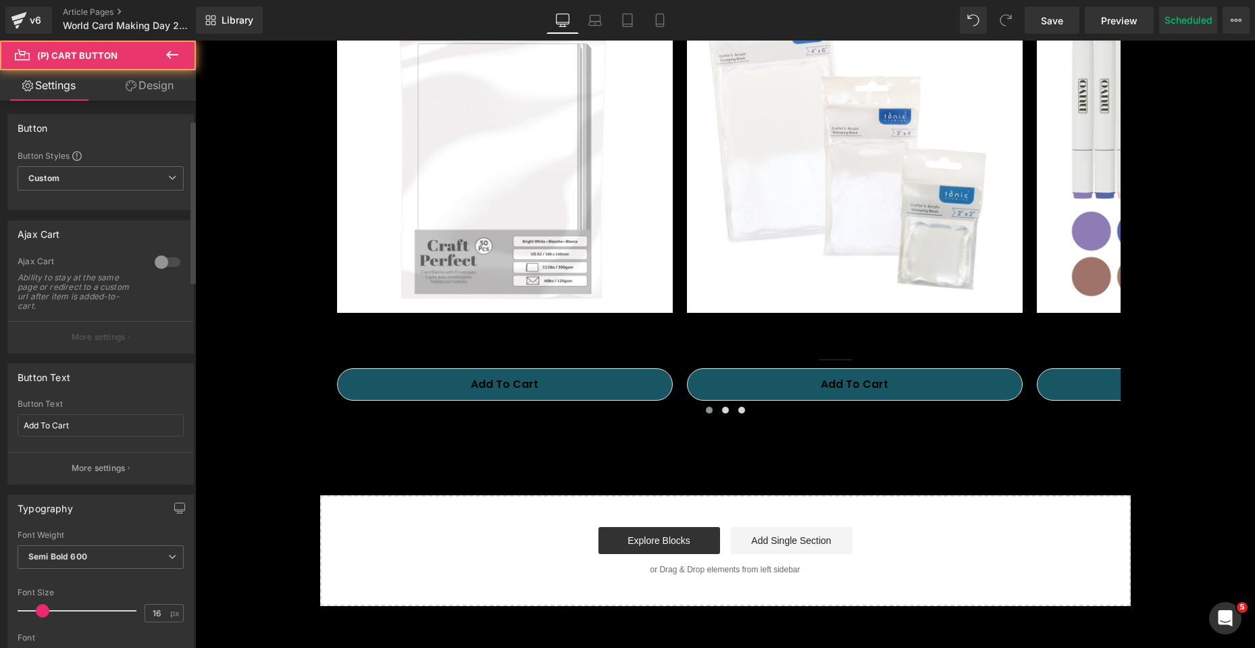
scroll to position [405, 0]
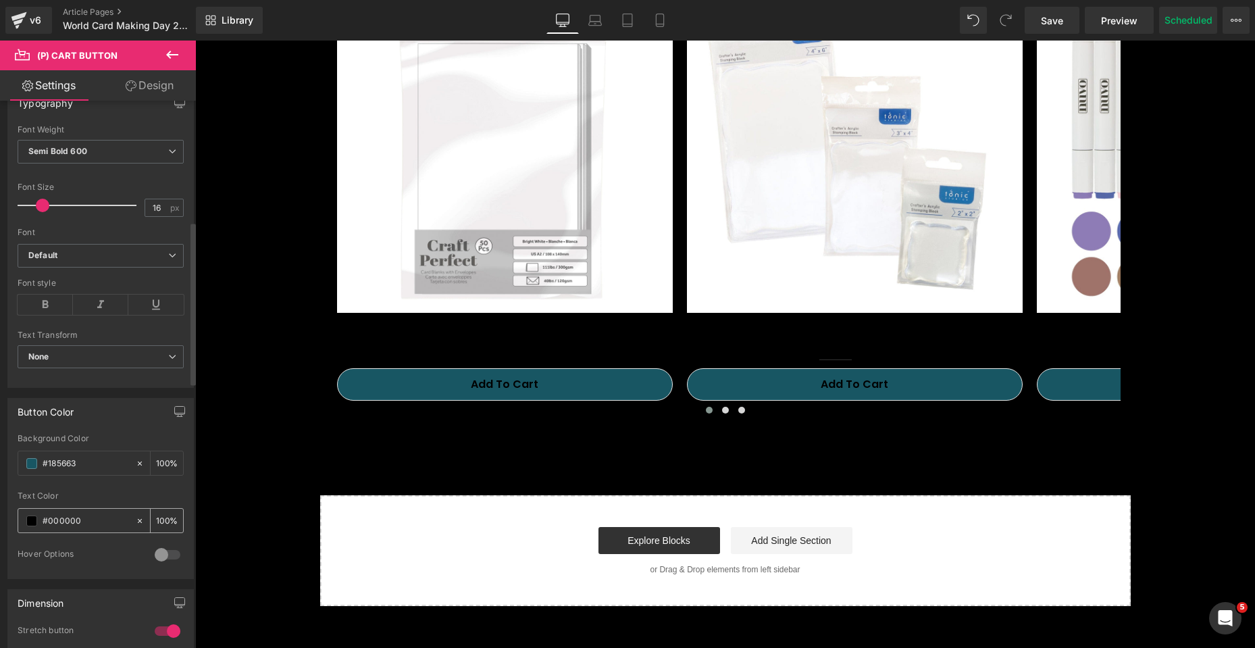
drag, startPoint x: 86, startPoint y: 524, endPoint x: 27, endPoint y: 524, distance: 58.8
click at [27, 524] on div "#000000" at bounding box center [76, 521] width 117 height 24
paste input "FFFFFF"
type input "#FFFFFF"
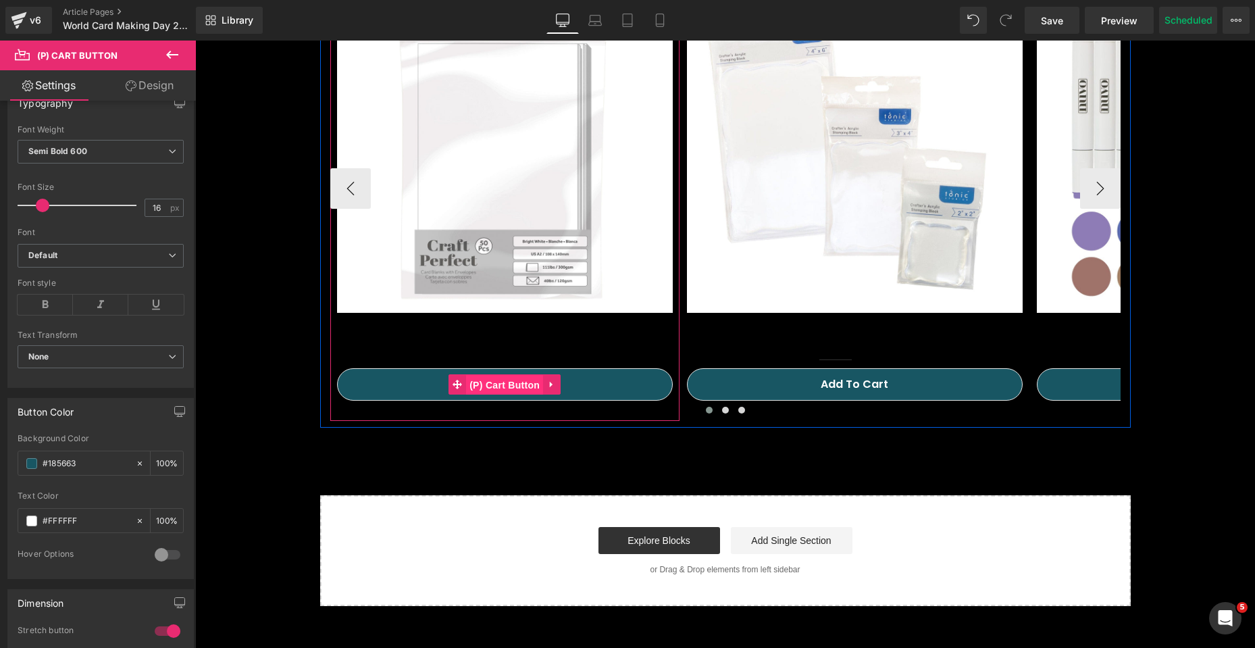
click at [498, 382] on span "(P) Cart Button" at bounding box center [504, 385] width 77 height 20
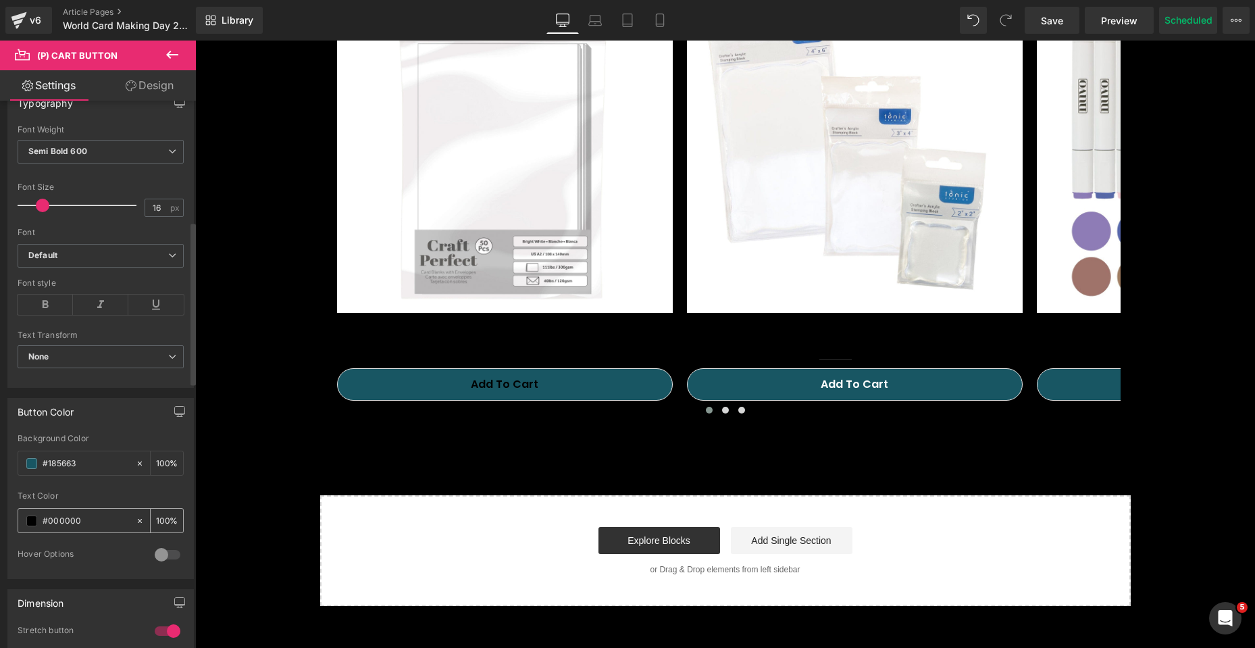
drag, startPoint x: 86, startPoint y: 519, endPoint x: 30, endPoint y: 521, distance: 56.1
click at [30, 521] on div "#000000" at bounding box center [76, 521] width 117 height 24
paste input "FFFFFF"
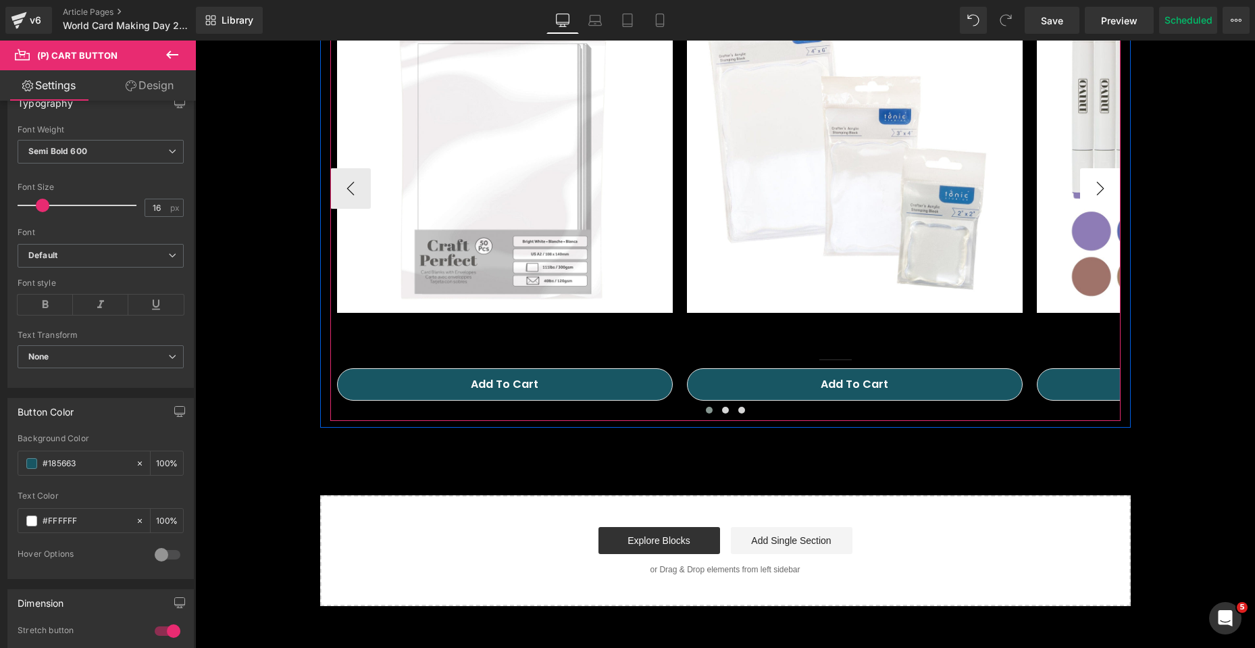
type input "#FFFFFF"
click at [1104, 192] on button "›" at bounding box center [1100, 188] width 41 height 41
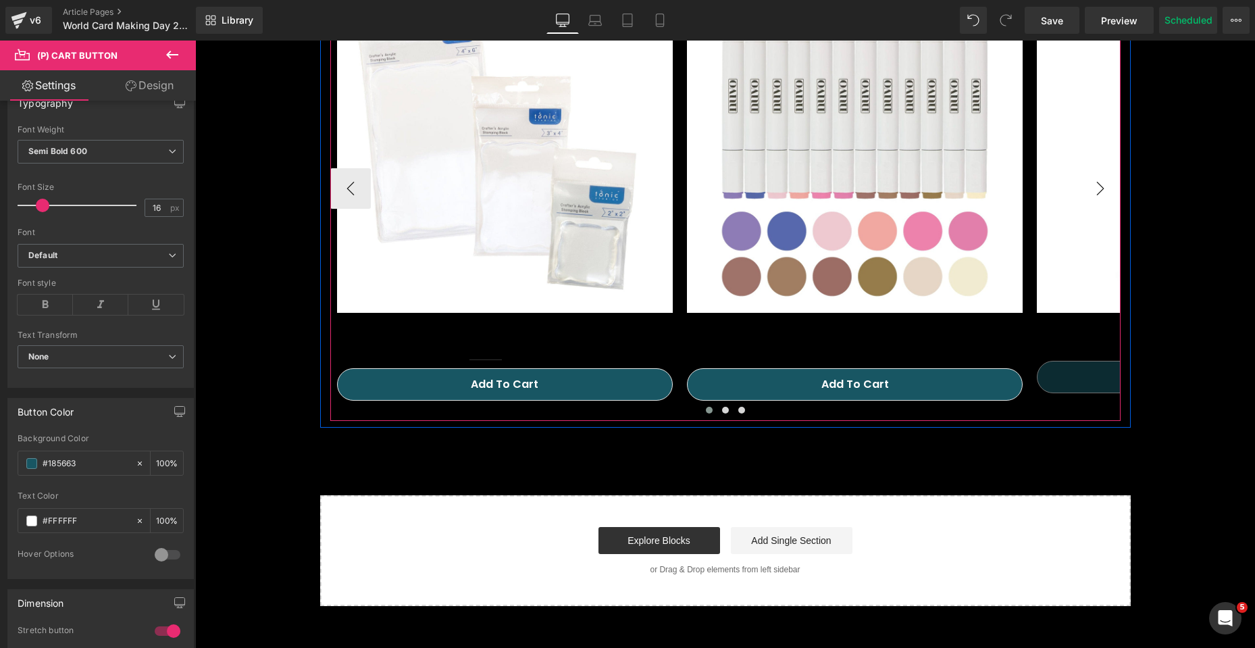
click at [1104, 192] on button "›" at bounding box center [1100, 188] width 41 height 41
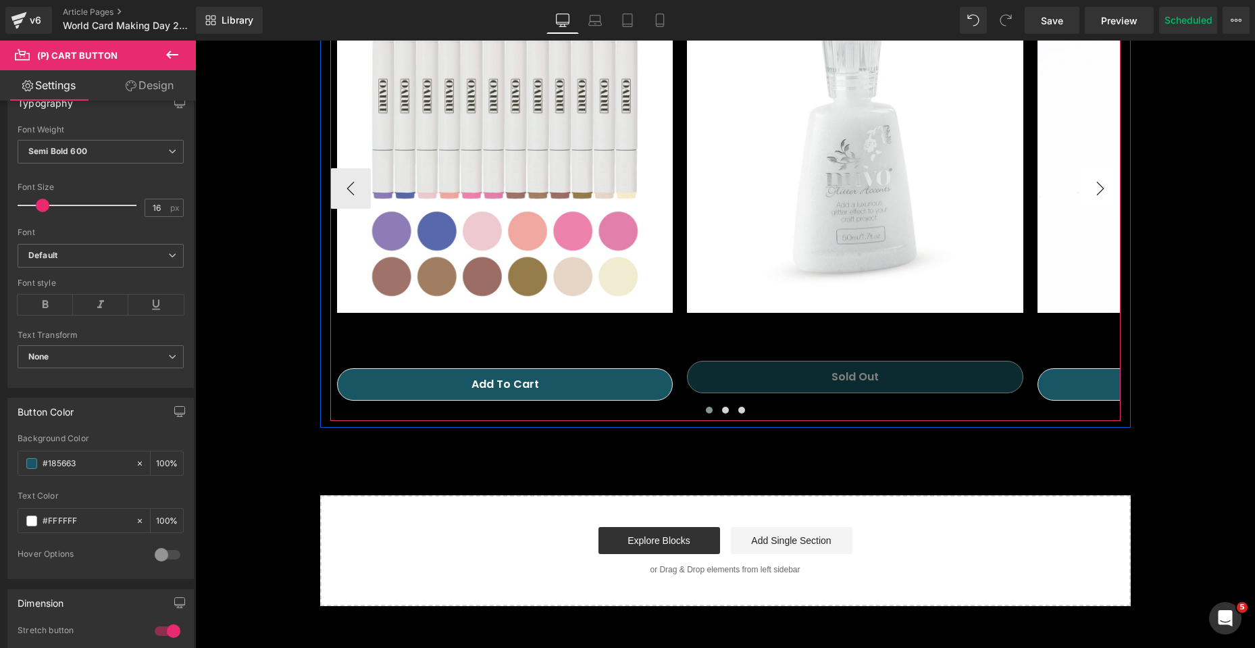
click at [1104, 192] on button "›" at bounding box center [1100, 188] width 41 height 41
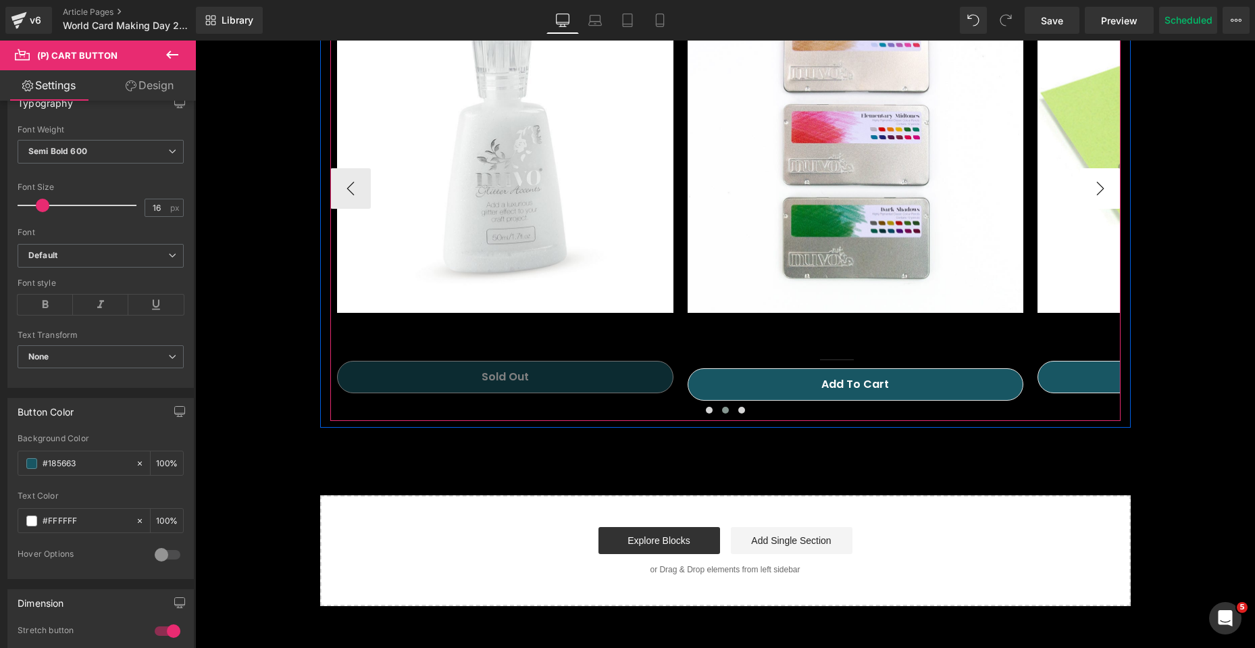
click at [1104, 192] on button "›" at bounding box center [1100, 188] width 41 height 41
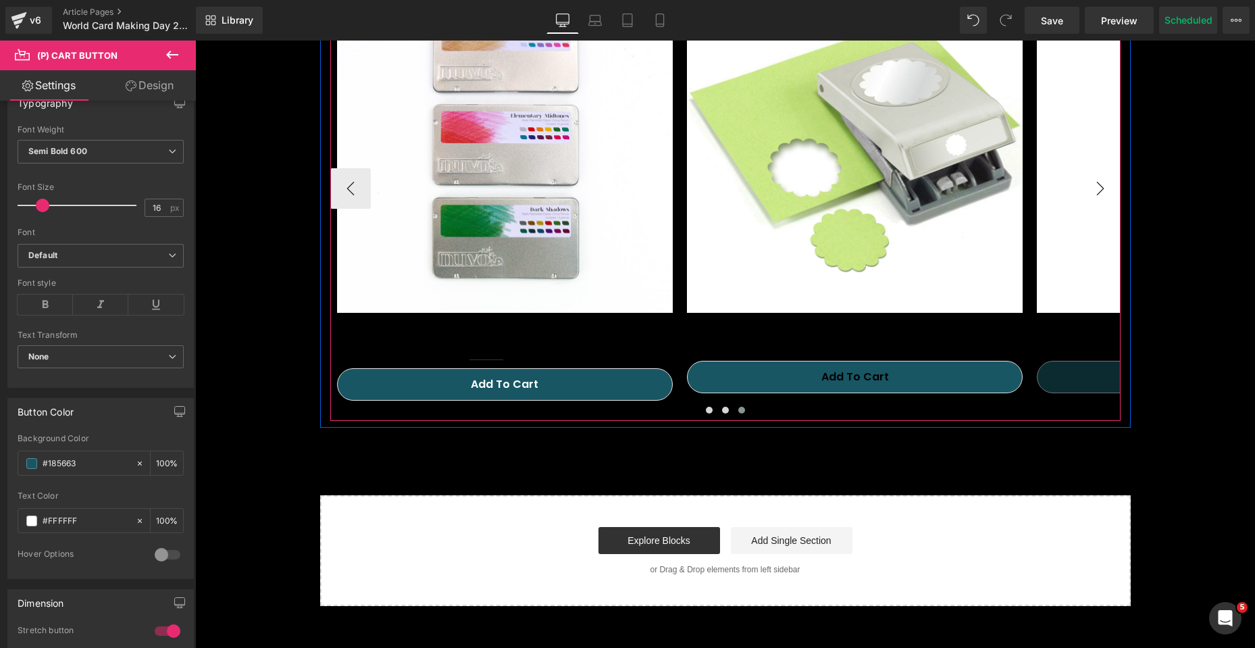
click at [1104, 192] on button "›" at bounding box center [1100, 188] width 41 height 41
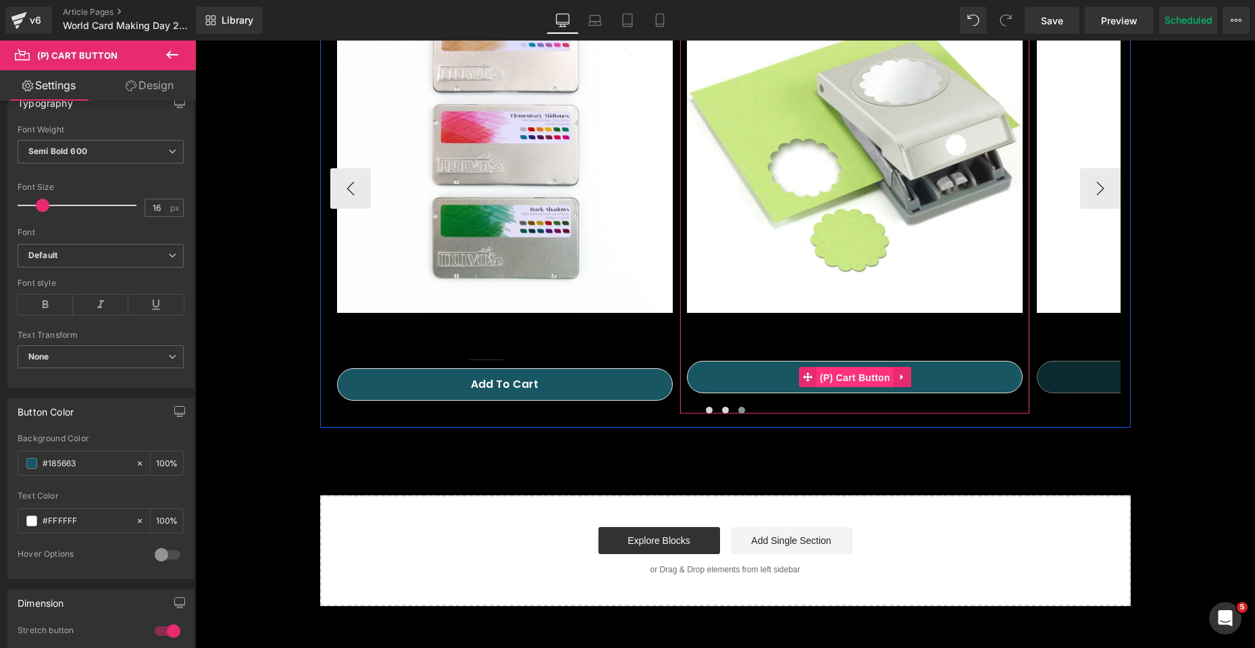
click at [851, 382] on span "(P) Cart Button" at bounding box center [855, 377] width 77 height 20
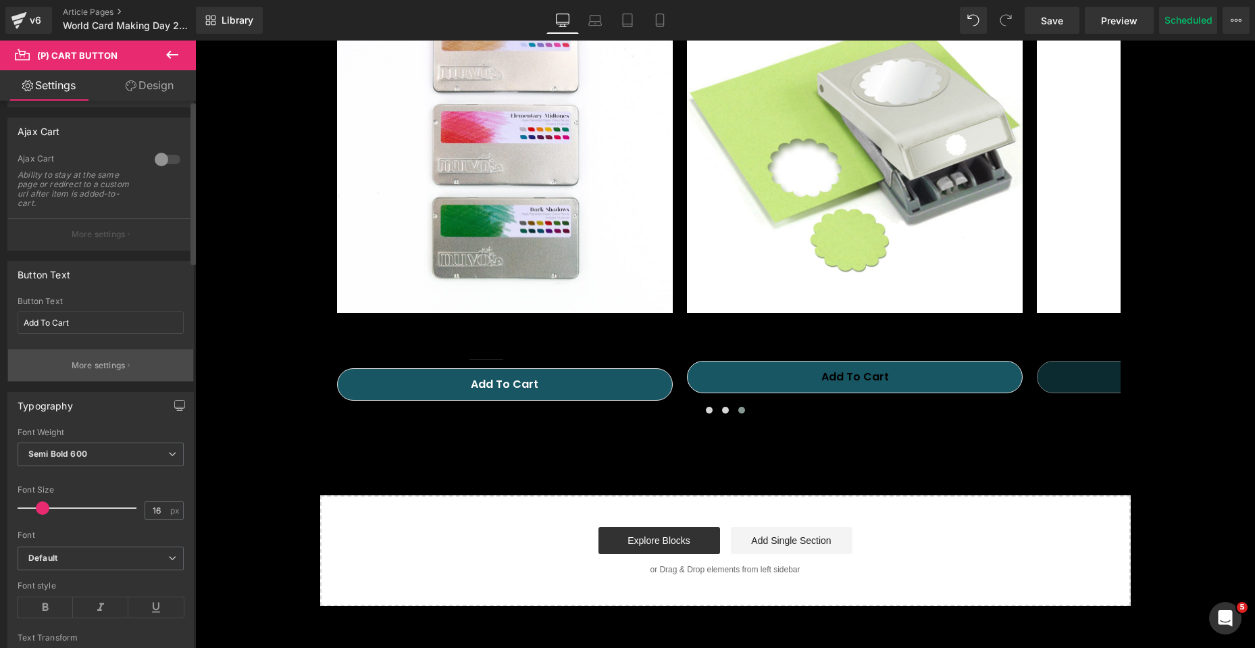
scroll to position [338, 0]
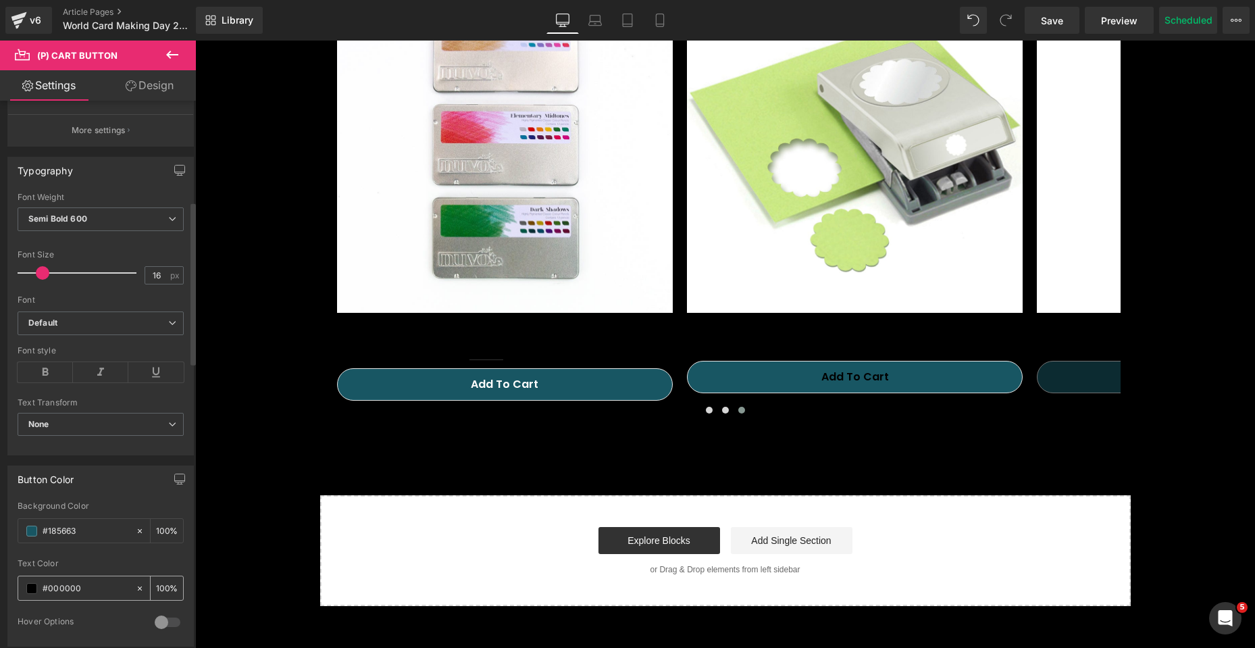
drag, startPoint x: 85, startPoint y: 587, endPoint x: 23, endPoint y: 588, distance: 62.1
click at [23, 588] on div "#000000" at bounding box center [76, 588] width 117 height 24
type input "#FFFFFF"
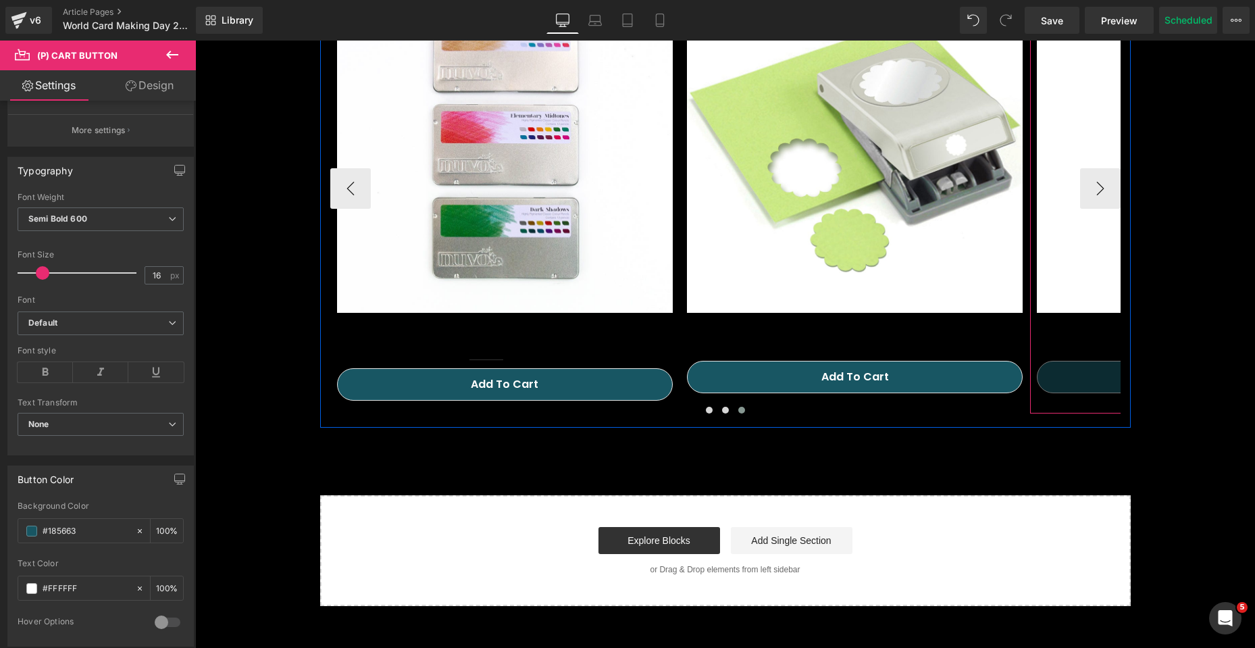
click at [1092, 380] on button "Sold Out" at bounding box center [1205, 377] width 336 height 32
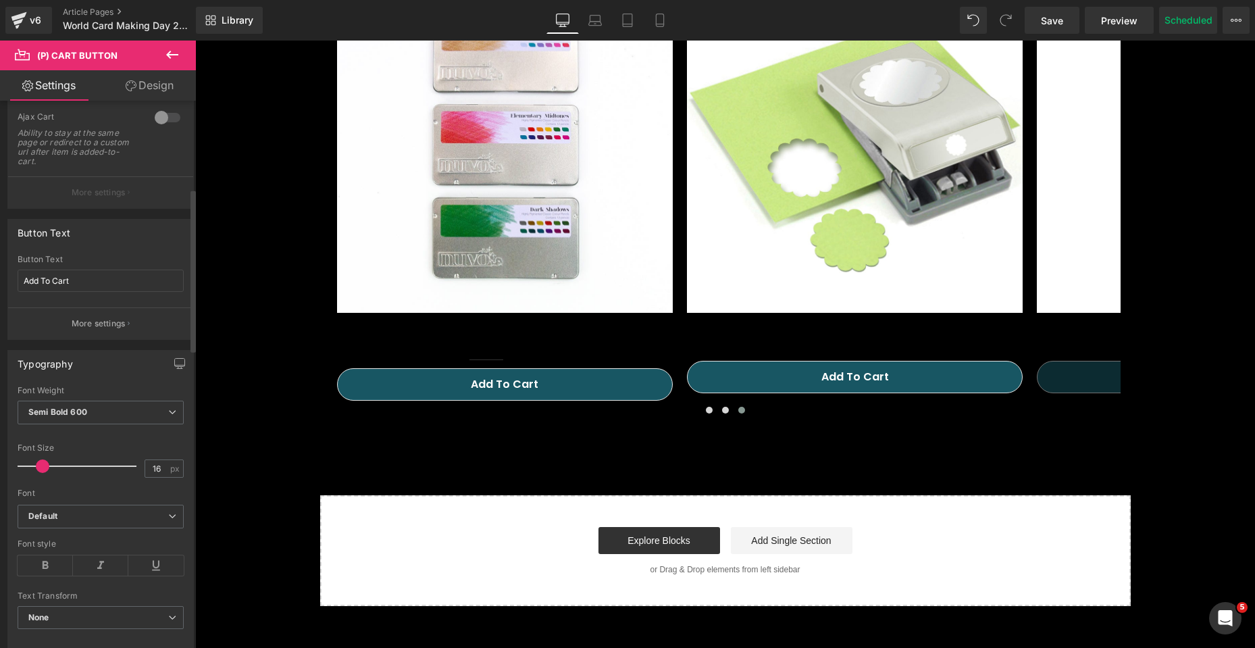
scroll to position [405, 0]
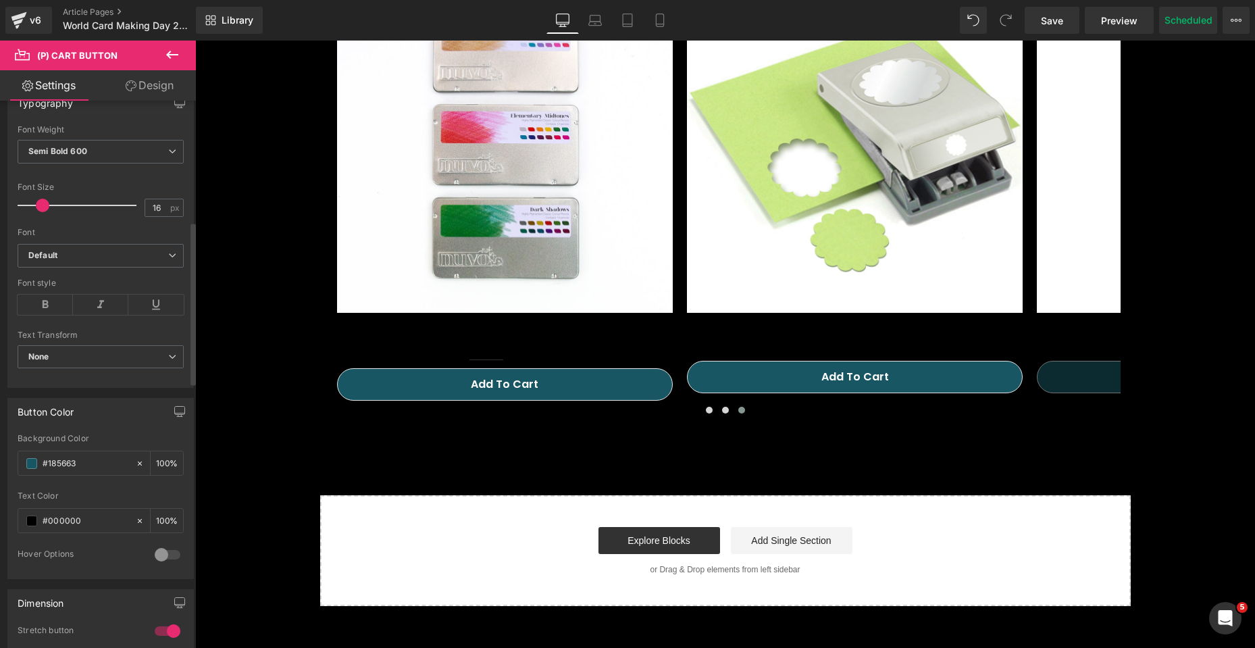
drag, startPoint x: 94, startPoint y: 524, endPoint x: 9, endPoint y: 524, distance: 84.4
click at [9, 524] on div "rgb(24, 86, 99) Background Color #185663 100 % #000000 Text Color #000000 100 %…" at bounding box center [100, 506] width 185 height 145
type input "#FFFFFF"
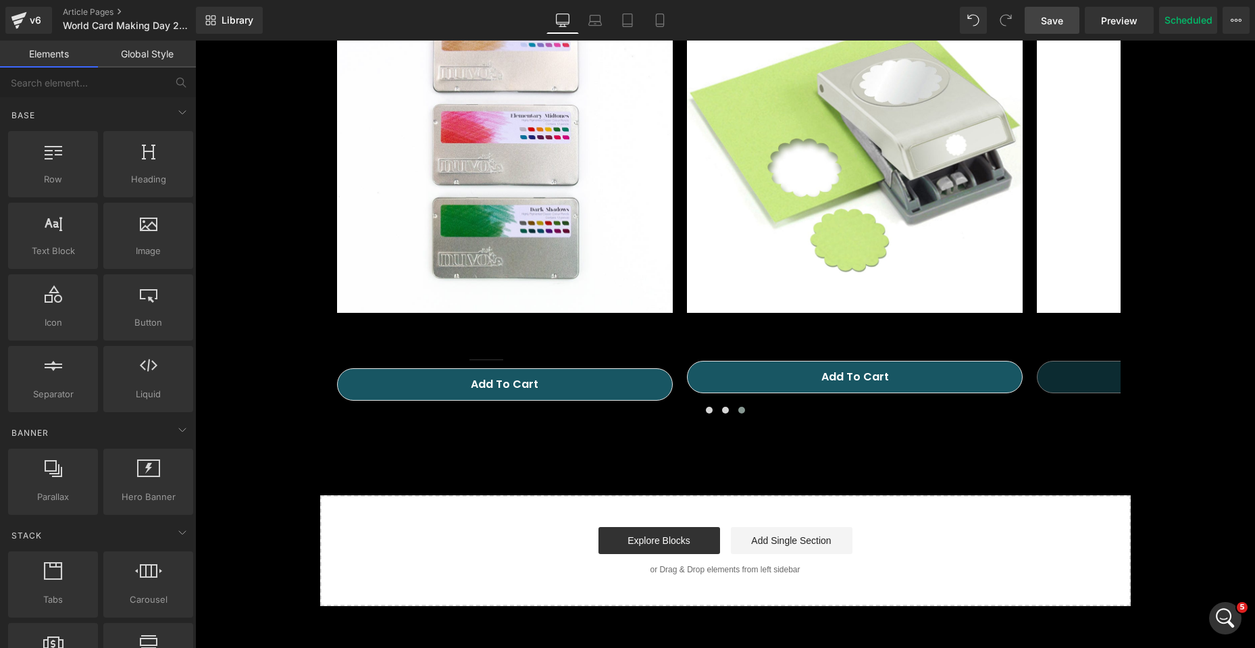
drag, startPoint x: 1059, startPoint y: 18, endPoint x: 943, endPoint y: 100, distance: 141.9
click at [1059, 18] on span "Save" at bounding box center [1052, 21] width 22 height 14
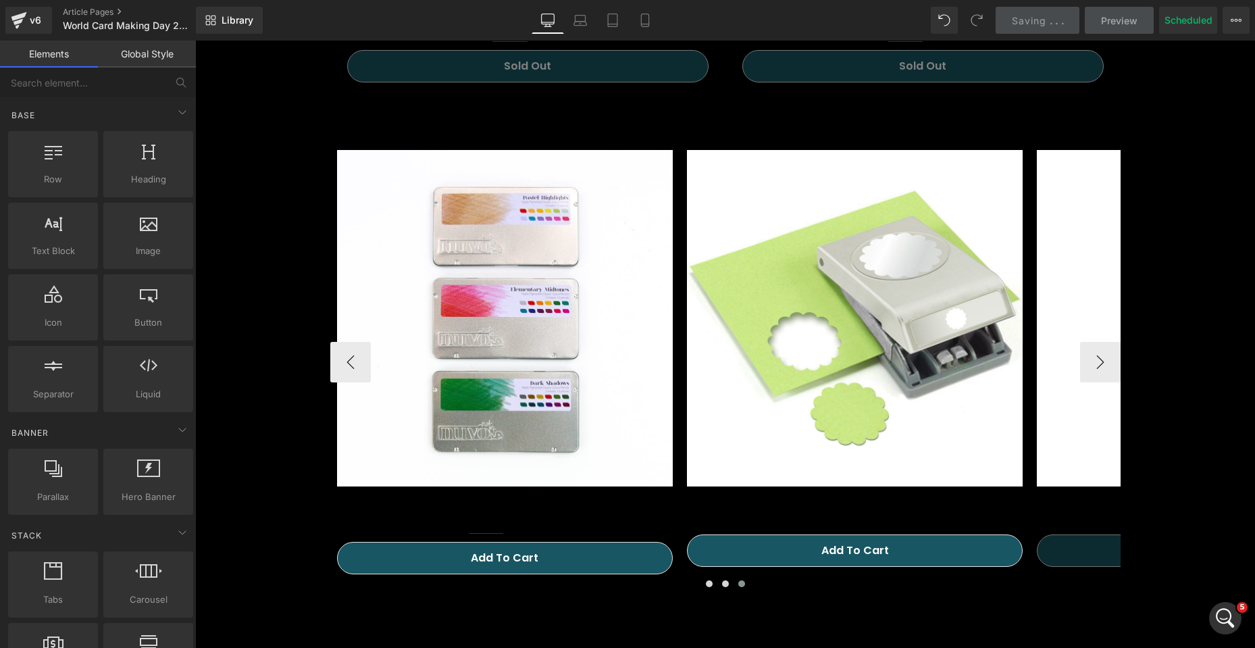
scroll to position [2432, 0]
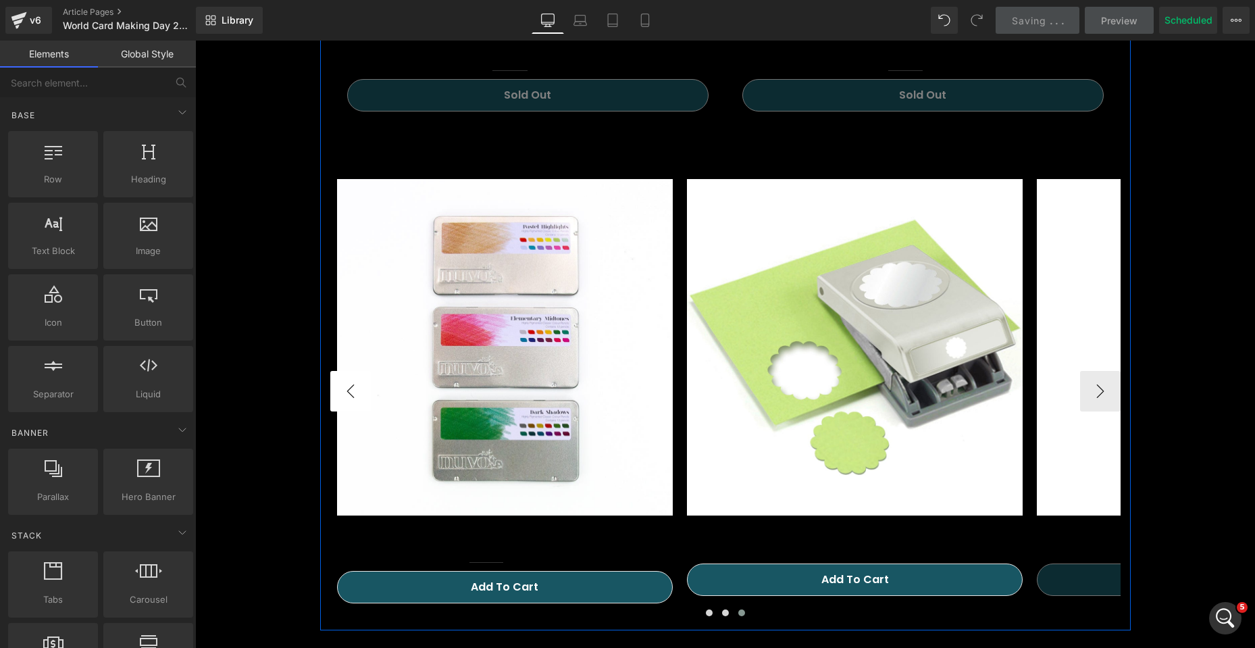
click at [350, 387] on button "‹" at bounding box center [350, 391] width 41 height 41
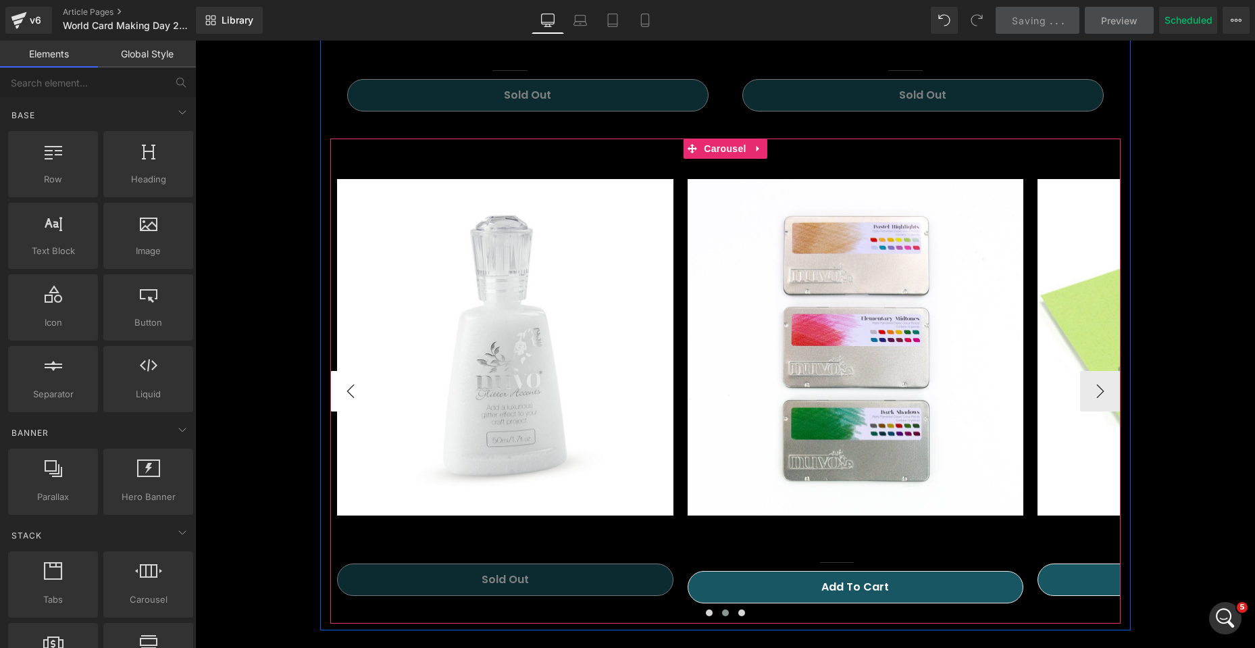
click at [350, 387] on button "‹" at bounding box center [350, 391] width 41 height 41
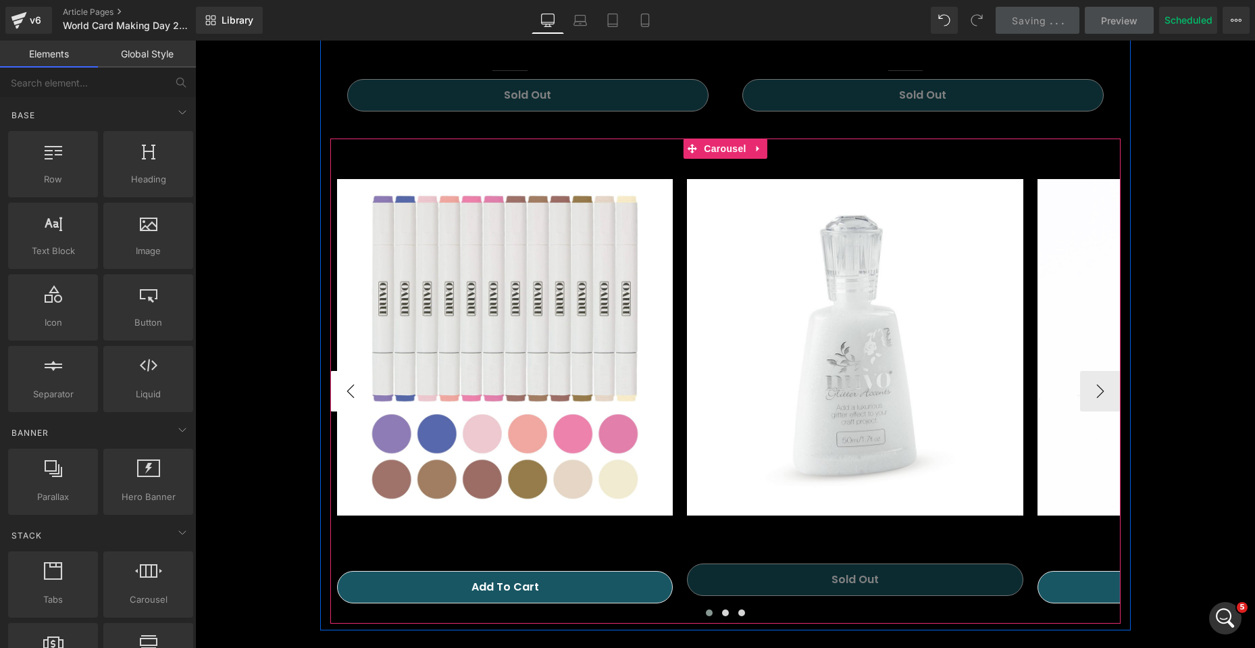
click at [350, 387] on button "‹" at bounding box center [350, 391] width 41 height 41
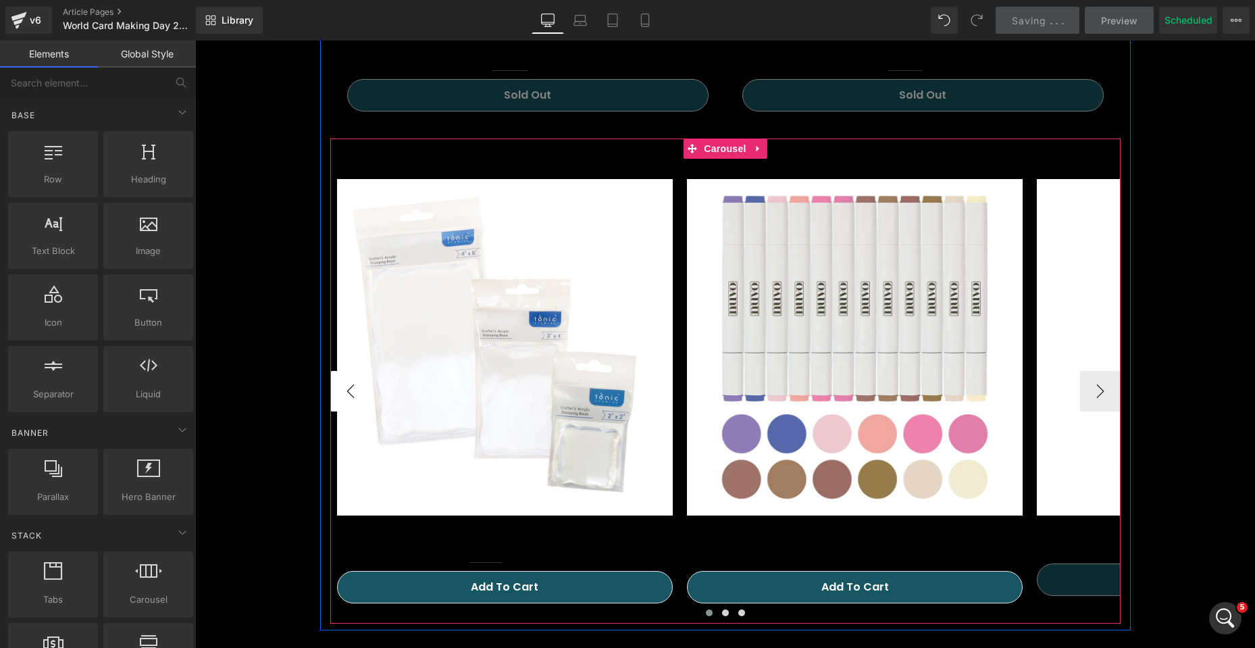
click at [350, 387] on button "‹" at bounding box center [350, 391] width 41 height 41
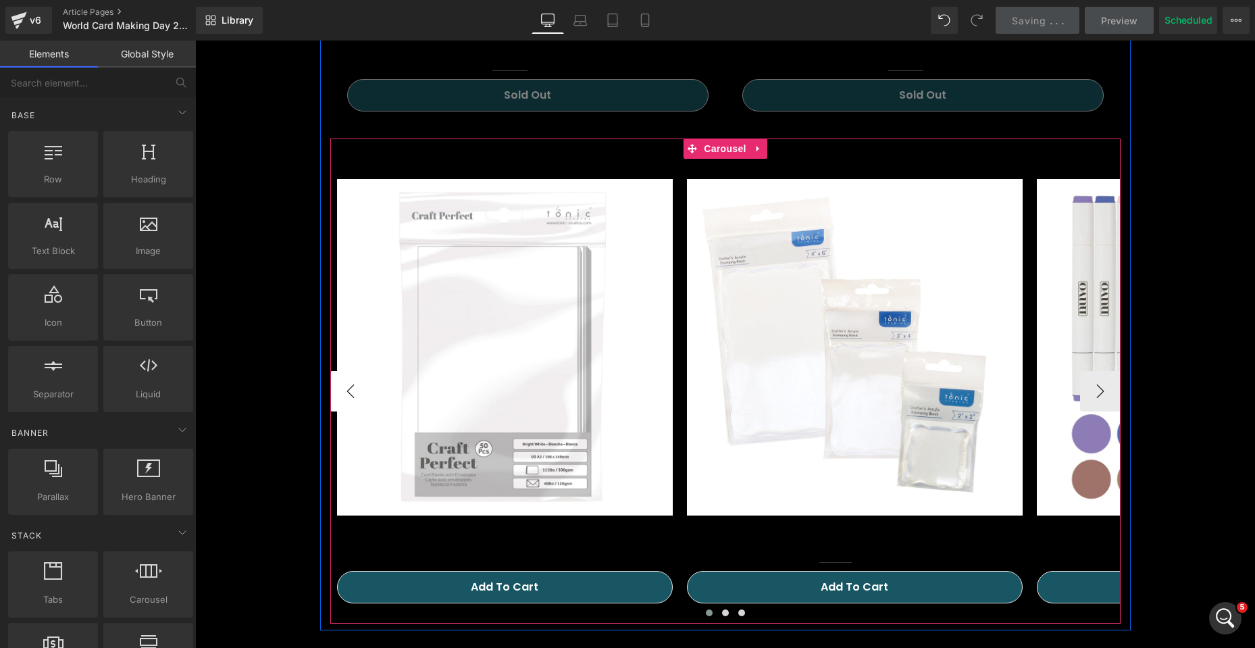
click at [349, 387] on button "‹" at bounding box center [350, 391] width 41 height 41
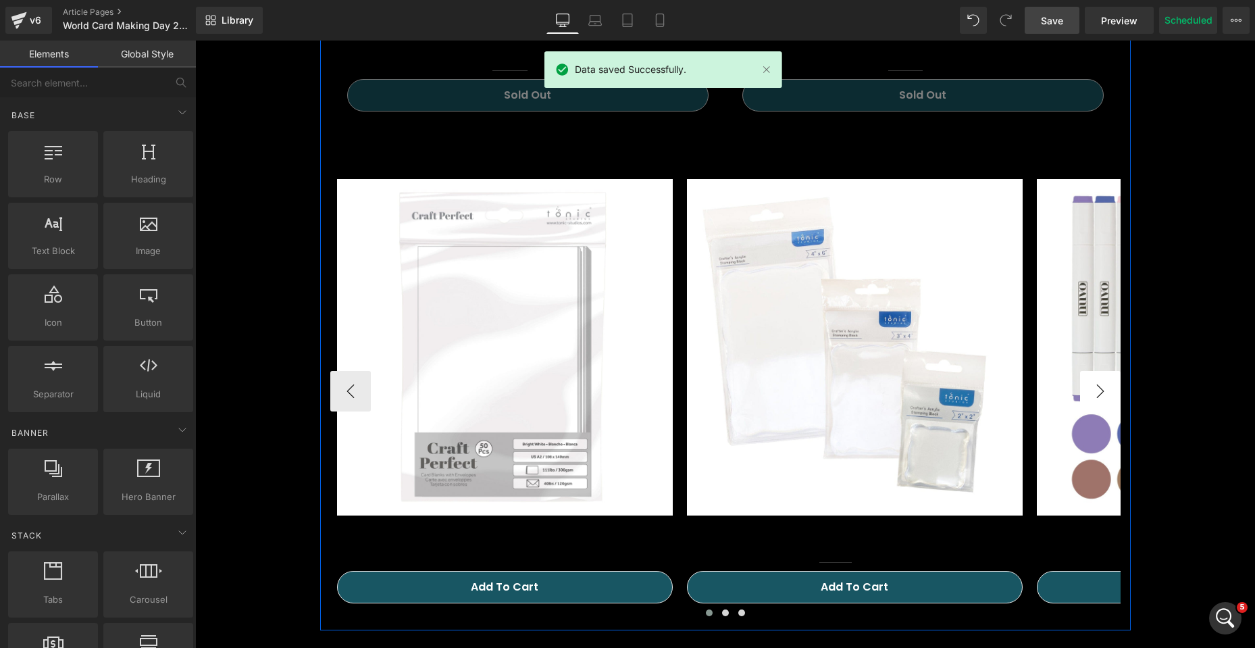
click at [1098, 390] on button "›" at bounding box center [1100, 391] width 41 height 41
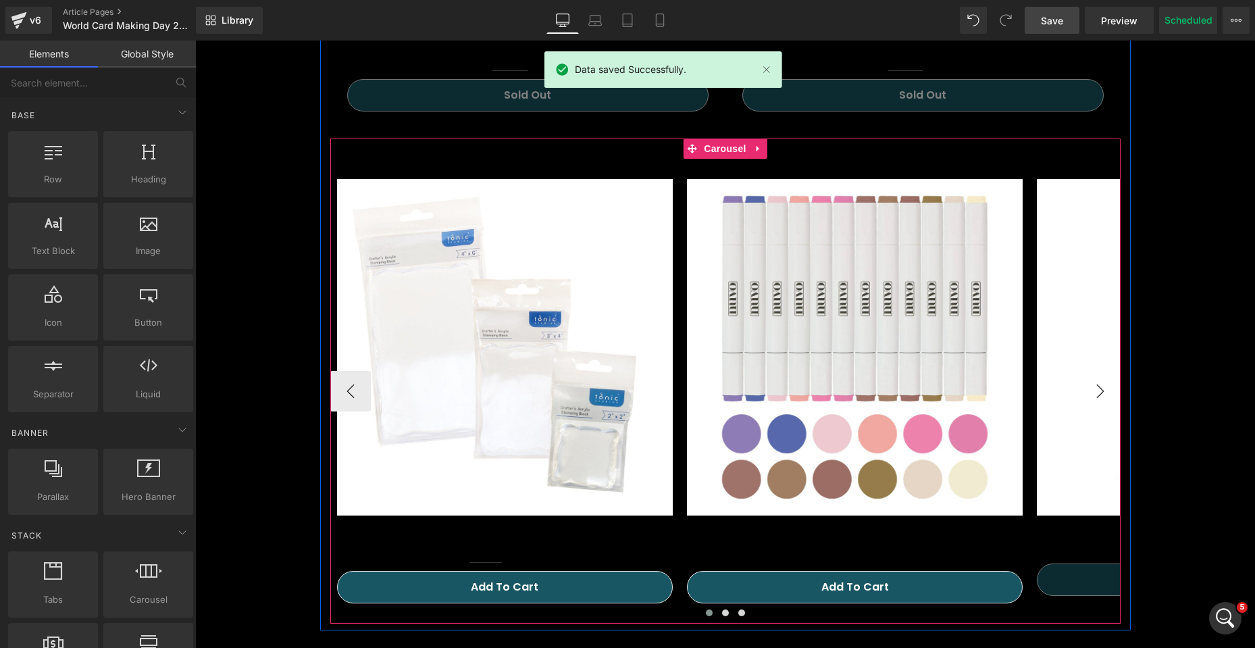
click at [1098, 390] on button "›" at bounding box center [1100, 391] width 41 height 41
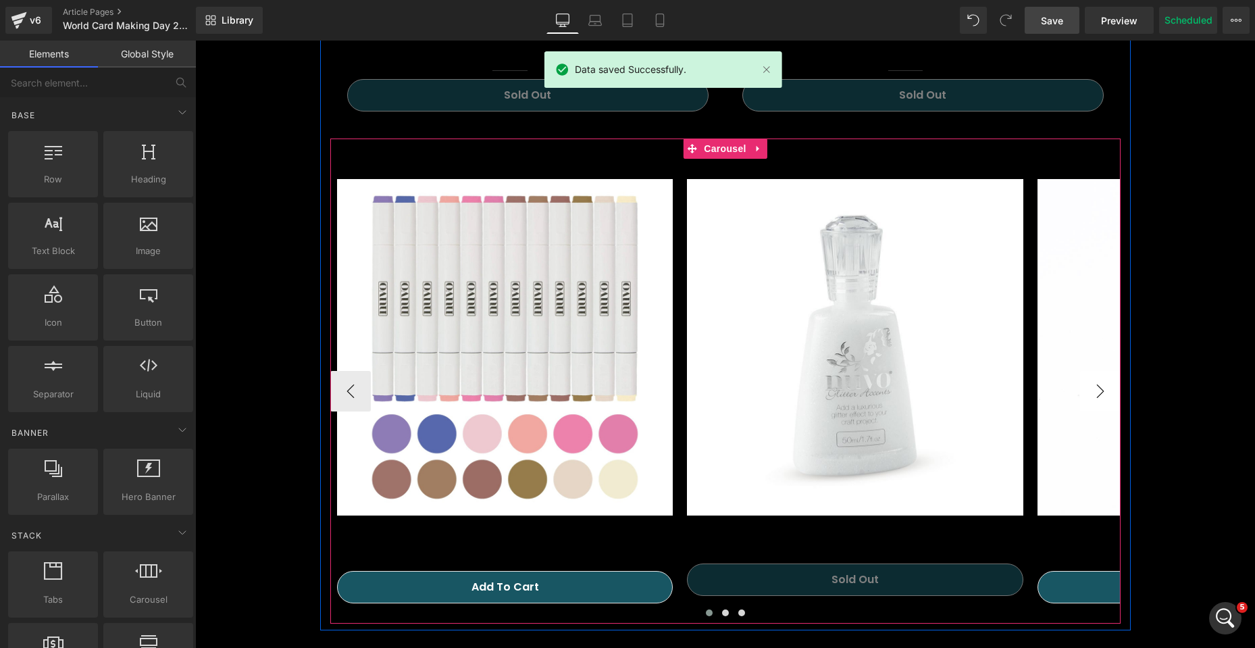
click at [1098, 390] on button "›" at bounding box center [1100, 391] width 41 height 41
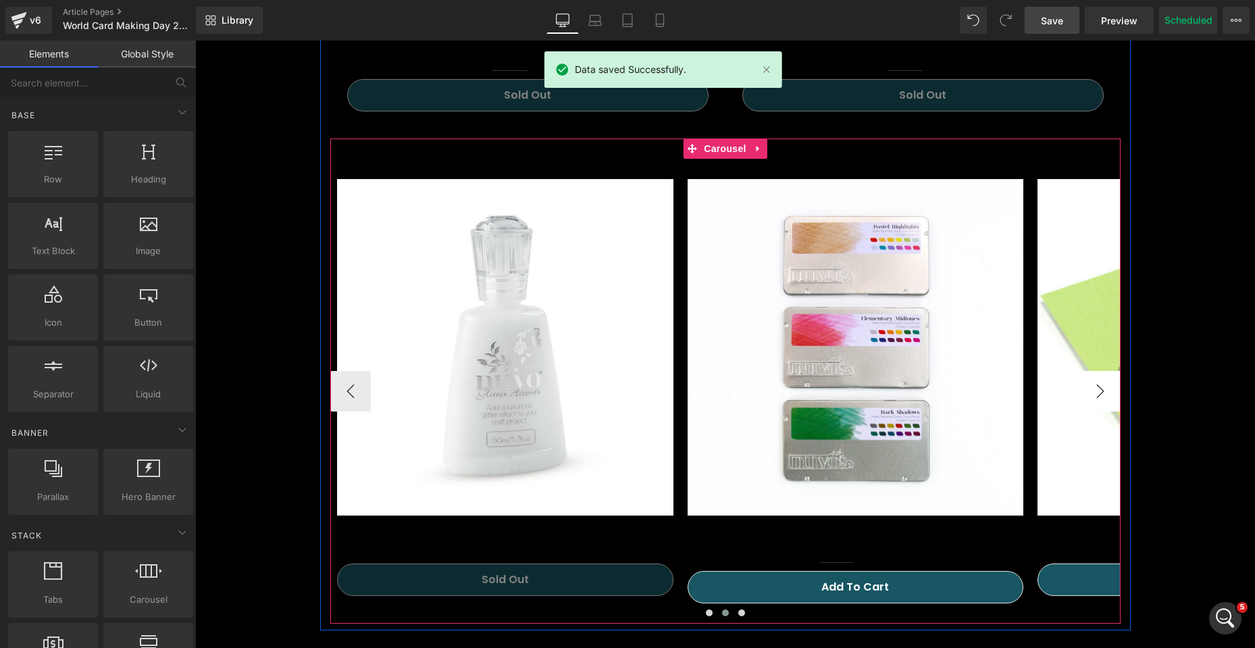
click at [1098, 390] on button "›" at bounding box center [1100, 391] width 41 height 41
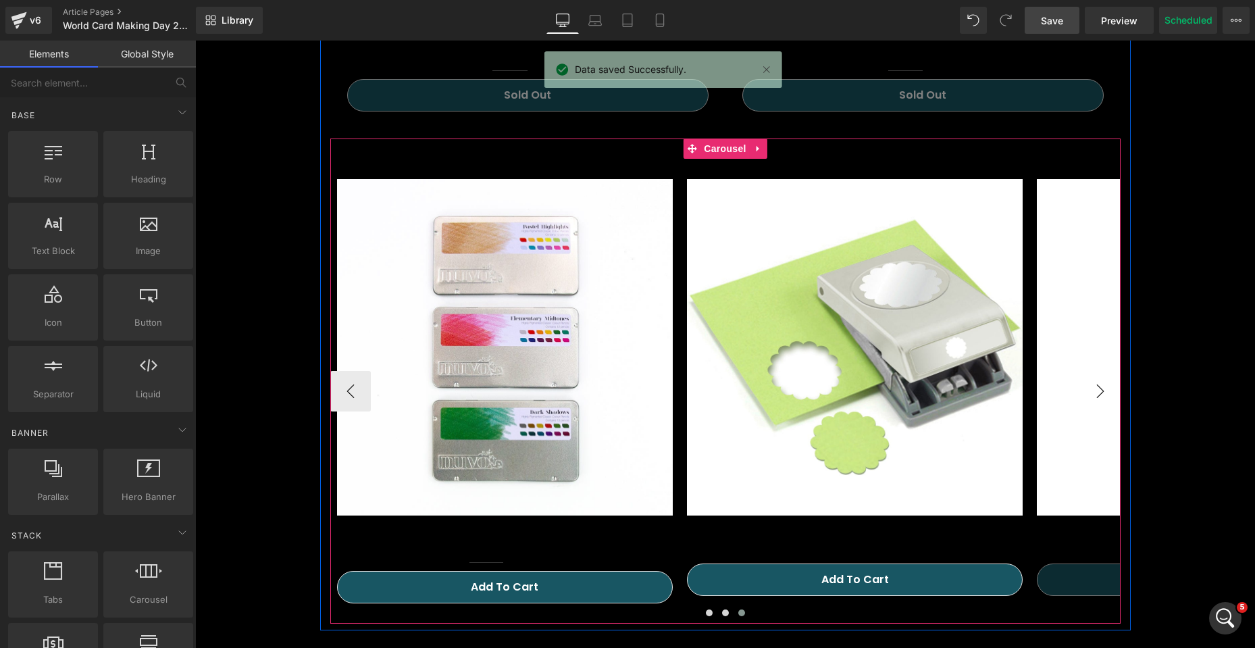
click at [1097, 390] on button "›" at bounding box center [1100, 391] width 41 height 41
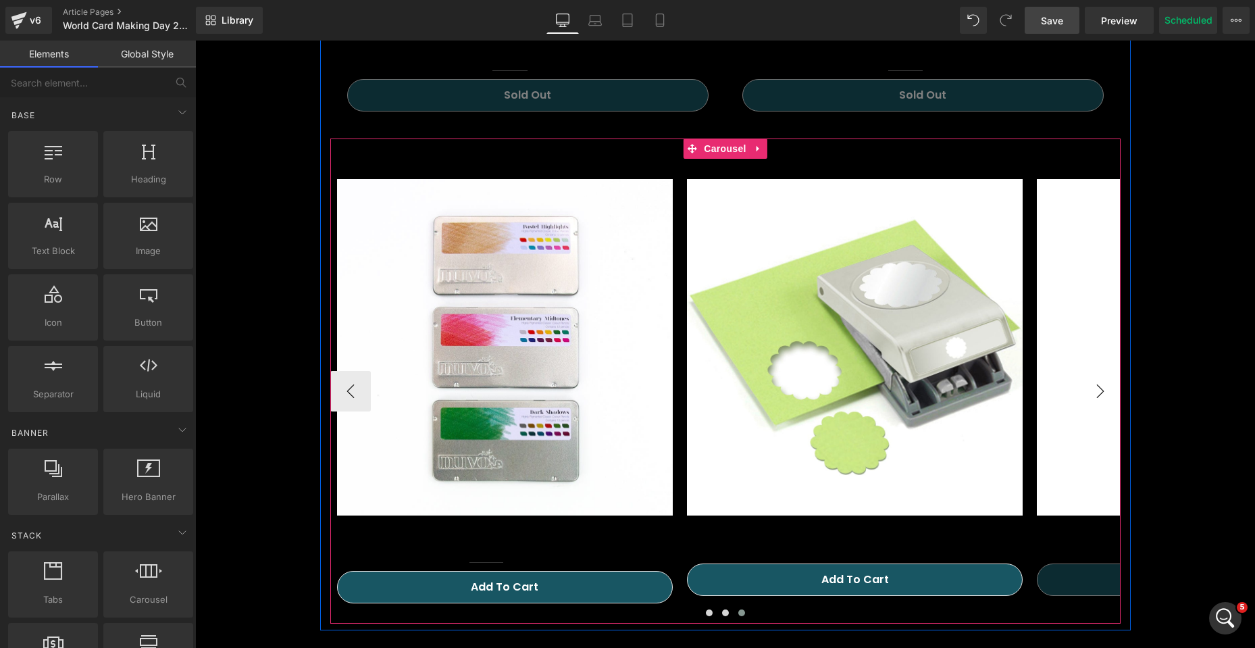
click at [1097, 390] on button "›" at bounding box center [1100, 391] width 41 height 41
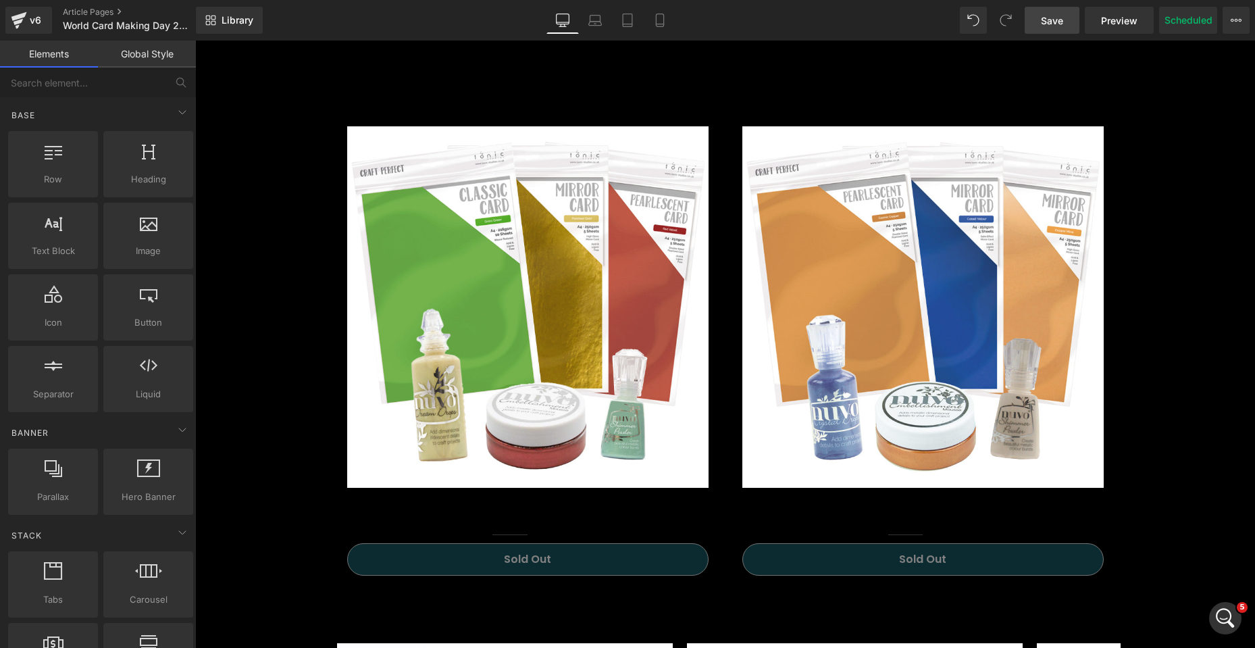
scroll to position [1824, 0]
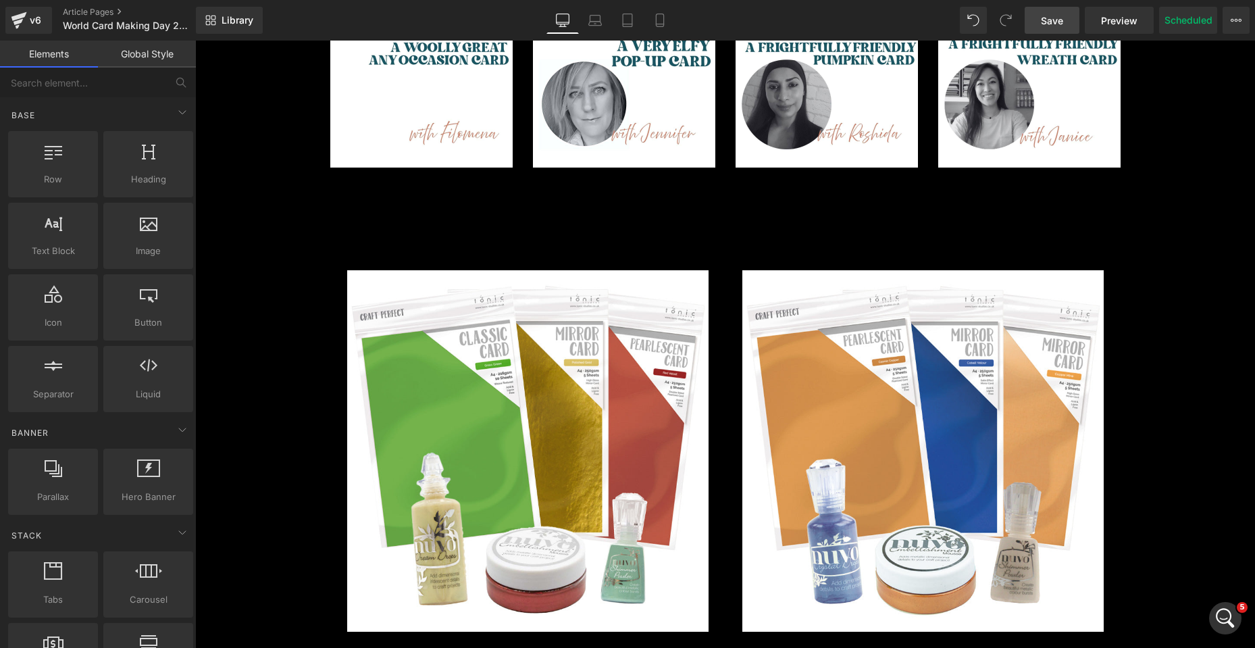
click at [1058, 23] on span "Save" at bounding box center [1052, 21] width 22 height 14
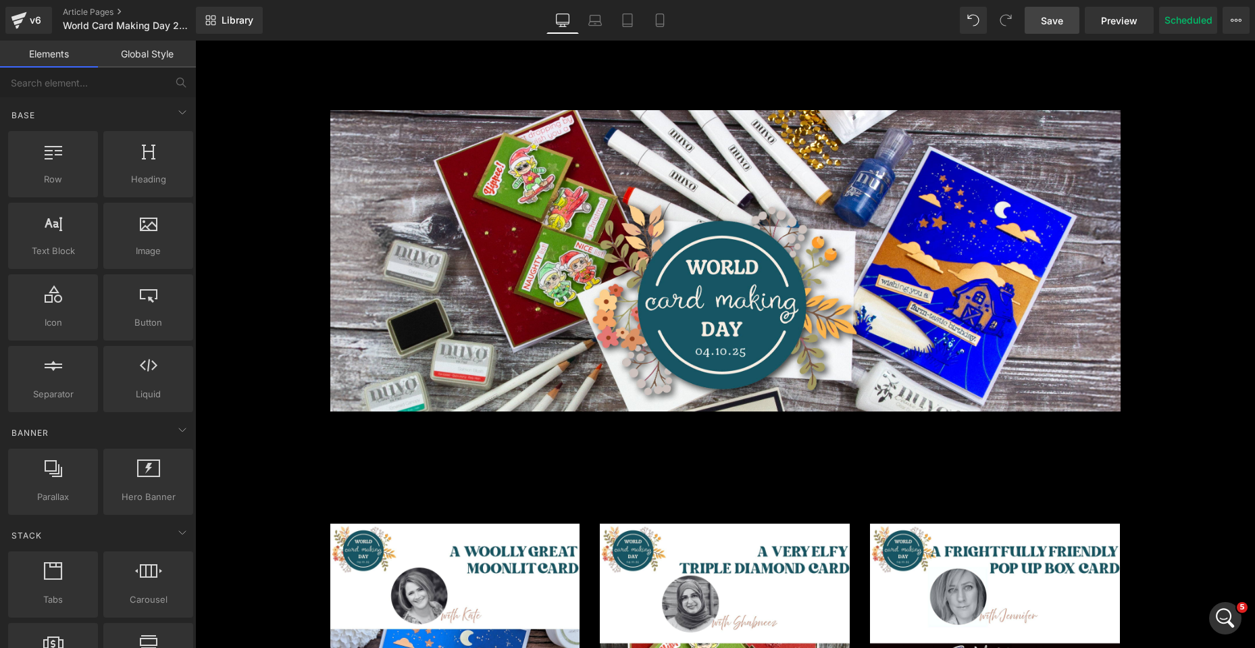
scroll to position [68, 0]
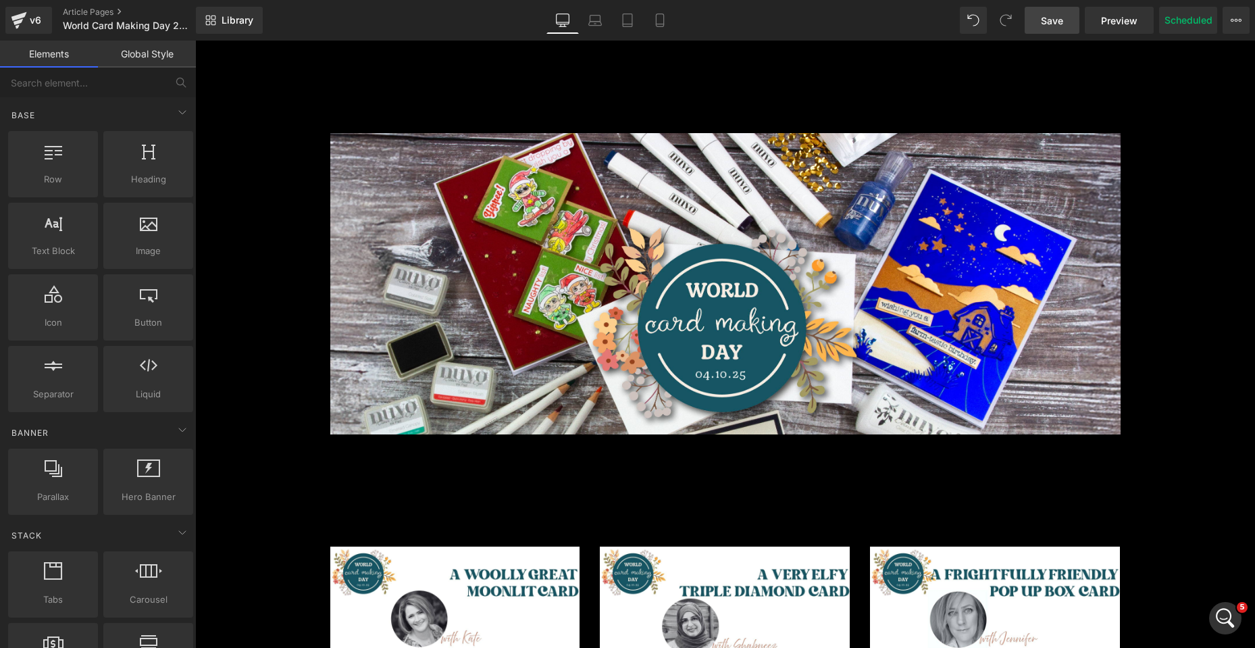
click at [1038, 18] on link "Save" at bounding box center [1052, 20] width 55 height 27
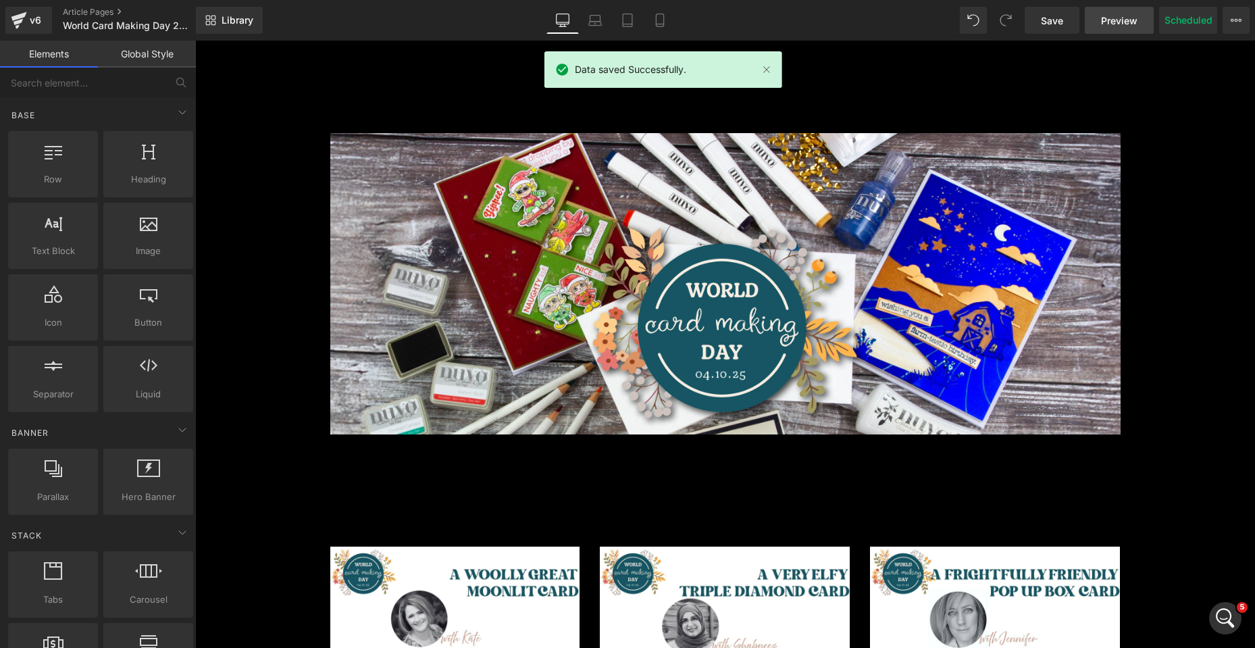
click at [1113, 16] on span "Preview" at bounding box center [1119, 21] width 36 height 14
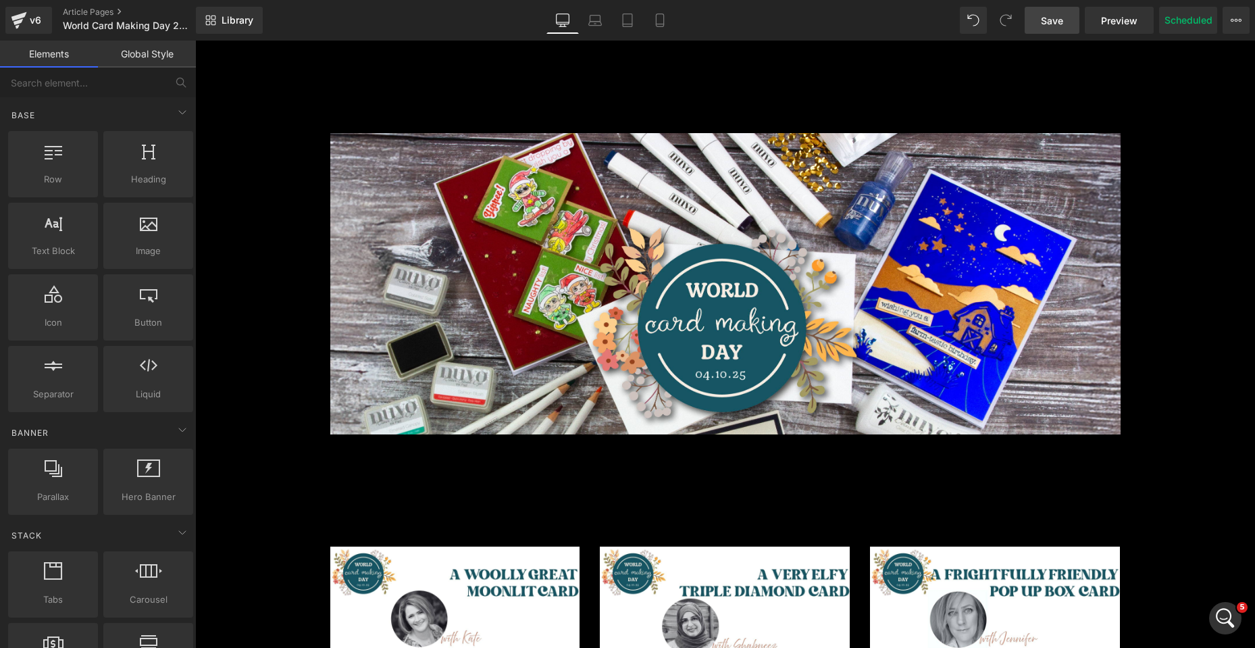
click at [1051, 18] on span "Save" at bounding box center [1052, 21] width 22 height 14
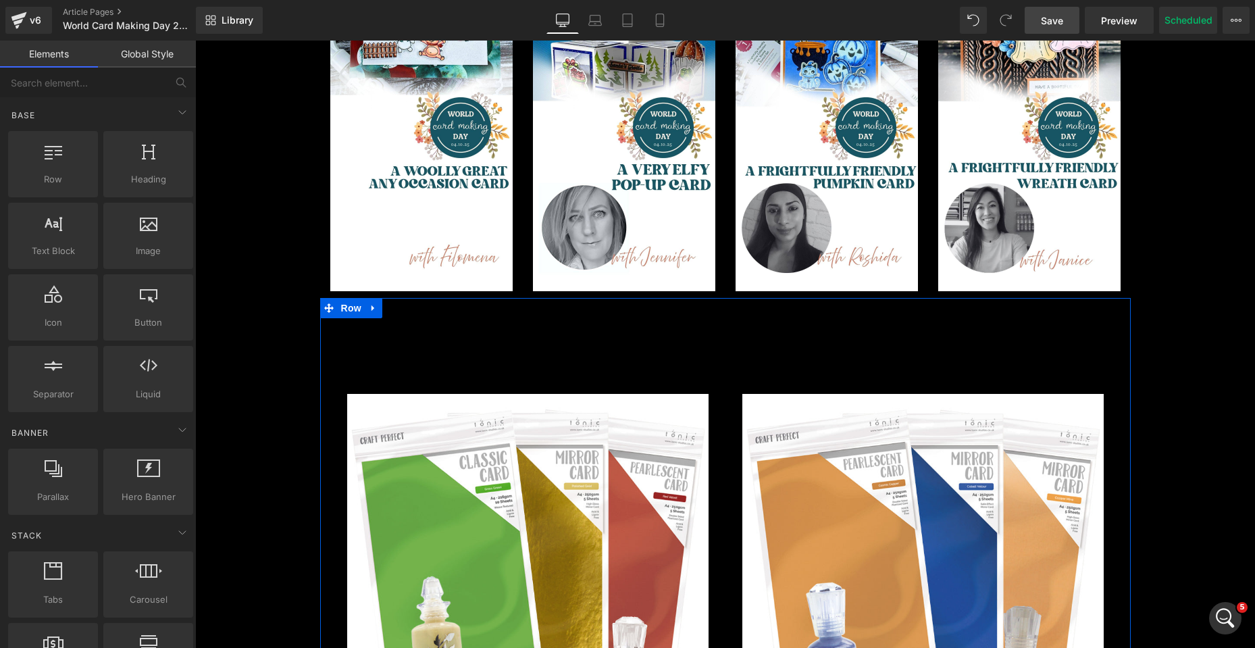
scroll to position [1689, 0]
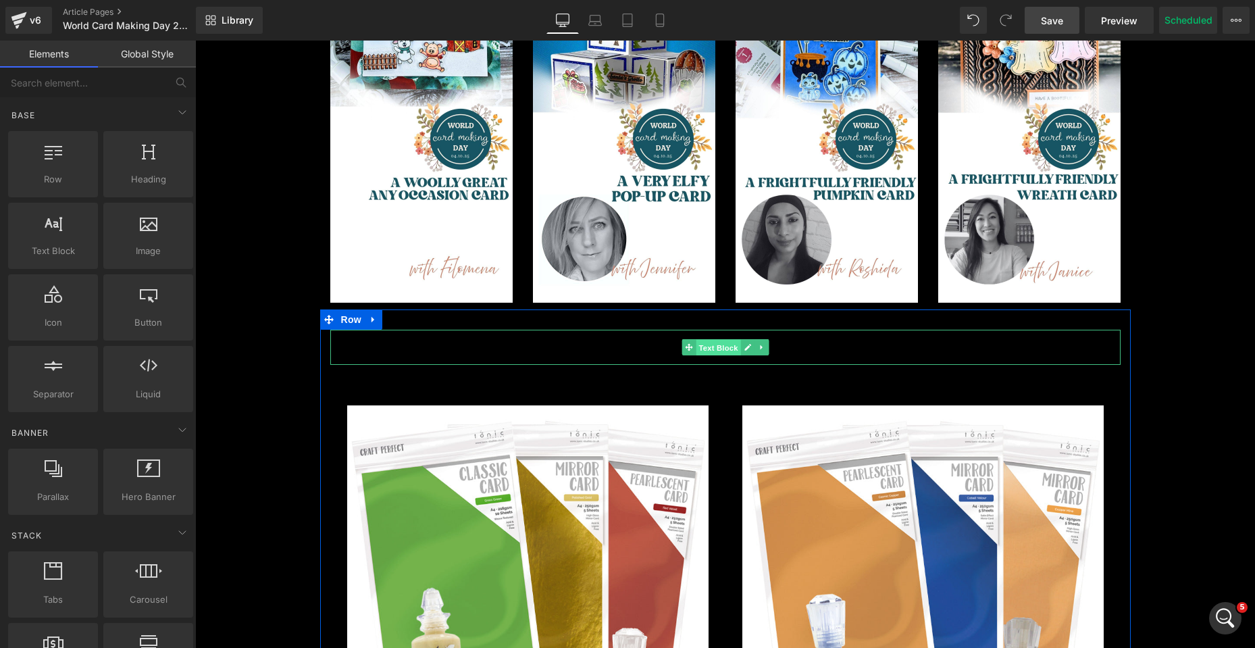
click at [717, 350] on span "Text Block" at bounding box center [718, 348] width 45 height 16
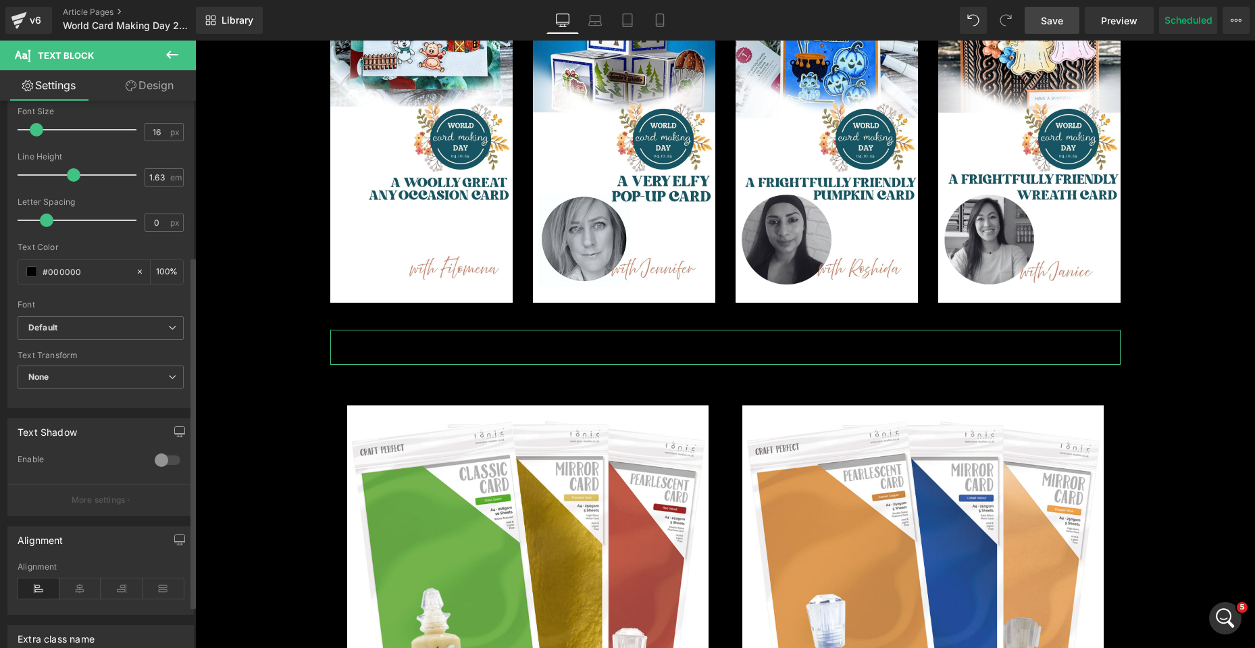
scroll to position [307, 0]
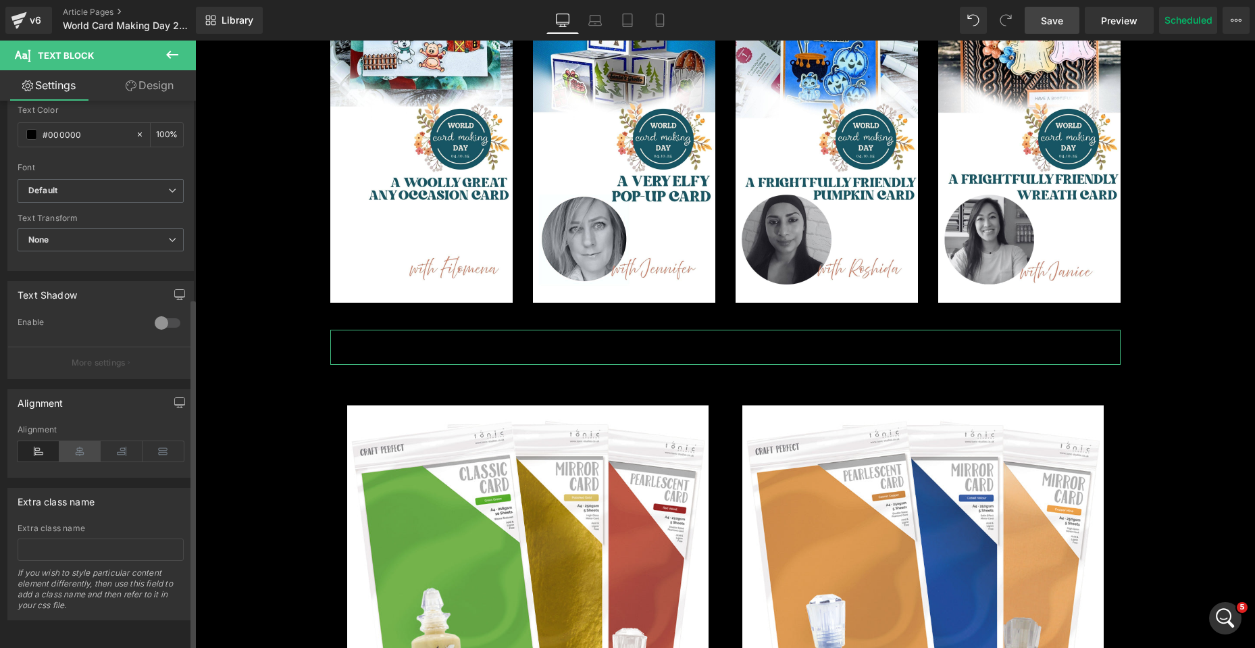
click at [86, 441] on icon at bounding box center [80, 451] width 42 height 20
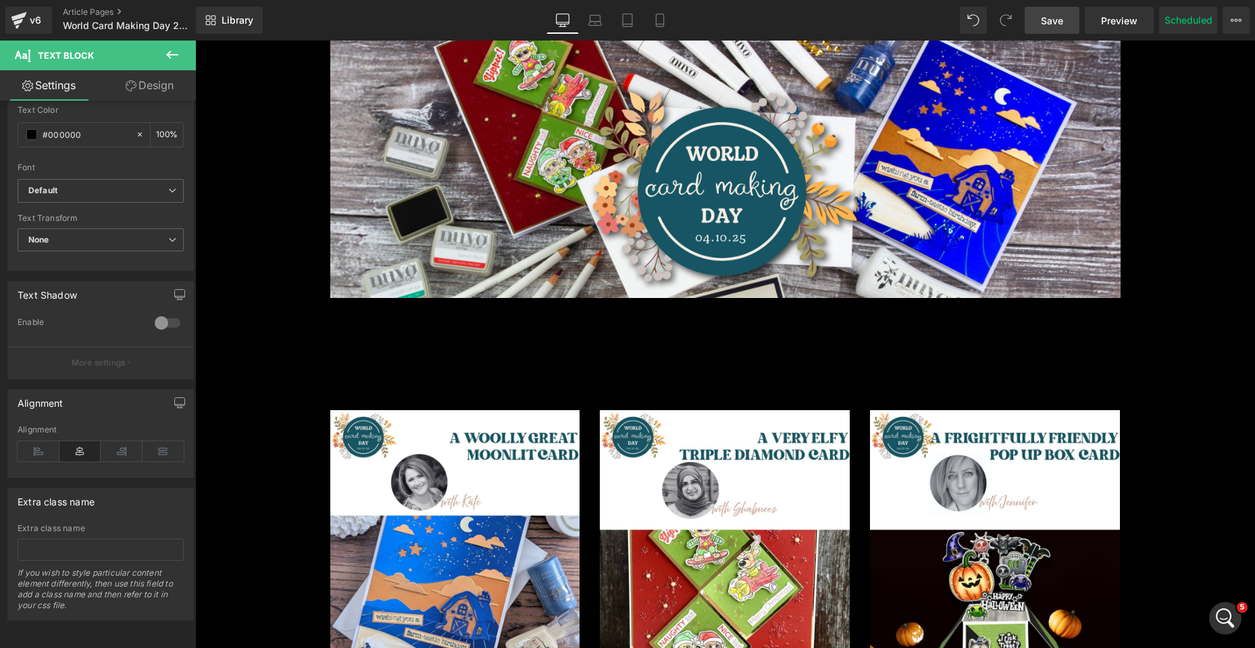
scroll to position [0, 0]
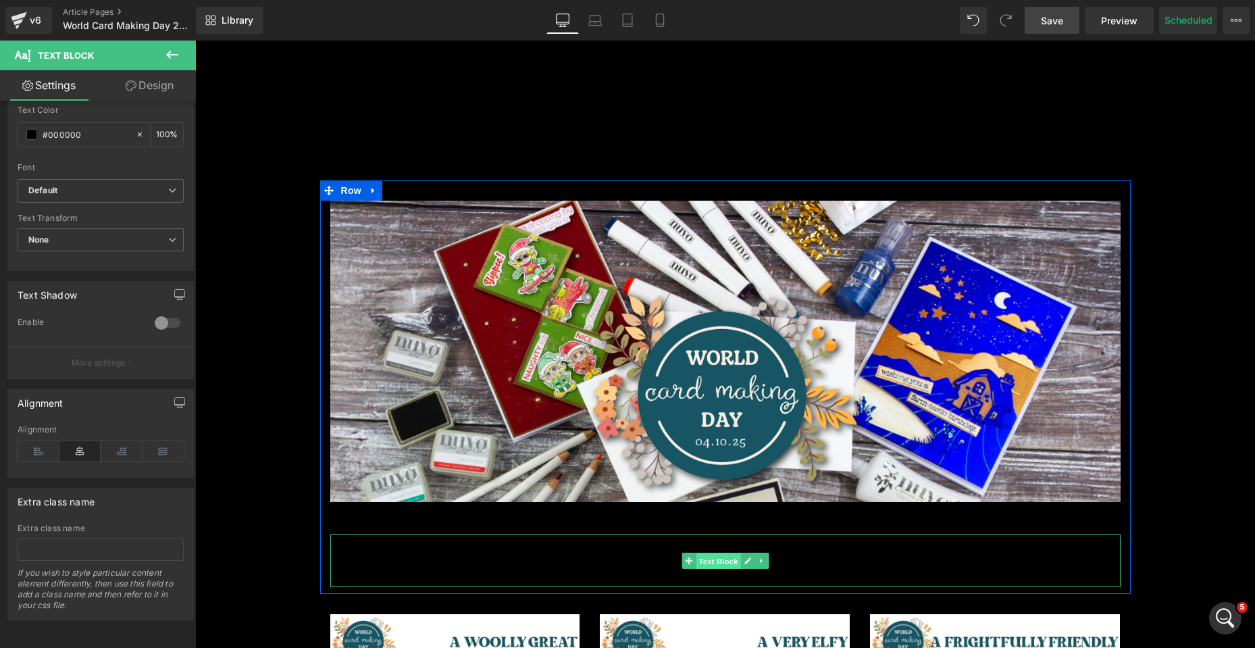
click at [706, 561] on span "Text Block" at bounding box center [718, 561] width 45 height 16
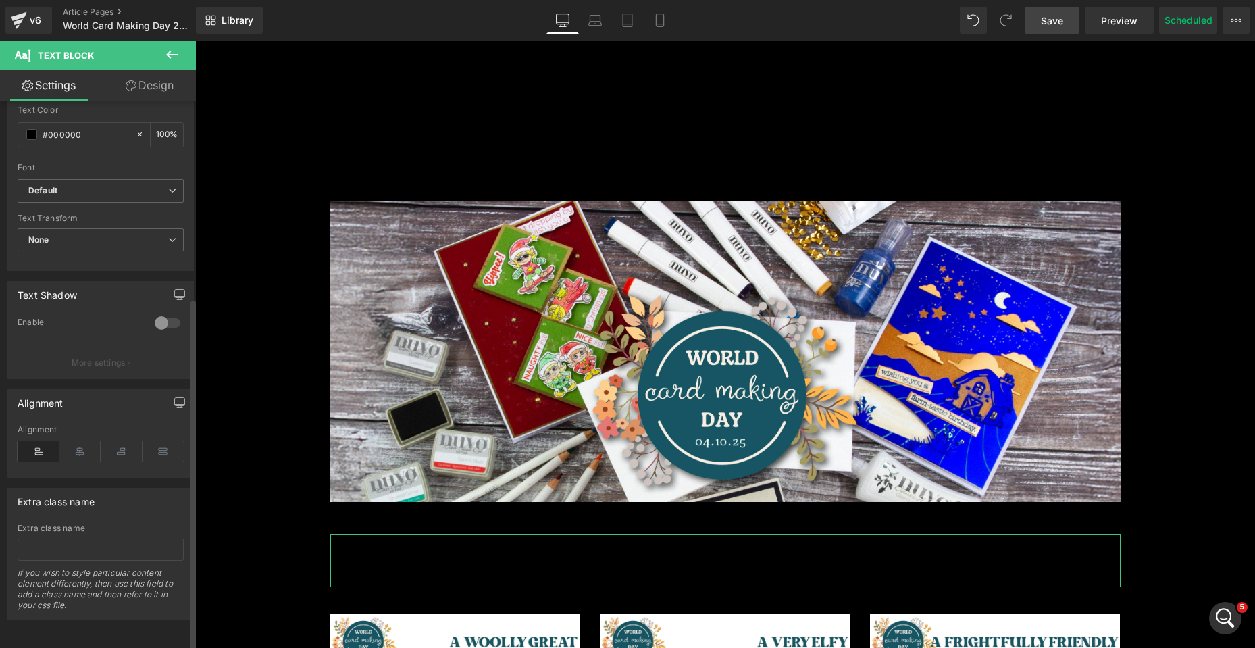
scroll to position [307, 0]
click at [74, 442] on icon at bounding box center [80, 451] width 42 height 20
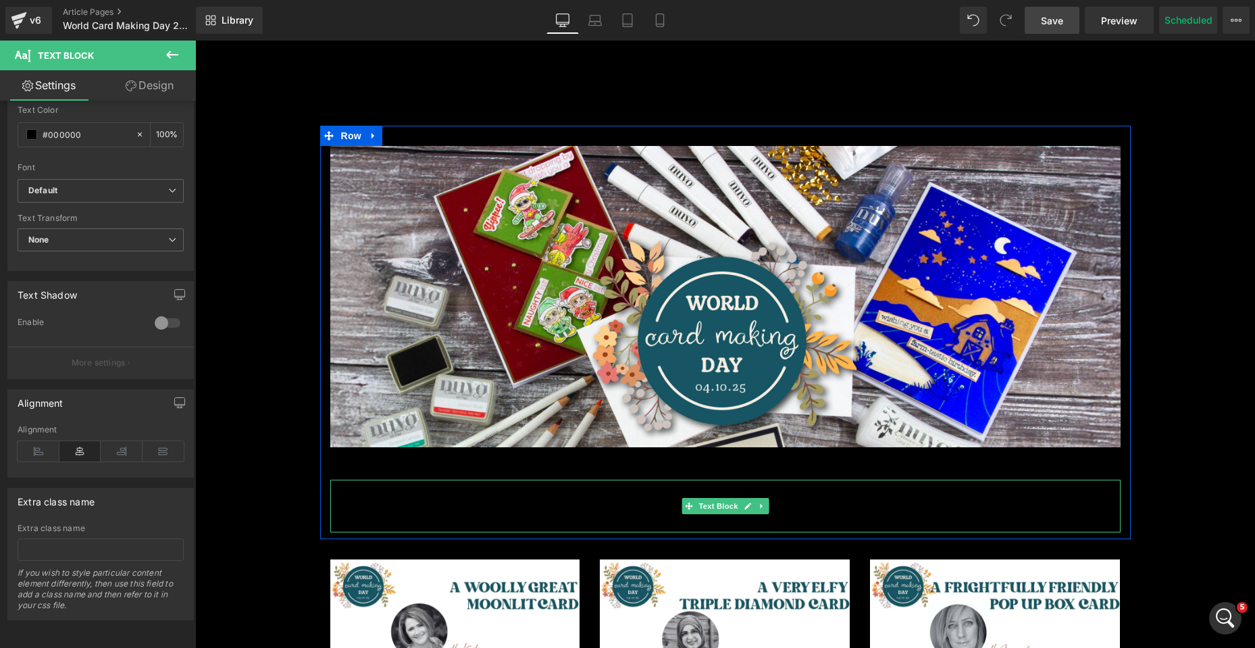
scroll to position [135, 0]
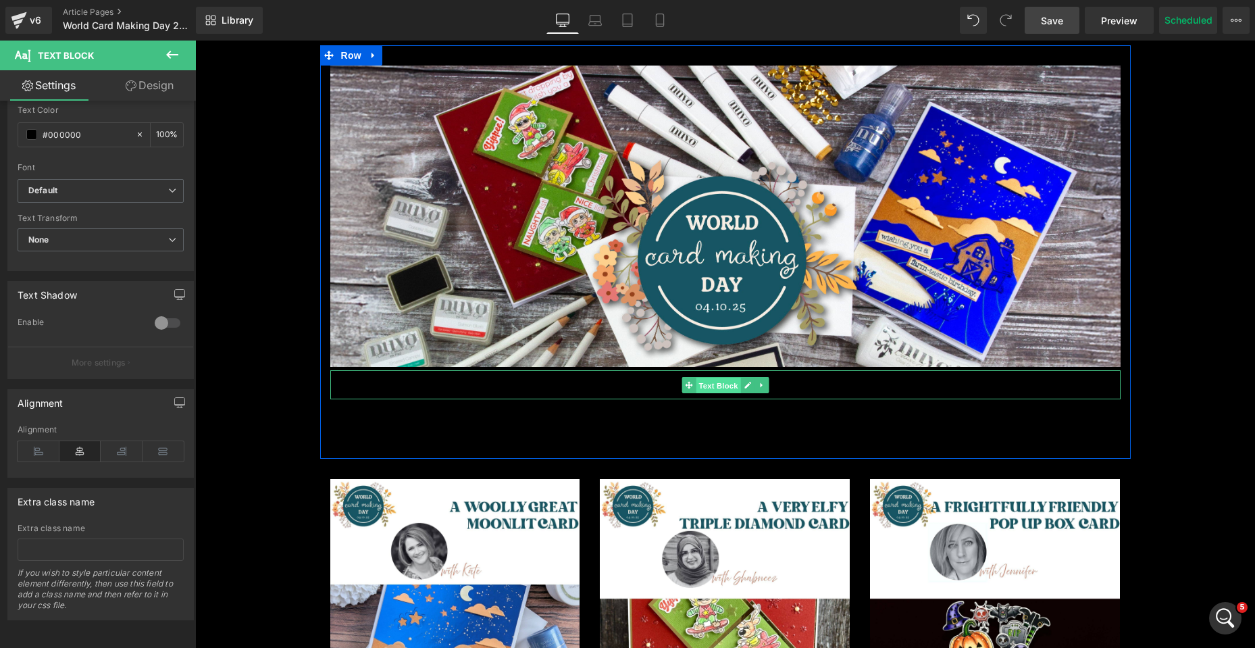
click at [723, 386] on span "Text Block" at bounding box center [718, 385] width 45 height 16
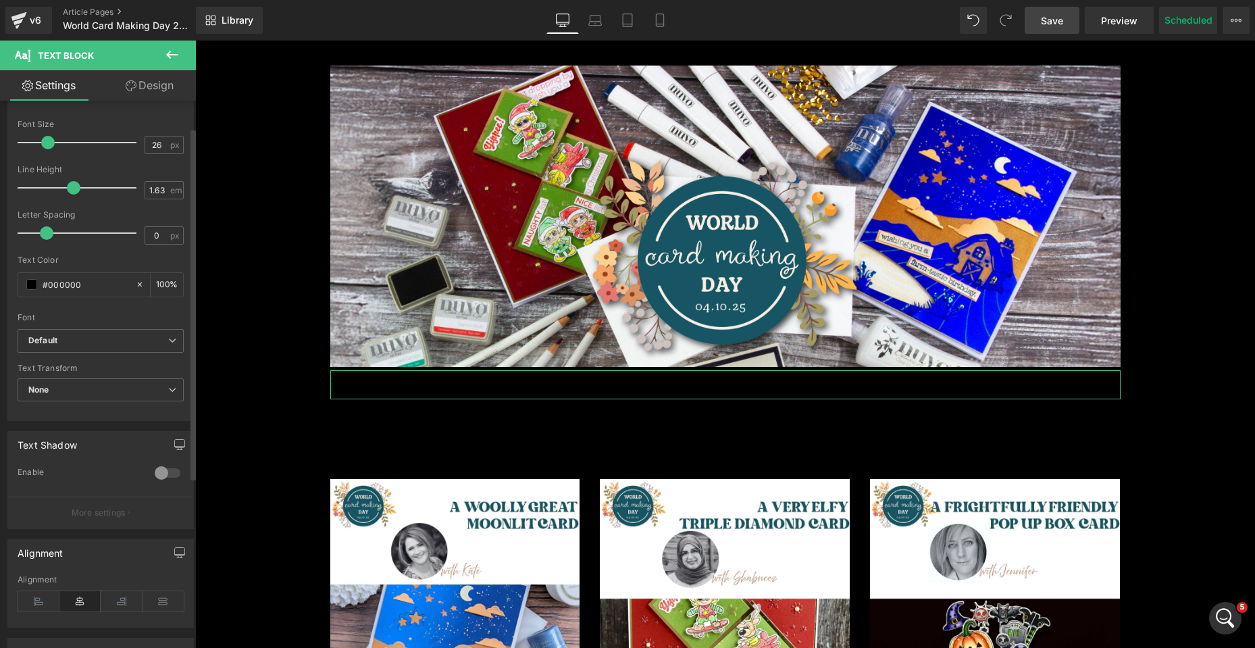
scroll to position [0, 0]
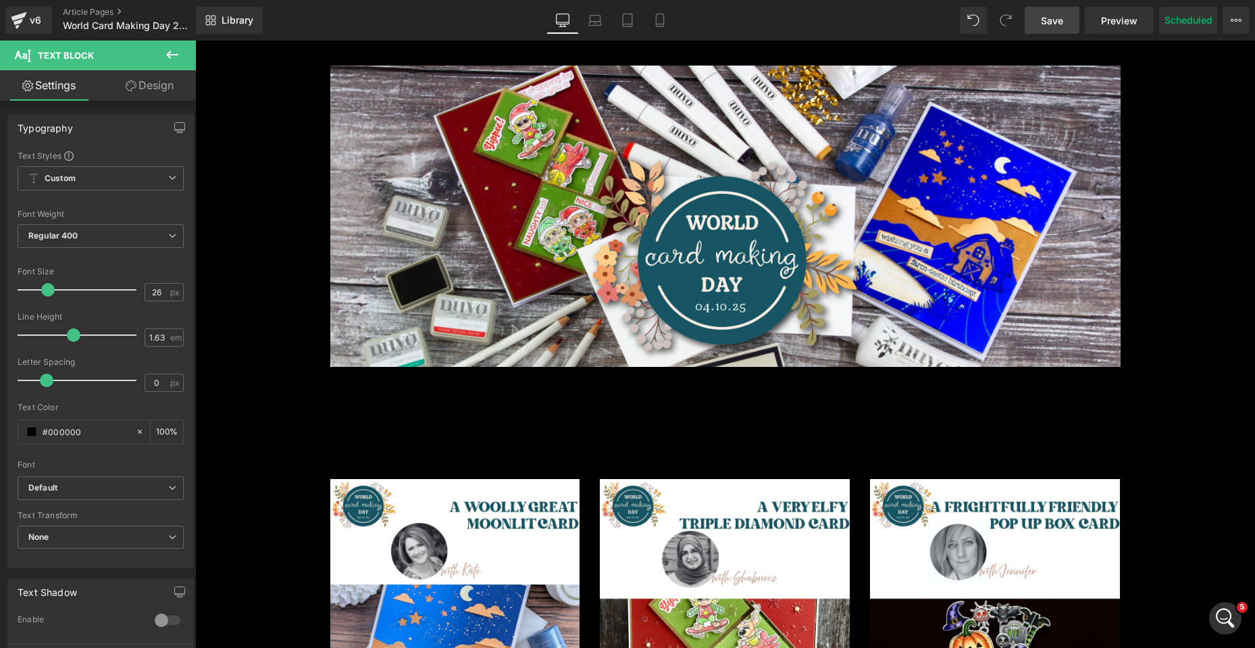
click at [1044, 21] on span "Save" at bounding box center [1052, 21] width 22 height 14
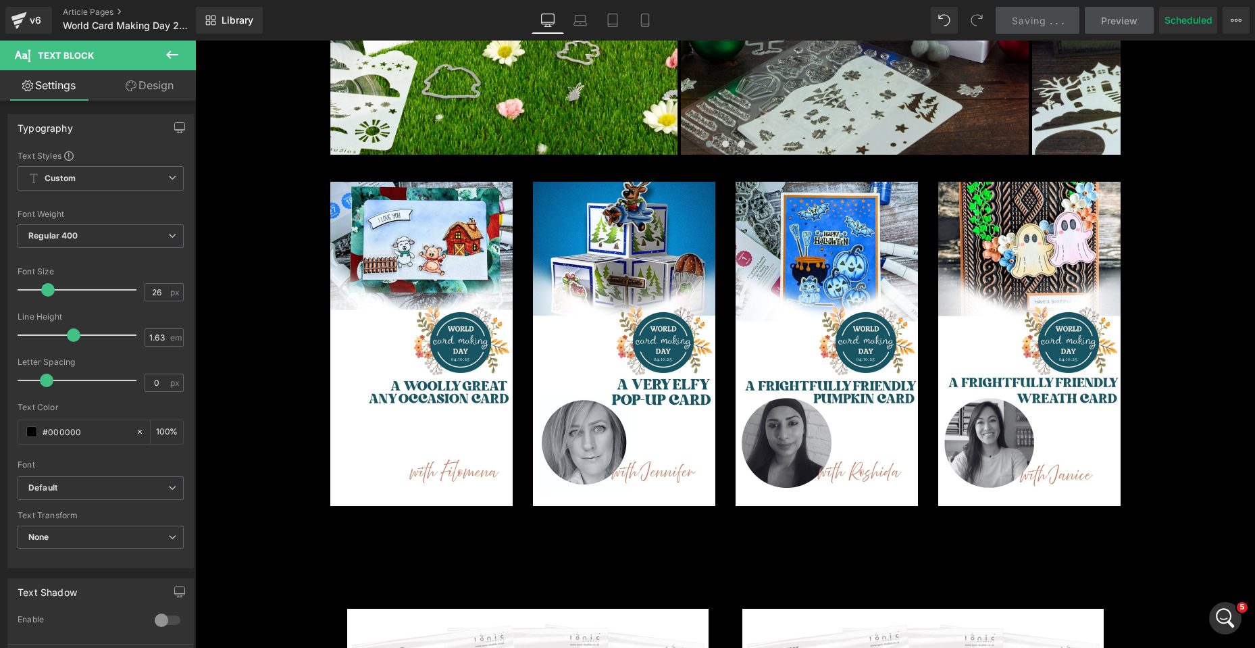
scroll to position [1486, 0]
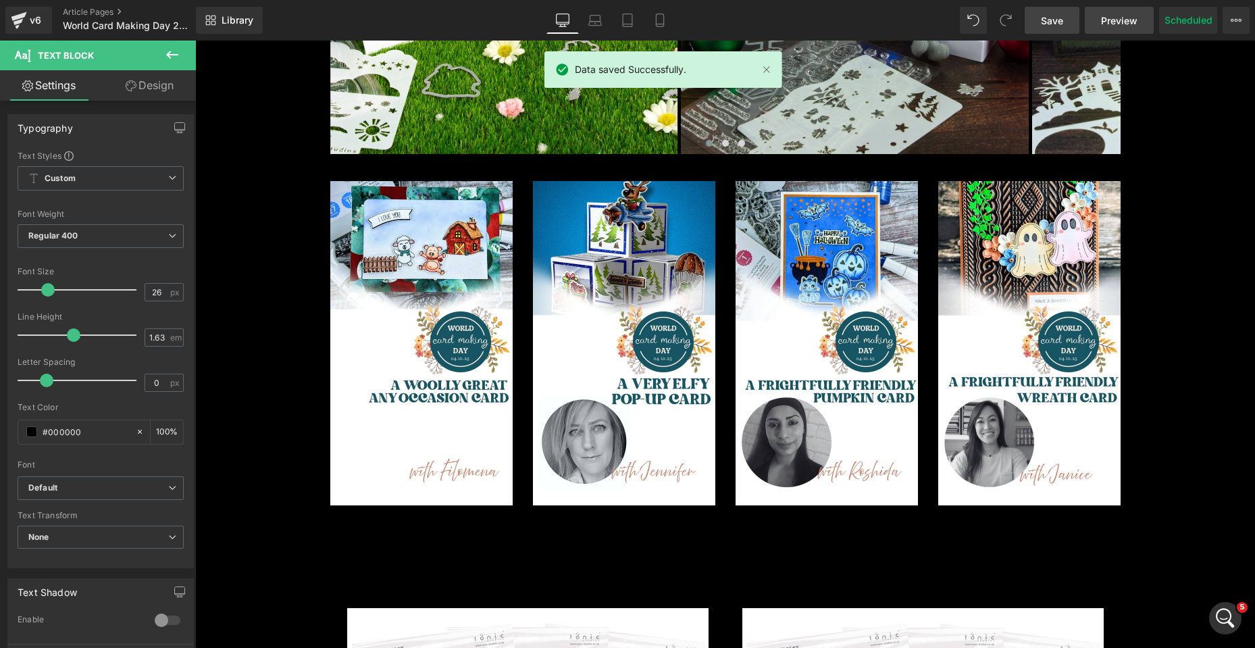
click at [1119, 22] on span "Preview" at bounding box center [1119, 21] width 36 height 14
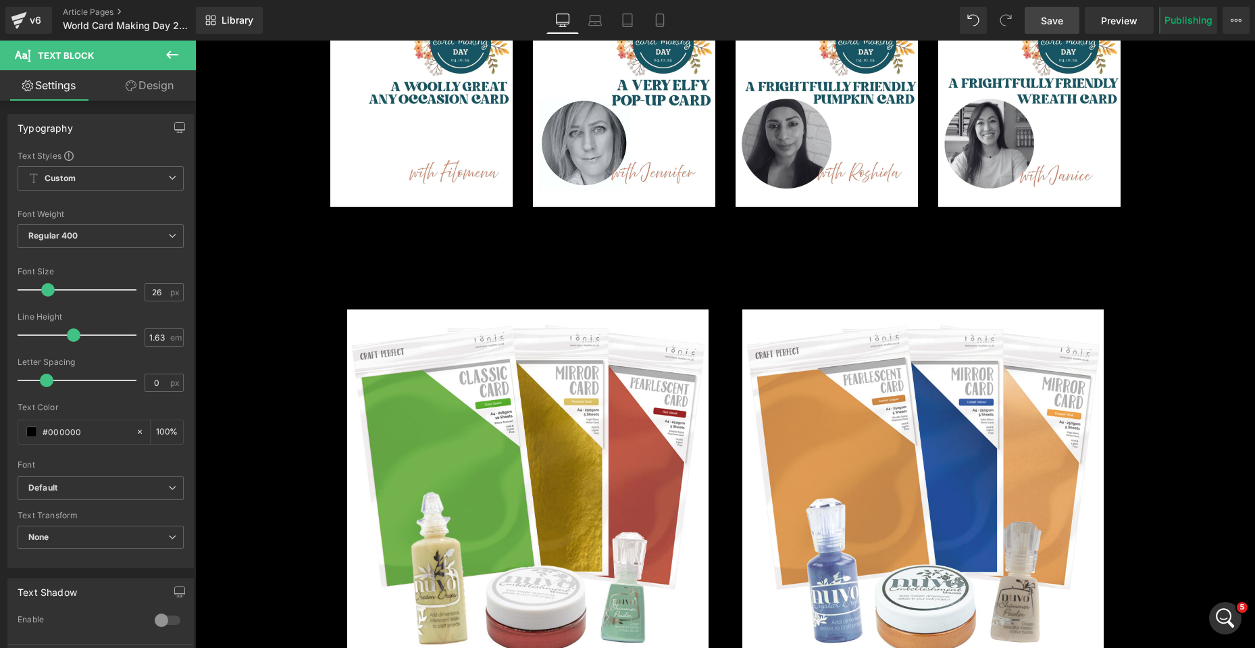
scroll to position [1756, 0]
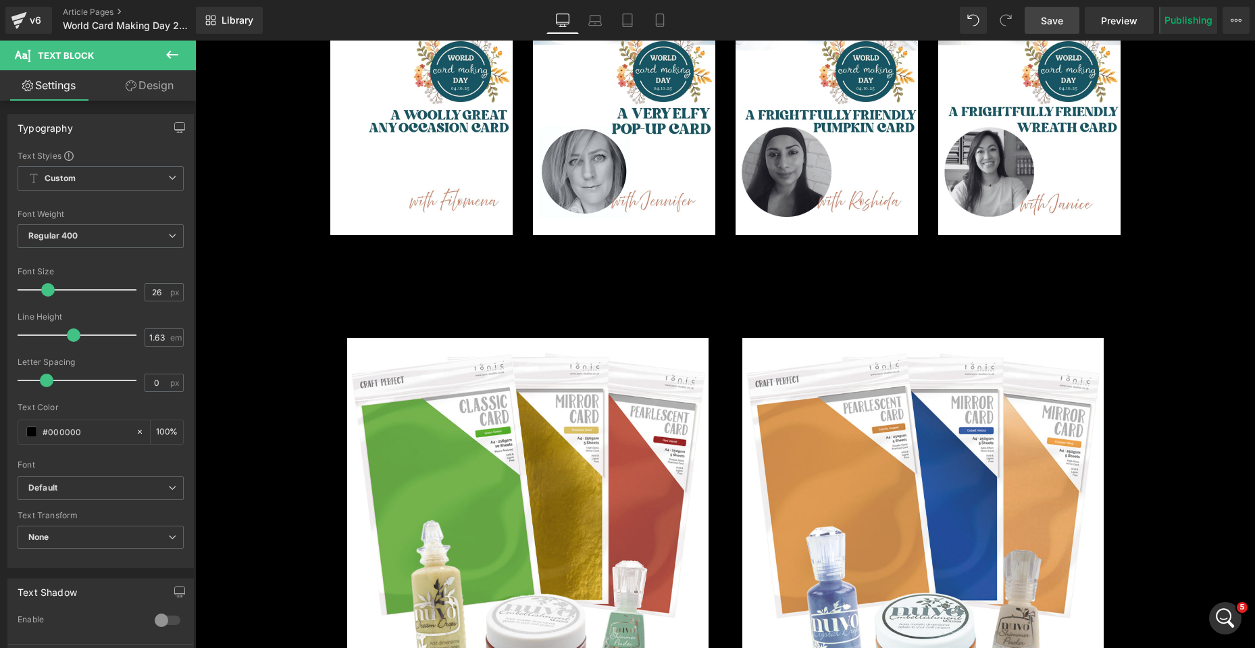
click at [628, 277] on p "All of these amazing projects have been created using one of two curated bundle…" at bounding box center [725, 279] width 790 height 35
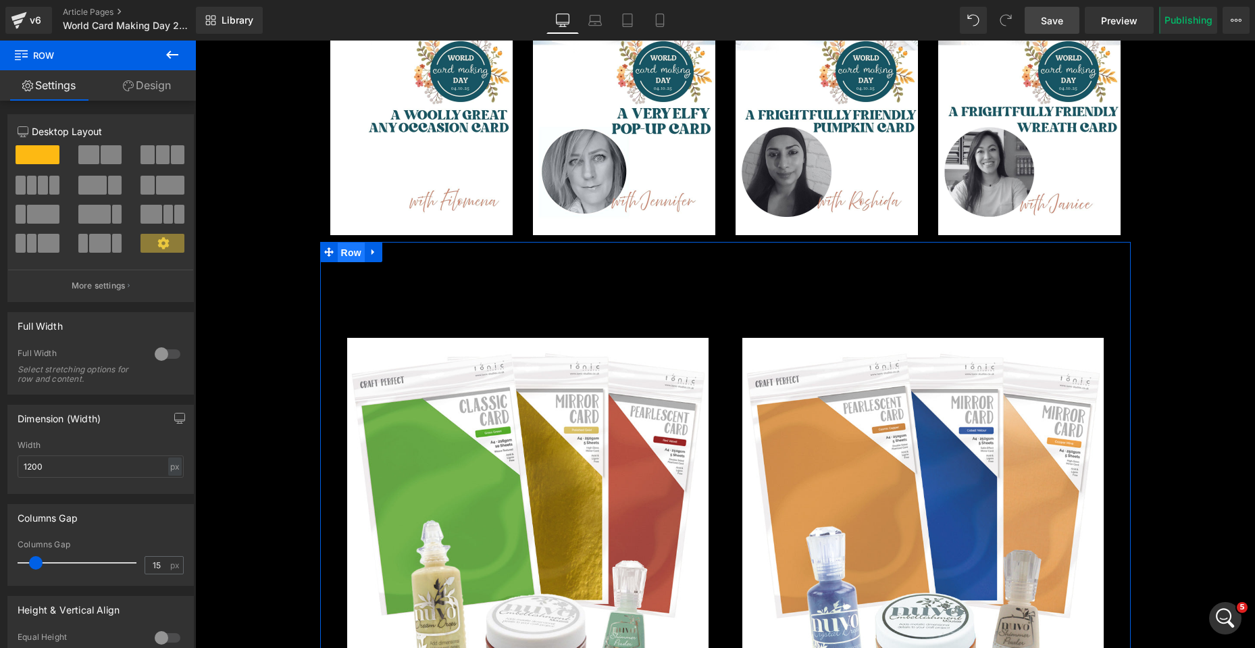
click at [355, 250] on span "Row" at bounding box center [351, 253] width 27 height 20
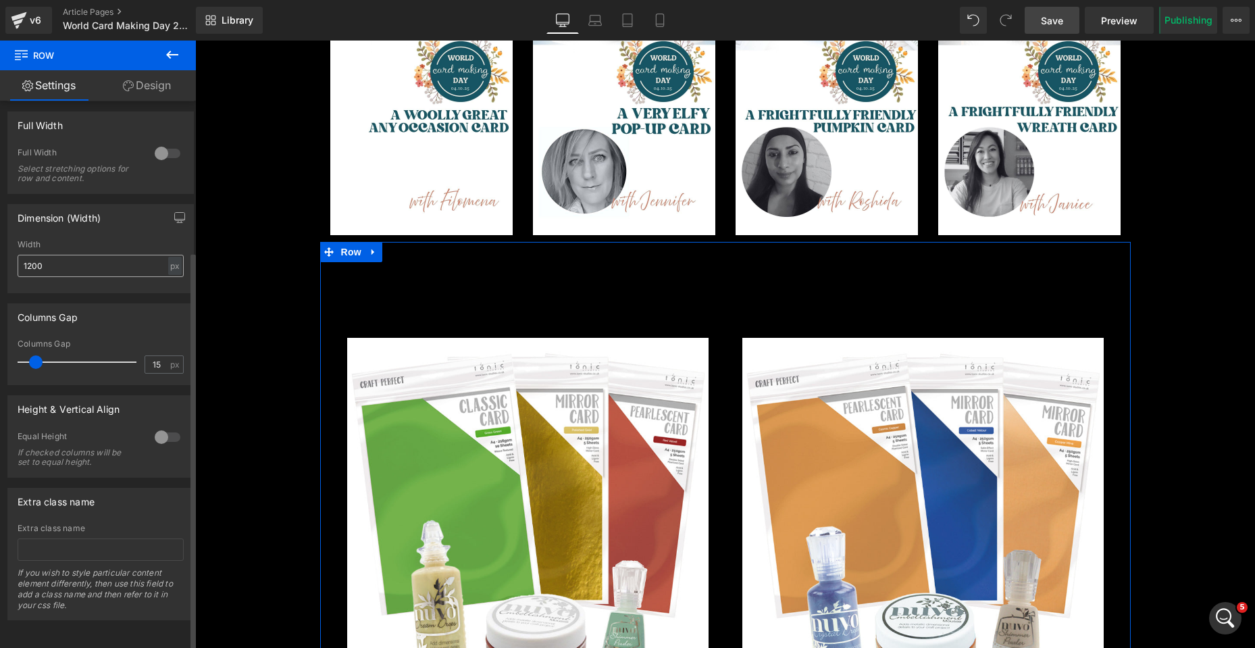
scroll to position [211, 0]
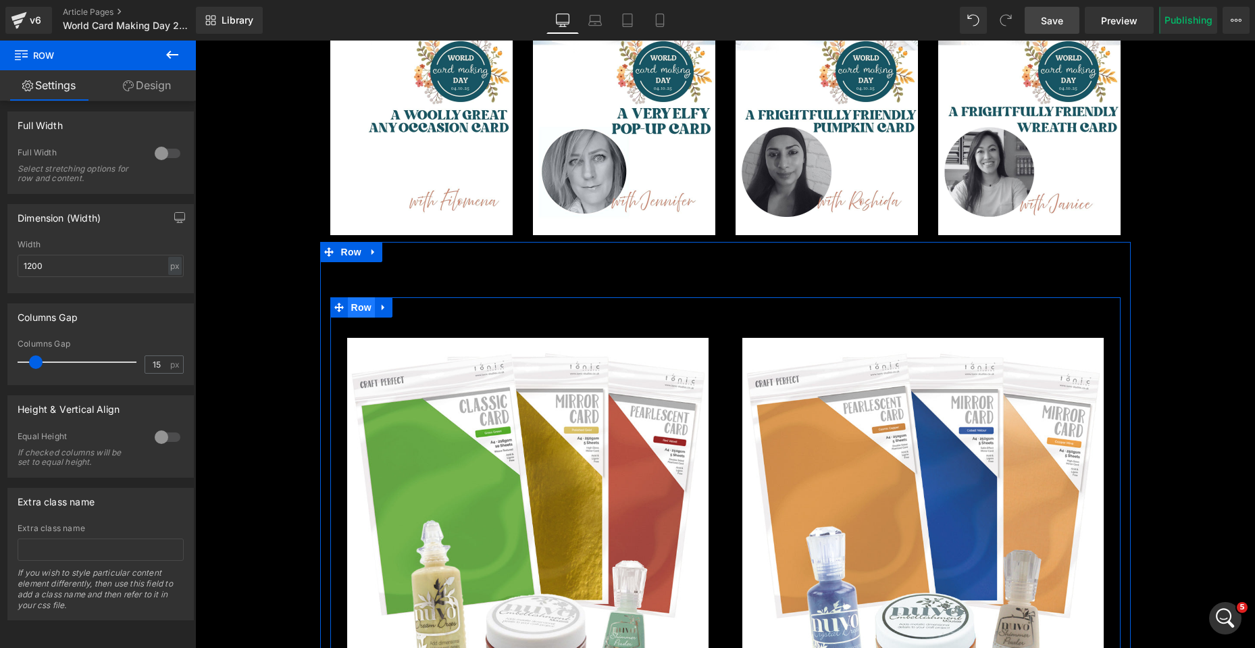
click at [359, 308] on span "Row" at bounding box center [361, 307] width 27 height 20
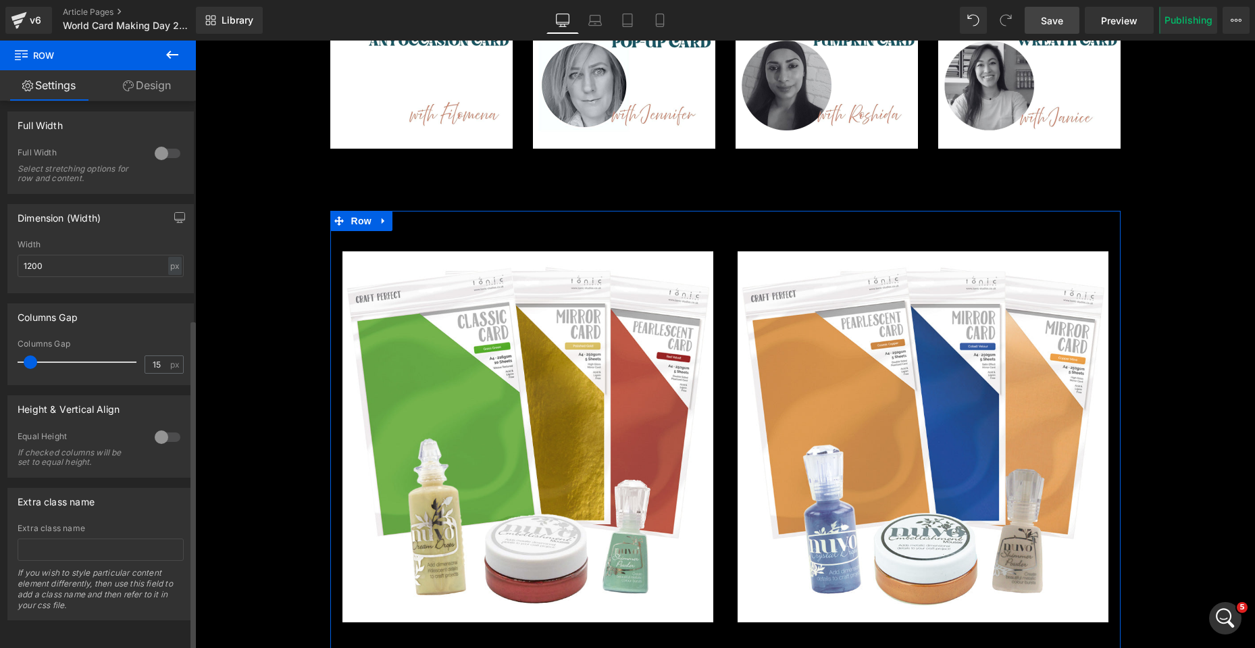
scroll to position [1670, 0]
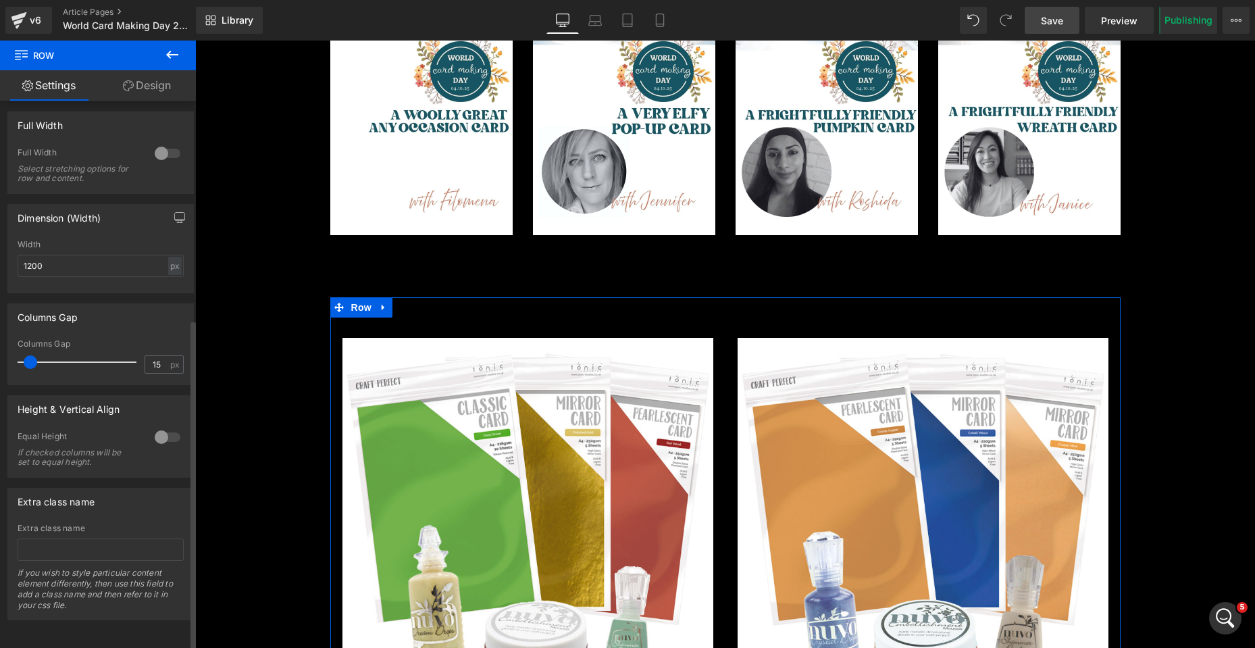
click at [29, 355] on span at bounding box center [31, 362] width 14 height 14
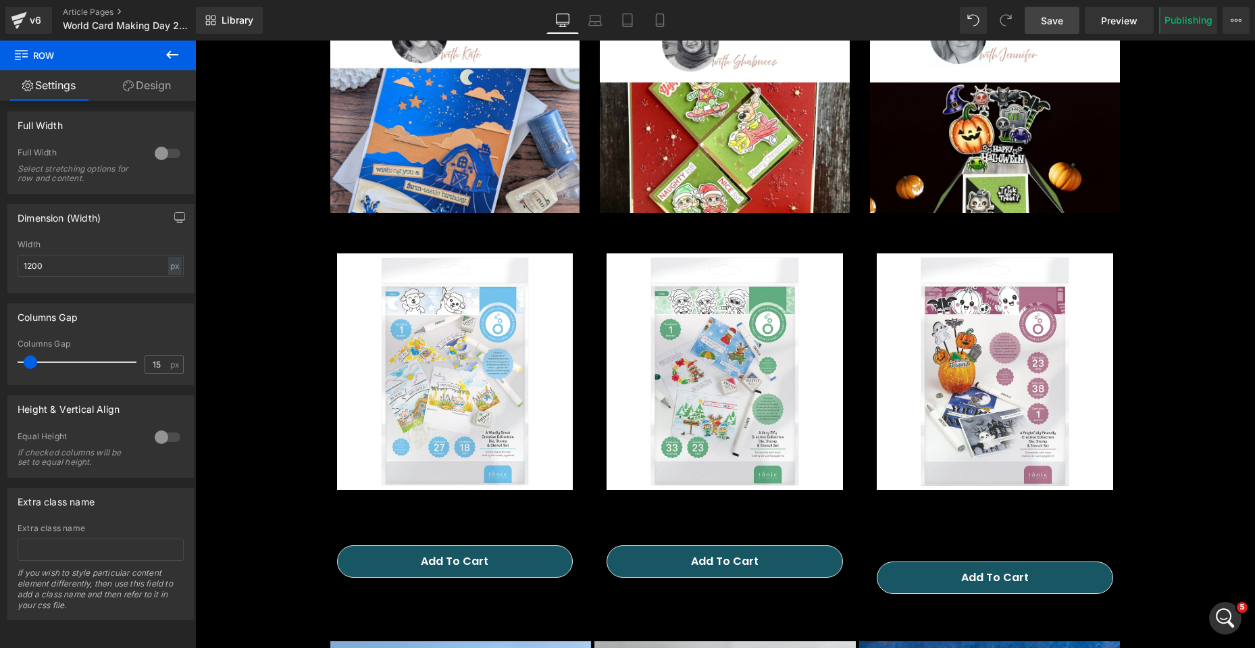
scroll to position [454, 0]
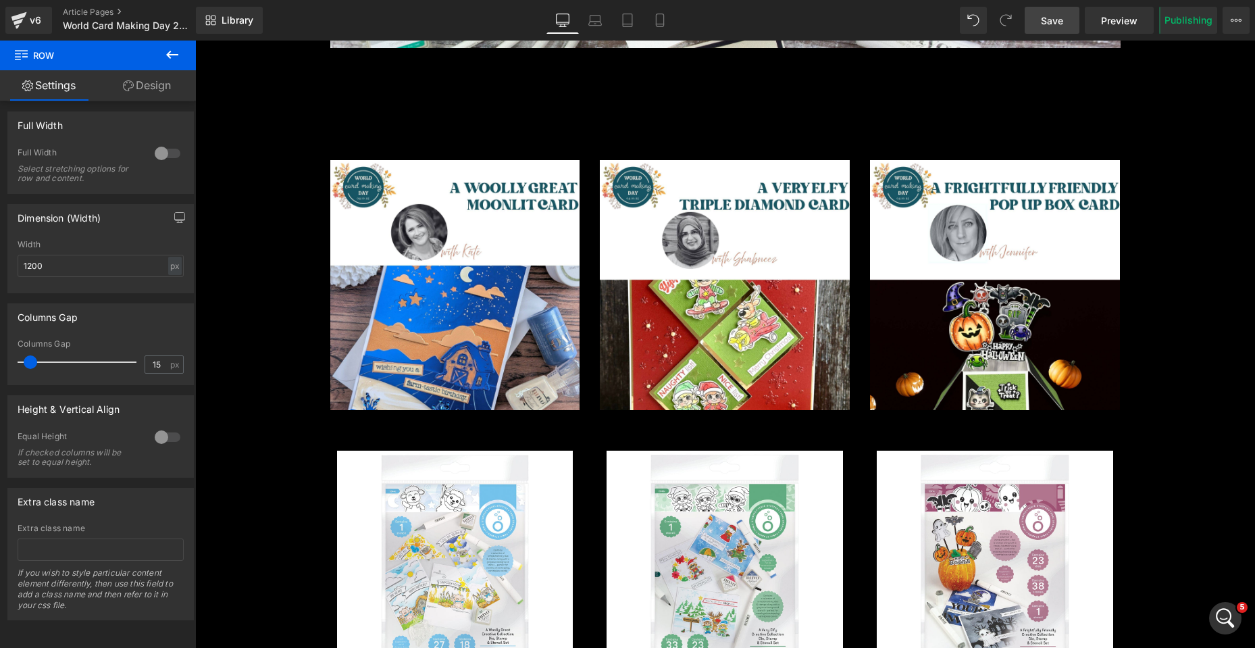
click at [1063, 18] on span "Save" at bounding box center [1052, 21] width 22 height 14
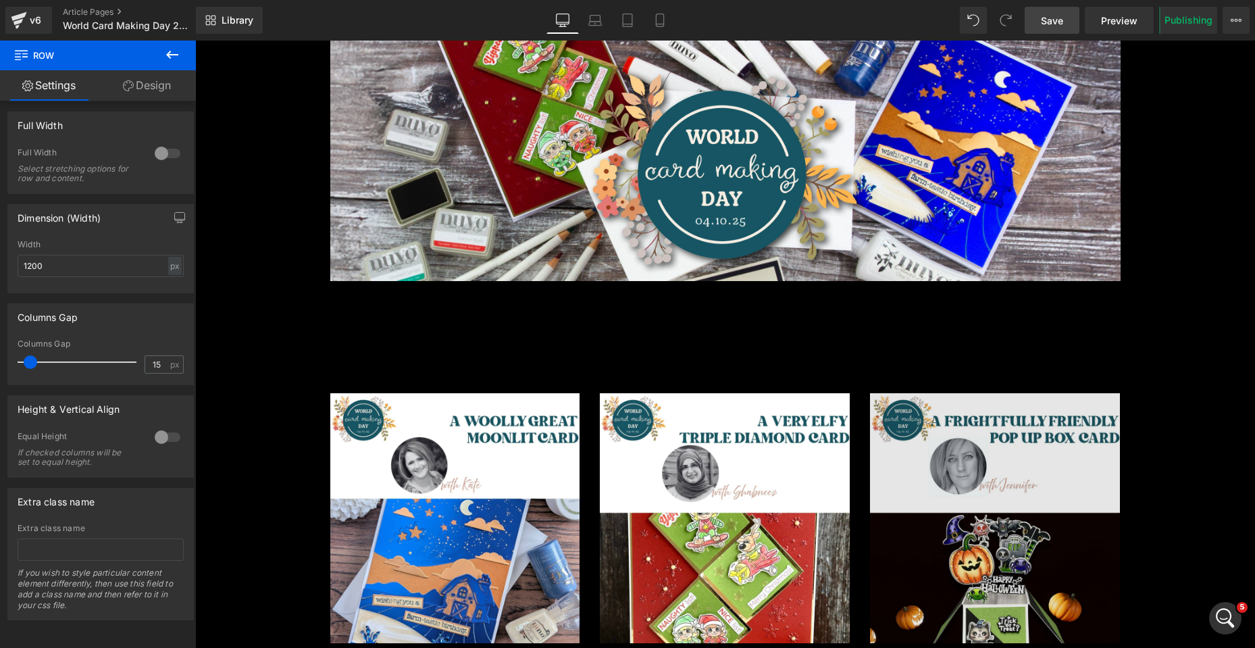
scroll to position [405, 0]
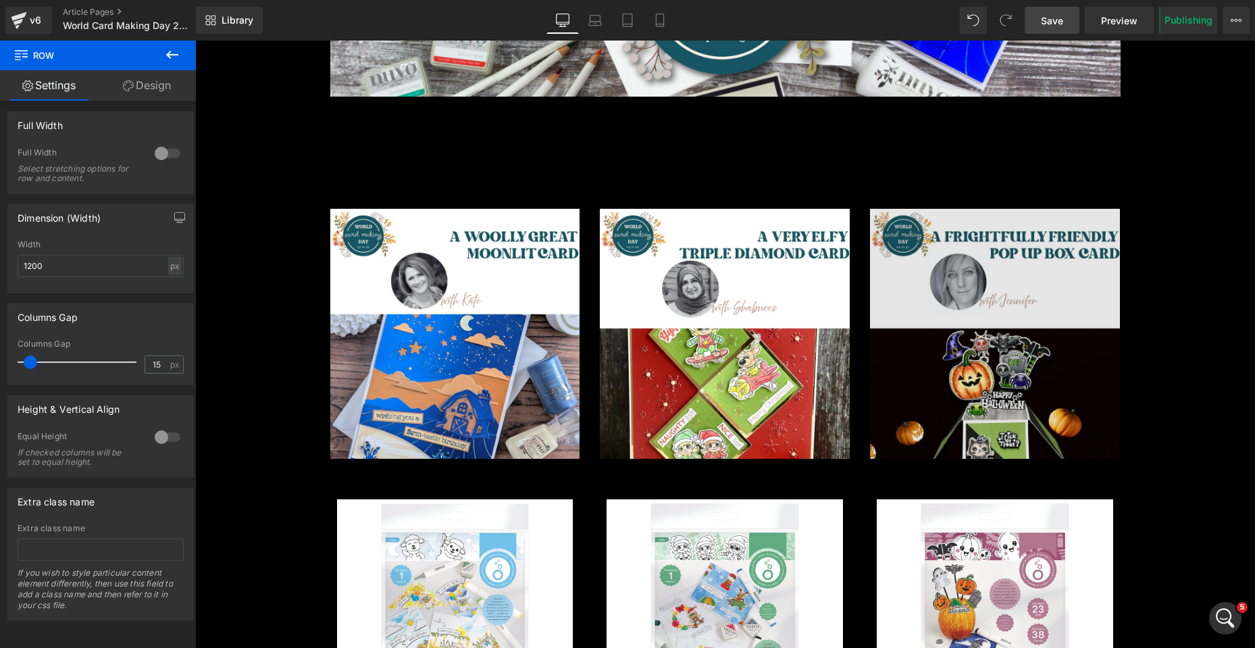
click at [983, 339] on div "Image" at bounding box center [995, 334] width 250 height 250
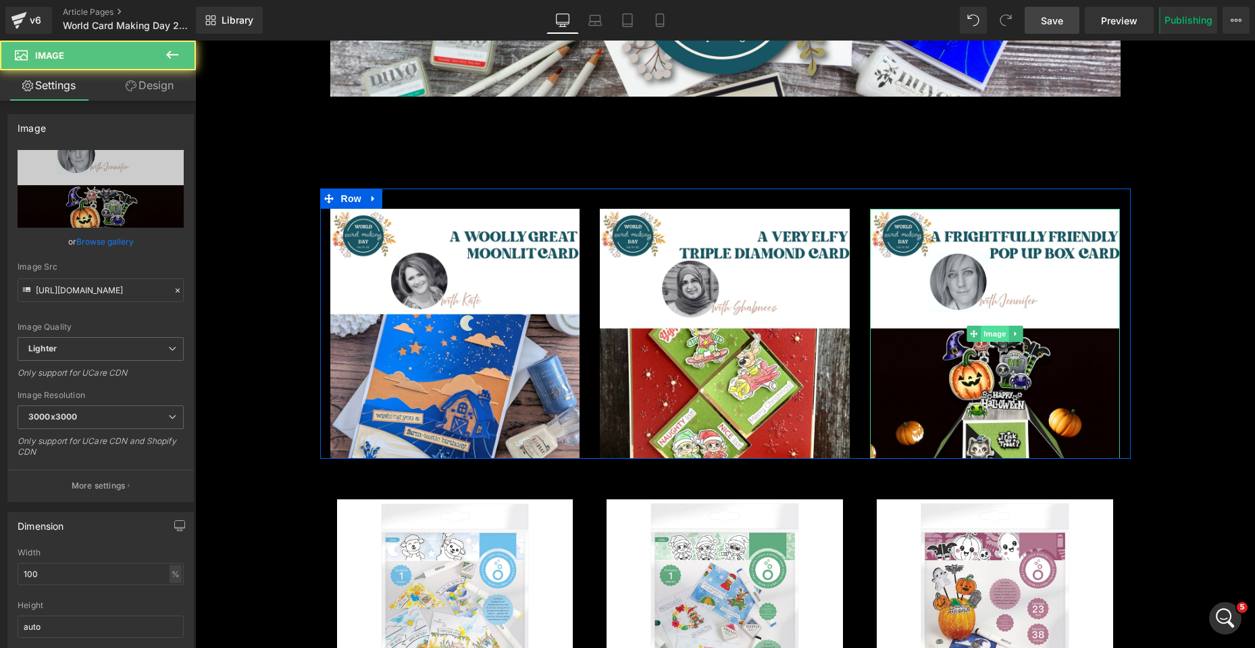
click at [988, 335] on span "Image" at bounding box center [996, 334] width 28 height 16
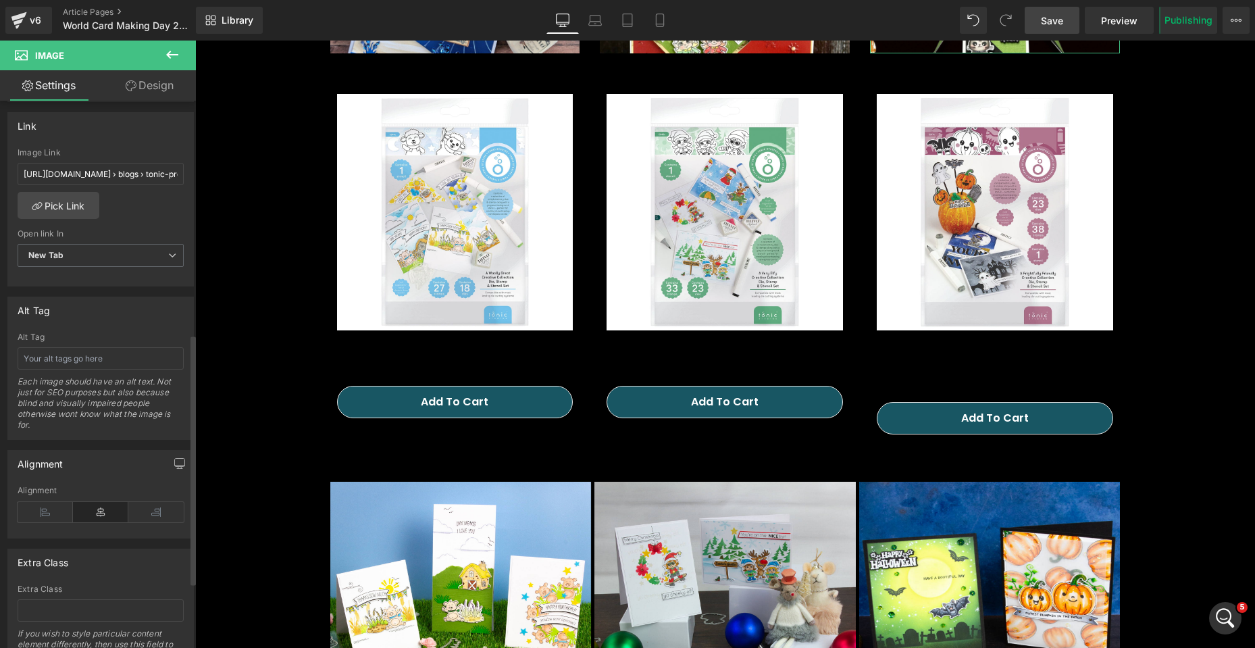
scroll to position [608, 0]
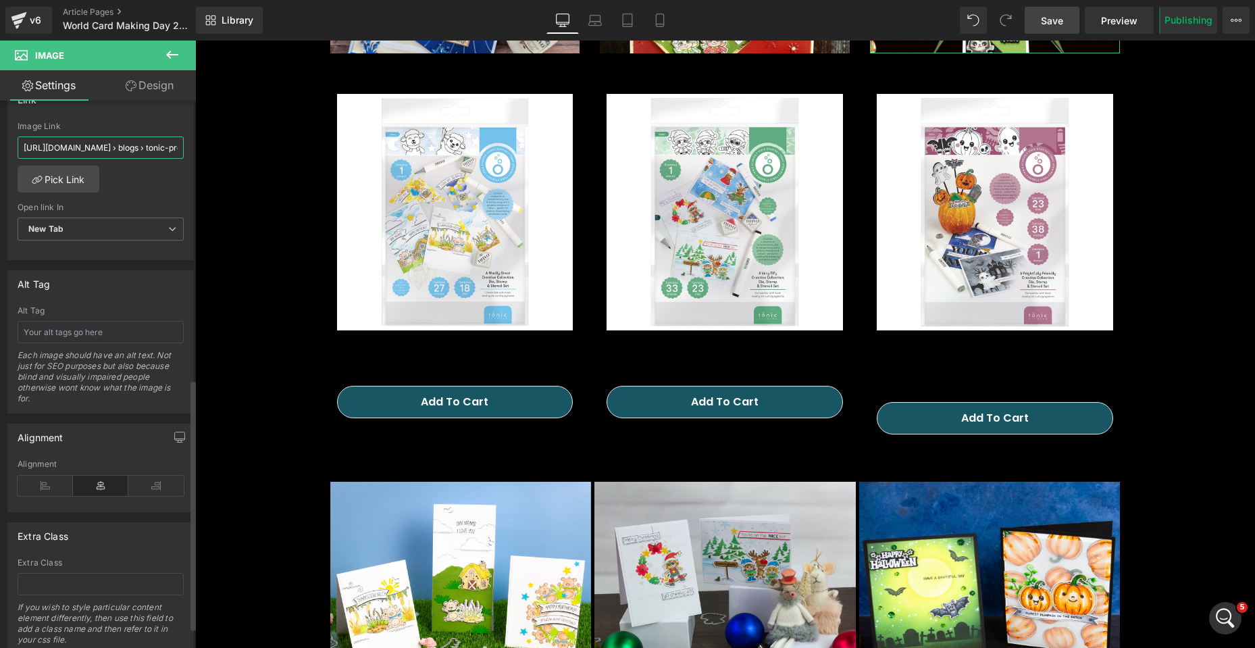
click at [99, 150] on input "[URL][DOMAIN_NAME] › blogs › tonic-promotions › wcmd-2025-a-frightfully-friendl…" at bounding box center [101, 147] width 166 height 22
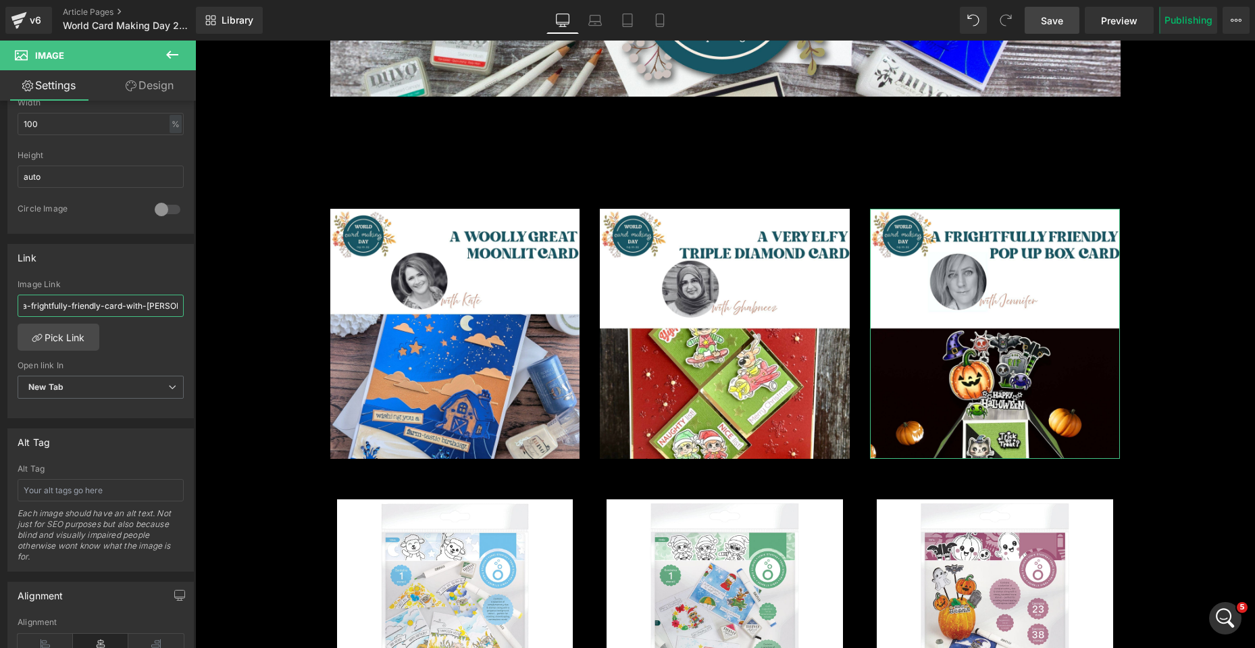
scroll to position [0, 286]
drag, startPoint x: 220, startPoint y: 345, endPoint x: 269, endPoint y: 309, distance: 60.9
paste input "/blogs/tonic-promotions/"
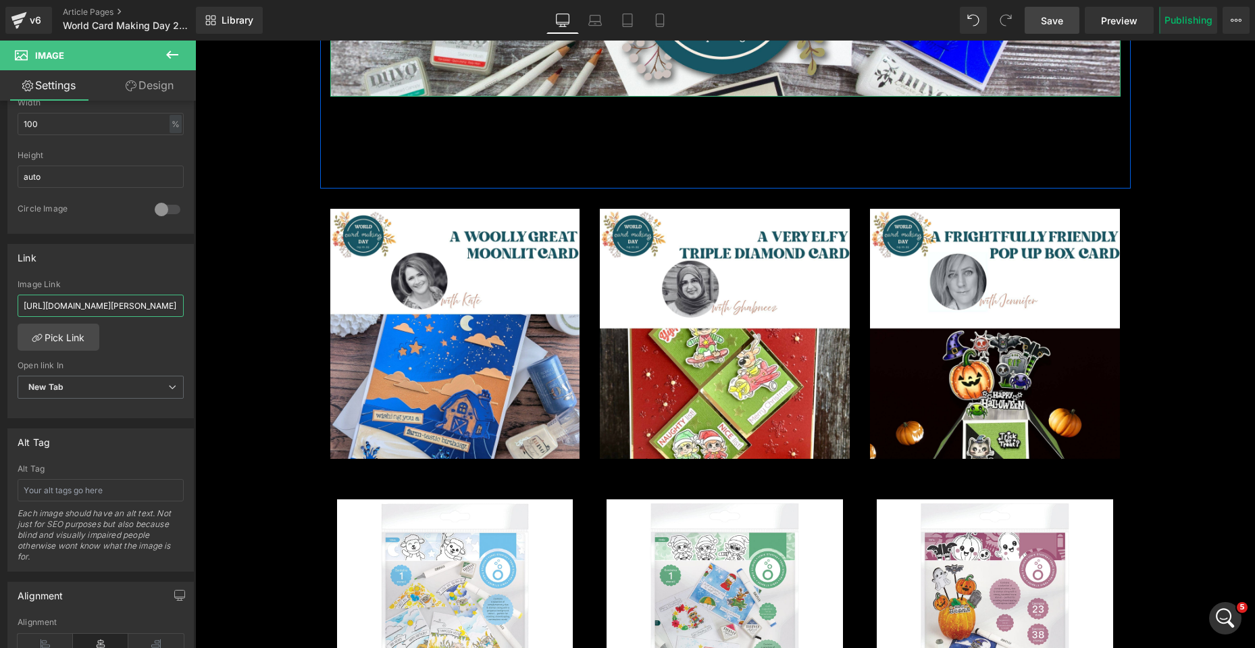
type input "[URL][DOMAIN_NAME][PERSON_NAME]"
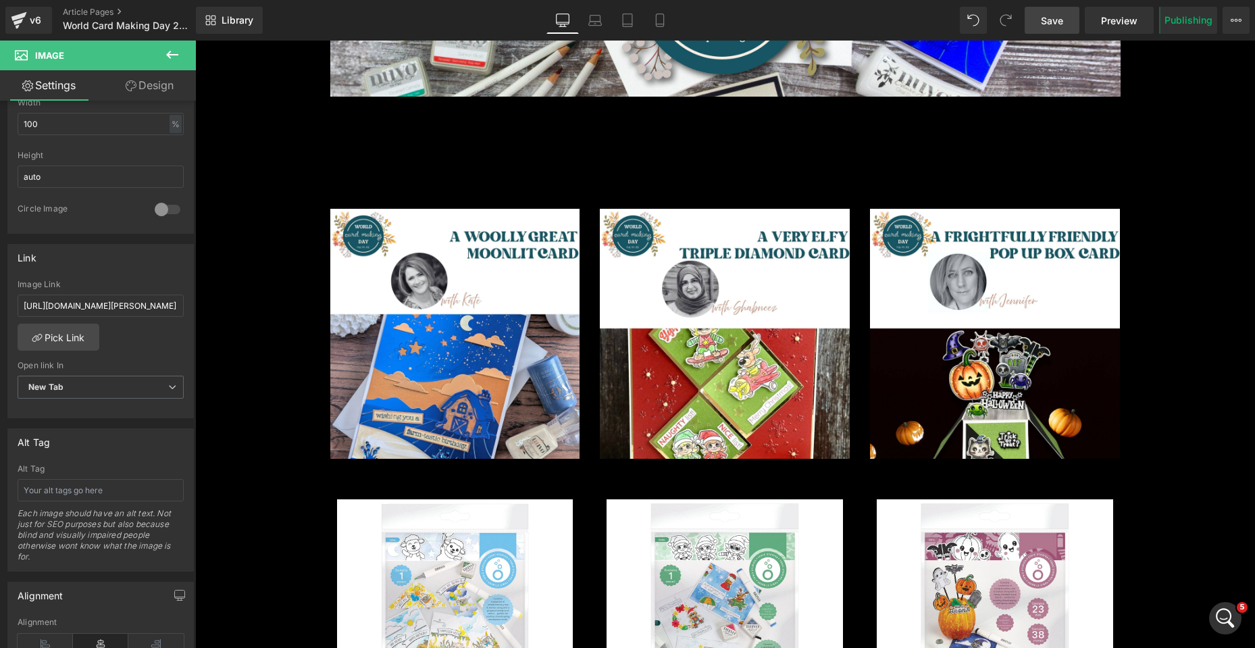
click at [1048, 26] on span "Save" at bounding box center [1052, 21] width 22 height 14
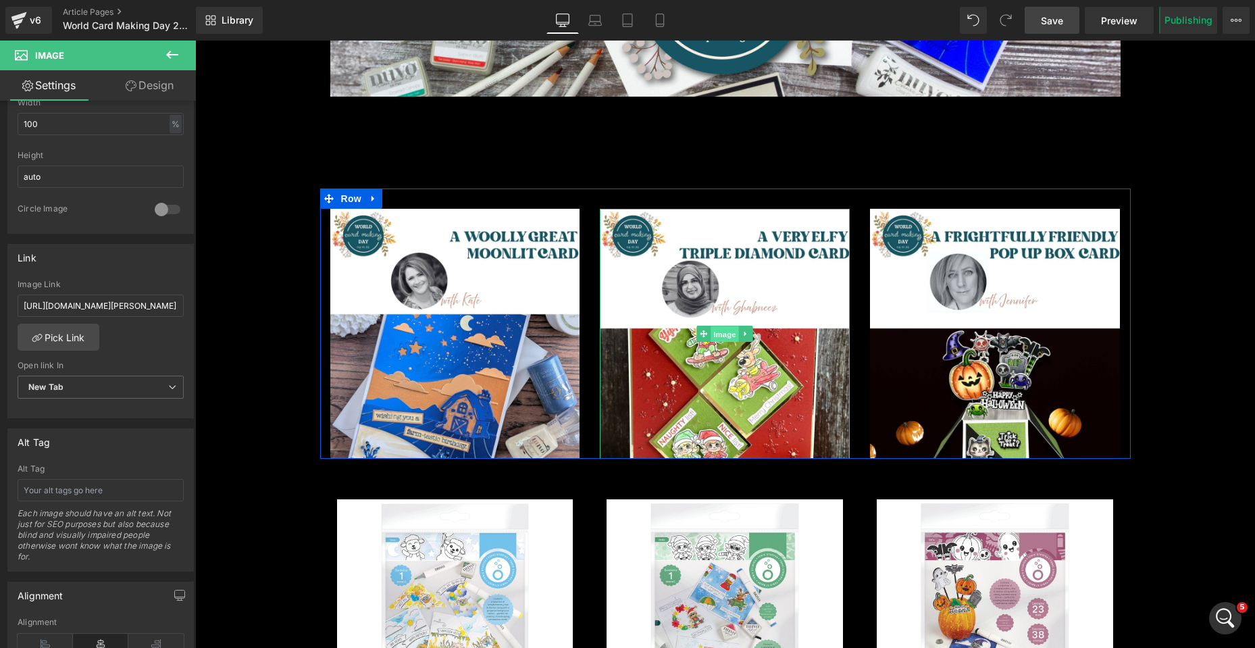
click at [721, 333] on span "Image" at bounding box center [725, 334] width 28 height 16
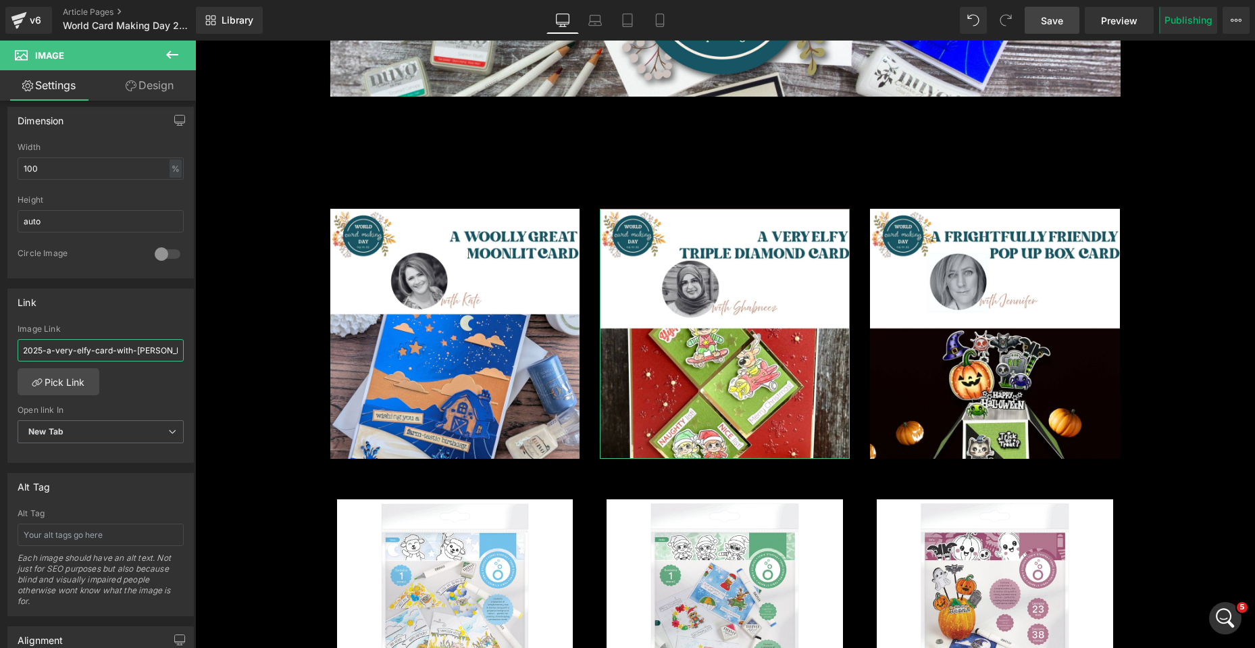
scroll to position [0, 260]
drag, startPoint x: 220, startPoint y: 390, endPoint x: 257, endPoint y: 351, distance: 54.0
paste input "/blogs/tonic-promotions/"
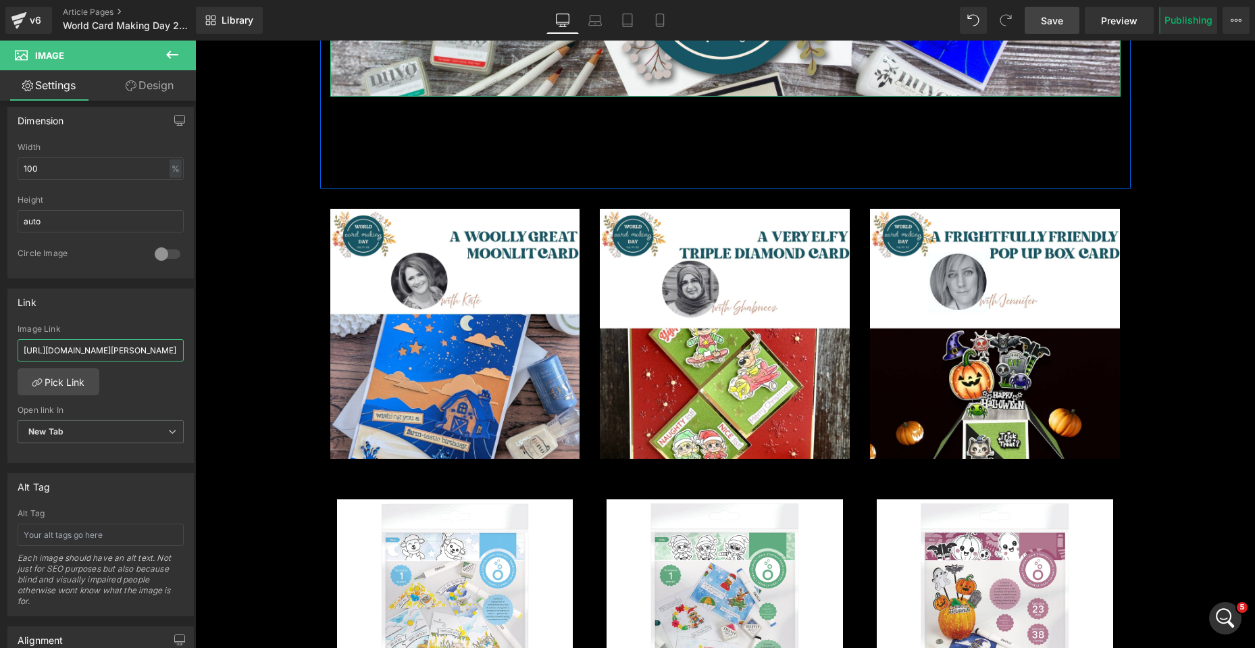
type input "[URL][DOMAIN_NAME][PERSON_NAME]"
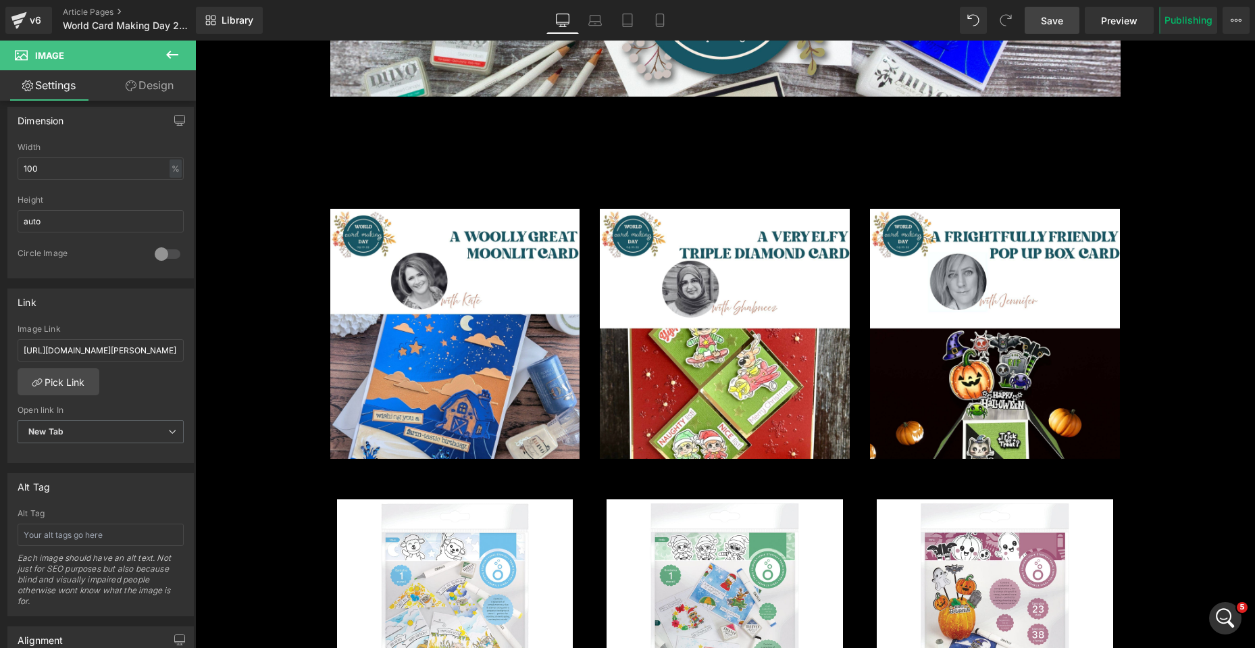
click at [1055, 14] on span "Save" at bounding box center [1052, 21] width 22 height 14
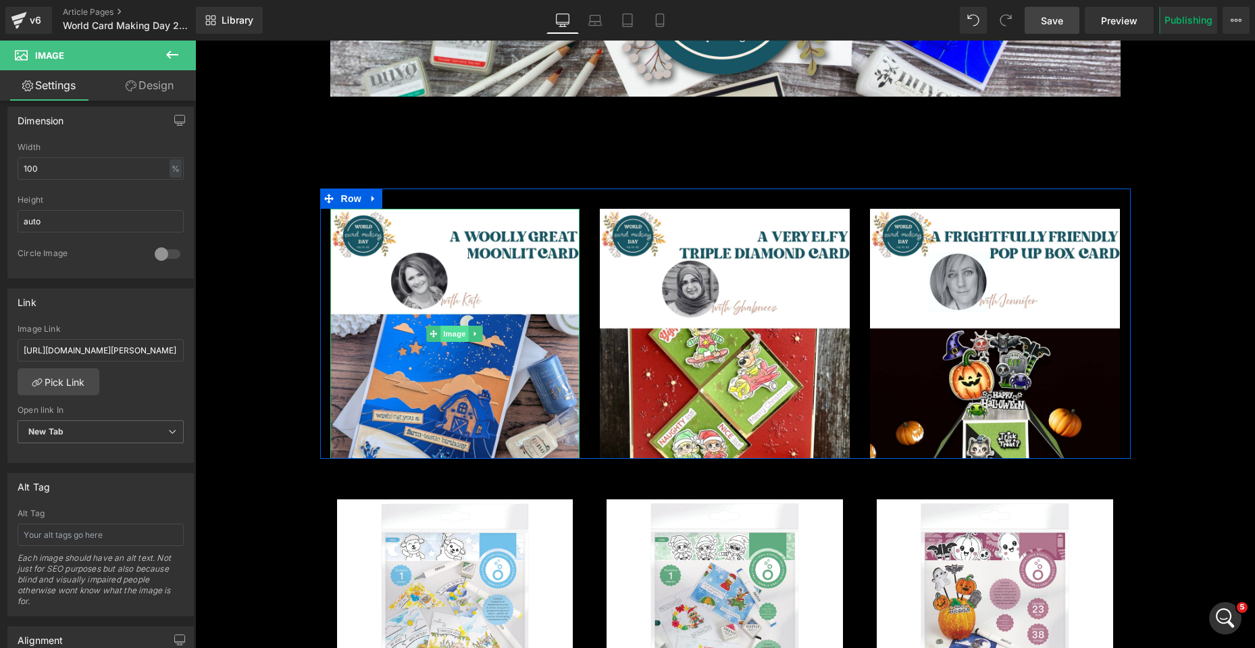
click at [447, 337] on span "Image" at bounding box center [455, 334] width 28 height 16
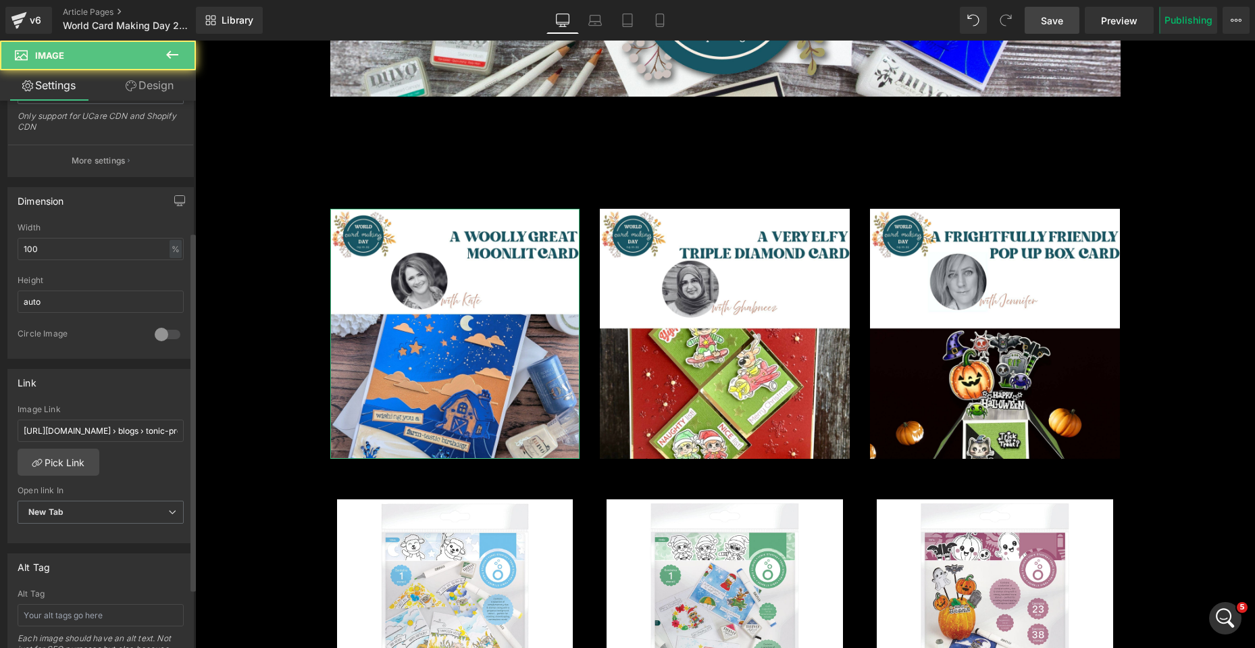
scroll to position [338, 0]
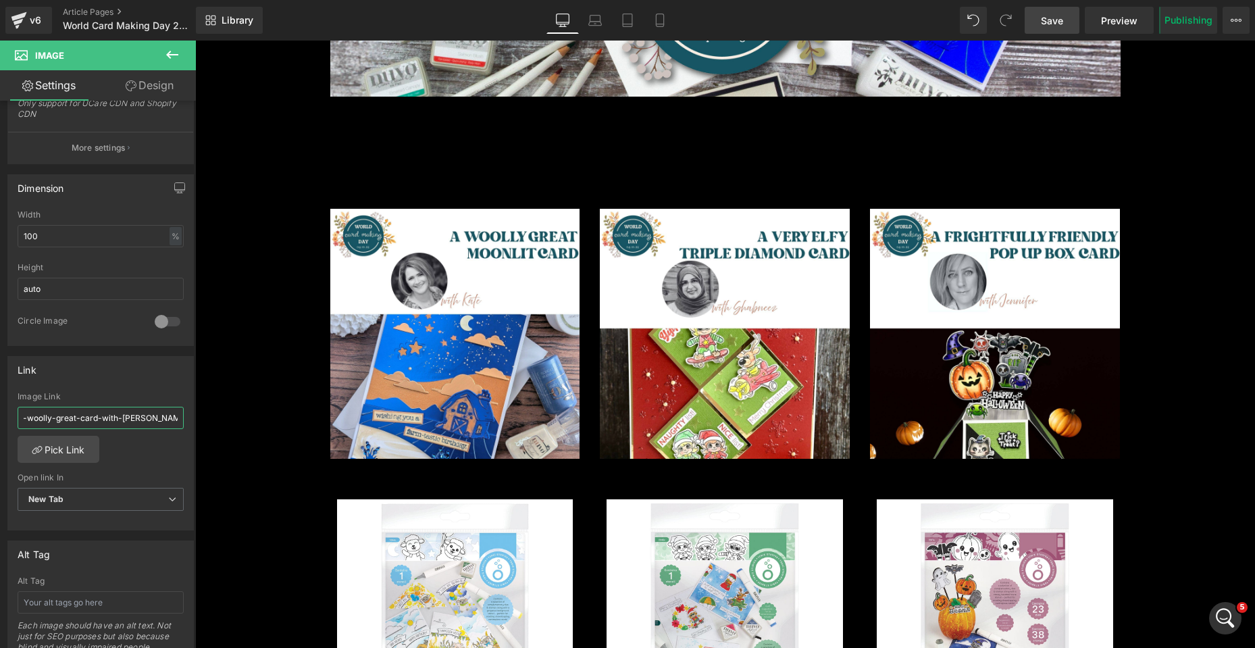
drag, startPoint x: 219, startPoint y: 457, endPoint x: 272, endPoint y: 418, distance: 65.7
paste input "/blogs/tonic-promotions/"
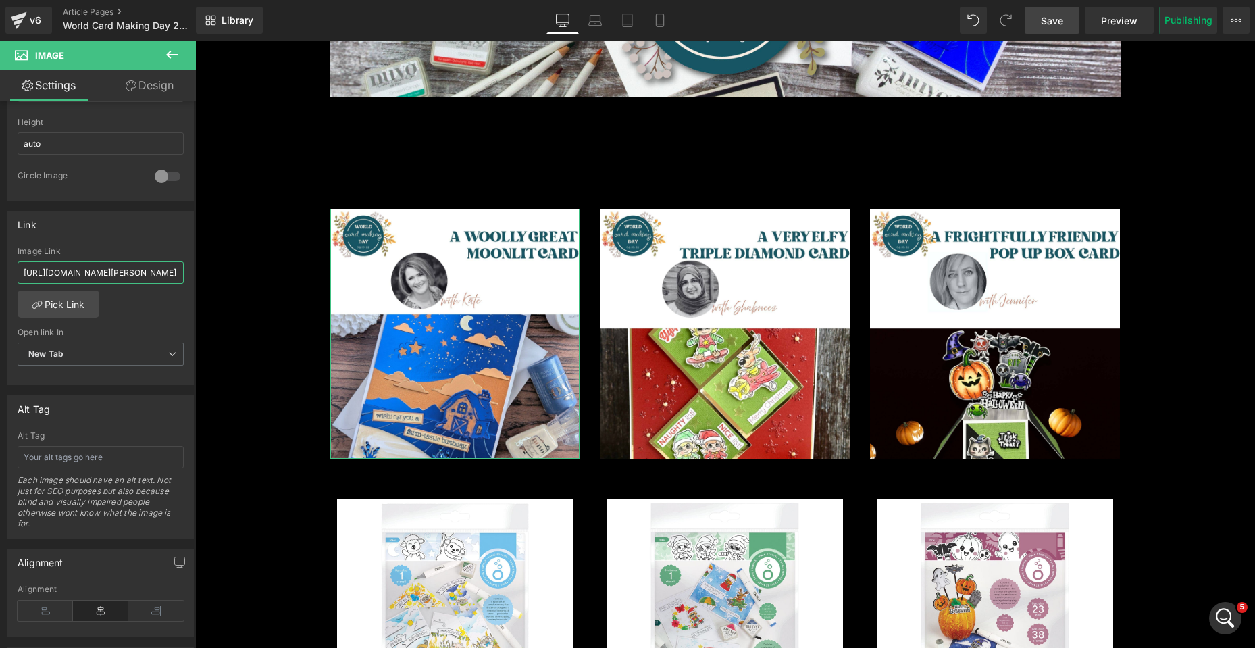
scroll to position [382, 0]
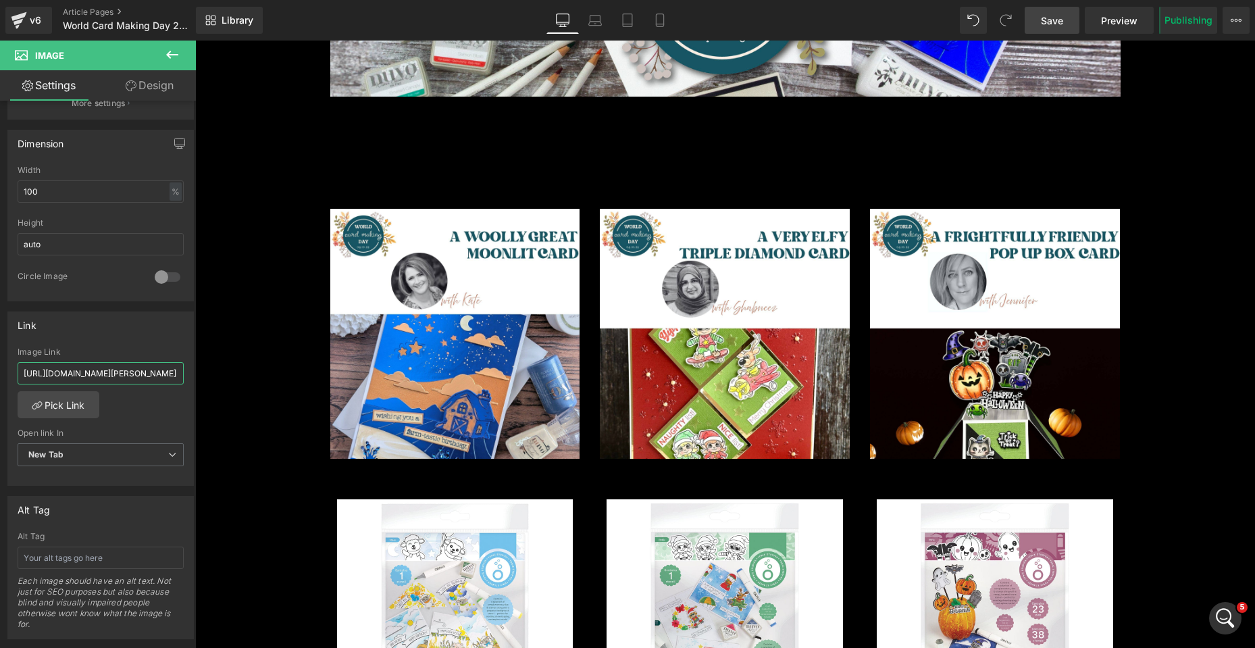
type input "[URL][DOMAIN_NAME][PERSON_NAME]"
click at [1046, 24] on span "Save" at bounding box center [1052, 21] width 22 height 14
click at [1118, 27] on span "Preview" at bounding box center [1119, 21] width 36 height 14
click at [97, 10] on link "Article Pages" at bounding box center [140, 12] width 154 height 11
